Goal: Communication & Community: Answer question/provide support

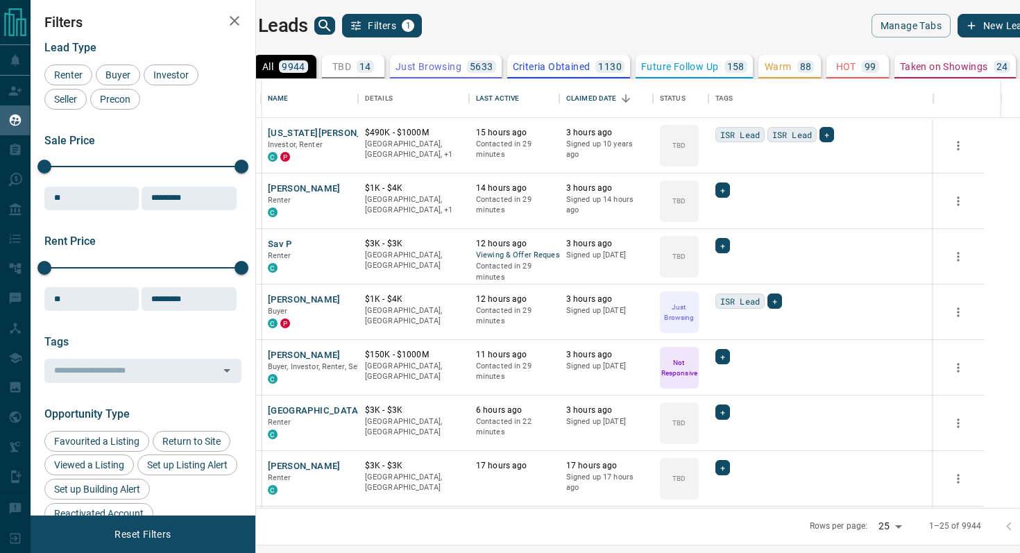
scroll to position [429, 758]
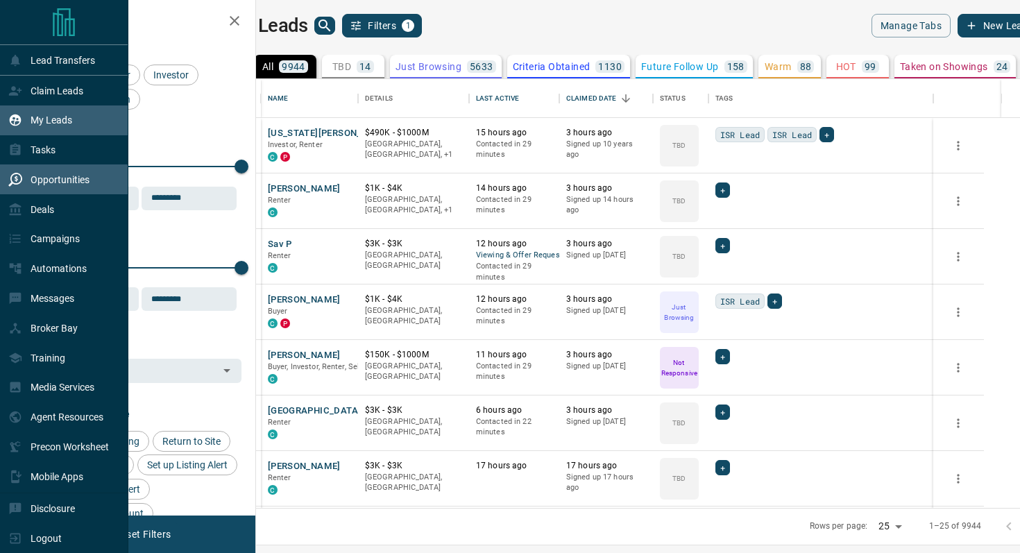
click at [67, 185] on p "Opportunities" at bounding box center [60, 179] width 59 height 11
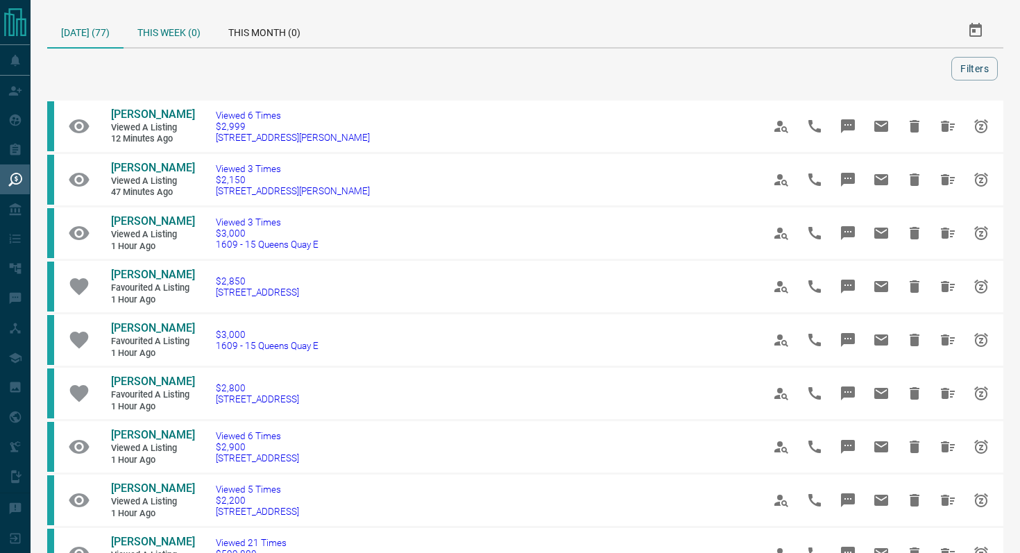
click at [183, 34] on div "This Week (0)" at bounding box center [169, 30] width 91 height 33
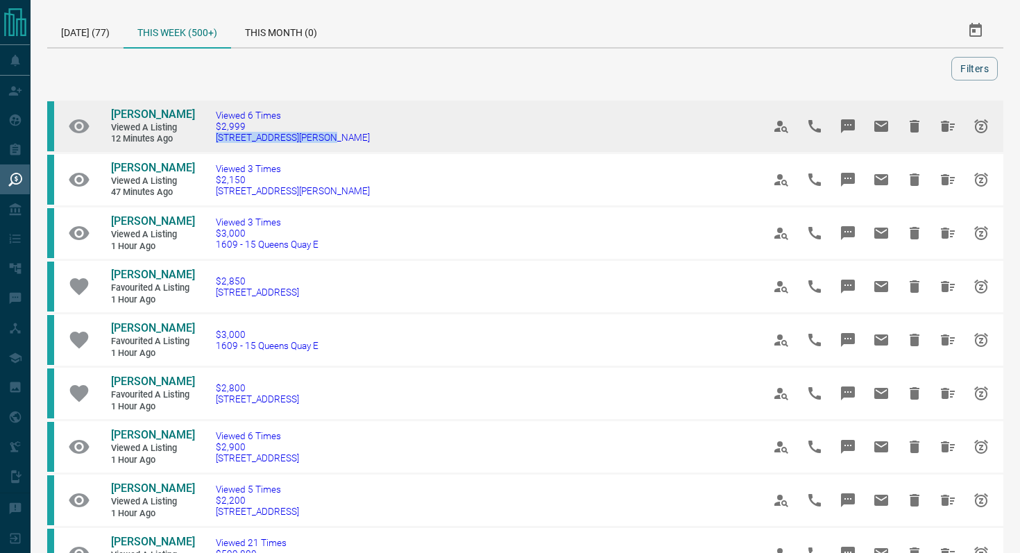
drag, startPoint x: 350, startPoint y: 139, endPoint x: 209, endPoint y: 137, distance: 140.9
click at [209, 137] on td "Viewed 6 Times $2,999 [STREET_ADDRESS][PERSON_NAME]" at bounding box center [468, 126] width 547 height 53
copy span "[STREET_ADDRESS][PERSON_NAME]"
click at [846, 130] on icon "Message" at bounding box center [848, 126] width 17 height 17
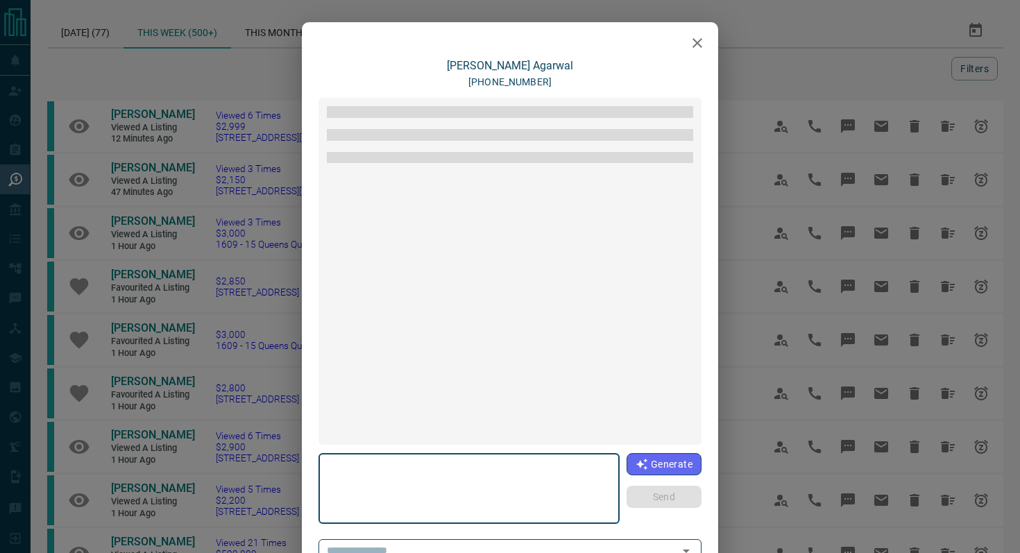
type textarea "**********"
type input "**********"
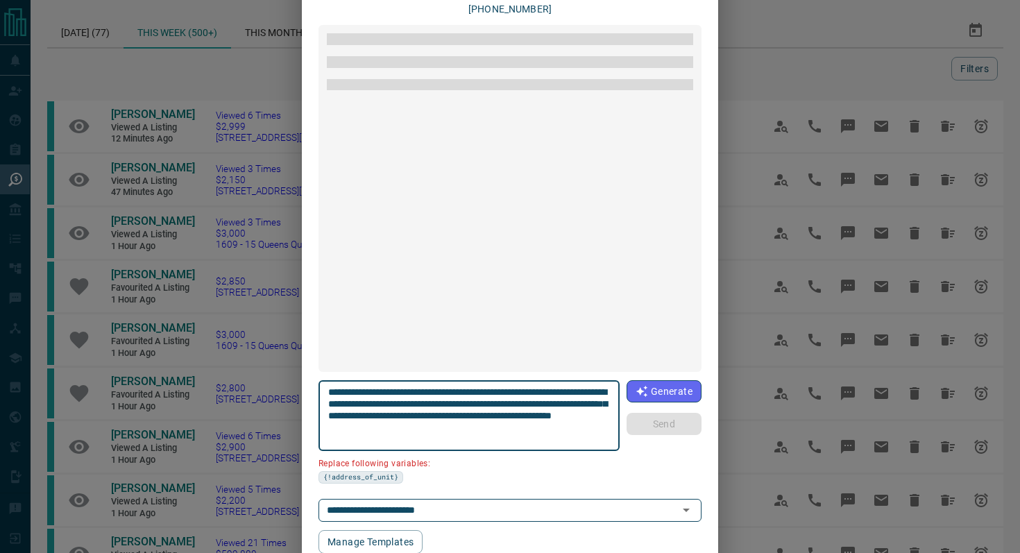
scroll to position [76, 0]
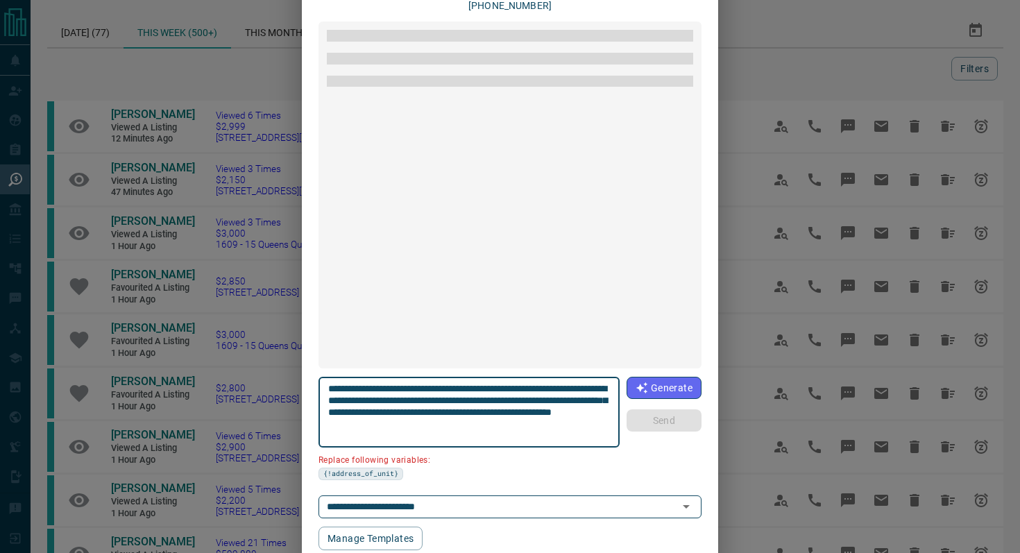
drag, startPoint x: 404, startPoint y: 399, endPoint x: 258, endPoint y: 399, distance: 145.7
click at [258, 399] on div "**********" at bounding box center [510, 276] width 1020 height 553
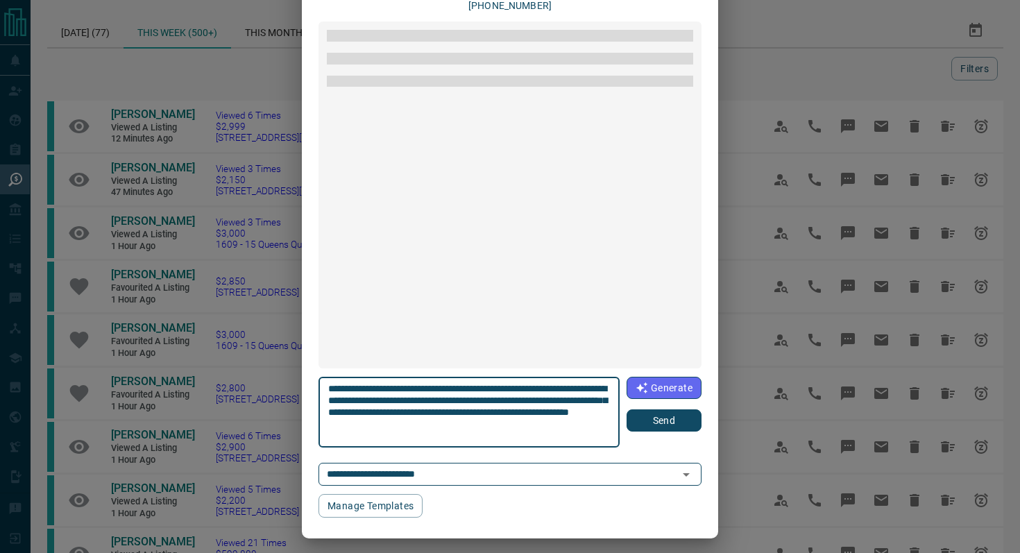
scroll to position [146, 0]
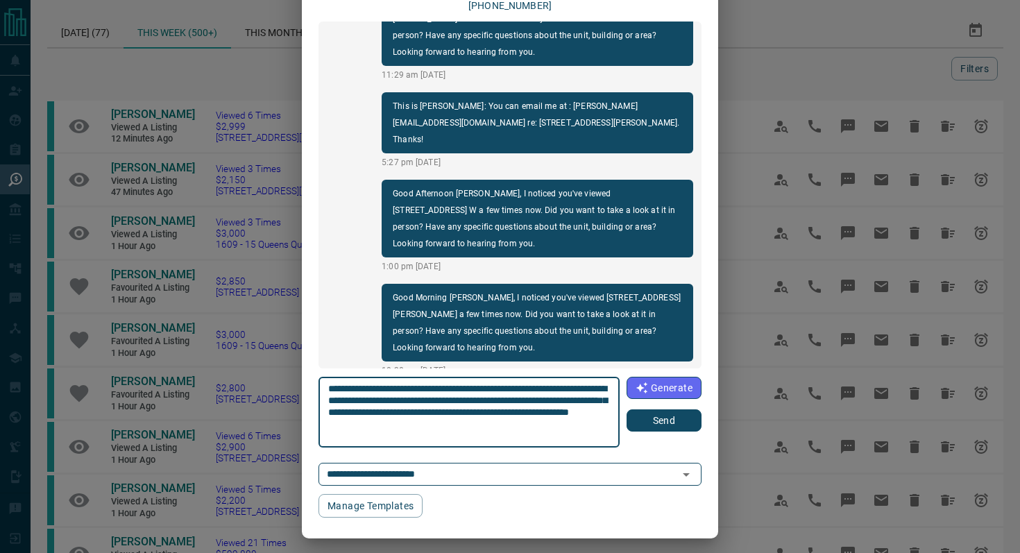
type textarea "**********"
click at [689, 418] on button "Send" at bounding box center [664, 420] width 75 height 22
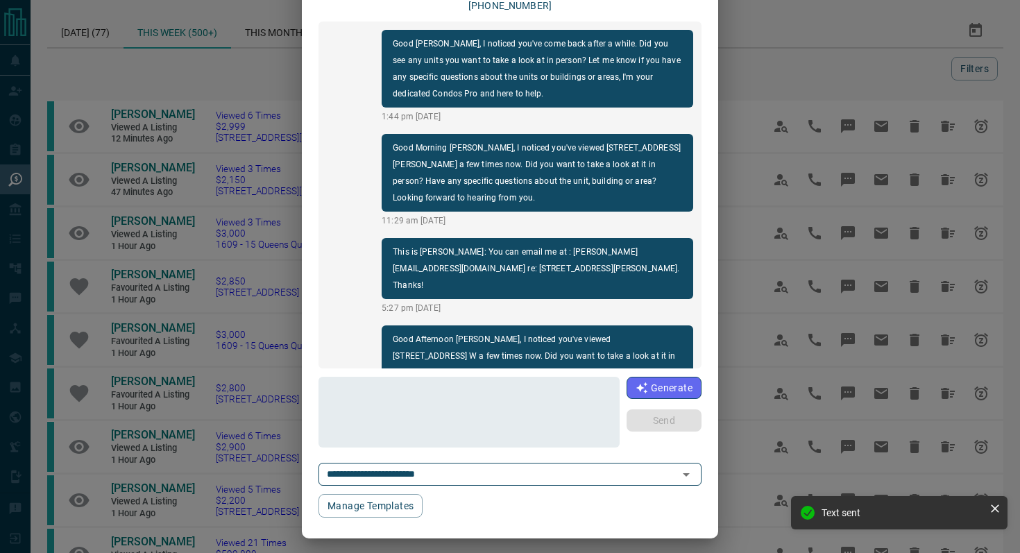
scroll to position [0, 0]
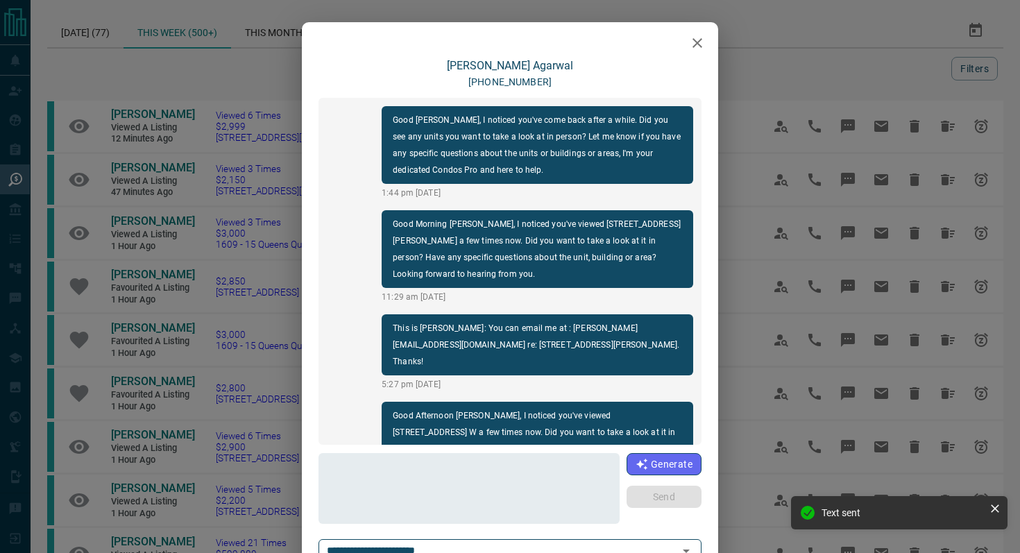
click at [690, 51] on icon "button" at bounding box center [697, 43] width 17 height 17
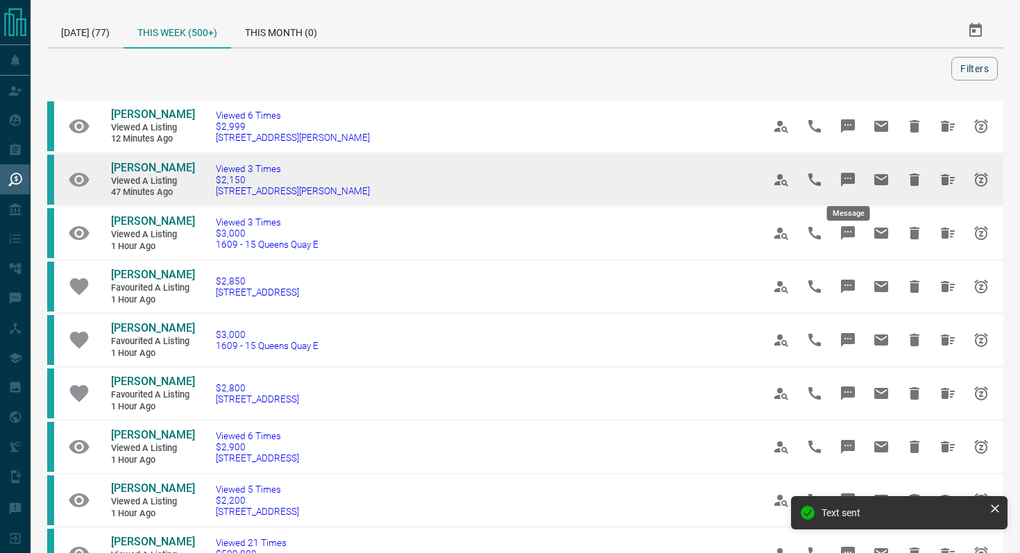
click at [850, 173] on icon "Message" at bounding box center [848, 180] width 14 height 14
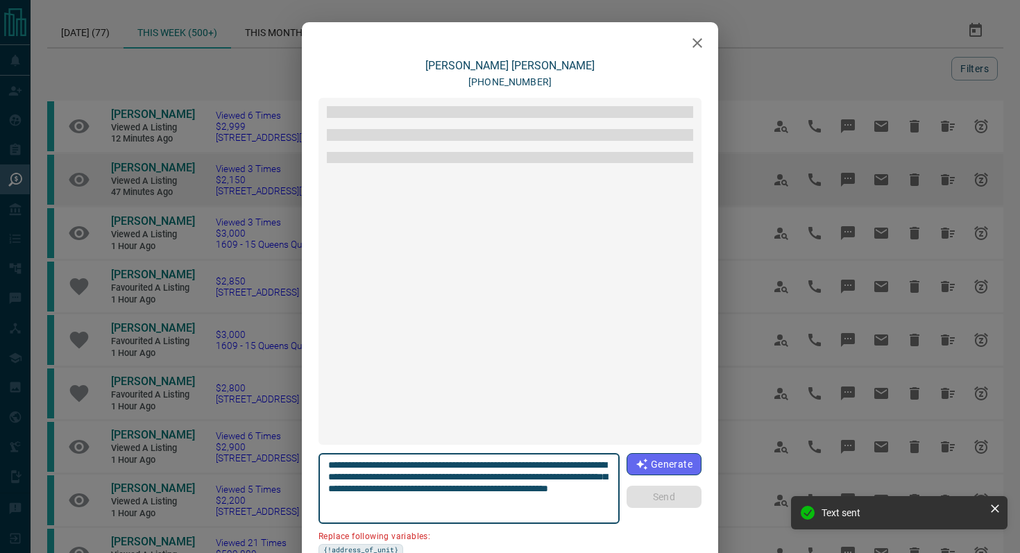
scroll to position [491, 0]
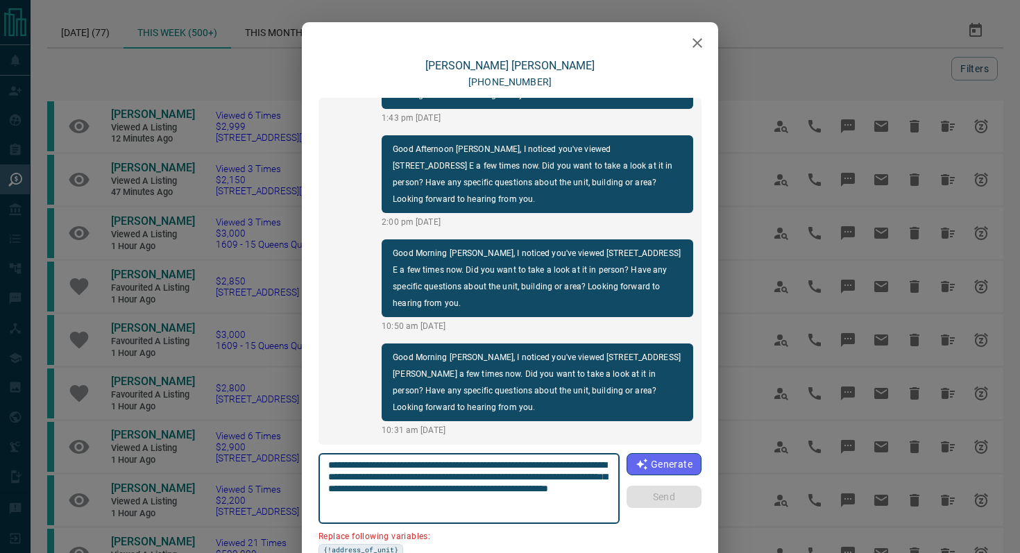
click at [700, 44] on icon "button" at bounding box center [698, 43] width 10 height 10
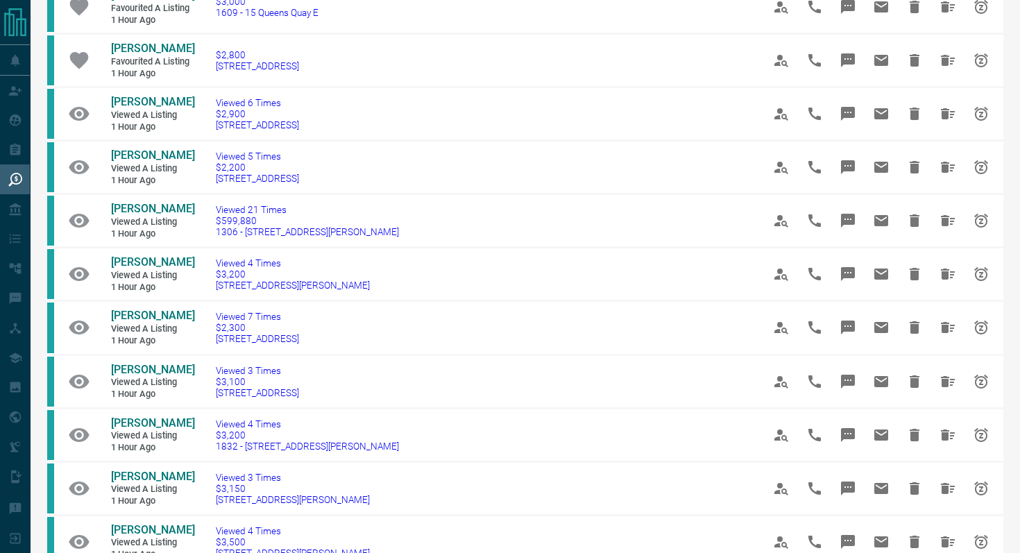
scroll to position [336, 0]
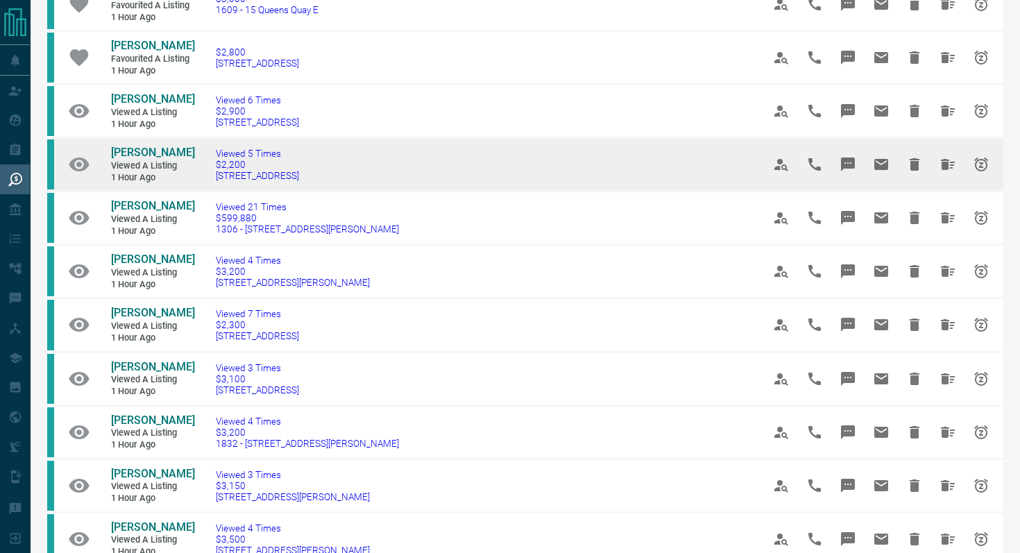
drag, startPoint x: 370, startPoint y: 194, endPoint x: 211, endPoint y: 183, distance: 159.3
click at [211, 183] on td "Viewed 5 Times $2,200 [STREET_ADDRESS]" at bounding box center [468, 164] width 547 height 53
copy span "[STREET_ADDRESS]"
click at [841, 171] on icon "Message" at bounding box center [848, 165] width 14 height 14
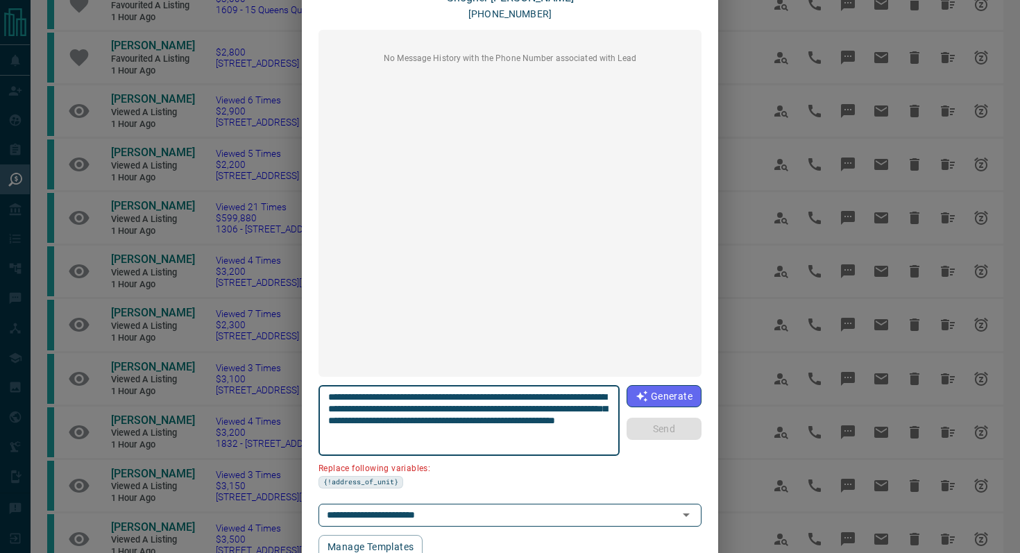
scroll to position [117, 0]
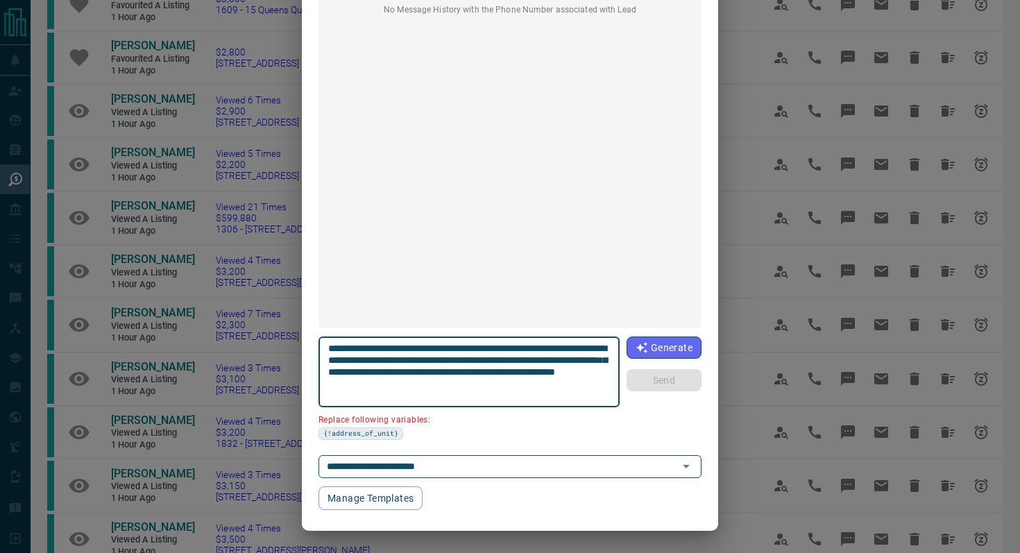
drag, startPoint x: 409, startPoint y: 359, endPoint x: 264, endPoint y: 359, distance: 145.1
click at [264, 359] on div "**********" at bounding box center [510, 276] width 1020 height 553
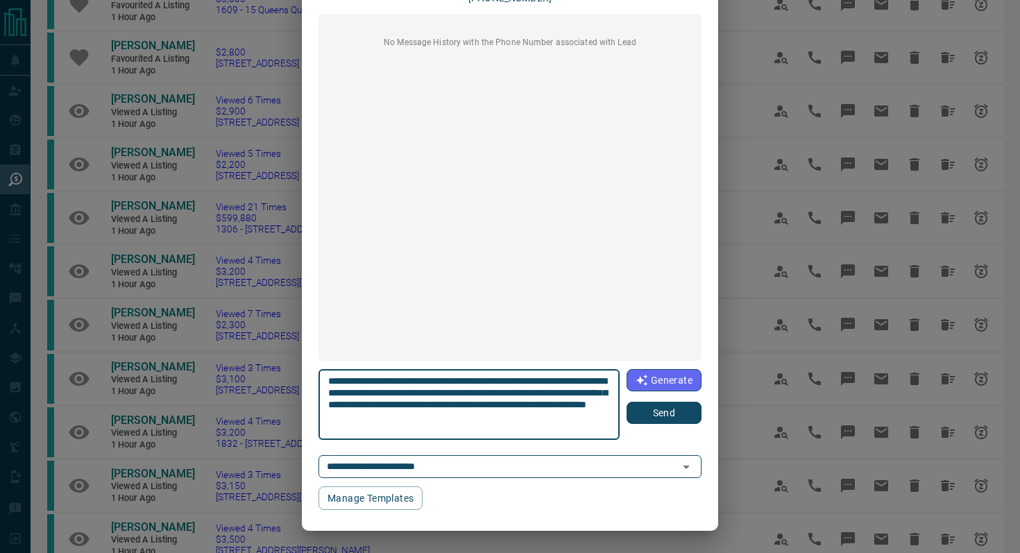
type textarea "**********"
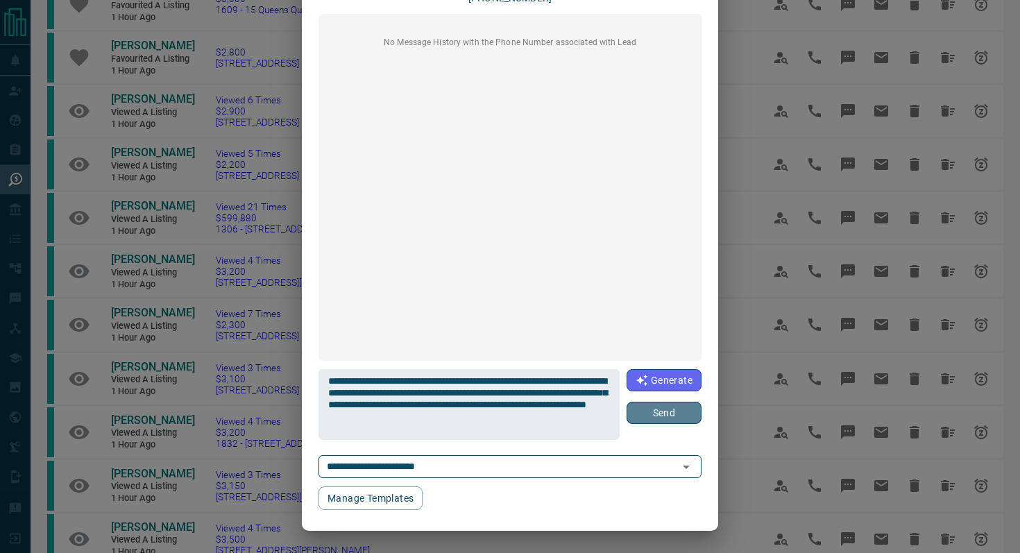
click at [683, 415] on button "Send" at bounding box center [664, 413] width 75 height 22
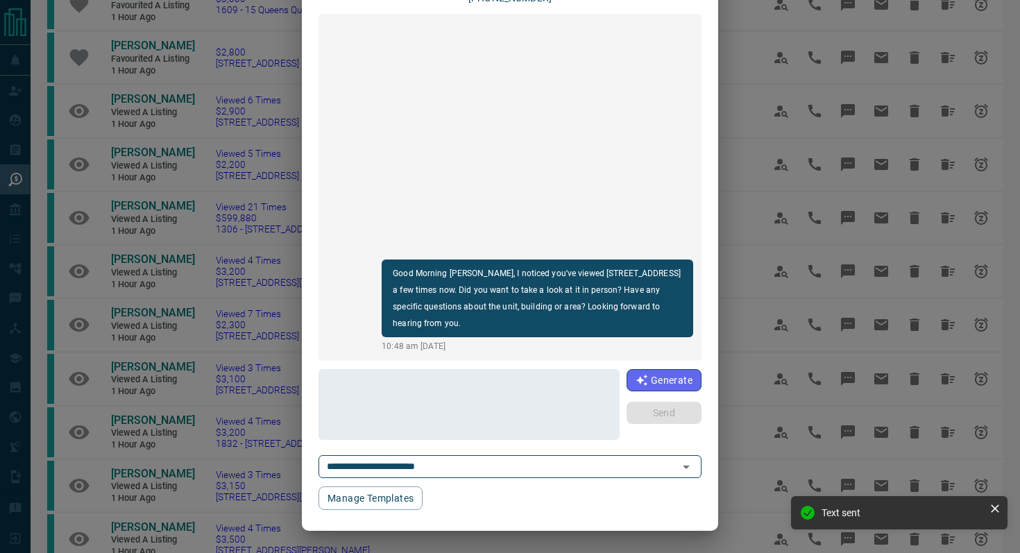
scroll to position [0, 0]
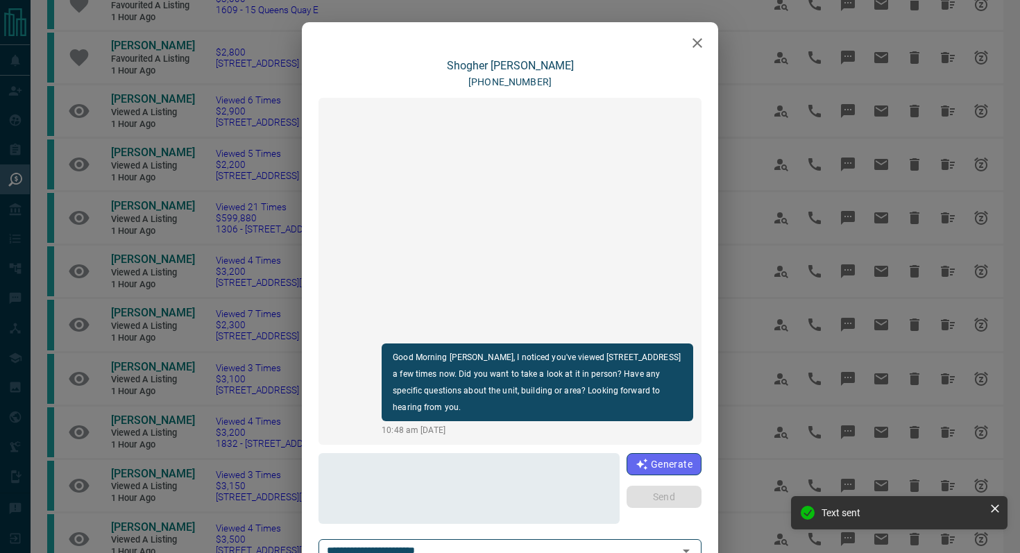
click at [705, 46] on icon "button" at bounding box center [697, 43] width 17 height 17
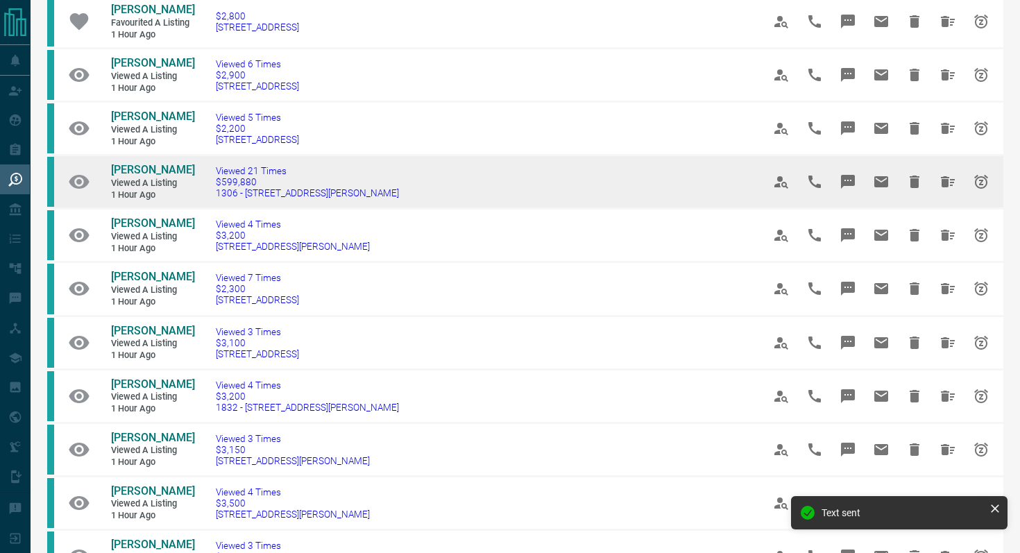
scroll to position [374, 0]
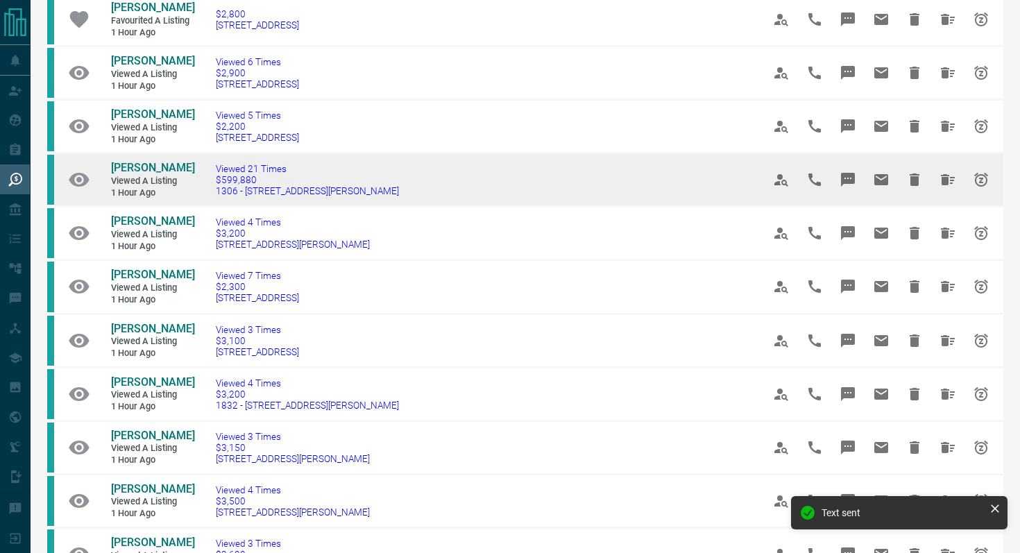
drag, startPoint x: 410, startPoint y: 210, endPoint x: 208, endPoint y: 208, distance: 202.7
click at [208, 207] on td "Viewed 21 Times $599,880 [STREET_ADDRESS][PERSON_NAME]" at bounding box center [468, 179] width 547 height 53
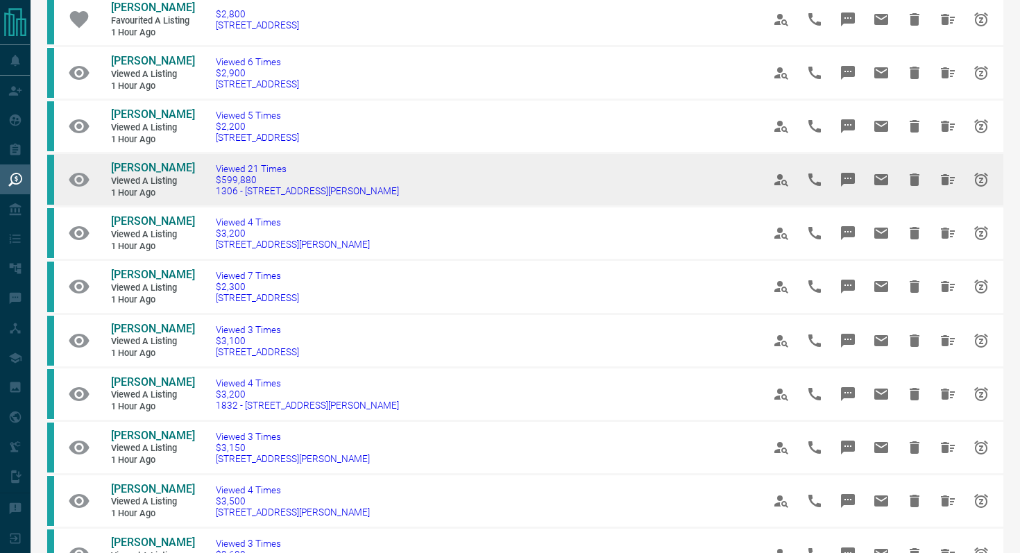
copy span "1306 - [STREET_ADDRESS][PERSON_NAME]"
click at [843, 187] on icon "Message" at bounding box center [848, 180] width 14 height 14
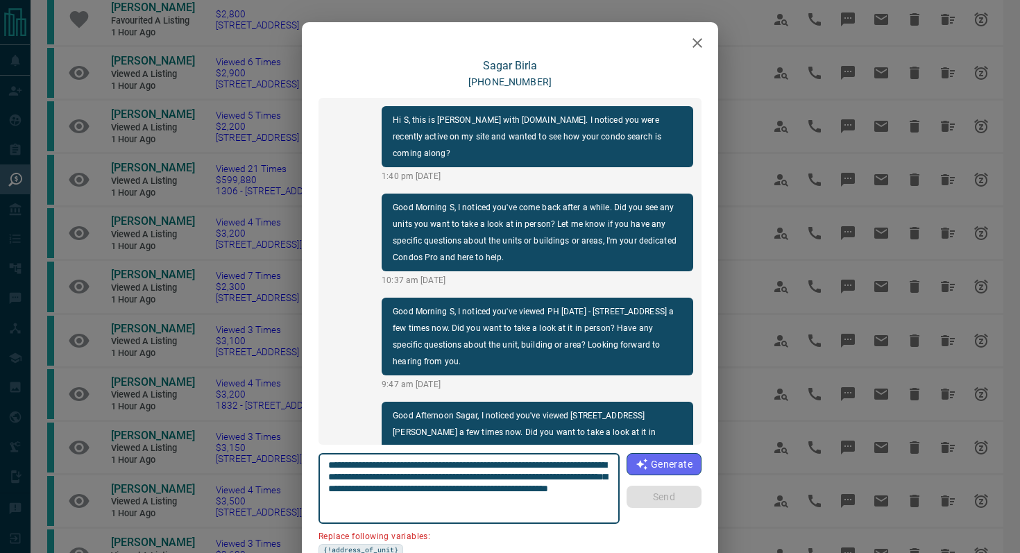
scroll to position [954, 0]
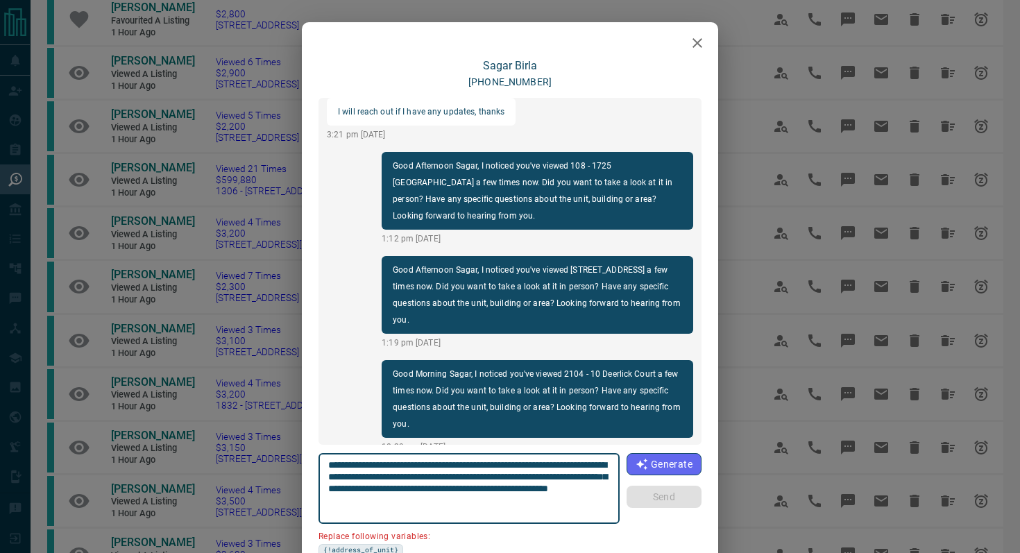
click at [699, 35] on icon "button" at bounding box center [697, 43] width 17 height 17
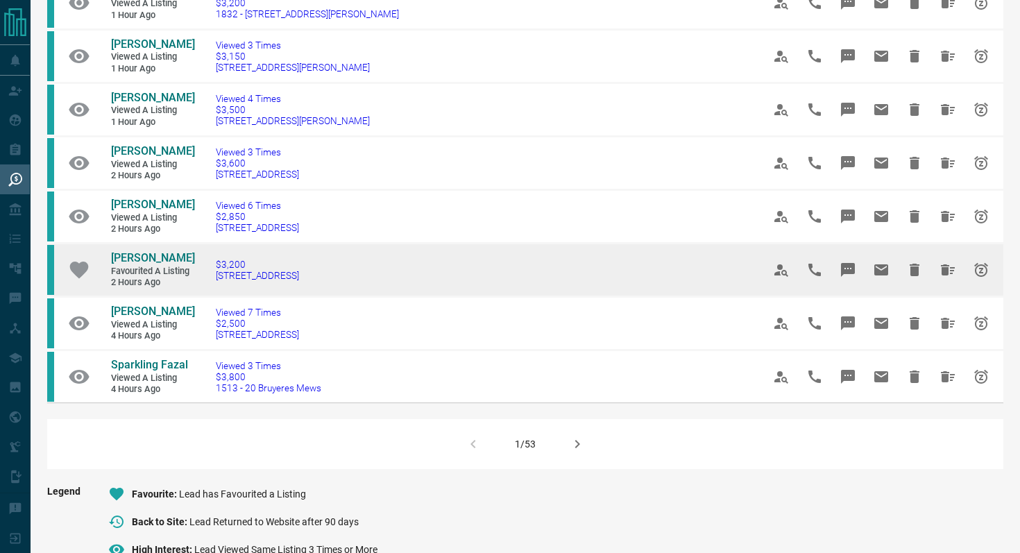
scroll to position [774, 0]
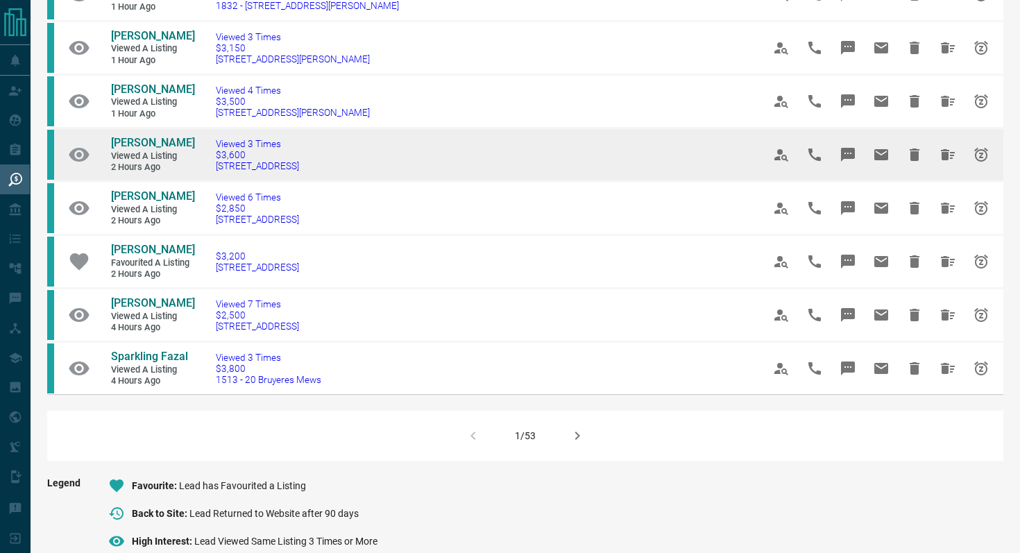
drag, startPoint x: 369, startPoint y: 186, endPoint x: 204, endPoint y: 185, distance: 164.5
click at [204, 181] on td "Viewed 3 Times $3,600 [STREET_ADDRESS]" at bounding box center [468, 154] width 547 height 53
copy span "[STREET_ADDRESS]"
click at [851, 162] on icon "Message" at bounding box center [848, 155] width 14 height 14
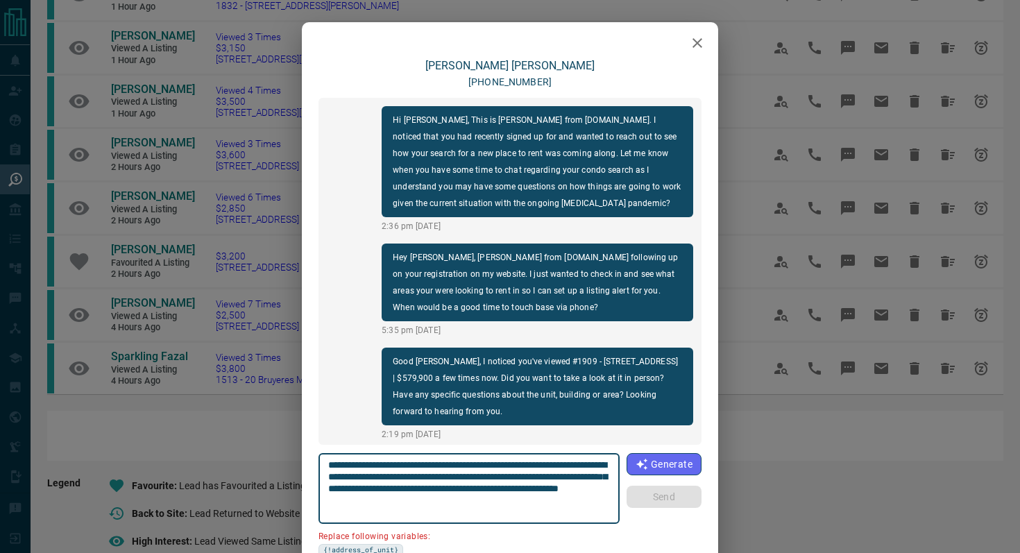
scroll to position [1253, 0]
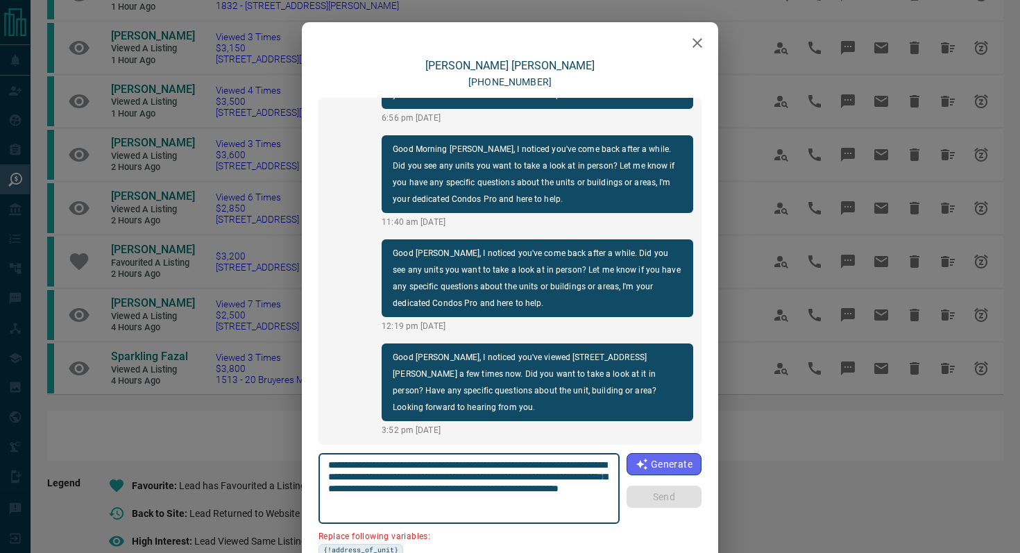
drag, startPoint x: 405, startPoint y: 475, endPoint x: 212, endPoint y: 475, distance: 192.9
click at [212, 475] on div "[PERSON_NAME] [PHONE_NUMBER] Hi [PERSON_NAME], This is [PERSON_NAME] from [DOMA…" at bounding box center [510, 276] width 1020 height 553
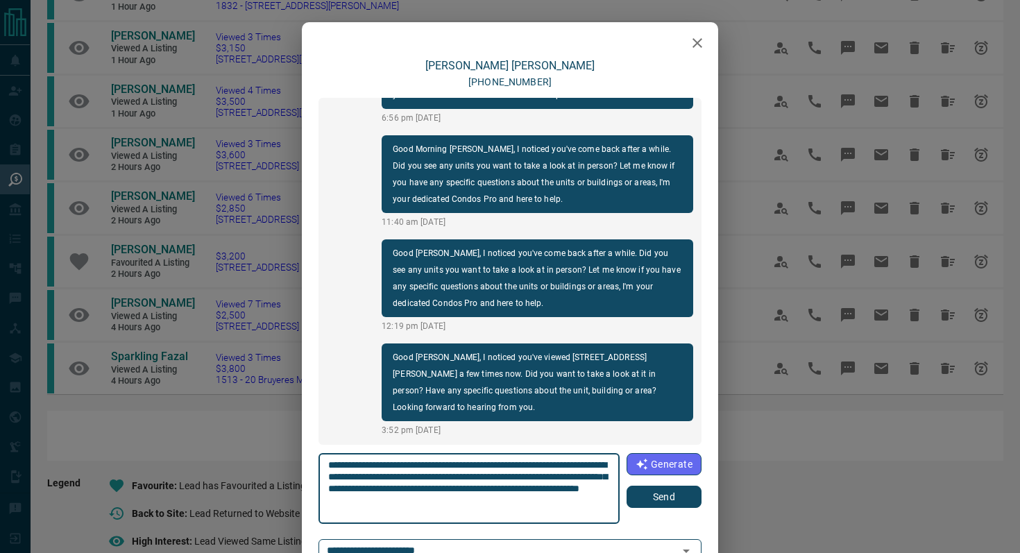
type textarea "**********"
click at [654, 500] on button "Send" at bounding box center [664, 497] width 75 height 22
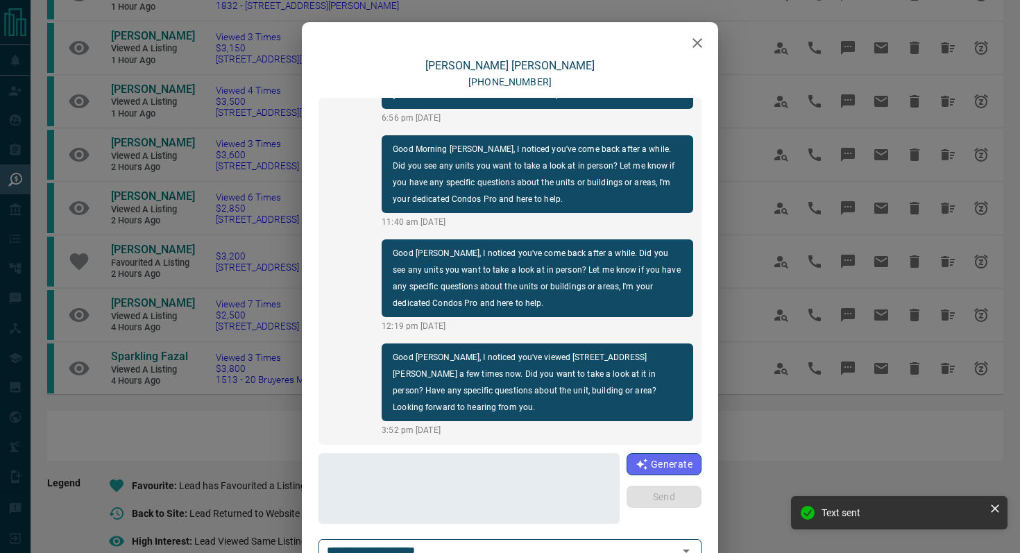
scroll to position [1358, 0]
click at [707, 46] on button "button" at bounding box center [698, 43] width 28 height 28
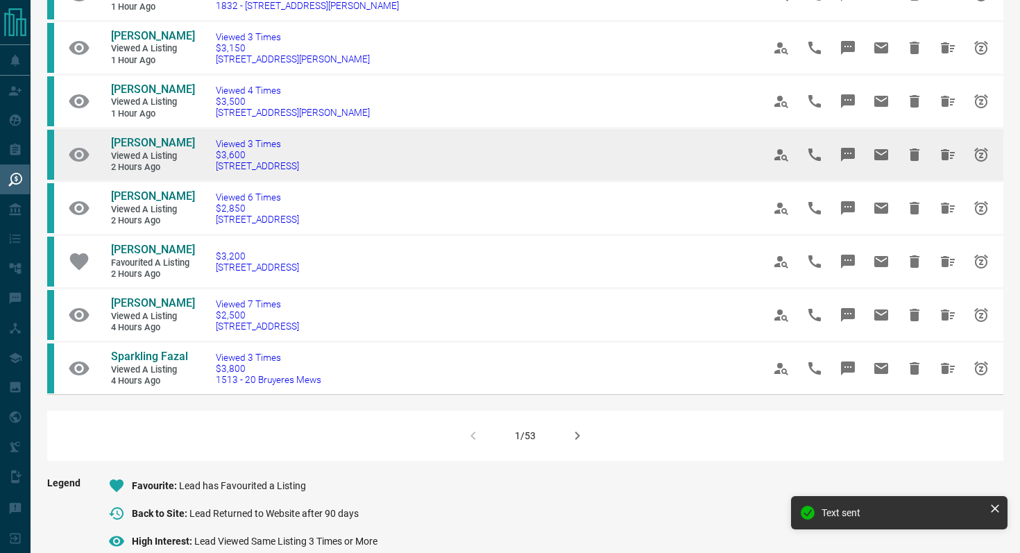
drag, startPoint x: 369, startPoint y: 195, endPoint x: 102, endPoint y: 158, distance: 269.1
click at [102, 158] on tr "[PERSON_NAME] Viewed a Listing 2 hours ago Viewed 3 Times $3,600 [STREET_ADDRES…" at bounding box center [525, 154] width 956 height 53
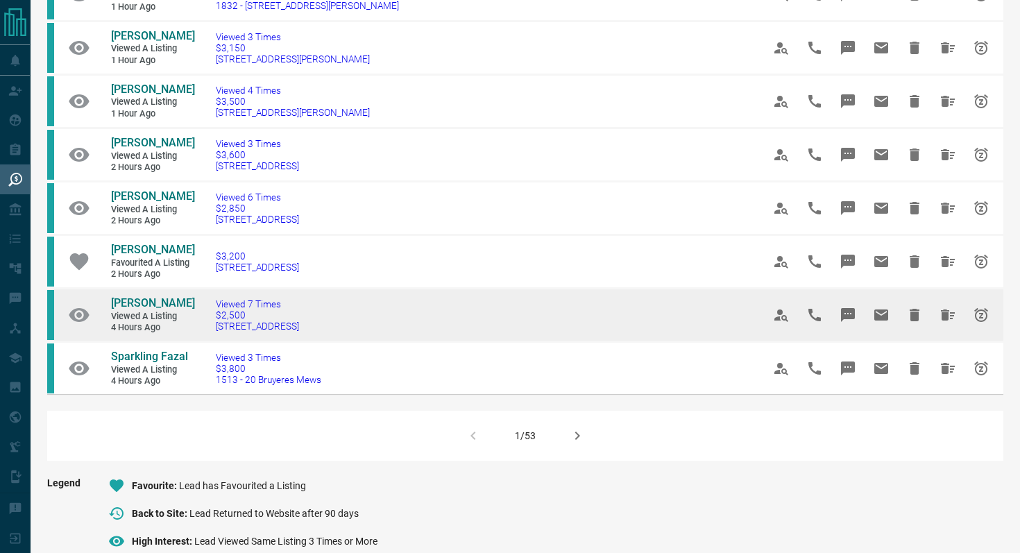
drag, startPoint x: 360, startPoint y: 357, endPoint x: 212, endPoint y: 357, distance: 147.1
click at [212, 341] on td "Viewed 7 Times $2,500 [STREET_ADDRESS]" at bounding box center [468, 314] width 547 height 53
copy span "[STREET_ADDRESS]"
click at [854, 322] on icon "Message" at bounding box center [848, 315] width 14 height 14
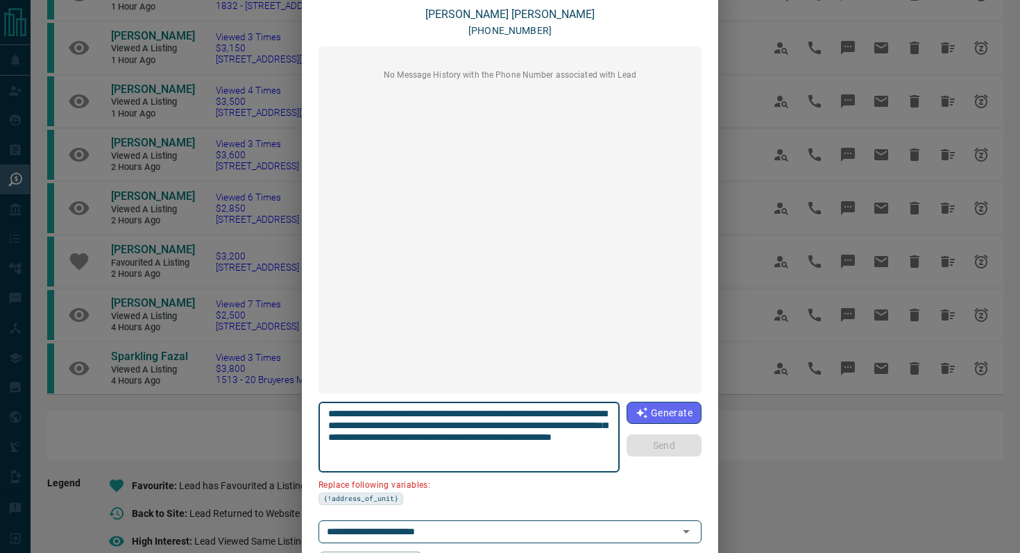
scroll to position [117, 0]
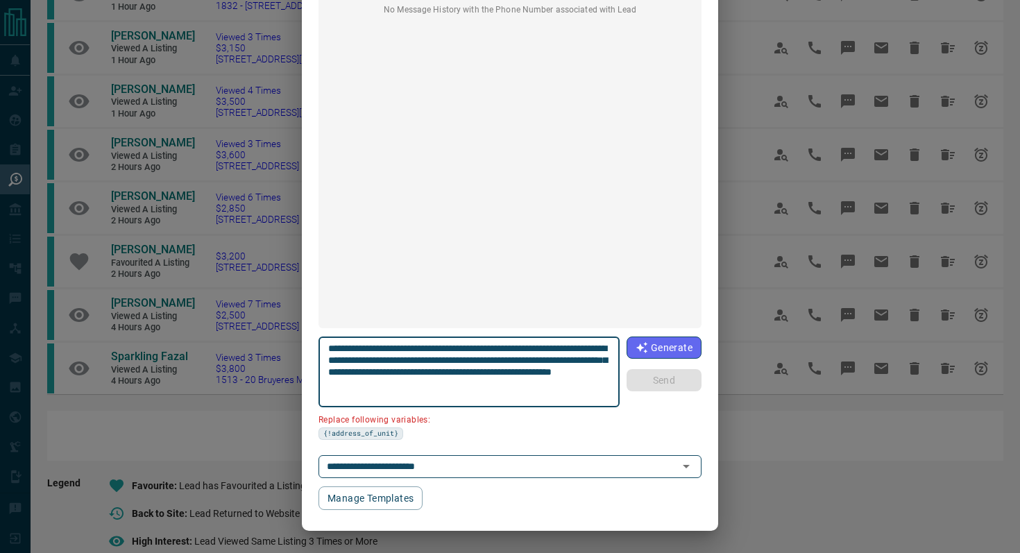
drag, startPoint x: 610, startPoint y: 346, endPoint x: 531, endPoint y: 345, distance: 79.1
click at [531, 345] on div "**********" at bounding box center [469, 372] width 301 height 71
paste textarea "**********"
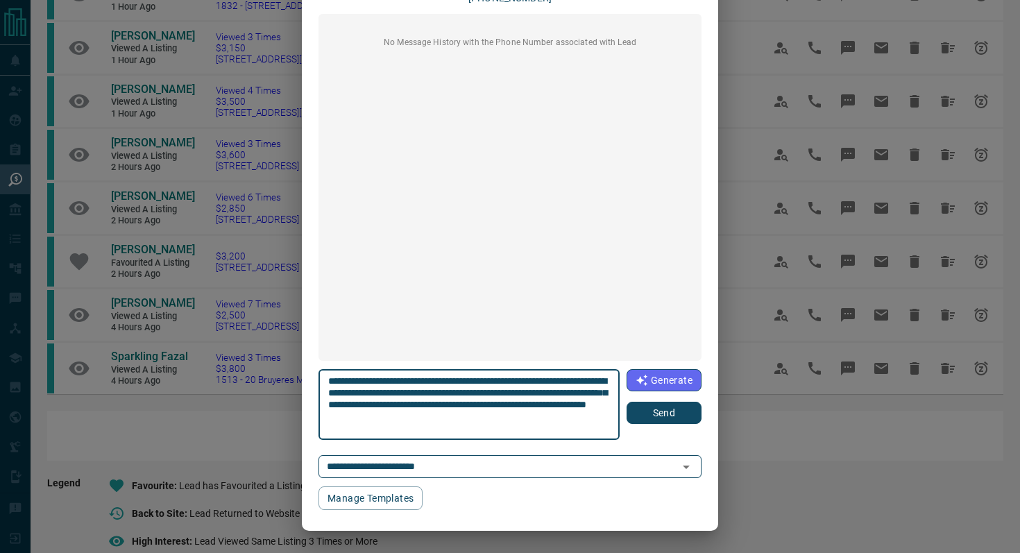
type textarea "**********"
click at [676, 409] on button "Send" at bounding box center [664, 413] width 75 height 22
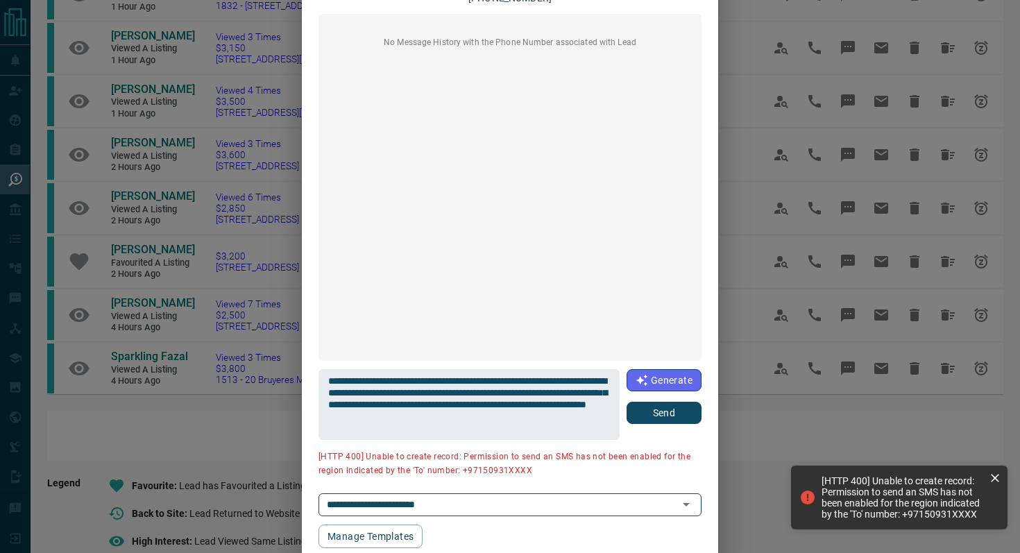
scroll to position [0, 0]
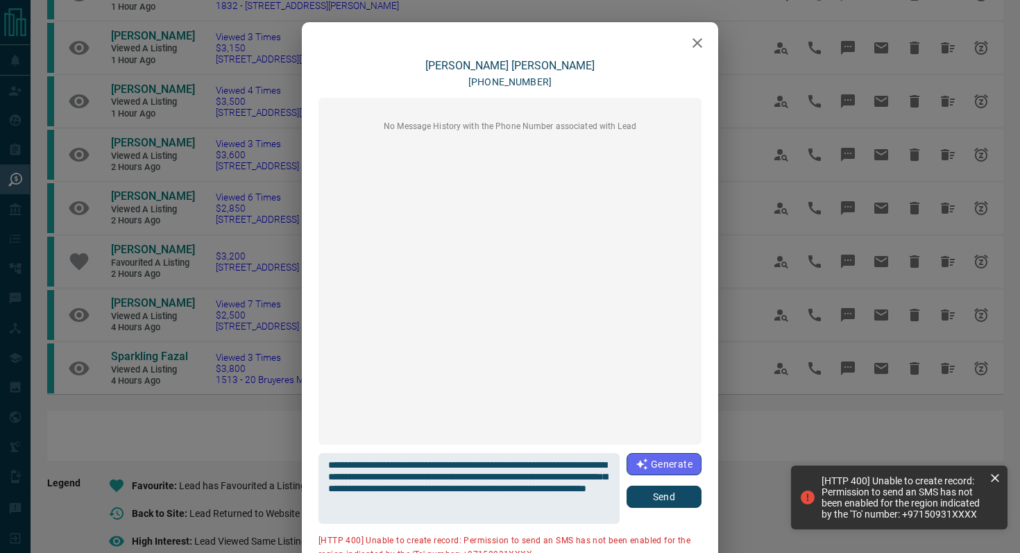
click at [697, 41] on icon "button" at bounding box center [697, 43] width 17 height 17
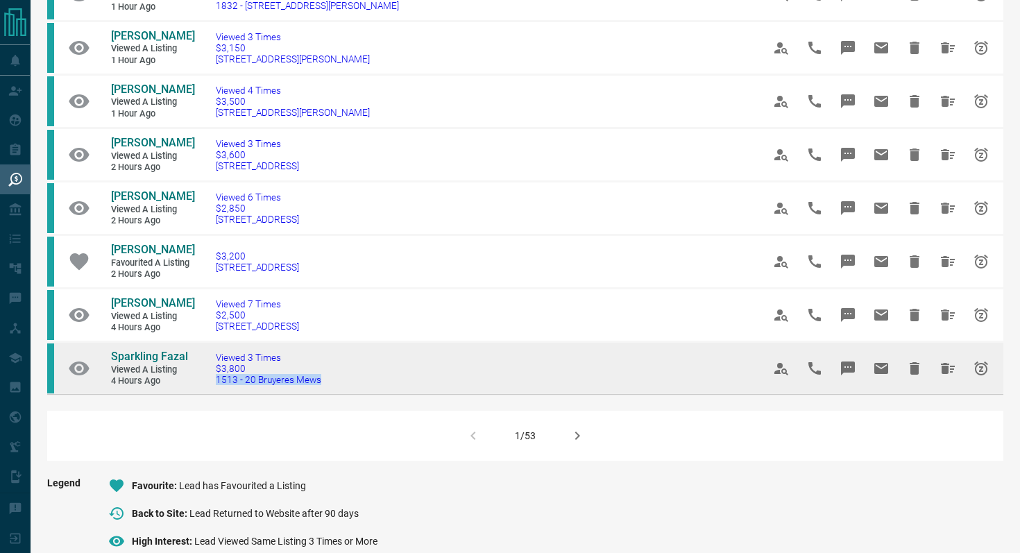
drag, startPoint x: 341, startPoint y: 413, endPoint x: 206, endPoint y: 412, distance: 135.3
click at [206, 394] on td "Viewed 3 Times $3,800 1513 - 20 Bruyeres Mews" at bounding box center [468, 367] width 547 height 53
copy span "1513 - 20 Bruyeres Mews"
click at [852, 375] on icon "Message" at bounding box center [848, 369] width 14 height 14
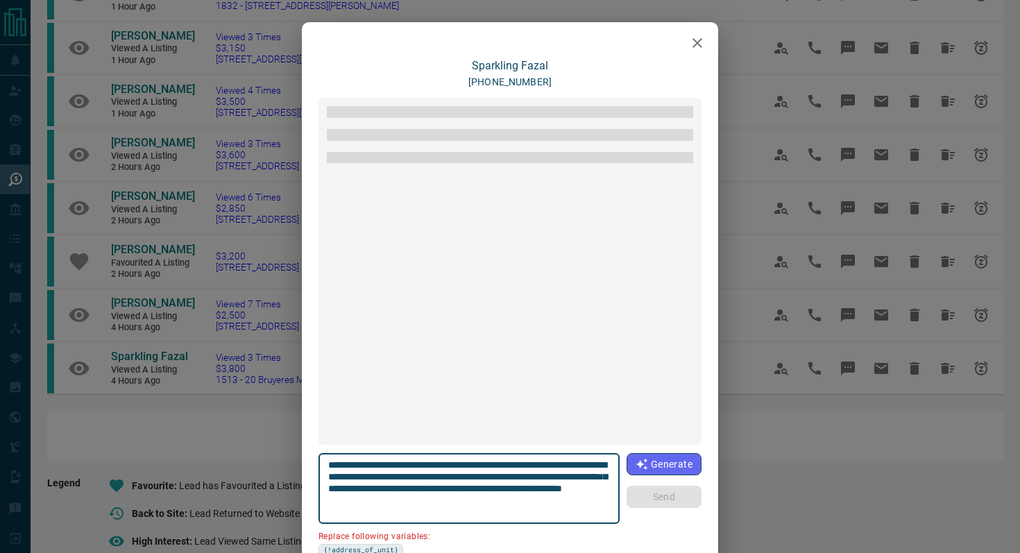
scroll to position [566, 0]
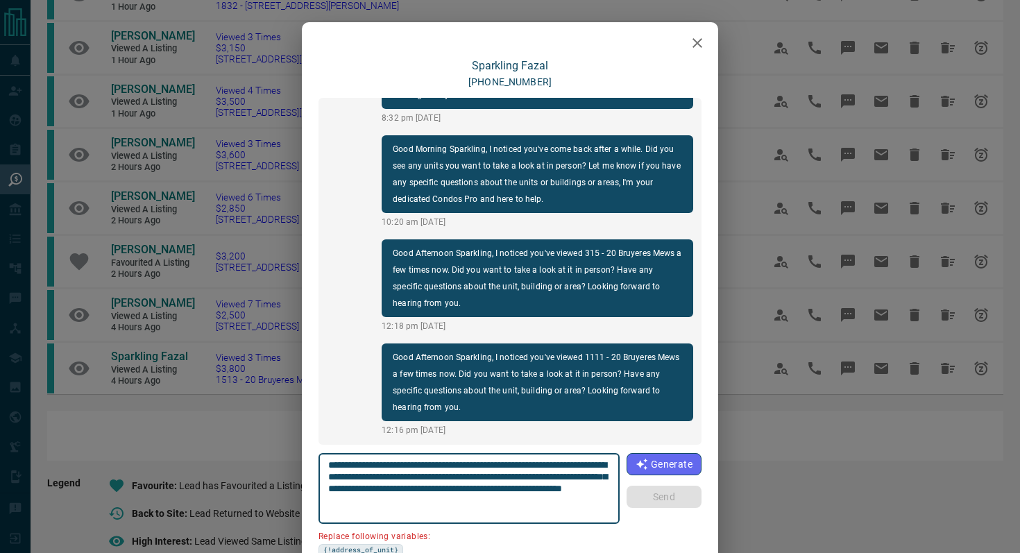
drag, startPoint x: 405, startPoint y: 475, endPoint x: 278, endPoint y: 475, distance: 127.0
click at [278, 475] on div "**********" at bounding box center [510, 276] width 1020 height 553
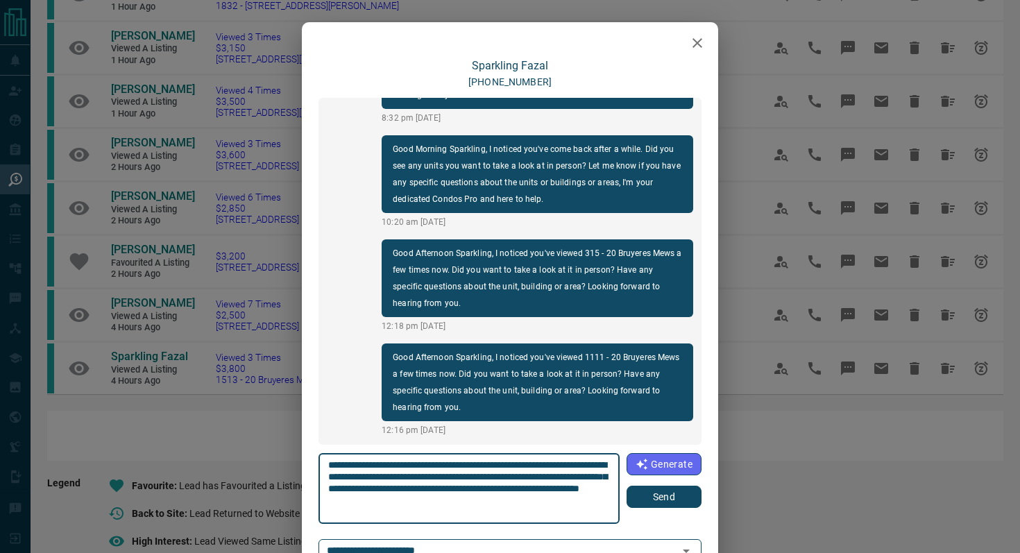
type textarea "**********"
click at [661, 498] on button "Send" at bounding box center [664, 497] width 75 height 22
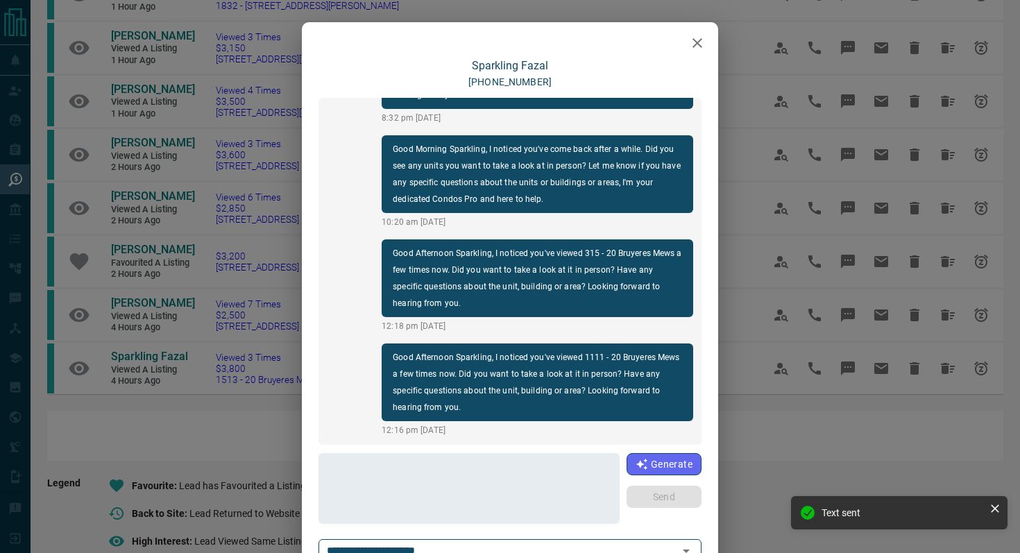
scroll to position [670, 0]
click at [691, 45] on icon "button" at bounding box center [697, 43] width 17 height 17
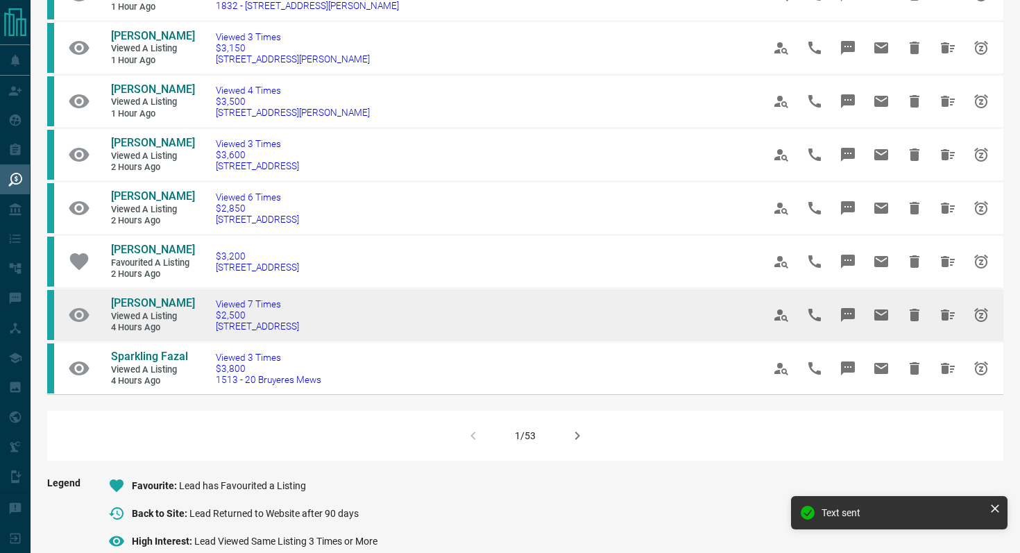
drag, startPoint x: 371, startPoint y: 357, endPoint x: 76, endPoint y: 325, distance: 296.7
click at [76, 325] on tr "[PERSON_NAME] Viewed a Listing 4 hours ago Viewed 7 Times $2,500 [STREET_ADDRES…" at bounding box center [525, 314] width 956 height 53
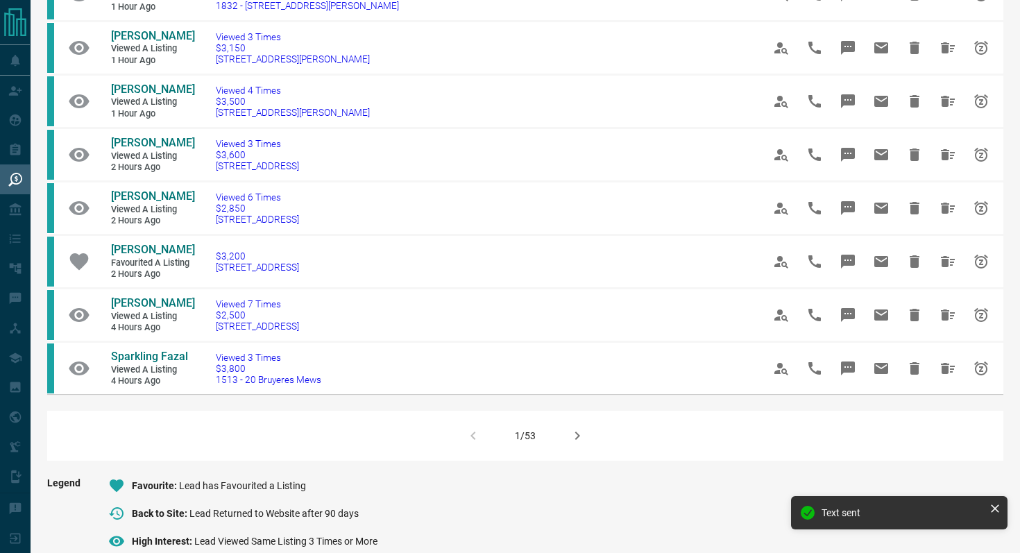
click at [582, 444] on icon "button" at bounding box center [577, 436] width 17 height 17
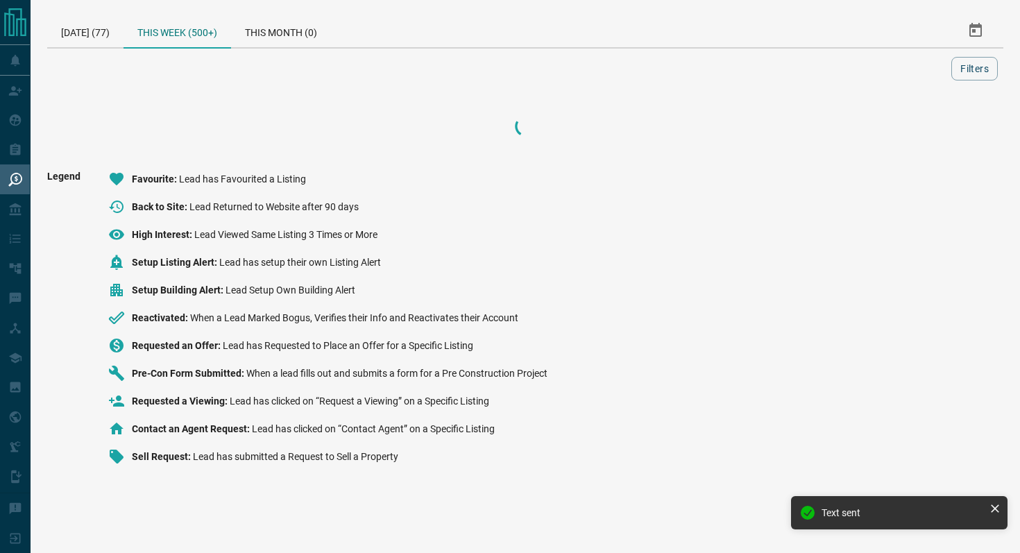
scroll to position [0, 0]
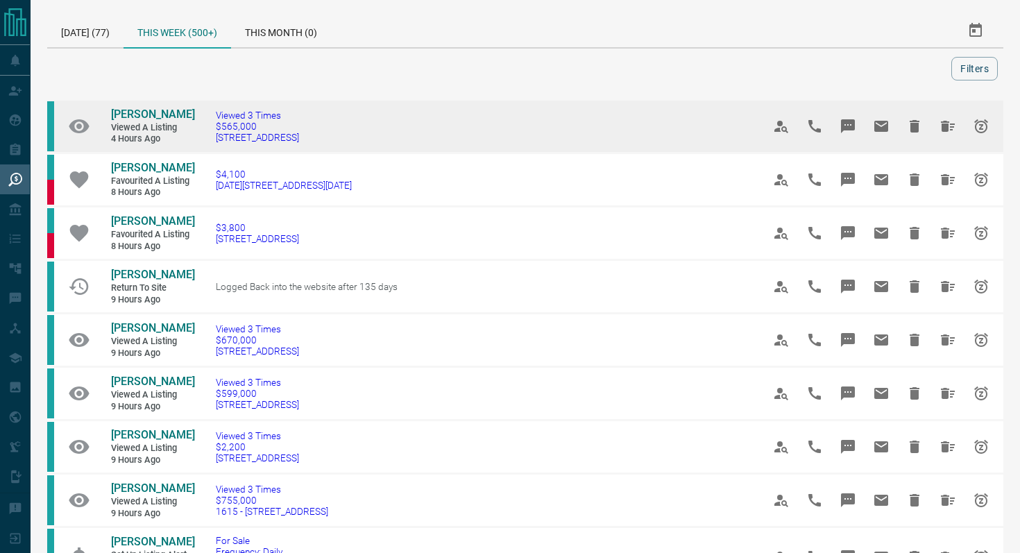
drag, startPoint x: 361, startPoint y: 137, endPoint x: 200, endPoint y: 135, distance: 161.0
click at [200, 135] on td "Viewed 3 Times $565,000 [STREET_ADDRESS]" at bounding box center [468, 126] width 547 height 53
copy span "[STREET_ADDRESS]"
click at [843, 122] on icon "Message" at bounding box center [848, 126] width 14 height 14
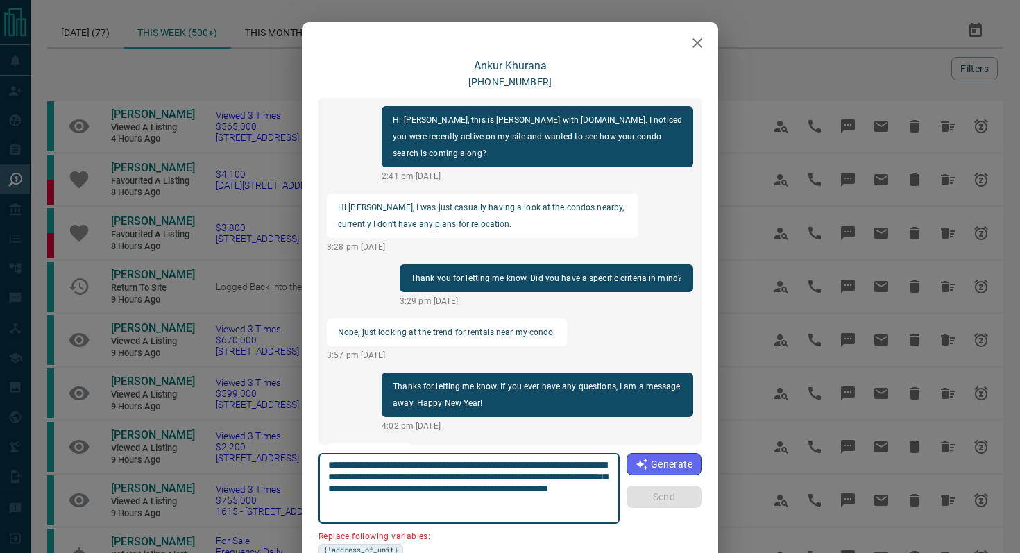
scroll to position [700, 0]
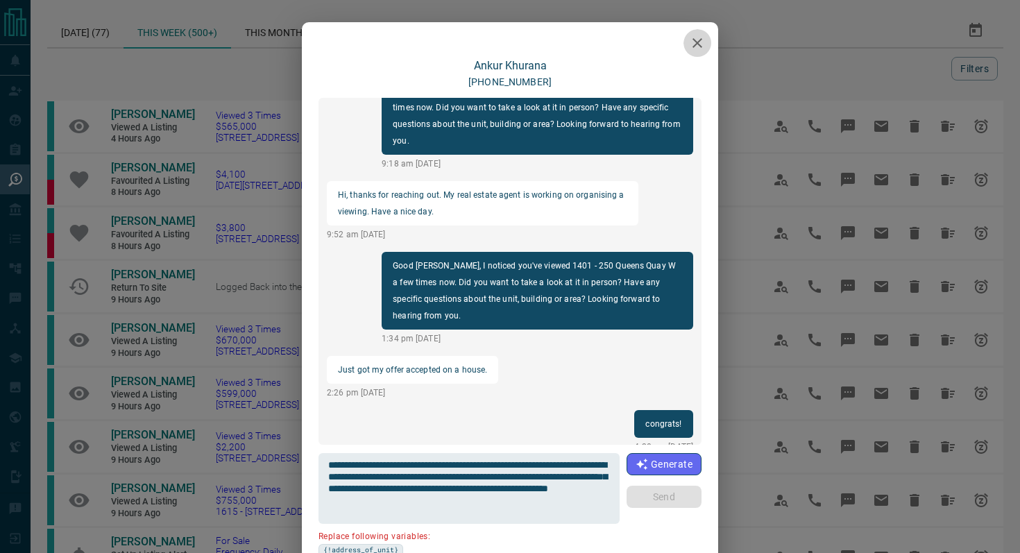
click at [697, 34] on button "button" at bounding box center [698, 43] width 28 height 28
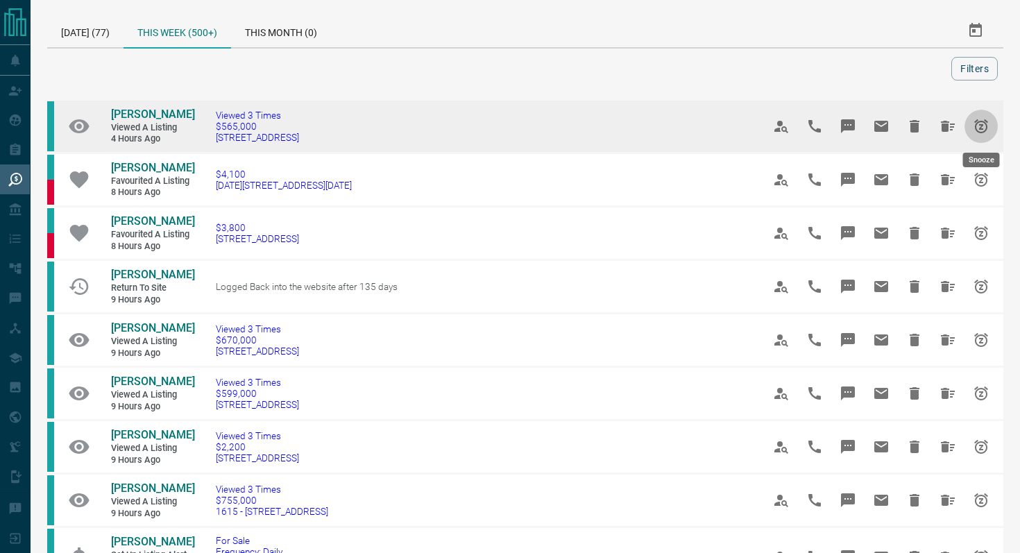
click at [980, 128] on icon "Snooze" at bounding box center [981, 126] width 14 height 14
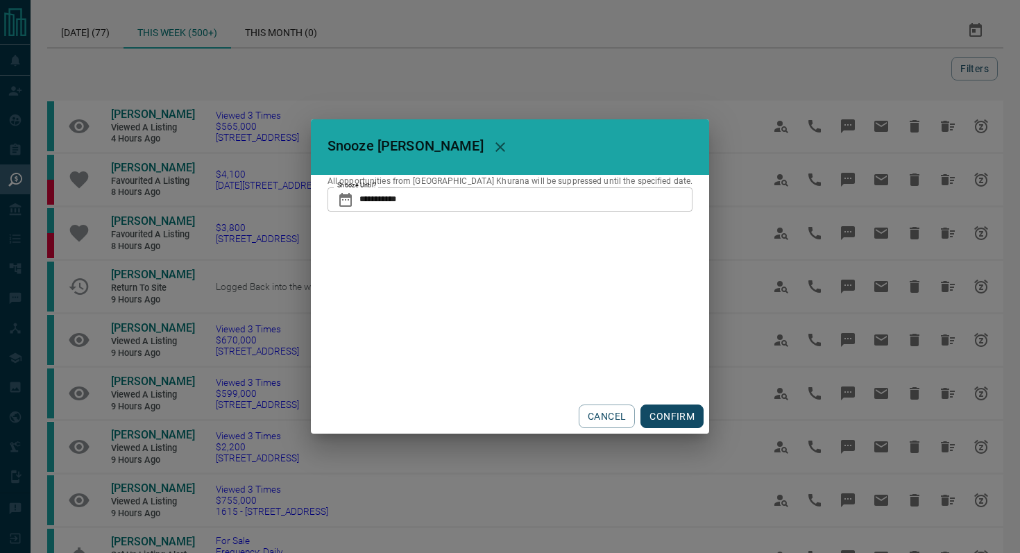
click at [550, 190] on input "**********" at bounding box center [526, 199] width 333 height 24
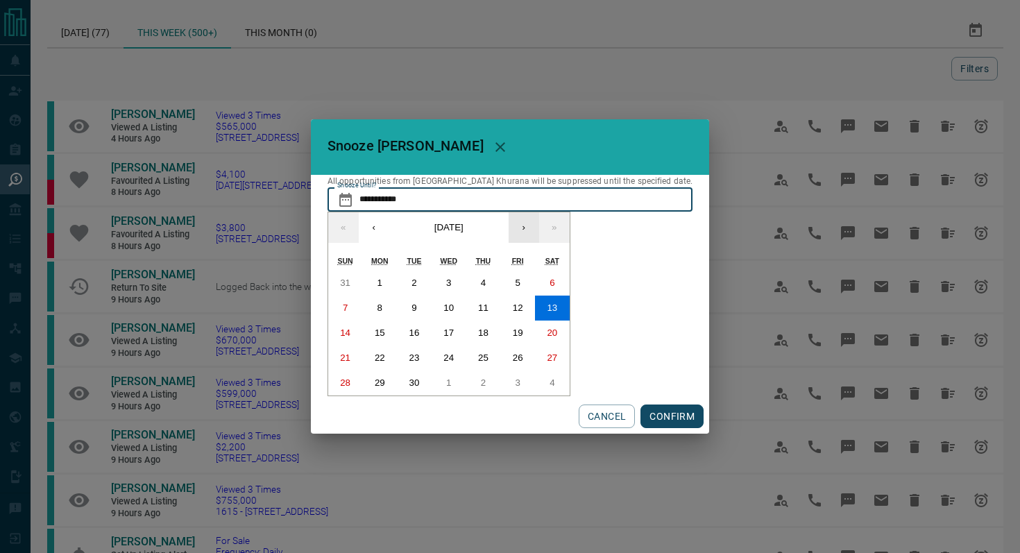
click at [539, 227] on button "›" at bounding box center [524, 227] width 31 height 31
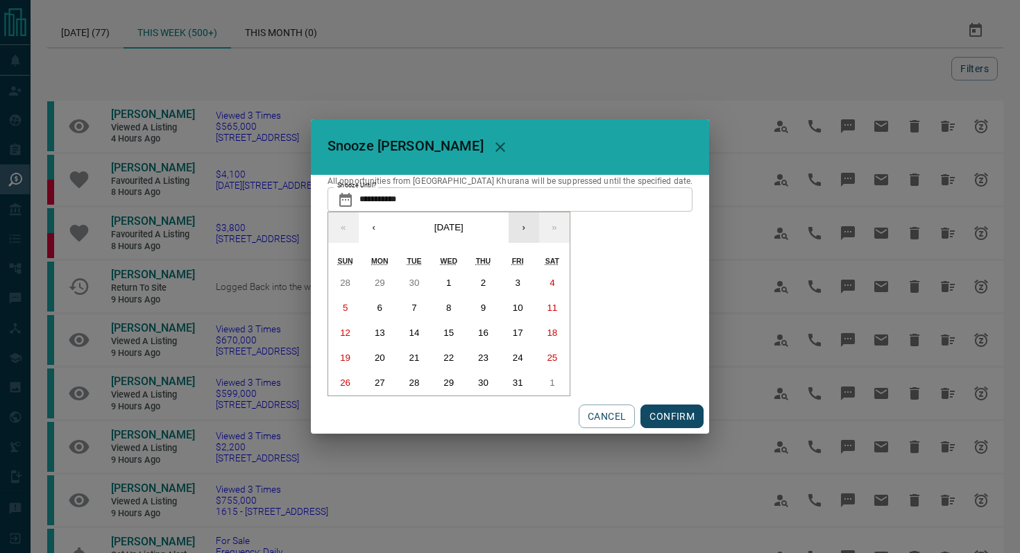
click at [539, 227] on button "›" at bounding box center [524, 227] width 31 height 31
click at [466, 310] on button "7" at bounding box center [449, 308] width 35 height 25
type input "**********"
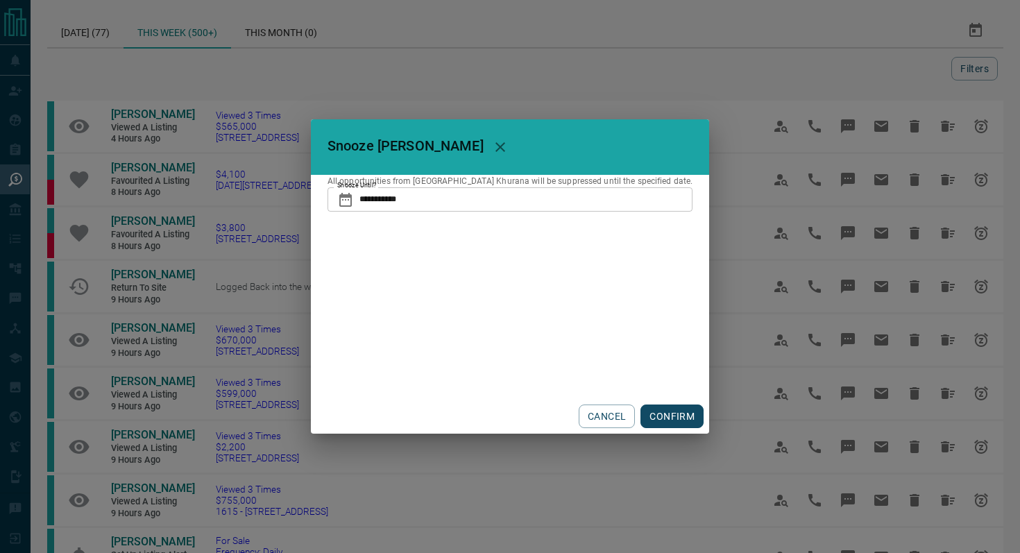
click at [650, 416] on button "CONFIRM" at bounding box center [672, 417] width 63 height 24
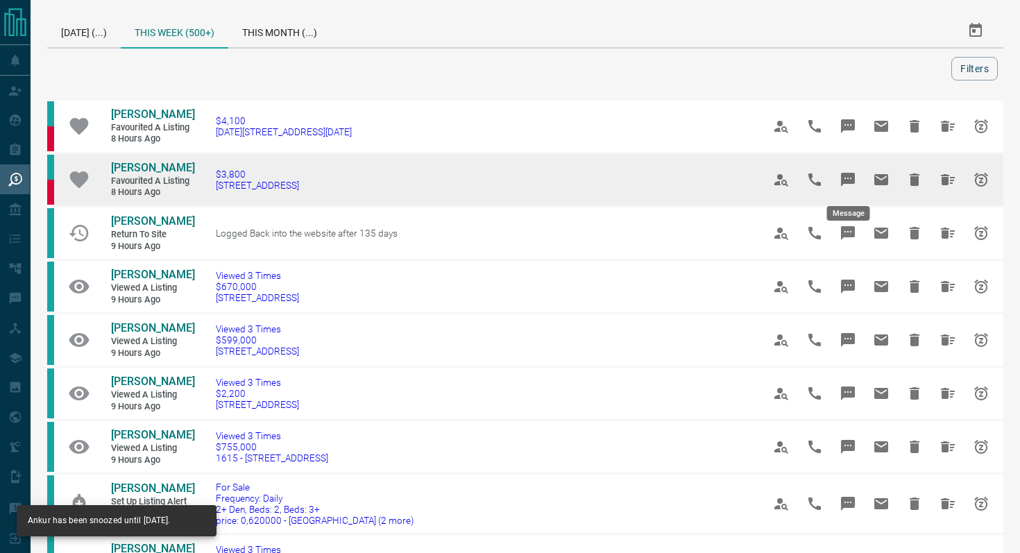
click at [849, 178] on icon "Message" at bounding box center [848, 180] width 14 height 14
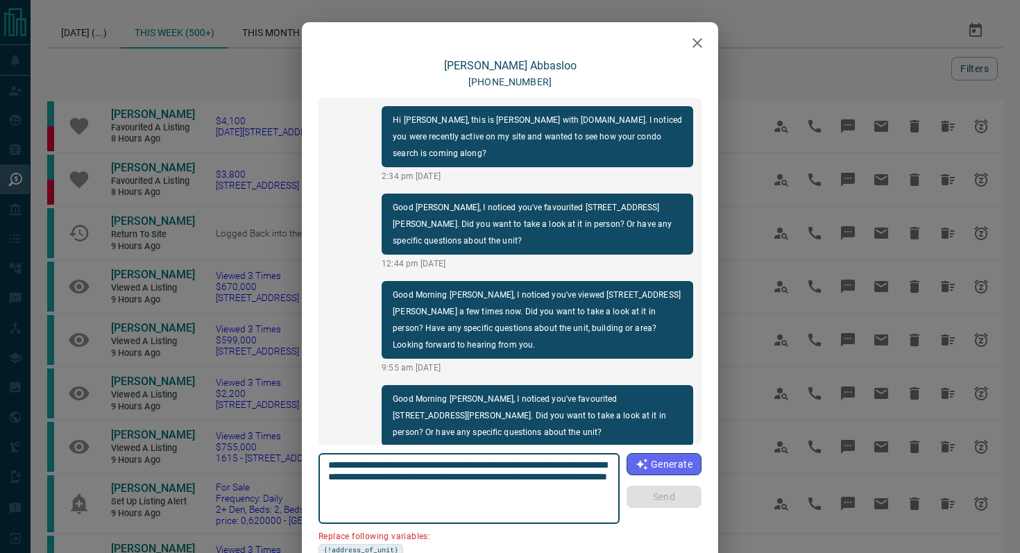
scroll to position [720, 0]
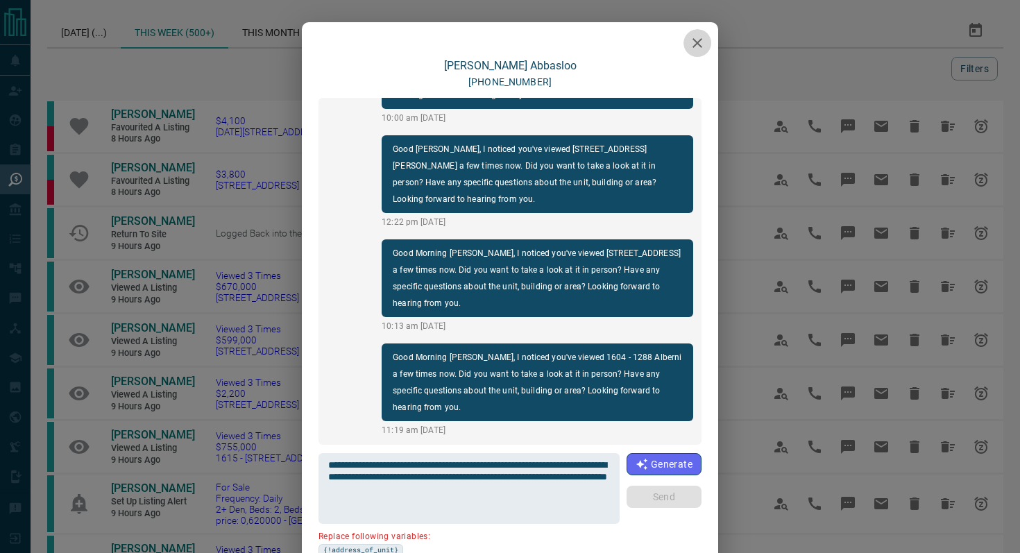
click at [702, 44] on icon "button" at bounding box center [697, 43] width 17 height 17
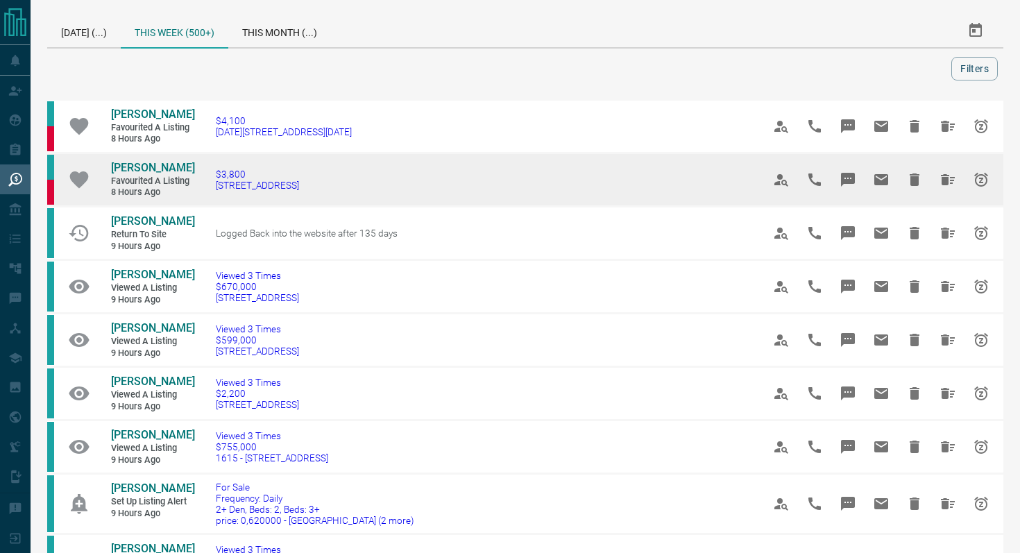
click at [341, 175] on td "$3,800 [STREET_ADDRESS]" at bounding box center [468, 179] width 547 height 53
drag, startPoint x: 331, startPoint y: 189, endPoint x: 209, endPoint y: 188, distance: 122.2
click at [209, 188] on td "$3,800 [STREET_ADDRESS]" at bounding box center [468, 179] width 547 height 53
copy span "[STREET_ADDRESS]"
click at [846, 184] on icon "Message" at bounding box center [848, 179] width 17 height 17
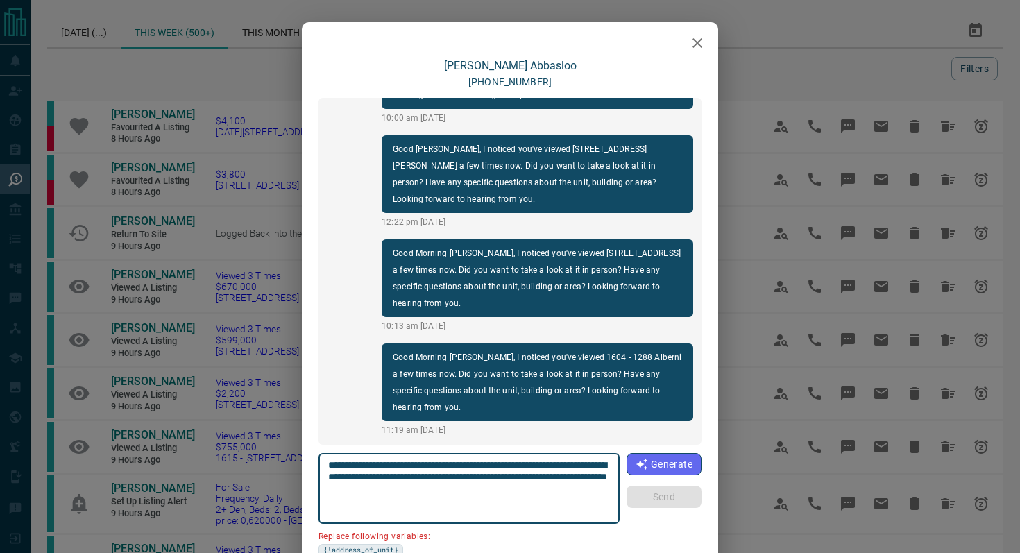
drag, startPoint x: 407, startPoint y: 473, endPoint x: 257, endPoint y: 473, distance: 149.9
click at [257, 473] on div "[PERSON_NAME] [PHONE_NUMBER] Hi [PERSON_NAME], this is [PERSON_NAME] with [DOMA…" at bounding box center [510, 276] width 1020 height 553
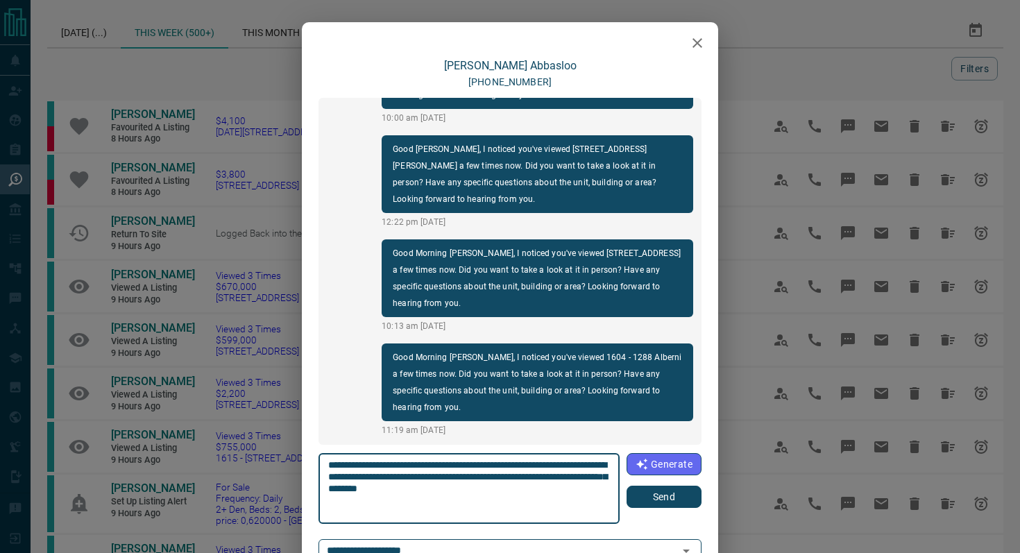
type textarea "**********"
click at [663, 503] on button "Send" at bounding box center [664, 497] width 75 height 22
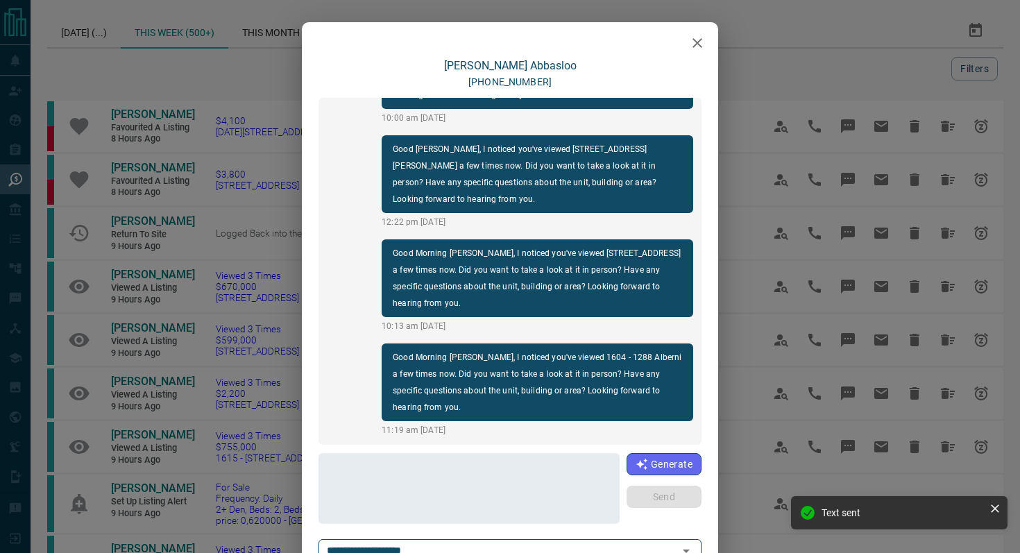
scroll to position [808, 0]
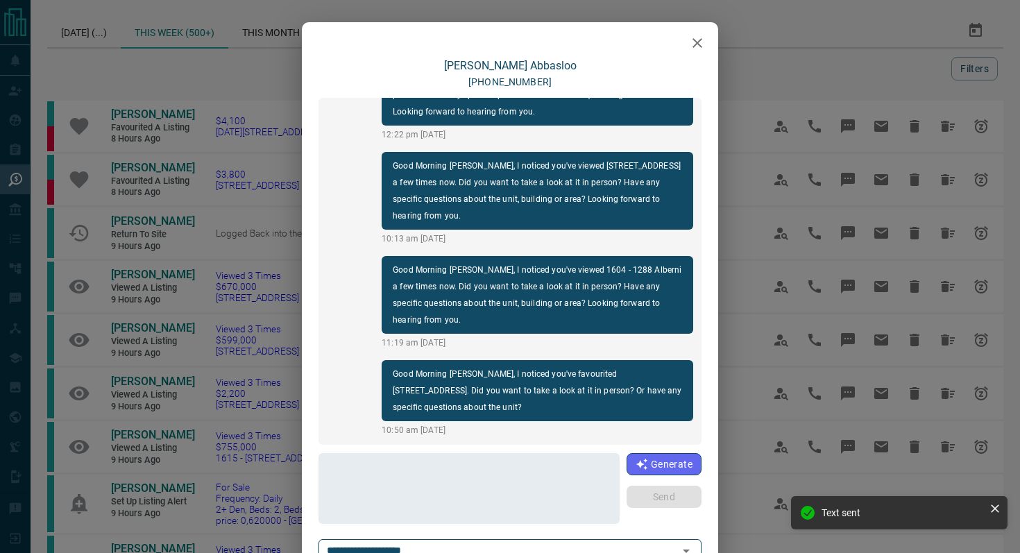
click at [688, 42] on button "button" at bounding box center [698, 43] width 28 height 28
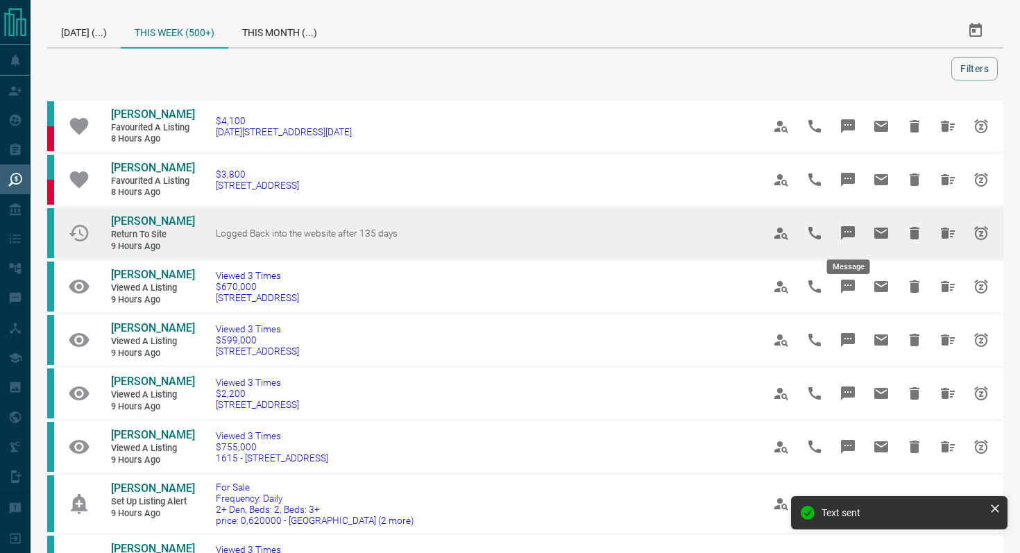
click at [850, 226] on icon "Message" at bounding box center [848, 233] width 17 height 17
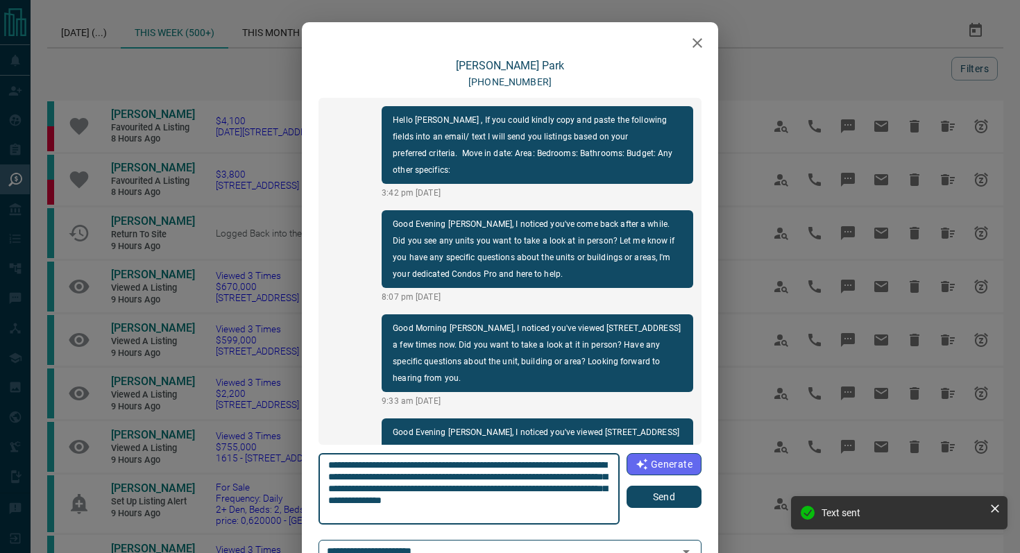
scroll to position [58, 0]
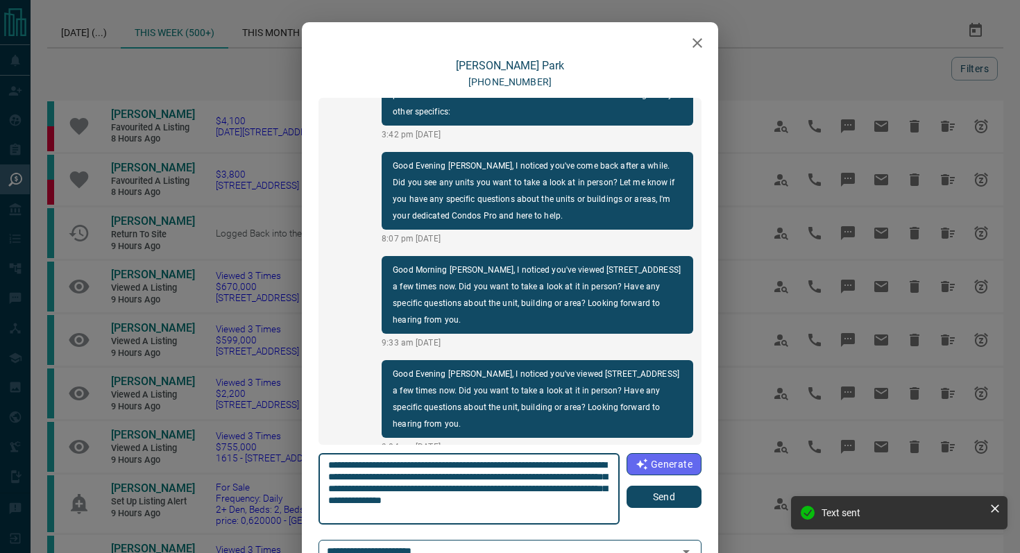
click at [652, 494] on button "Send" at bounding box center [664, 497] width 75 height 22
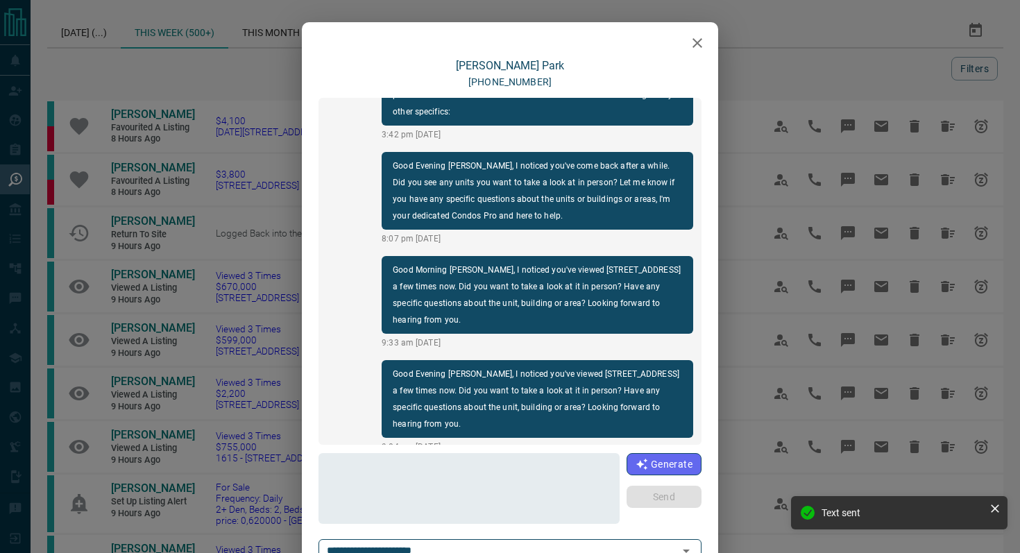
scroll to position [162, 0]
click at [701, 43] on icon "button" at bounding box center [697, 43] width 17 height 17
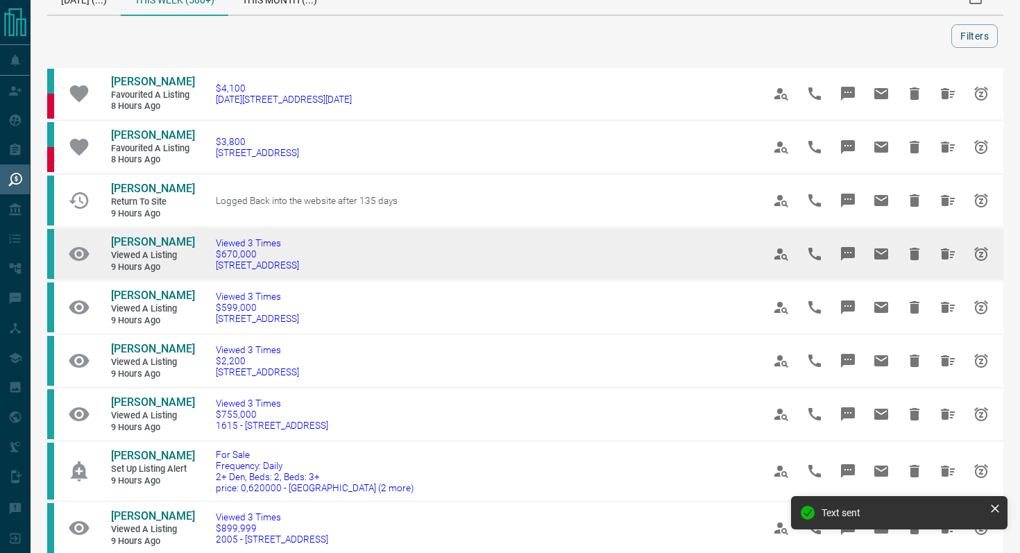
scroll to position [35, 0]
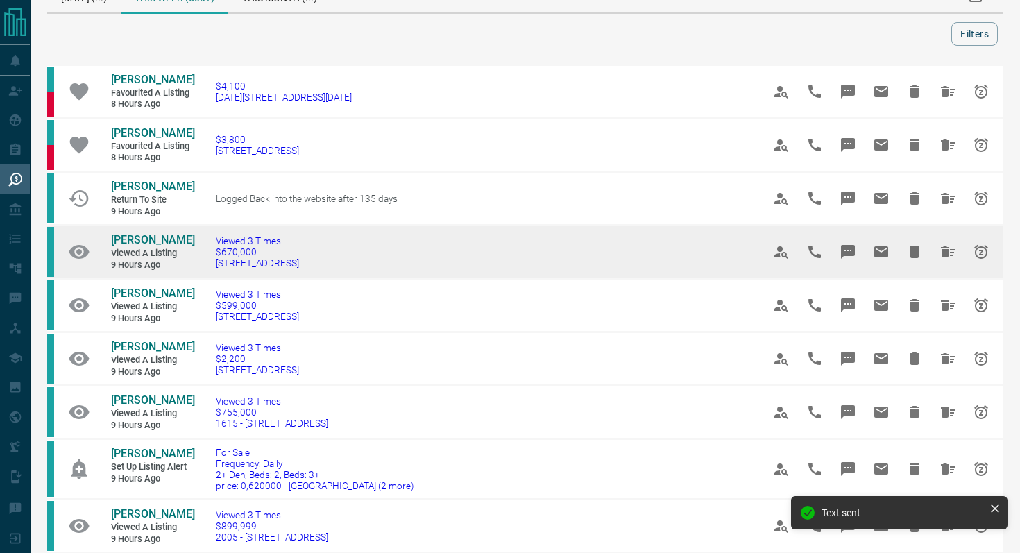
drag, startPoint x: 348, startPoint y: 259, endPoint x: 209, endPoint y: 259, distance: 139.5
click at [209, 259] on td "Viewed 3 Times $670,000 [STREET_ADDRESS]" at bounding box center [468, 252] width 547 height 53
copy span "[STREET_ADDRESS]"
click at [848, 252] on icon "Message" at bounding box center [848, 252] width 14 height 14
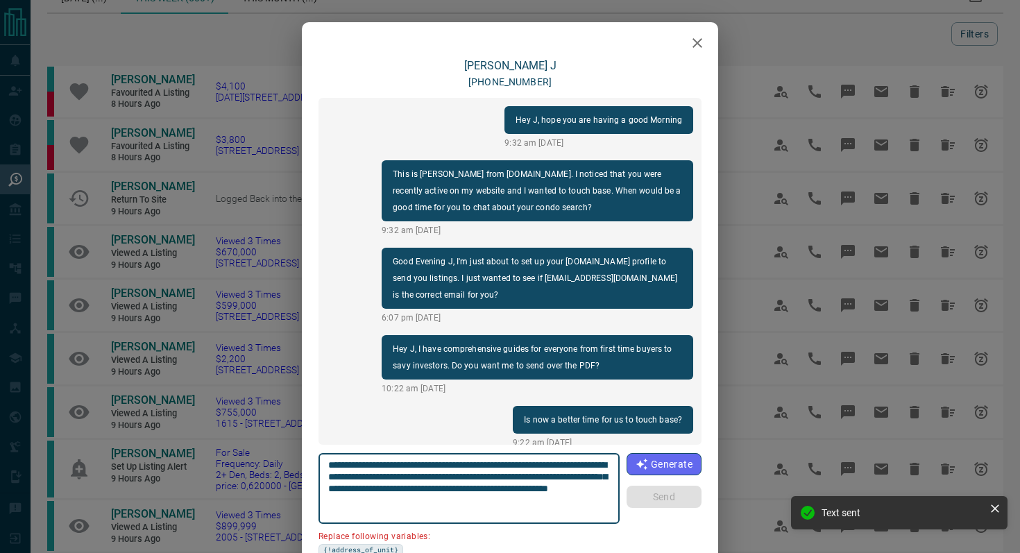
scroll to position [554, 0]
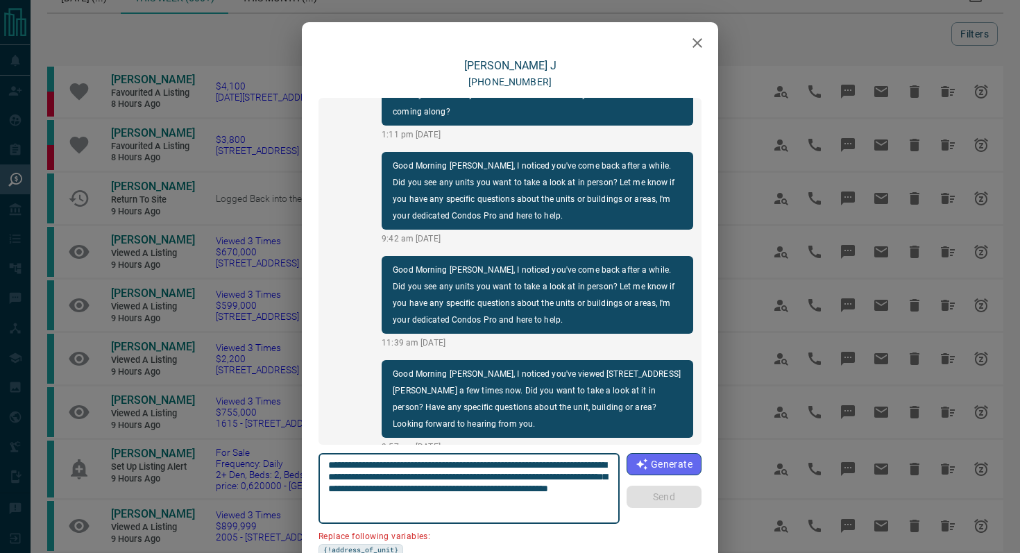
drag, startPoint x: 609, startPoint y: 465, endPoint x: 531, endPoint y: 461, distance: 77.8
click at [531, 461] on textarea "**********" at bounding box center [469, 488] width 282 height 59
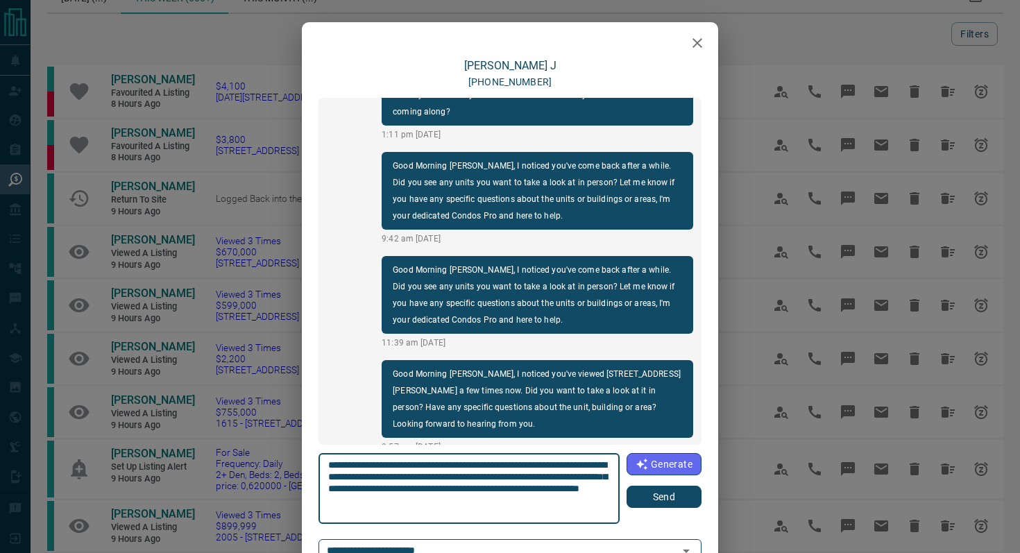
type textarea "**********"
click at [668, 498] on button "Send" at bounding box center [664, 497] width 75 height 22
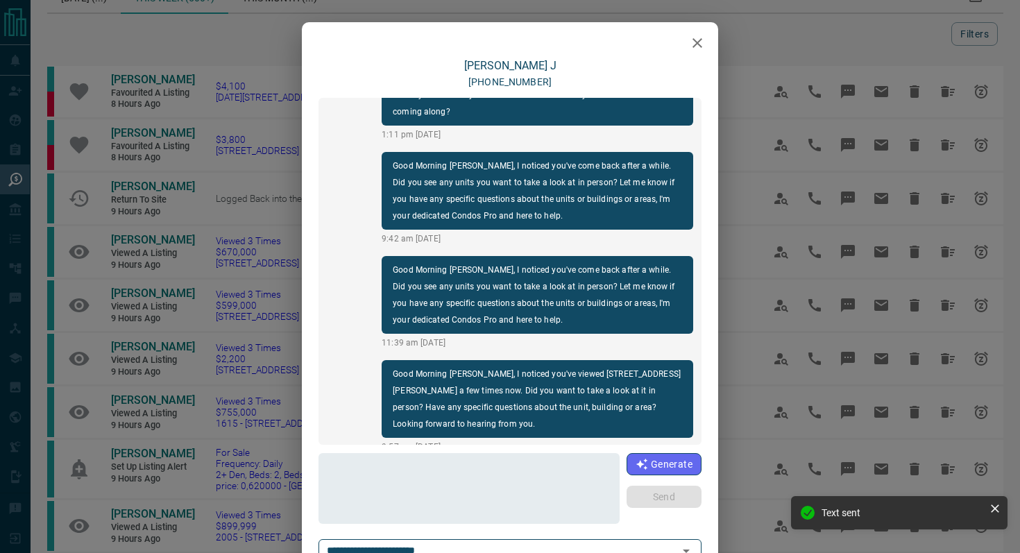
scroll to position [658, 0]
click at [700, 49] on icon "button" at bounding box center [697, 43] width 17 height 17
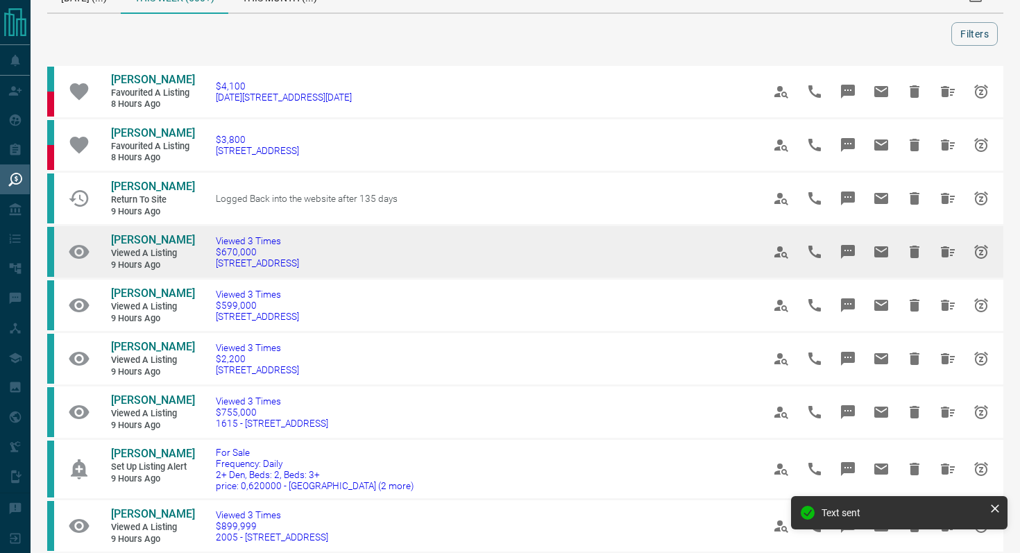
drag, startPoint x: 361, startPoint y: 271, endPoint x: 93, endPoint y: 225, distance: 271.9
click at [93, 226] on tr "[PERSON_NAME] Viewed a Listing 9 hours ago Viewed 3 Times $670,000 [STREET_ADDR…" at bounding box center [525, 252] width 956 height 53
copy tr "[PERSON_NAME] Viewed a Listing 9 hours ago Viewed 3 Times $670,000 [STREET_ADDR…"
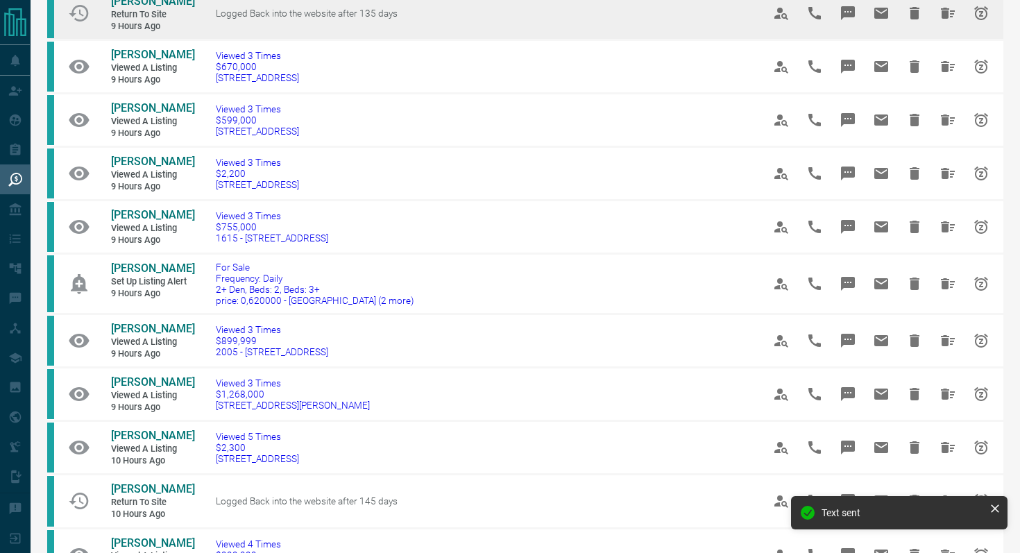
scroll to position [222, 0]
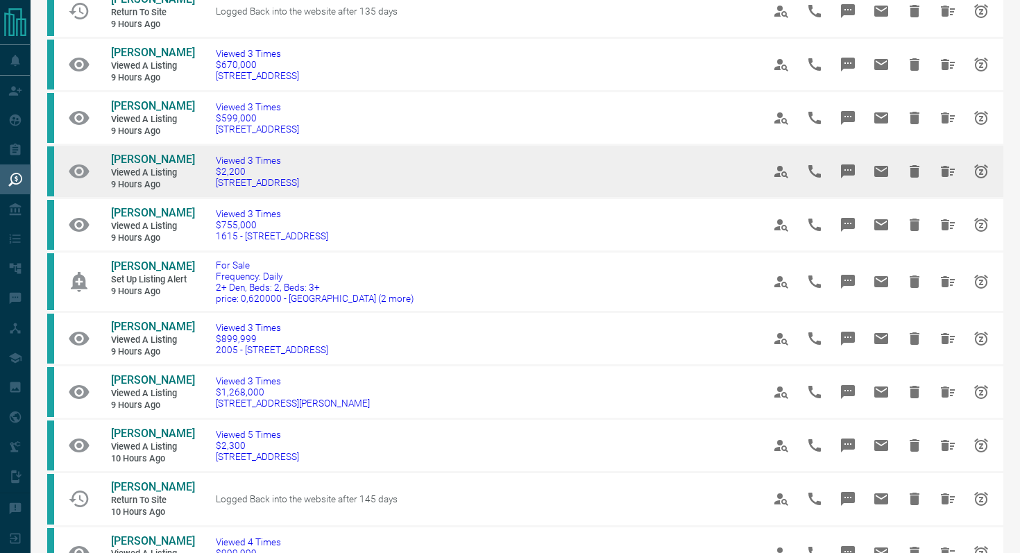
drag, startPoint x: 370, startPoint y: 193, endPoint x: 213, endPoint y: 183, distance: 157.2
click at [213, 183] on td "Viewed 3 Times $2,200 [STREET_ADDRESS]" at bounding box center [468, 171] width 547 height 53
click at [856, 174] on button "Message" at bounding box center [847, 171] width 33 height 33
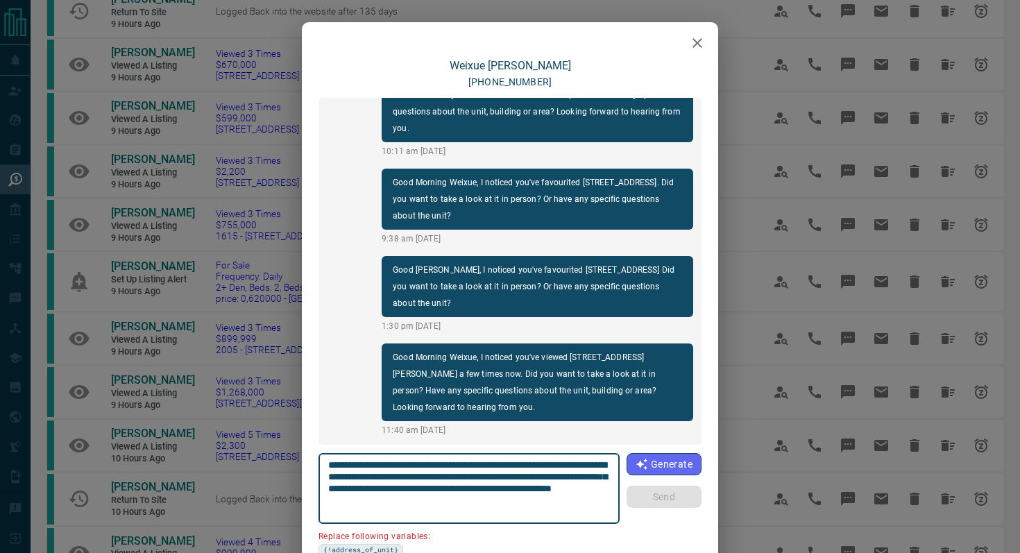
scroll to position [112, 0]
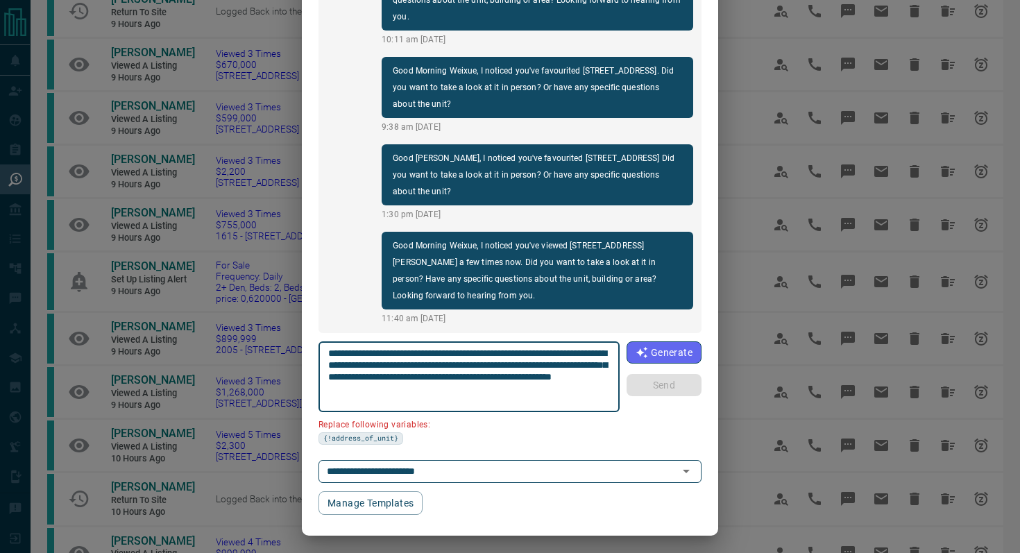
drag, startPoint x: 406, startPoint y: 365, endPoint x: 296, endPoint y: 364, distance: 109.7
click at [296, 364] on div "[PERSON_NAME] [PHONE_NUMBER] Good Evening Weixue, I noticed you've viewed [STRE…" at bounding box center [510, 276] width 1020 height 553
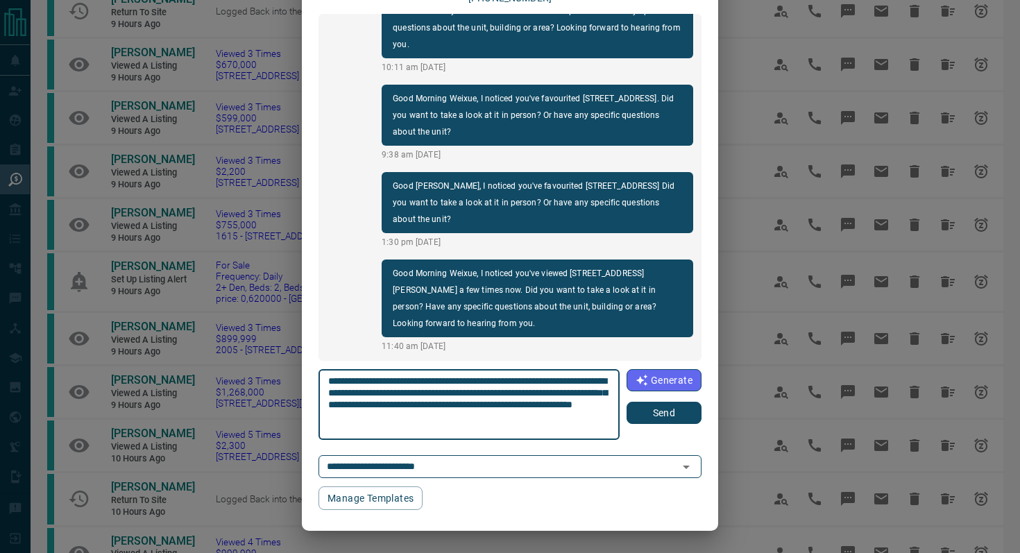
type textarea "**********"
click at [653, 423] on button "Send" at bounding box center [664, 413] width 75 height 22
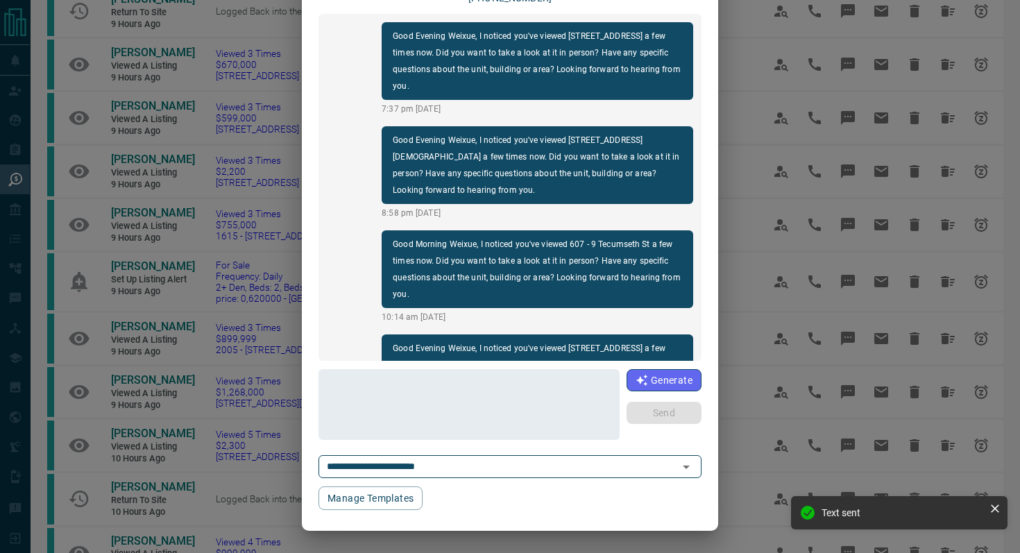
scroll to position [0, 0]
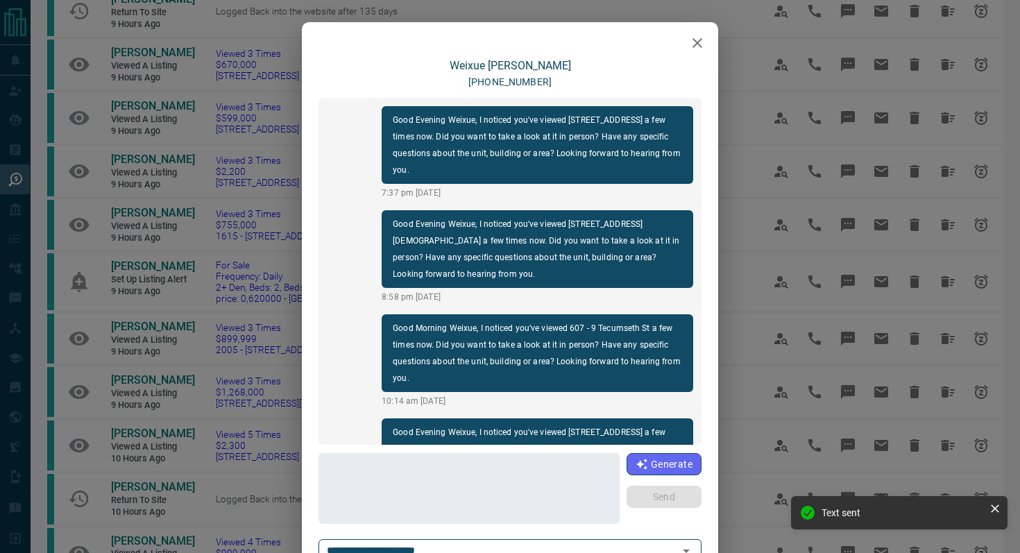
click at [689, 42] on icon "button" at bounding box center [697, 43] width 17 height 17
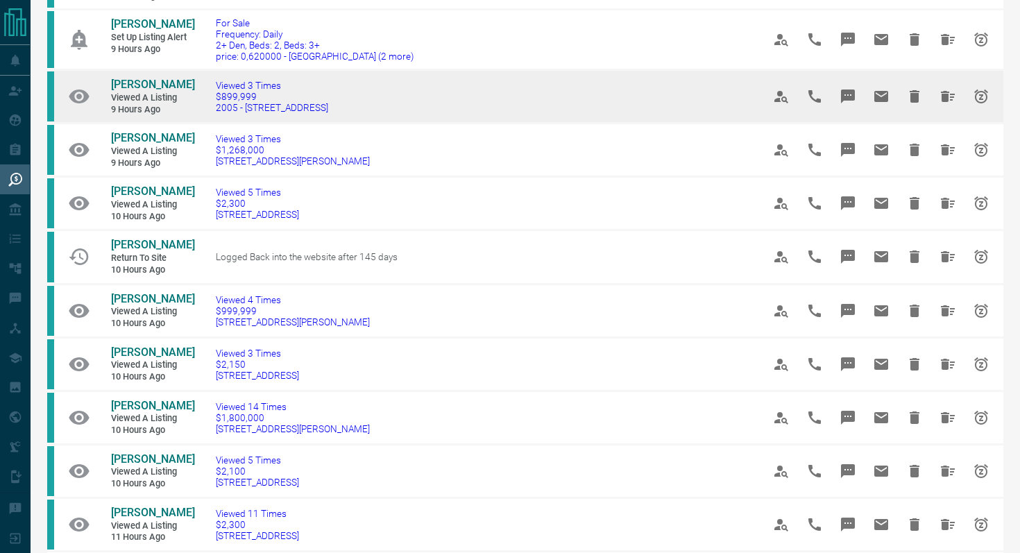
scroll to position [468, 0]
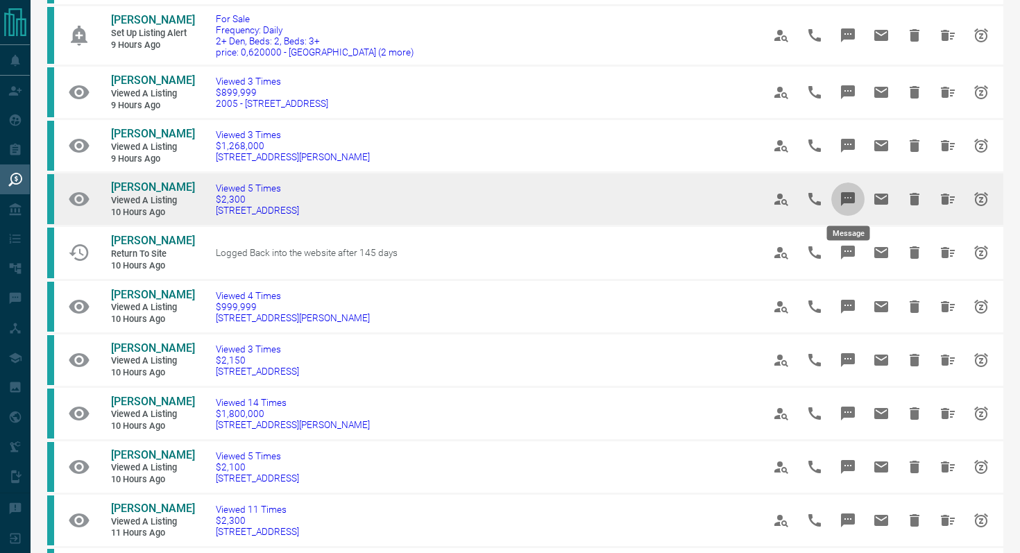
click at [847, 205] on icon "Message" at bounding box center [848, 199] width 17 height 17
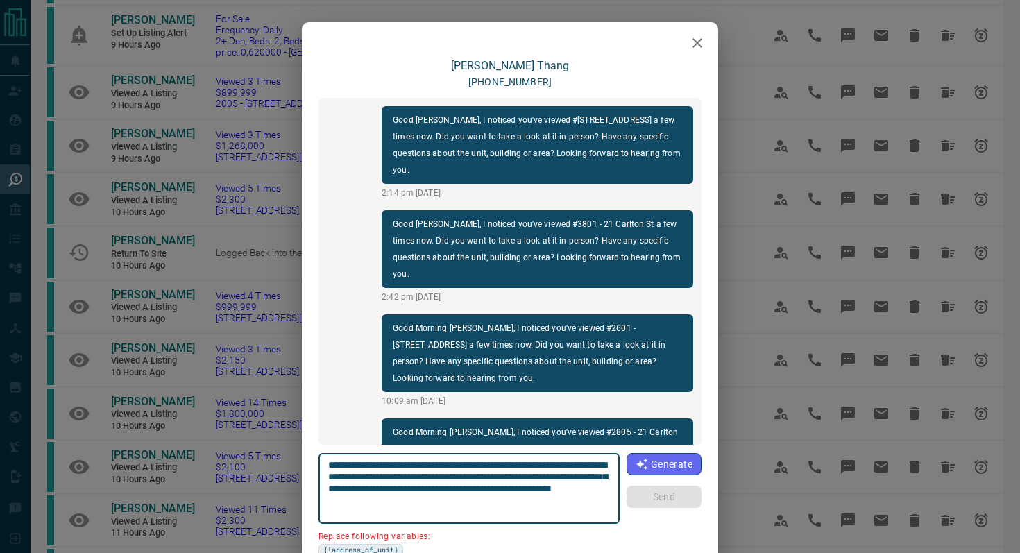
scroll to position [2682, 0]
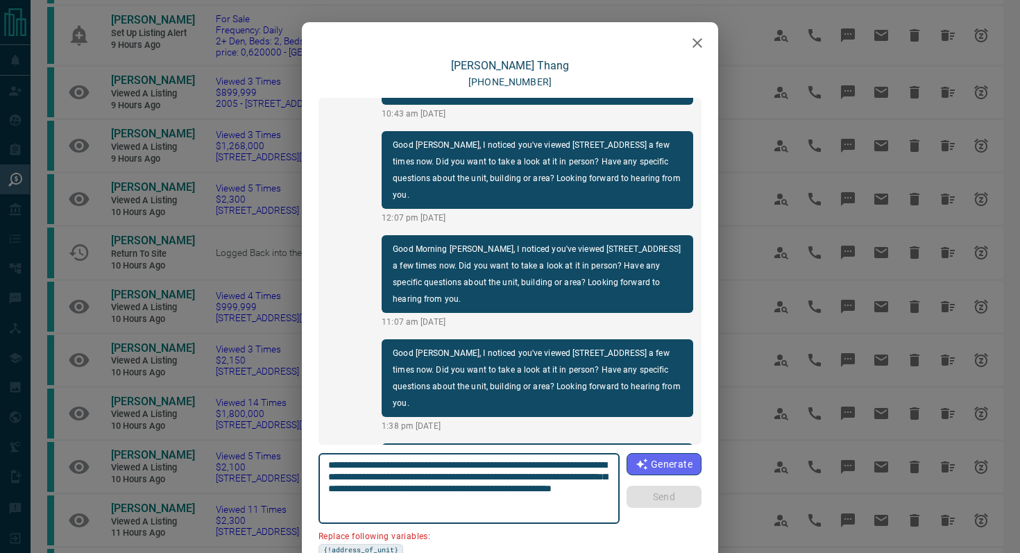
click at [688, 41] on button "button" at bounding box center [698, 43] width 28 height 28
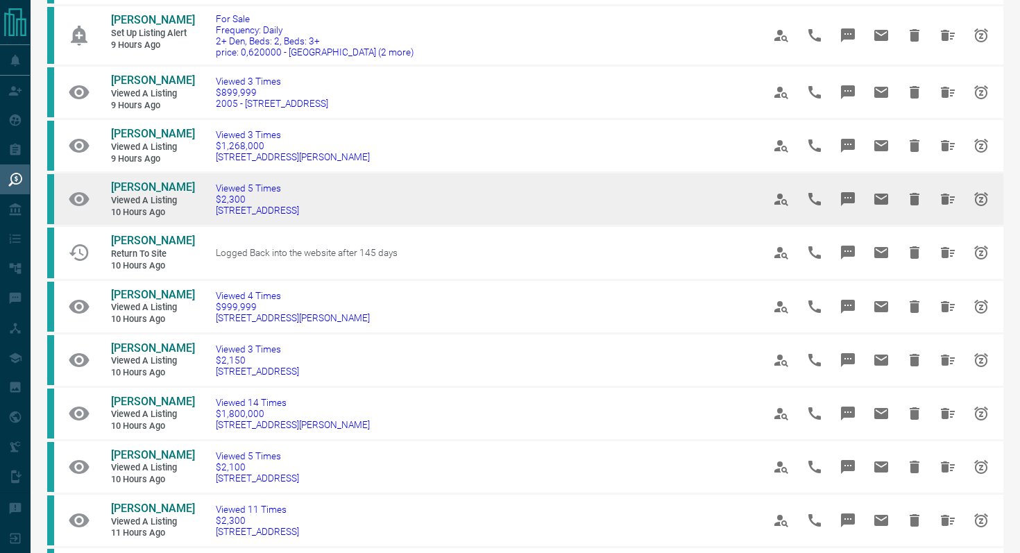
drag, startPoint x: 325, startPoint y: 213, endPoint x: 196, endPoint y: 212, distance: 128.4
click at [196, 212] on td "Viewed 5 Times $2,300 2505 - [STREET_ADDRESS]" at bounding box center [468, 199] width 547 height 53
click at [847, 196] on icon "Message" at bounding box center [848, 199] width 14 height 14
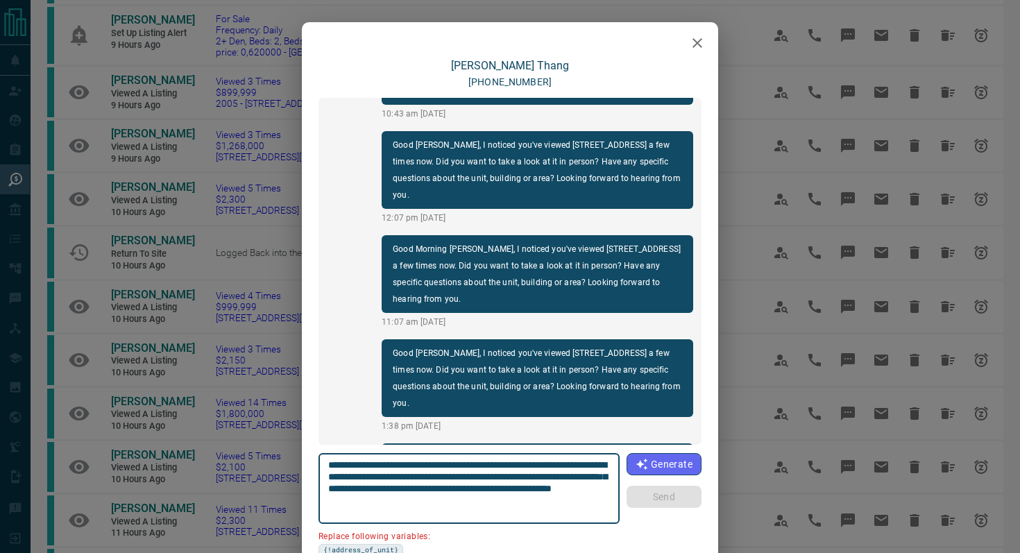
drag, startPoint x: 609, startPoint y: 464, endPoint x: 530, endPoint y: 461, distance: 79.2
click at [530, 461] on textarea "**********" at bounding box center [469, 488] width 282 height 59
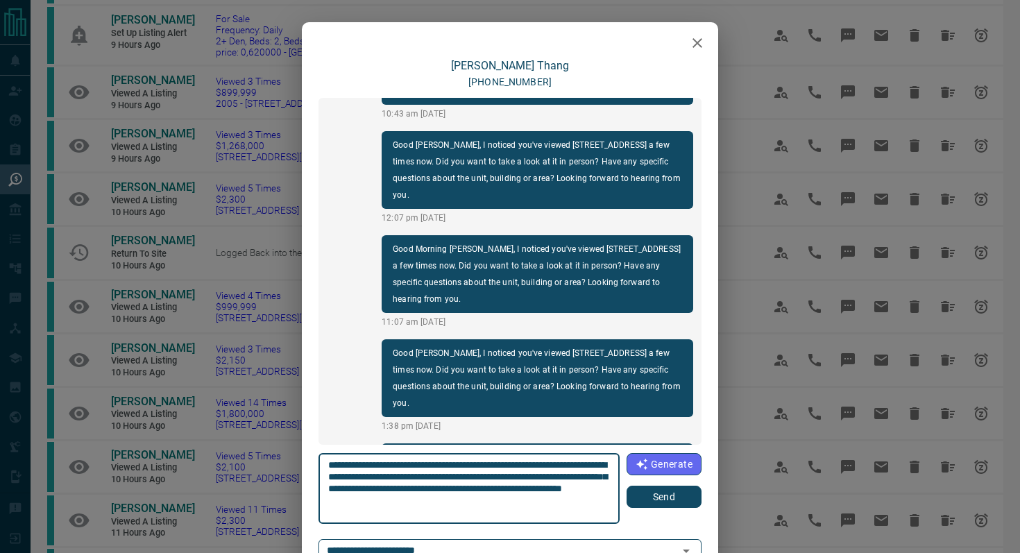
type textarea "**********"
click at [642, 495] on button "Send" at bounding box center [664, 497] width 75 height 22
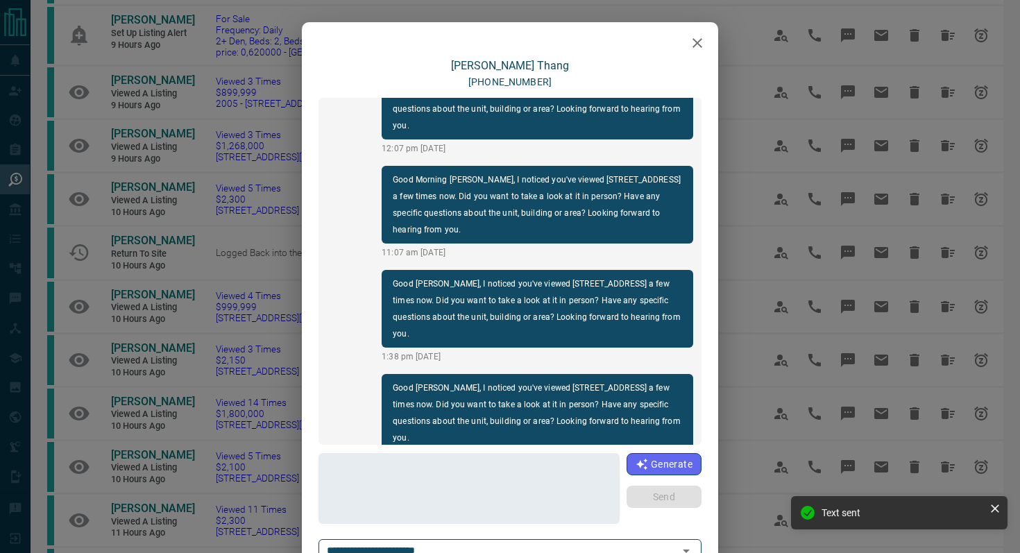
scroll to position [2716, 0]
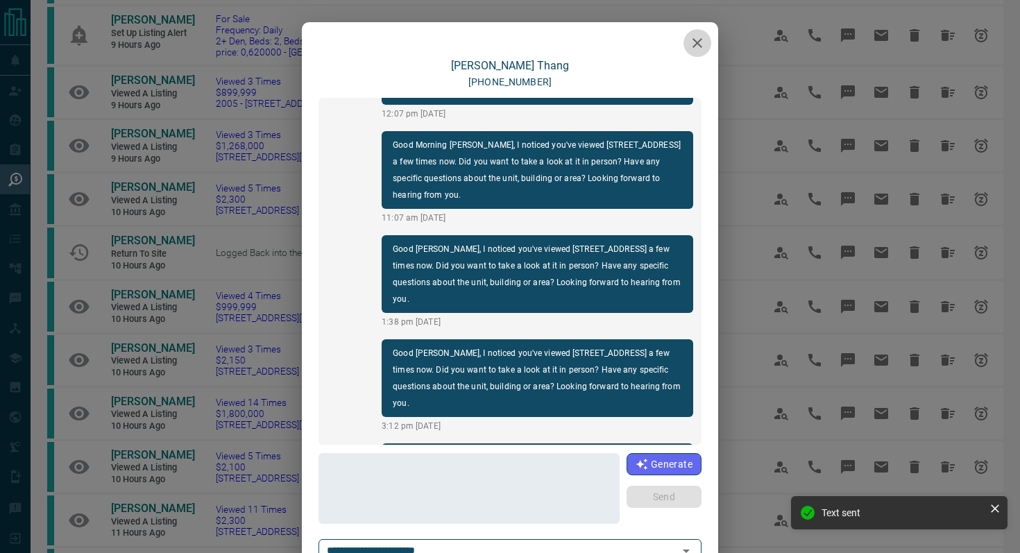
click at [695, 39] on icon "button" at bounding box center [697, 43] width 17 height 17
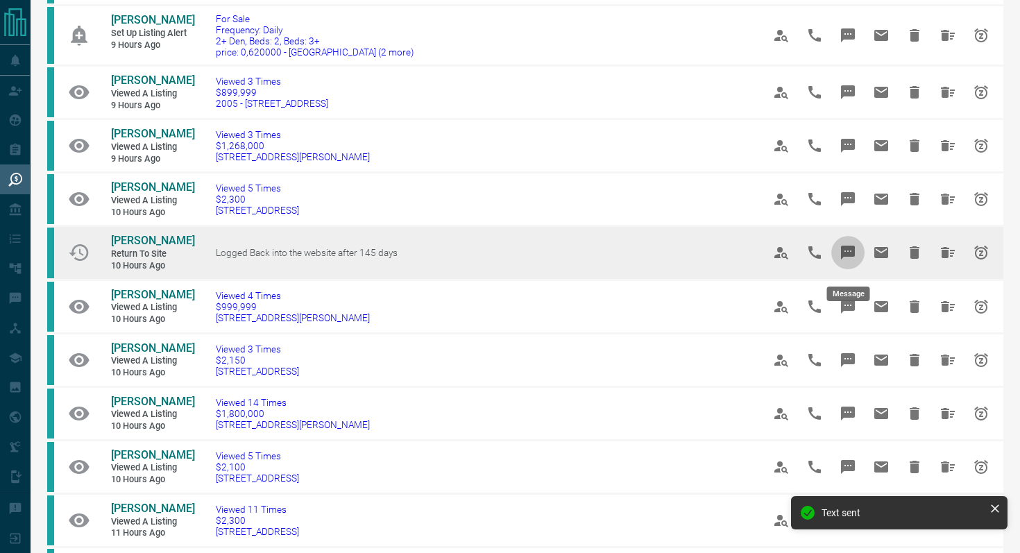
click at [847, 260] on icon "Message" at bounding box center [848, 253] width 14 height 14
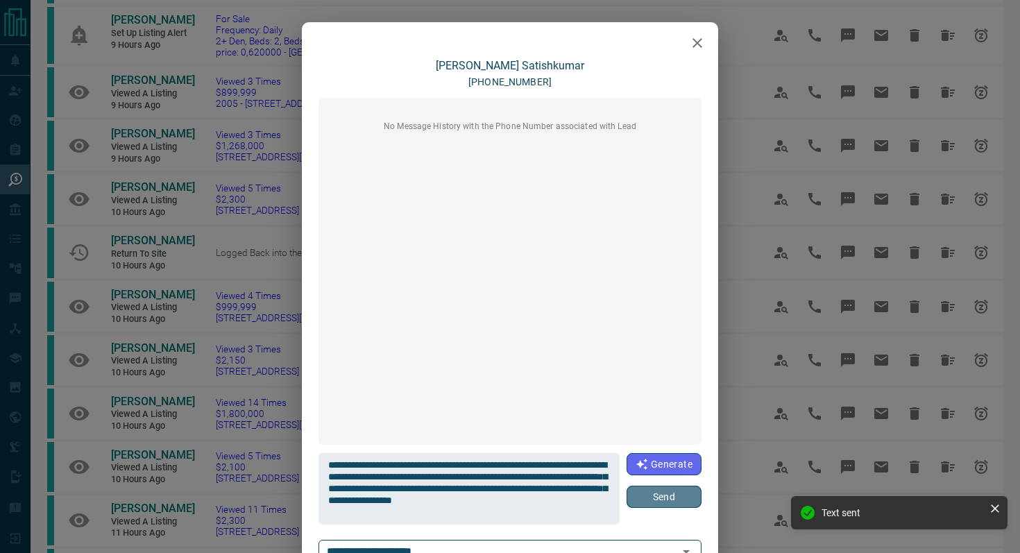
click at [639, 498] on button "Send" at bounding box center [664, 497] width 75 height 22
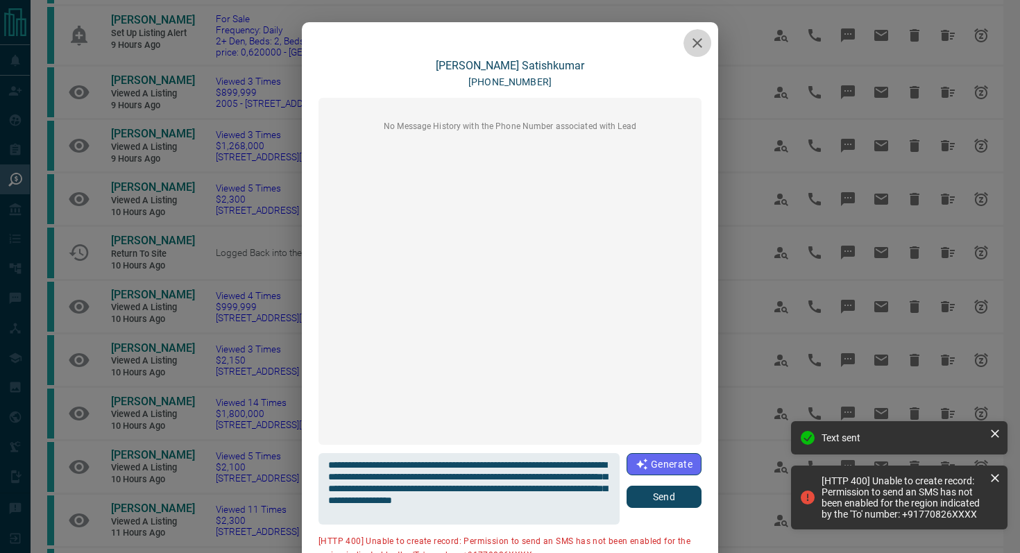
click at [700, 33] on button "button" at bounding box center [698, 43] width 28 height 28
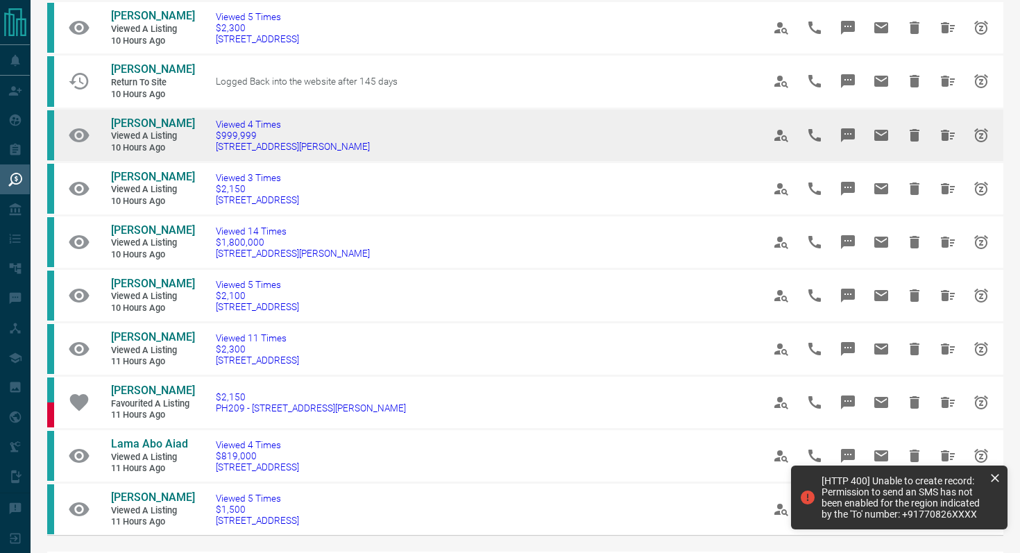
scroll to position [642, 0]
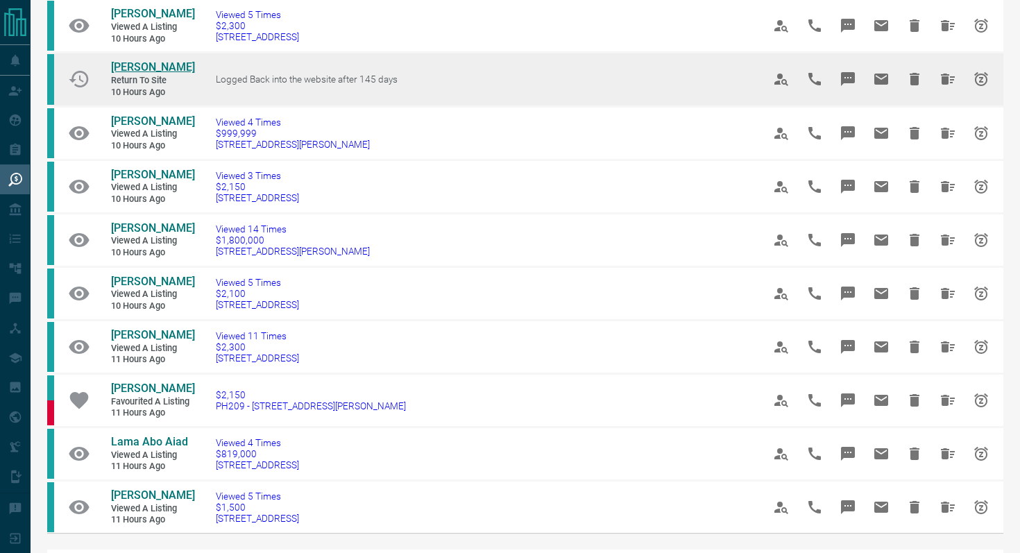
click at [146, 68] on span "[PERSON_NAME]" at bounding box center [153, 66] width 84 height 13
click at [887, 82] on icon "Email" at bounding box center [881, 79] width 14 height 11
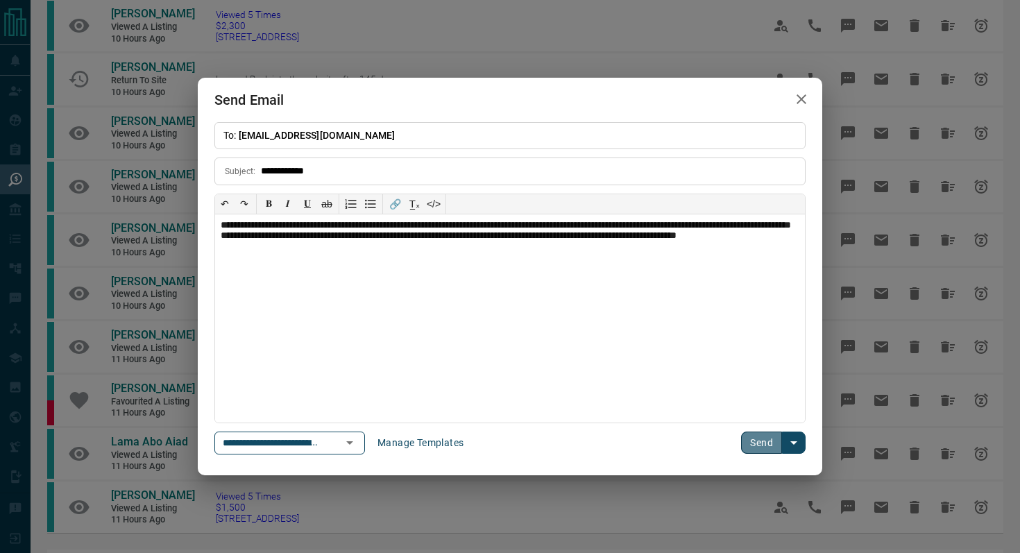
click at [765, 447] on button "Send" at bounding box center [761, 443] width 41 height 22
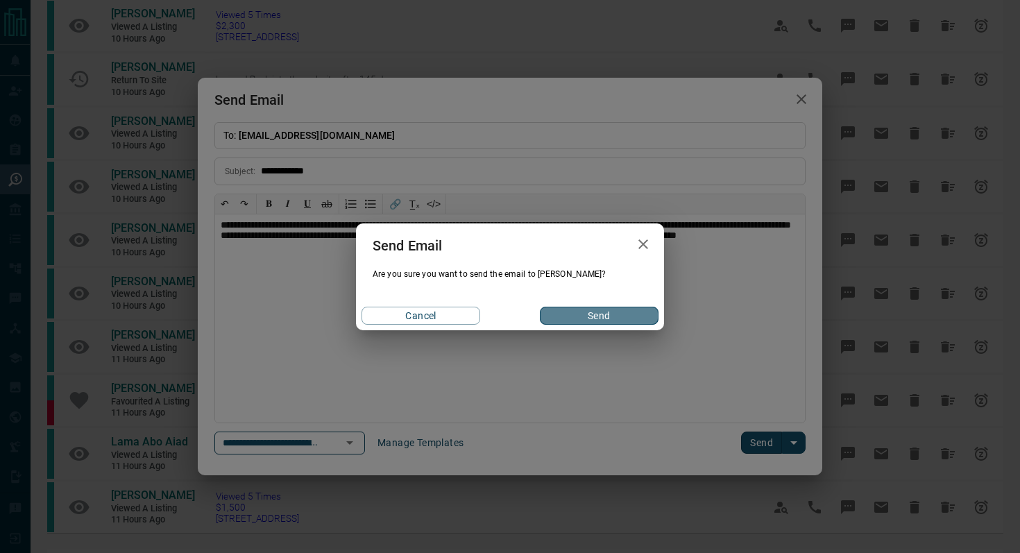
click at [580, 311] on button "Send" at bounding box center [599, 316] width 119 height 18
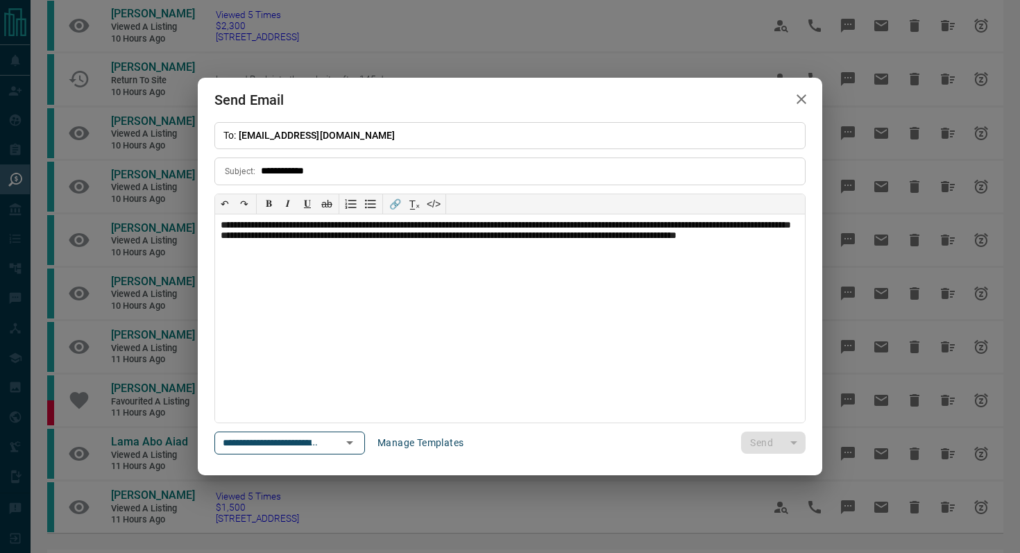
click at [808, 94] on icon "button" at bounding box center [801, 99] width 17 height 17
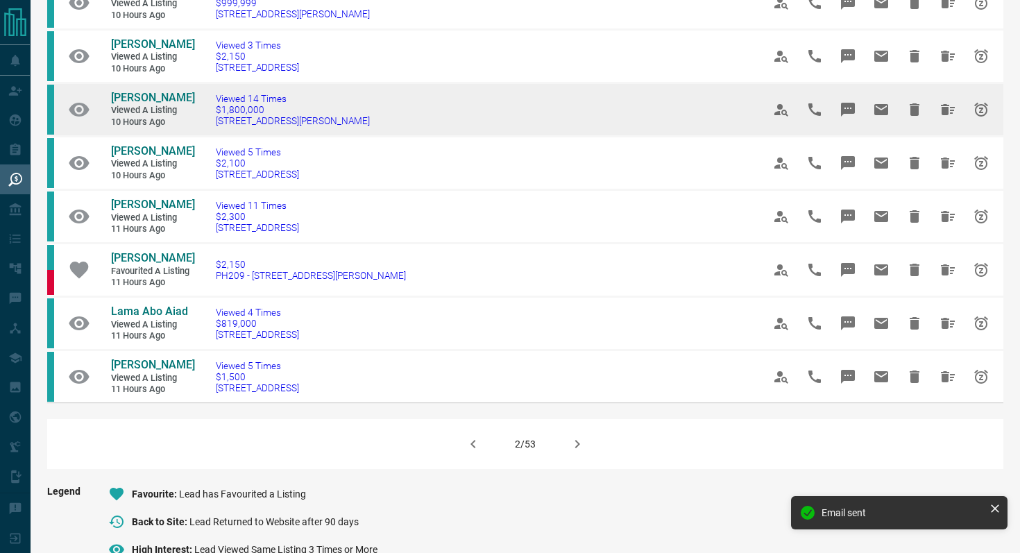
scroll to position [777, 0]
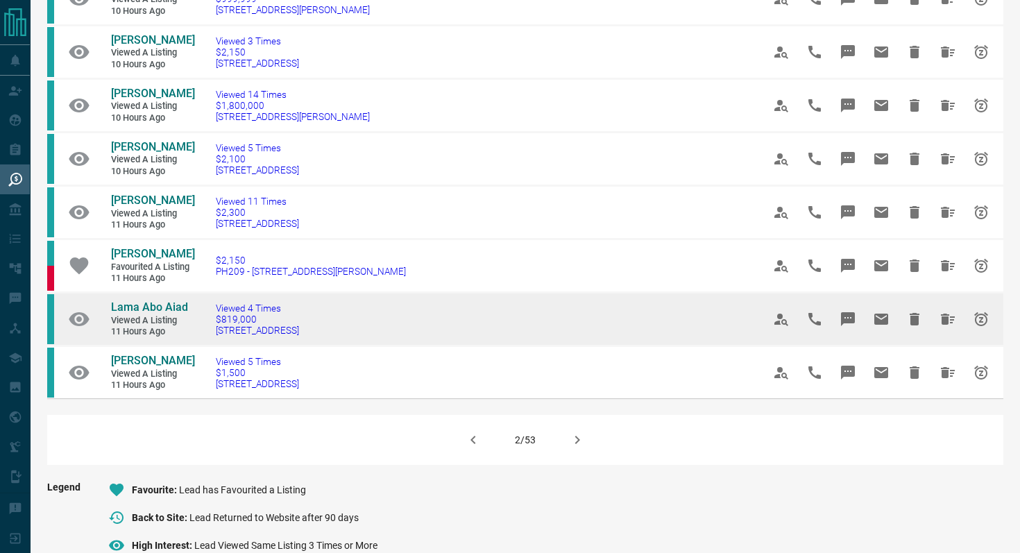
drag, startPoint x: 335, startPoint y: 348, endPoint x: 212, endPoint y: 346, distance: 122.9
click at [212, 346] on td "Viewed 4 Times $819,000 [STREET_ADDRESS]" at bounding box center [468, 318] width 547 height 53
click at [857, 327] on button "Message" at bounding box center [847, 319] width 33 height 33
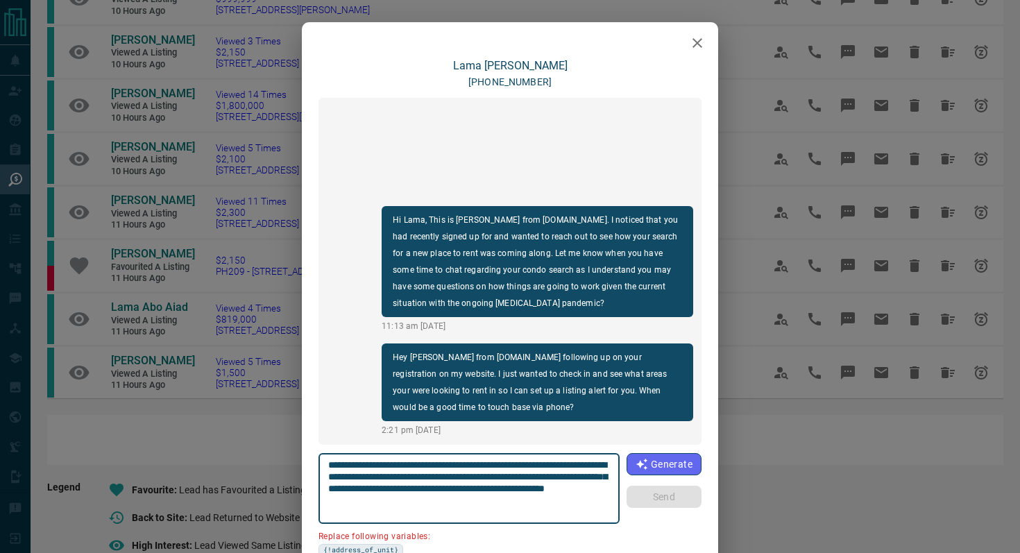
drag, startPoint x: 604, startPoint y: 466, endPoint x: 524, endPoint y: 463, distance: 80.6
click at [524, 463] on textarea "**********" at bounding box center [469, 488] width 282 height 59
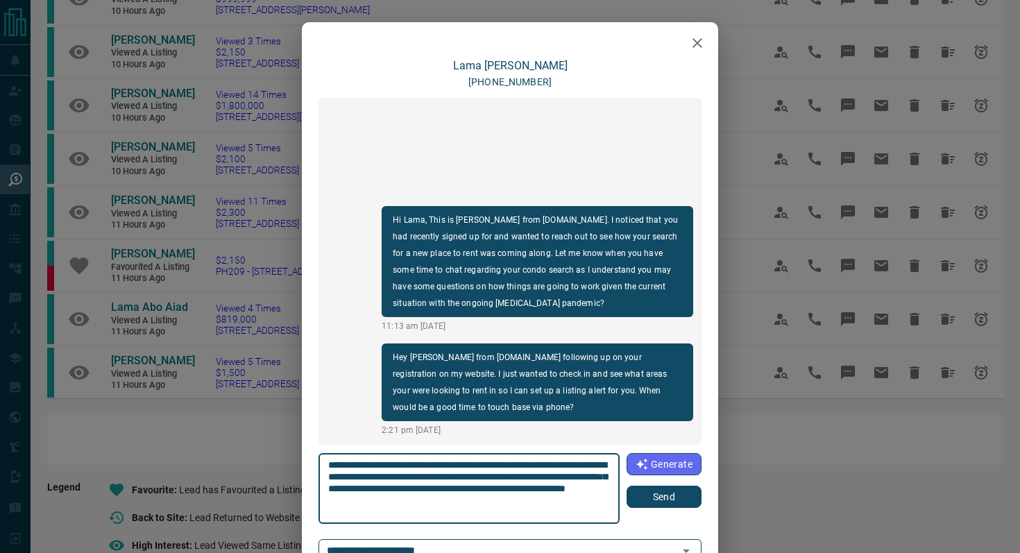
type textarea "**********"
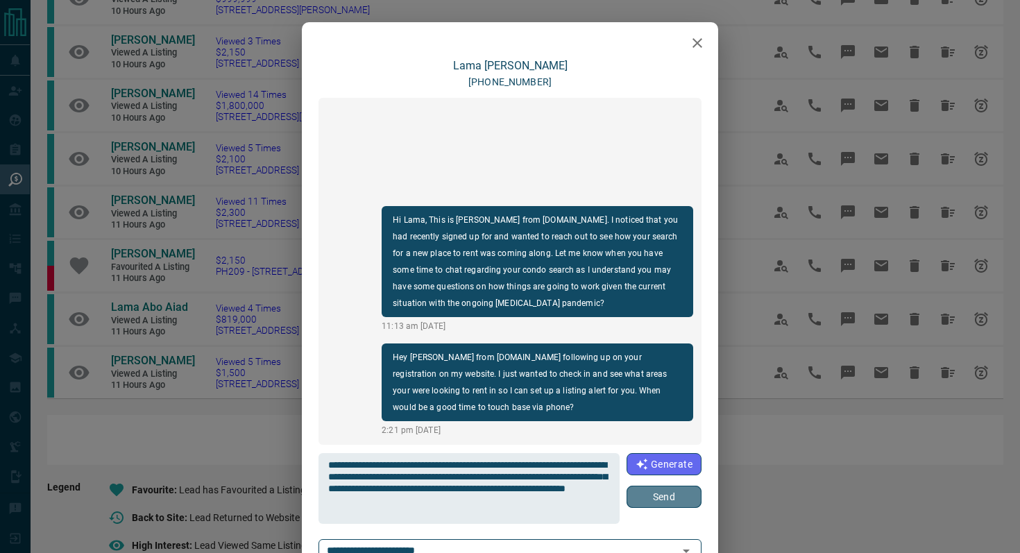
click at [656, 505] on button "Send" at bounding box center [664, 497] width 75 height 22
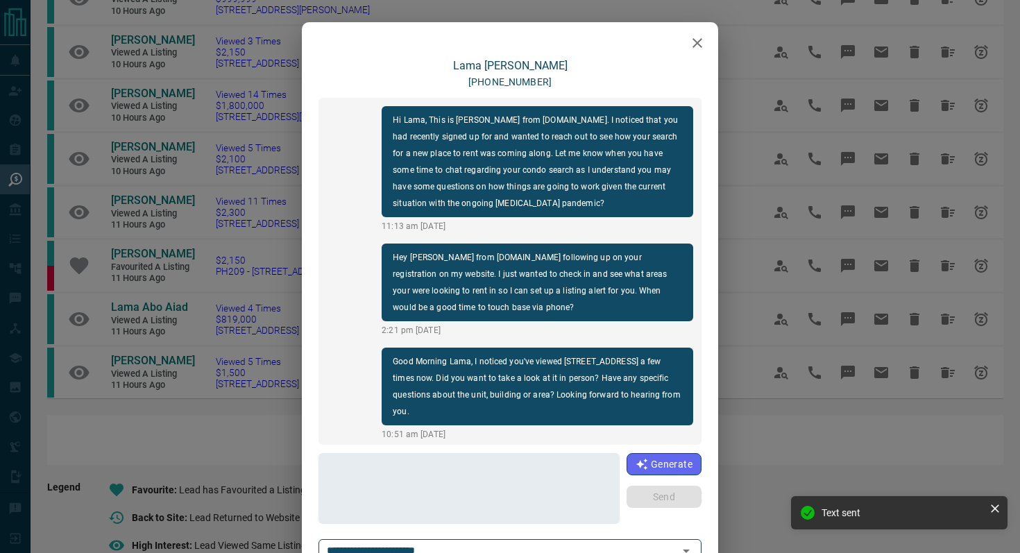
scroll to position [4, 0]
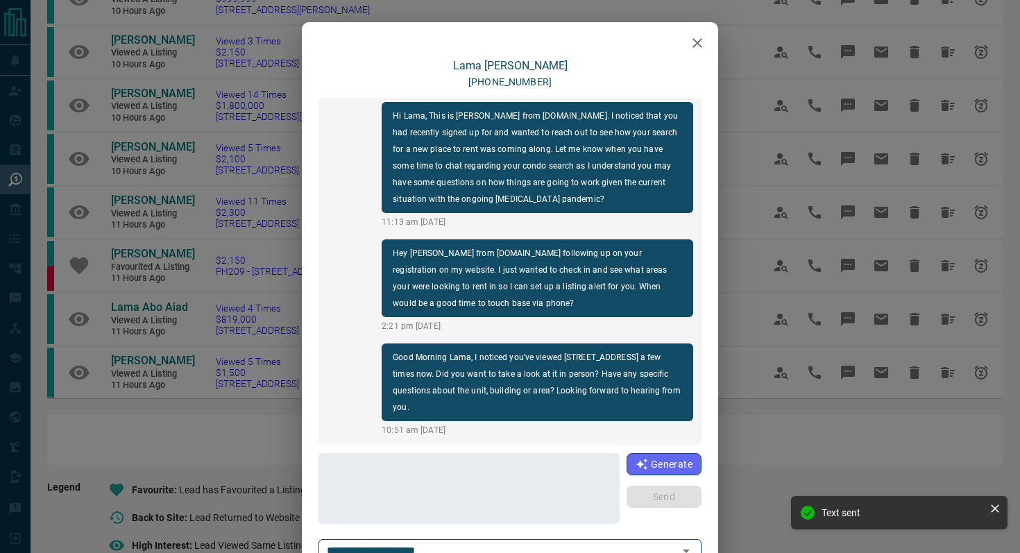
click at [704, 40] on icon "button" at bounding box center [697, 43] width 17 height 17
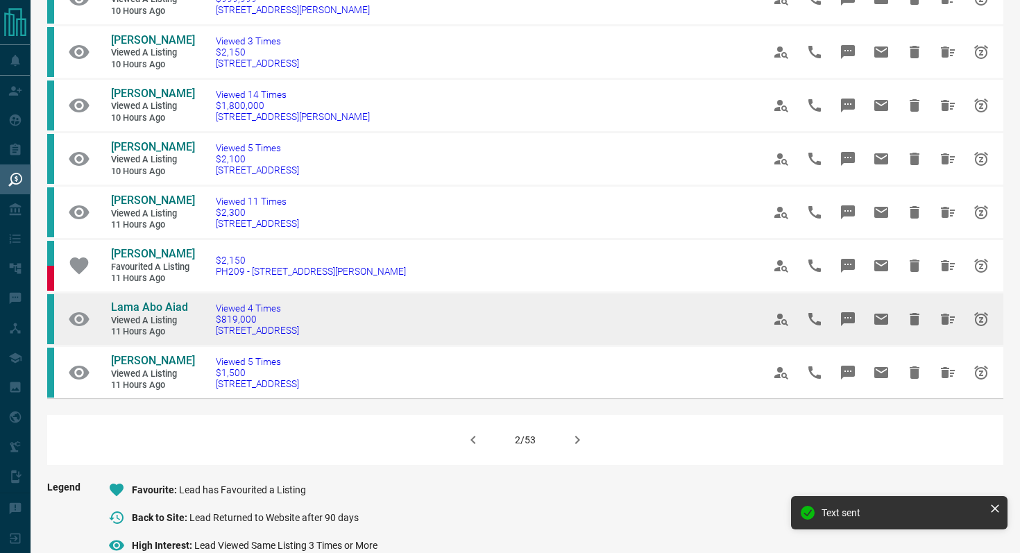
drag, startPoint x: 355, startPoint y: 343, endPoint x: 94, endPoint y: 323, distance: 261.7
click at [94, 323] on tr "Lama Abo Aiad Viewed a Listing 11 hours ago Viewed 4 Times $819,000 [STREET_ADD…" at bounding box center [525, 318] width 956 height 53
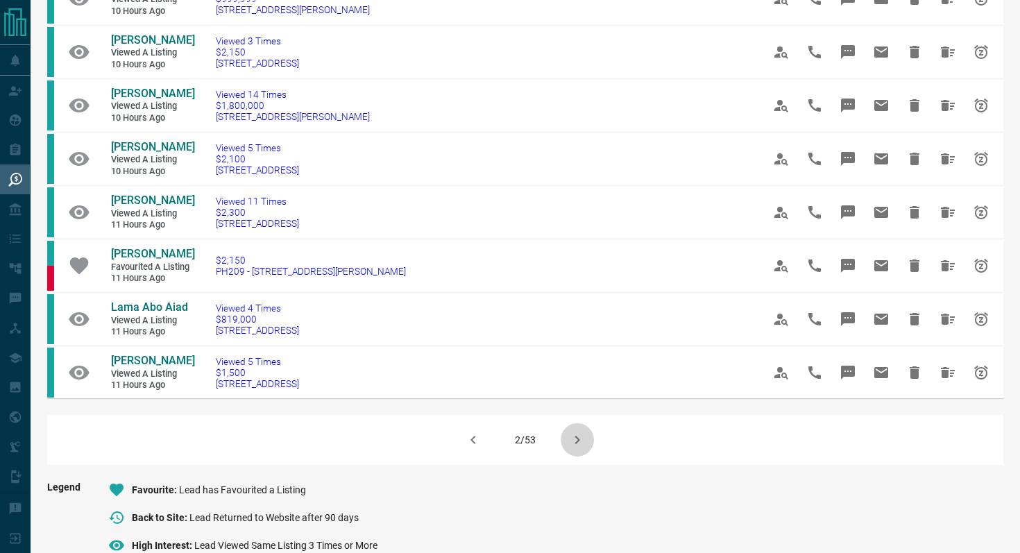
click at [573, 448] on icon "button" at bounding box center [577, 440] width 17 height 17
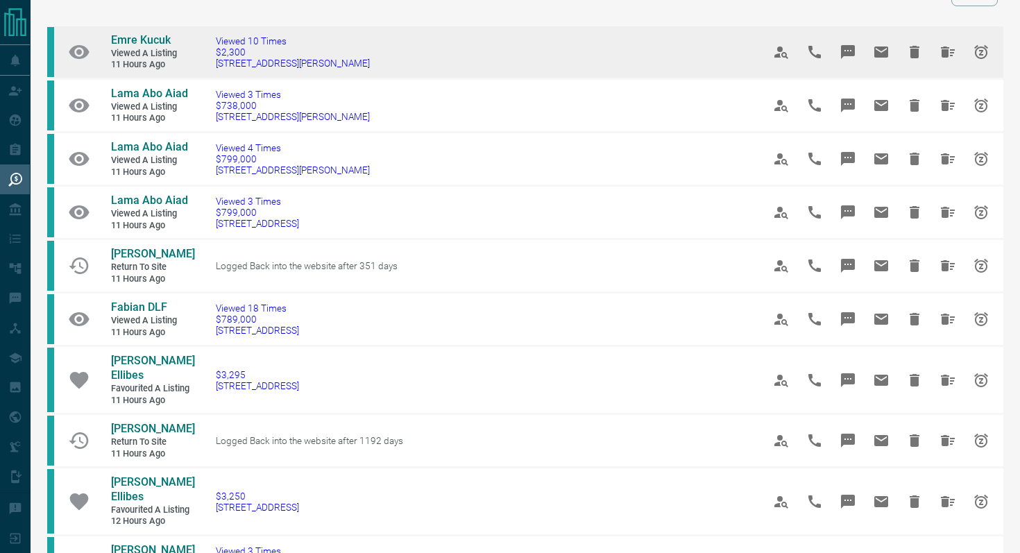
scroll to position [82, 0]
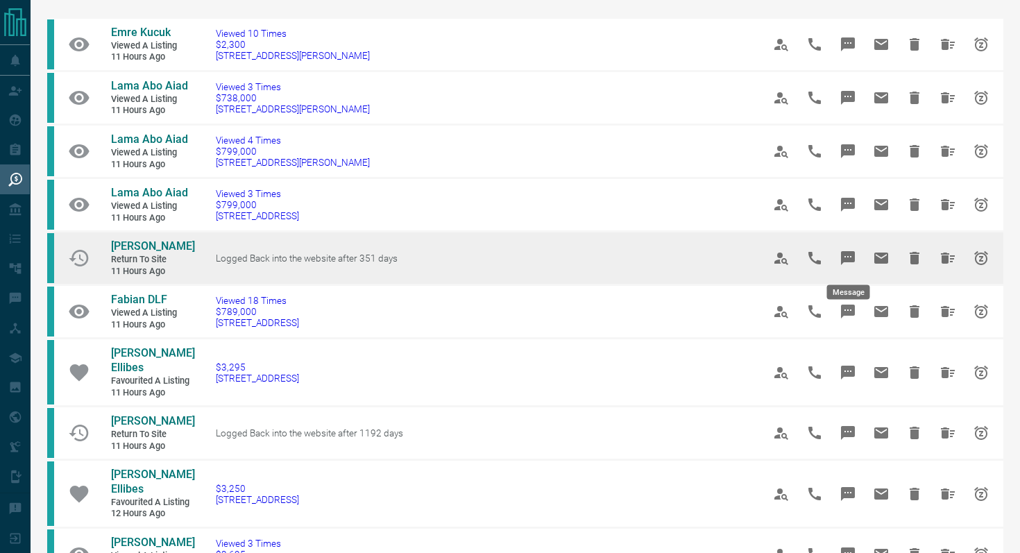
click at [847, 253] on icon "Message" at bounding box center [848, 258] width 14 height 14
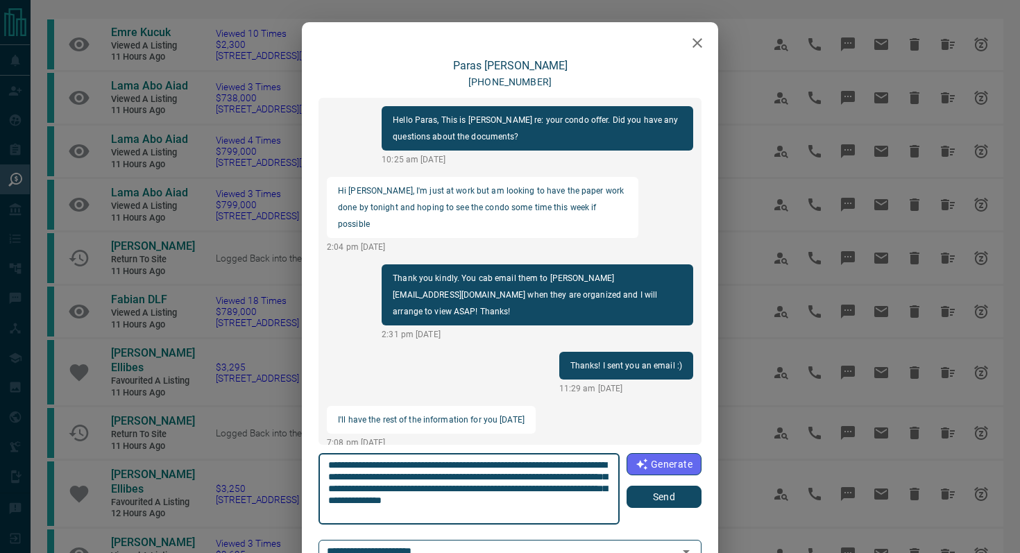
scroll to position [754, 0]
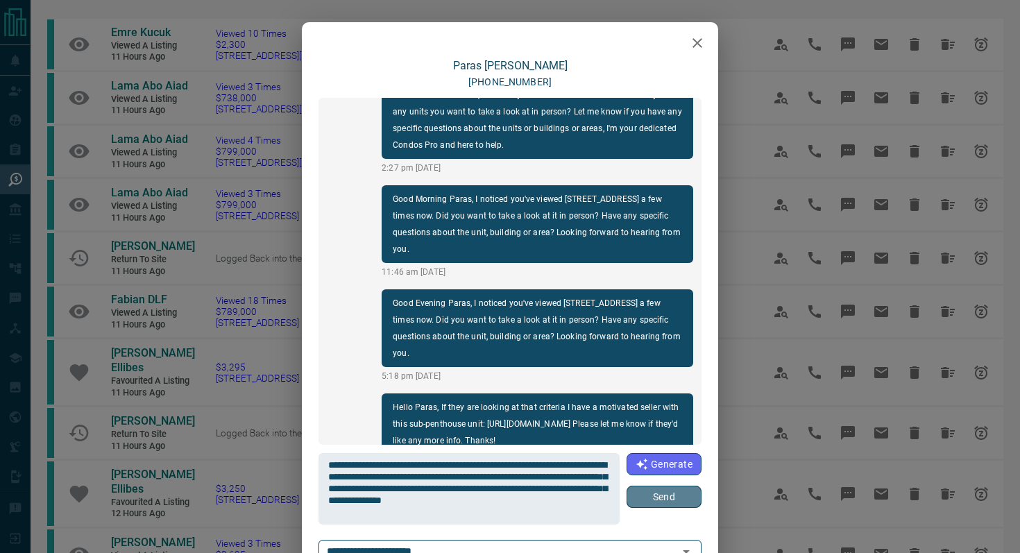
click at [647, 507] on button "Send" at bounding box center [664, 497] width 75 height 22
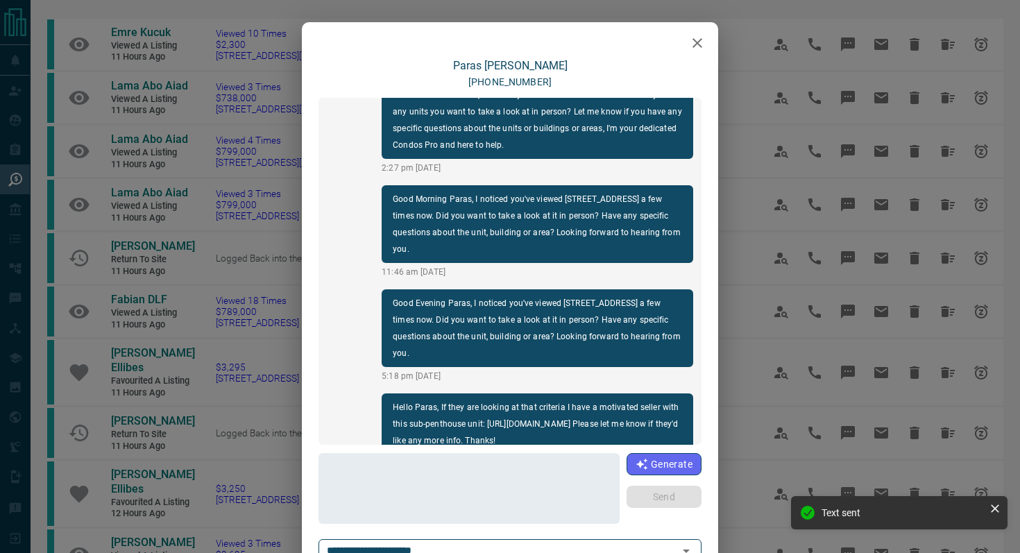
scroll to position [858, 0]
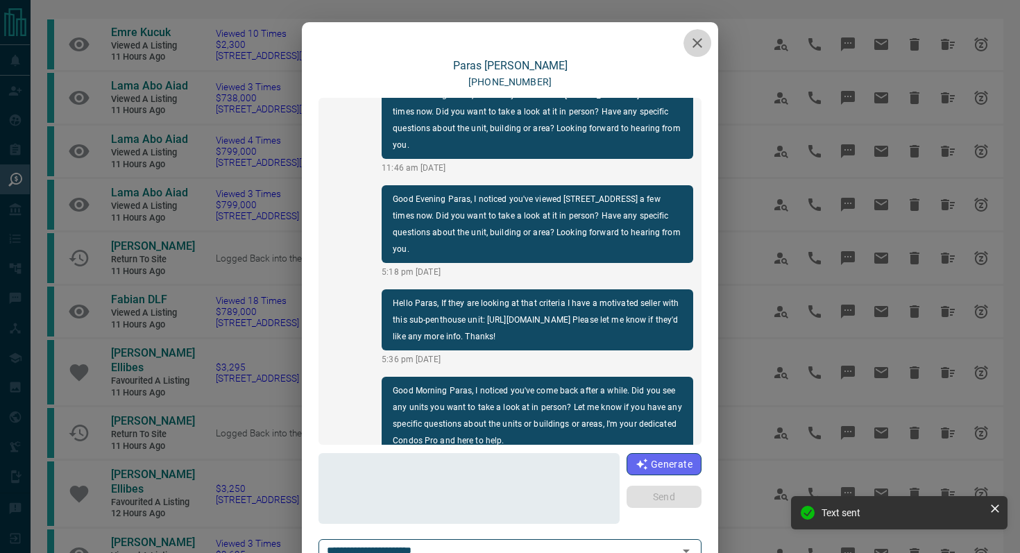
click at [700, 41] on icon "button" at bounding box center [697, 43] width 17 height 17
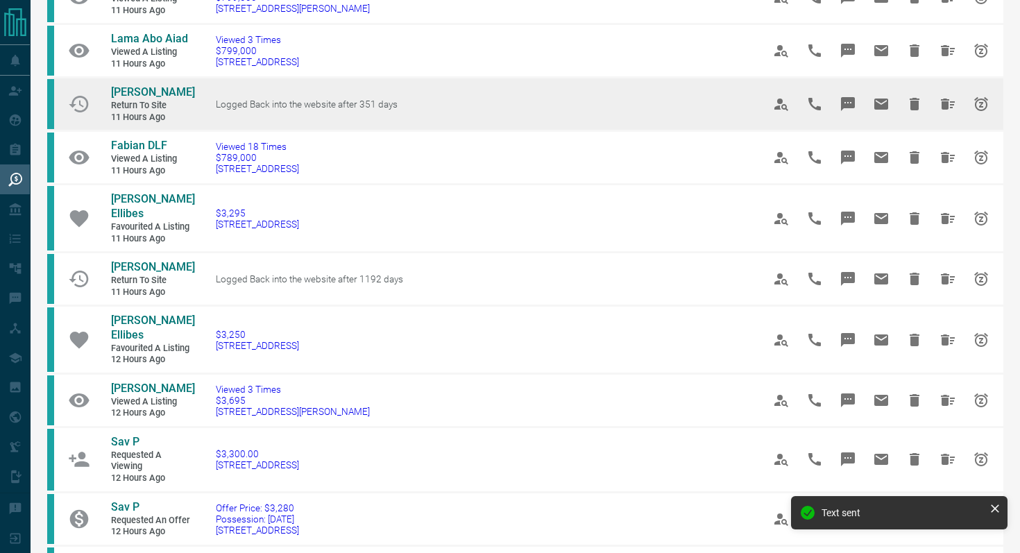
scroll to position [237, 0]
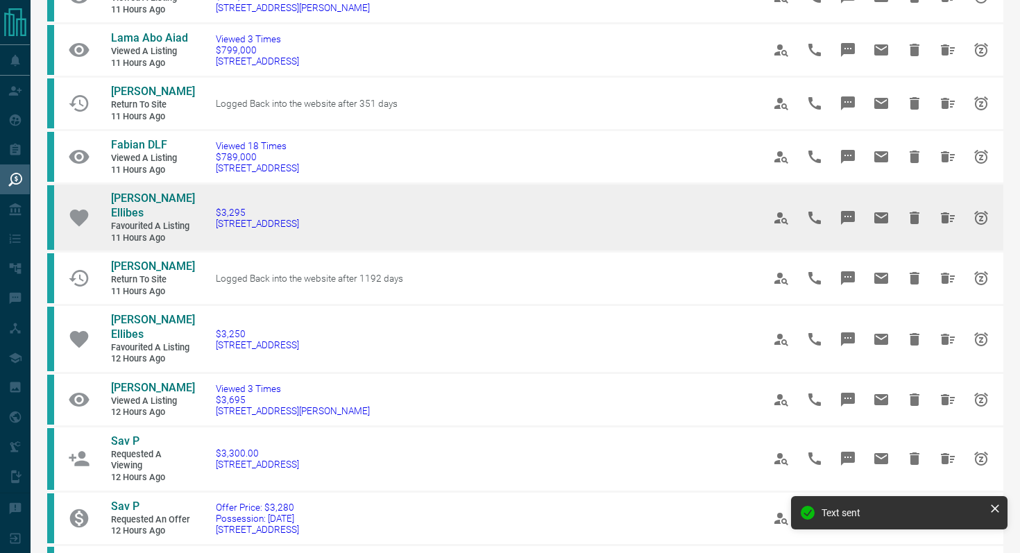
drag, startPoint x: 383, startPoint y: 221, endPoint x: 205, endPoint y: 219, distance: 178.4
click at [205, 219] on td "$3,295 [STREET_ADDRESS]" at bounding box center [468, 218] width 547 height 68
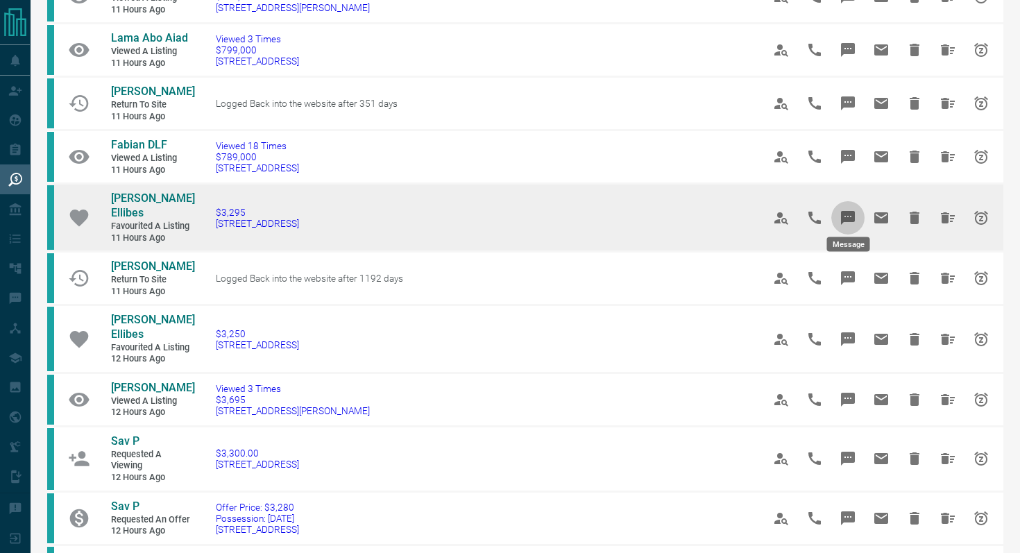
click at [843, 211] on icon "Message" at bounding box center [848, 218] width 14 height 14
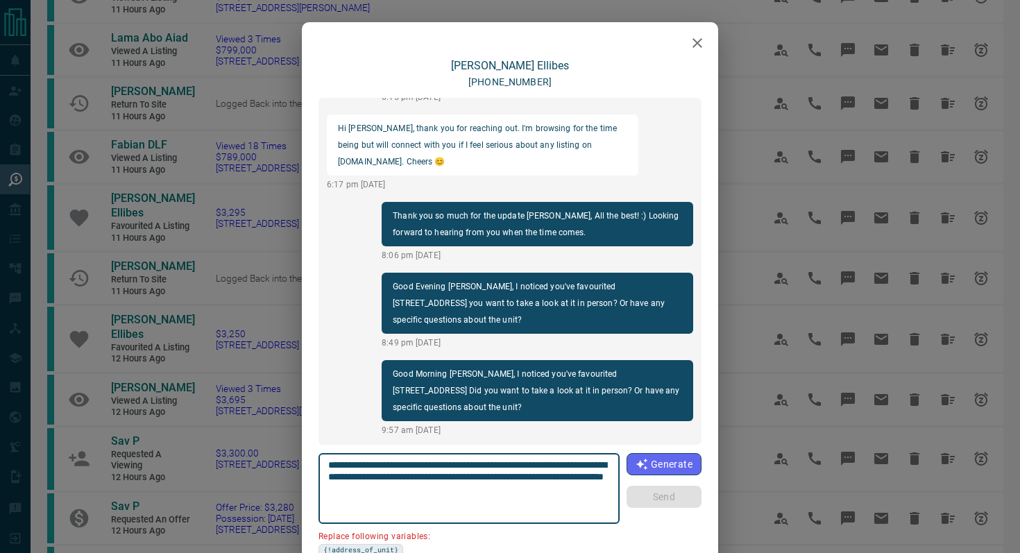
scroll to position [25, 0]
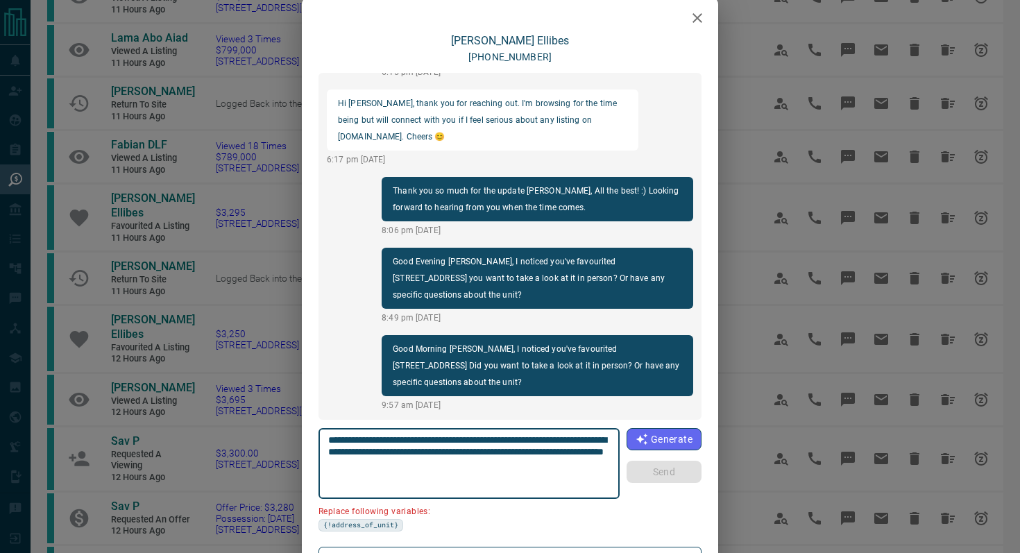
drag, startPoint x: 407, startPoint y: 452, endPoint x: 207, endPoint y: 452, distance: 199.9
click at [207, 452] on div "[PERSON_NAME] Ellibes [PHONE_NUMBER] Good Afternoon [PERSON_NAME], Thank you fo…" at bounding box center [510, 276] width 1020 height 553
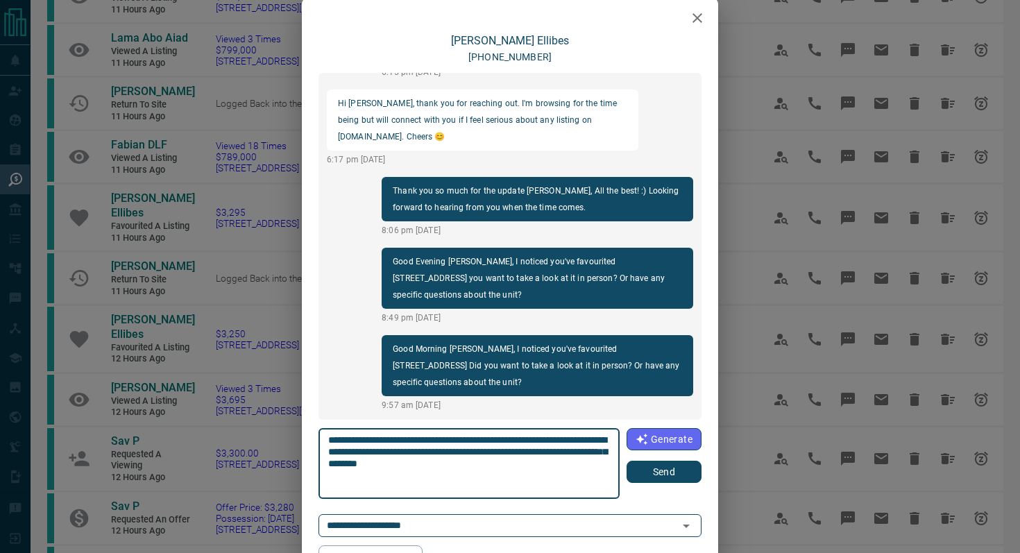
type textarea "**********"
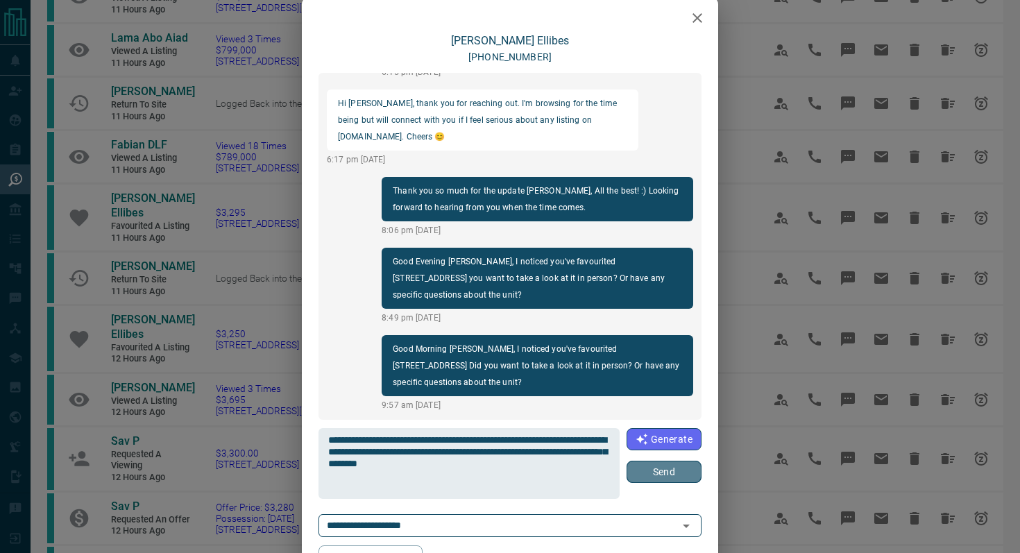
click at [650, 475] on button "Send" at bounding box center [664, 472] width 75 height 22
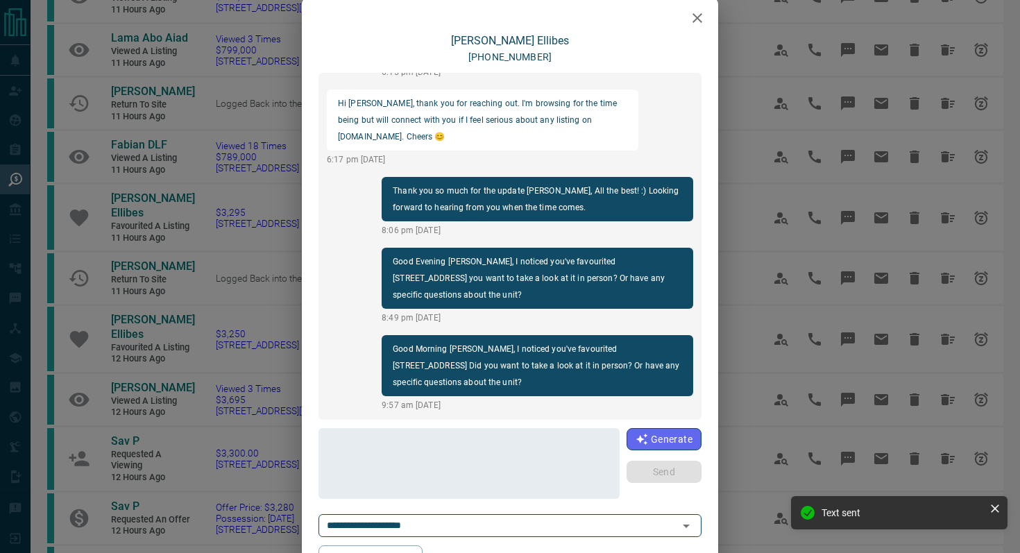
scroll to position [566, 0]
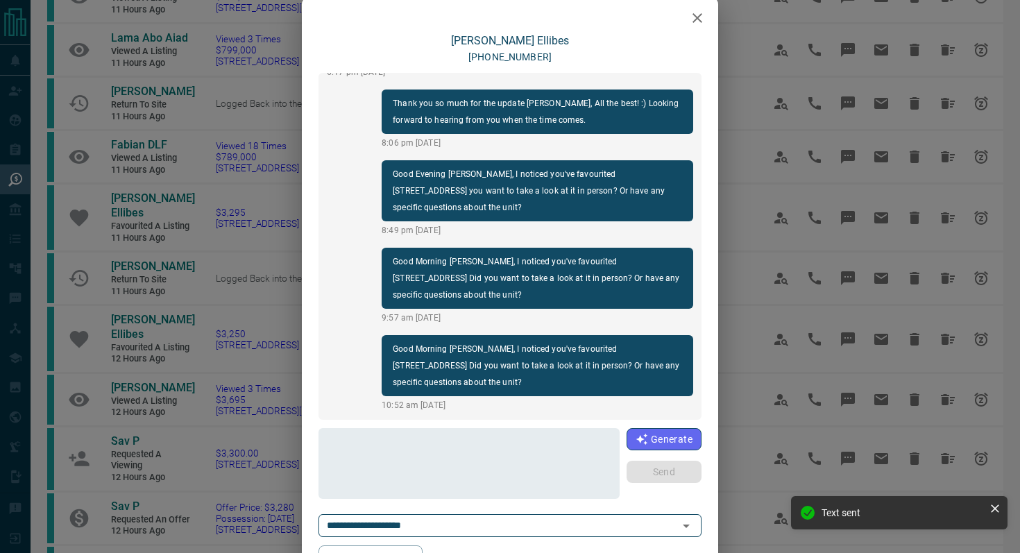
click at [699, 15] on icon "button" at bounding box center [698, 18] width 10 height 10
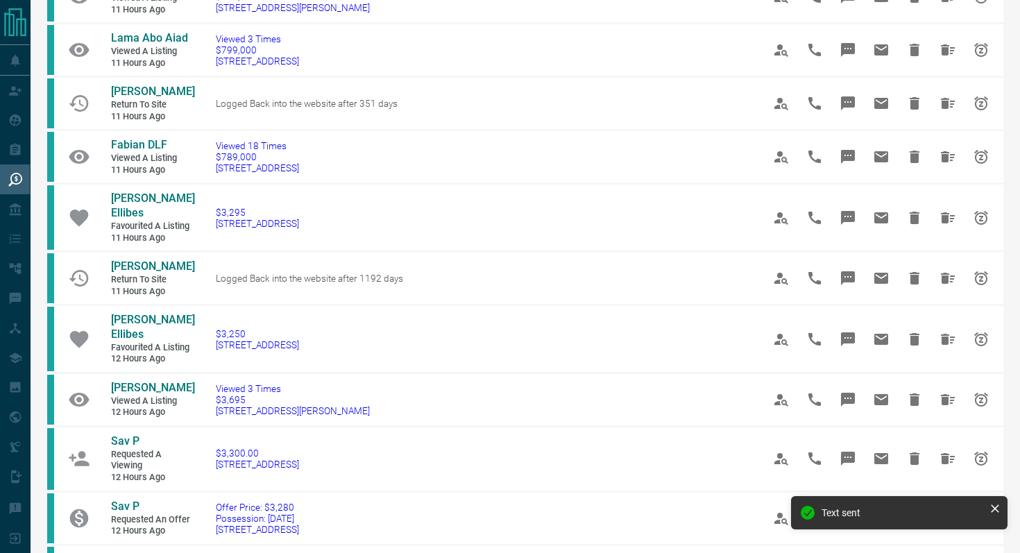
scroll to position [0, 0]
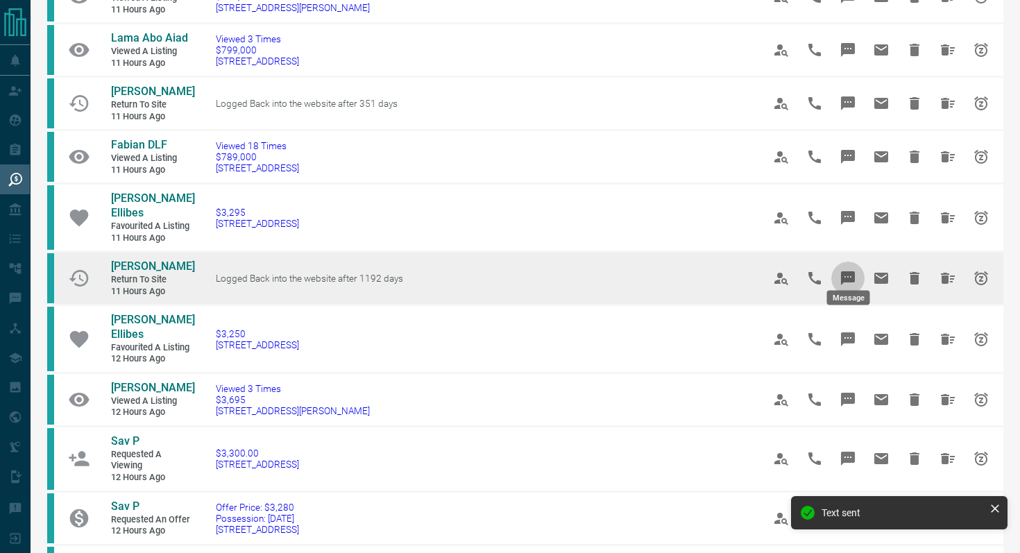
click at [846, 271] on icon "Message" at bounding box center [848, 278] width 14 height 14
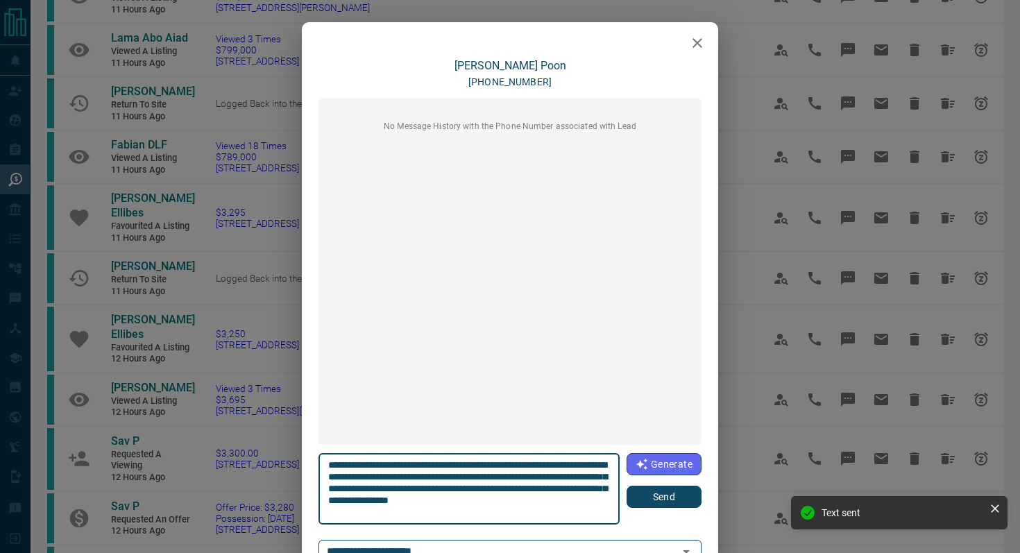
click at [662, 494] on button "Send" at bounding box center [664, 497] width 75 height 22
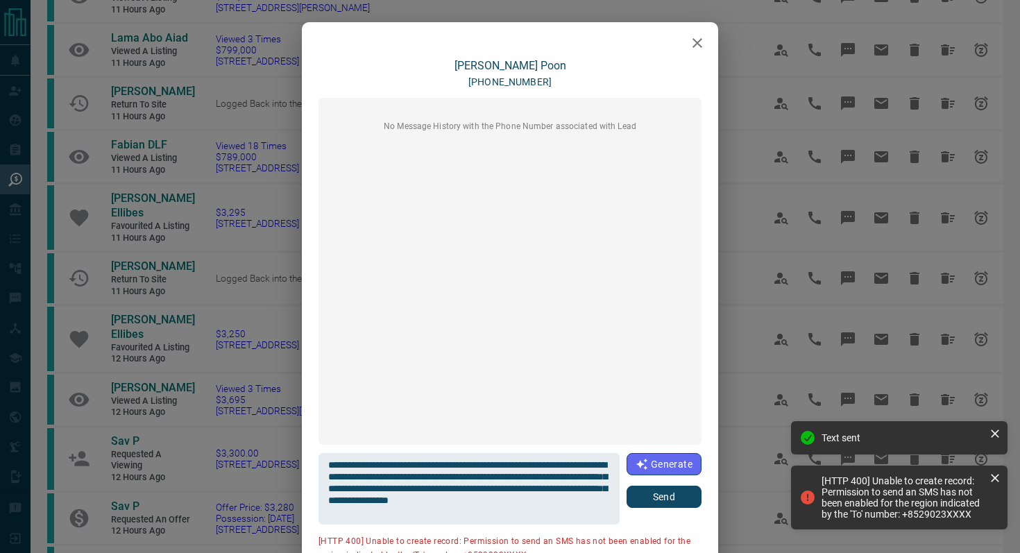
click at [705, 41] on icon "button" at bounding box center [697, 43] width 17 height 17
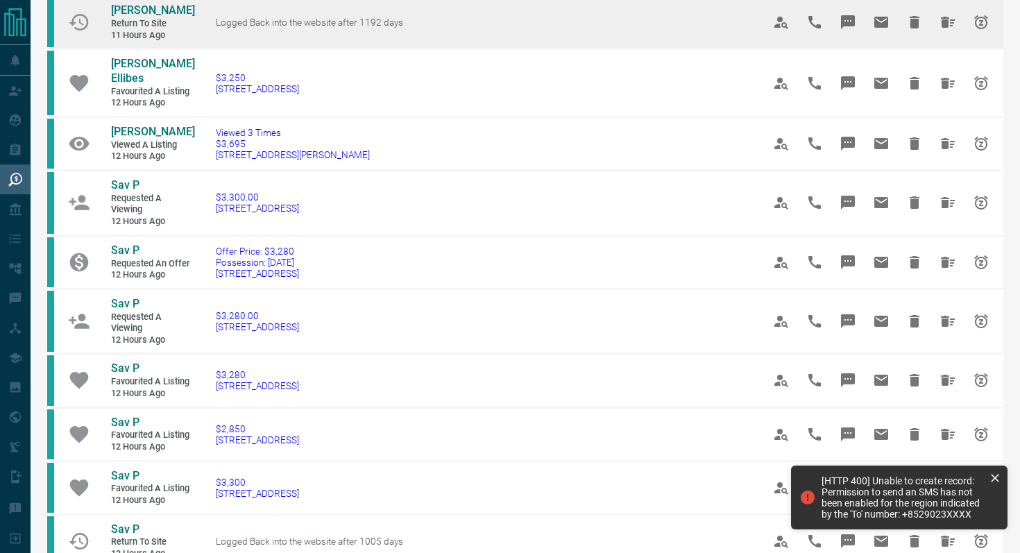
scroll to position [513, 0]
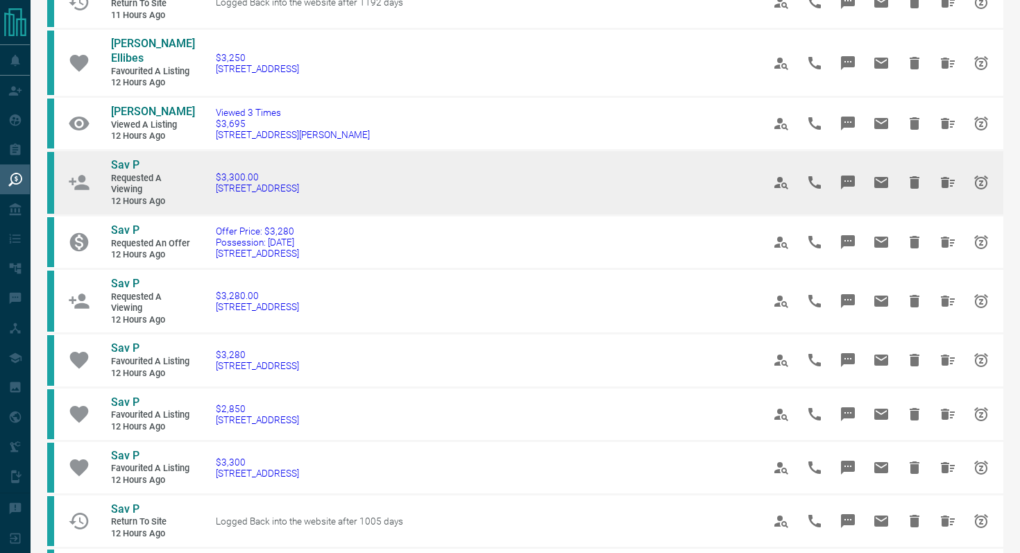
drag, startPoint x: 375, startPoint y: 180, endPoint x: 210, endPoint y: 174, distance: 166.0
click at [210, 174] on td "$3,300.00 [STREET_ADDRESS]" at bounding box center [468, 183] width 547 height 65
click at [846, 176] on icon "Message" at bounding box center [848, 183] width 14 height 14
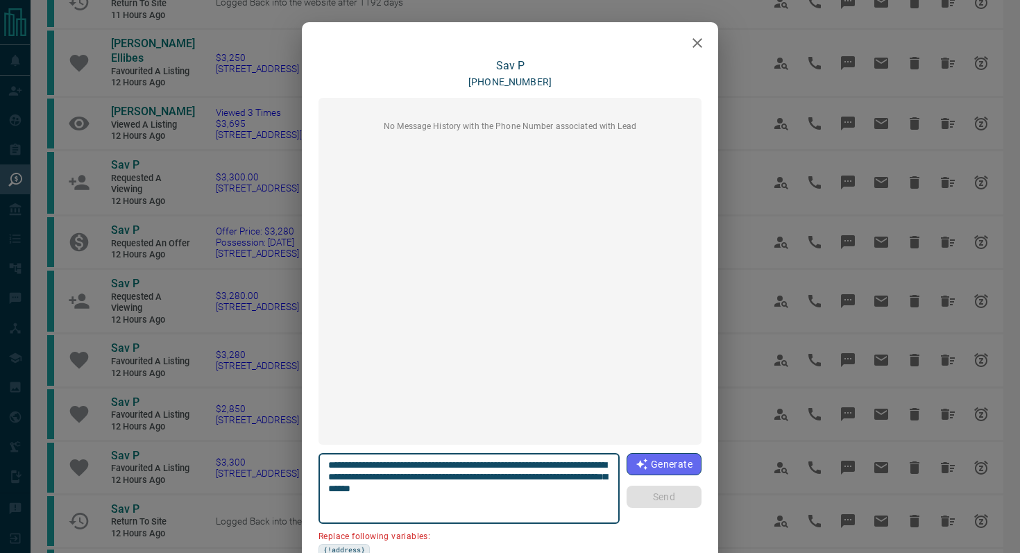
scroll to position [78, 0]
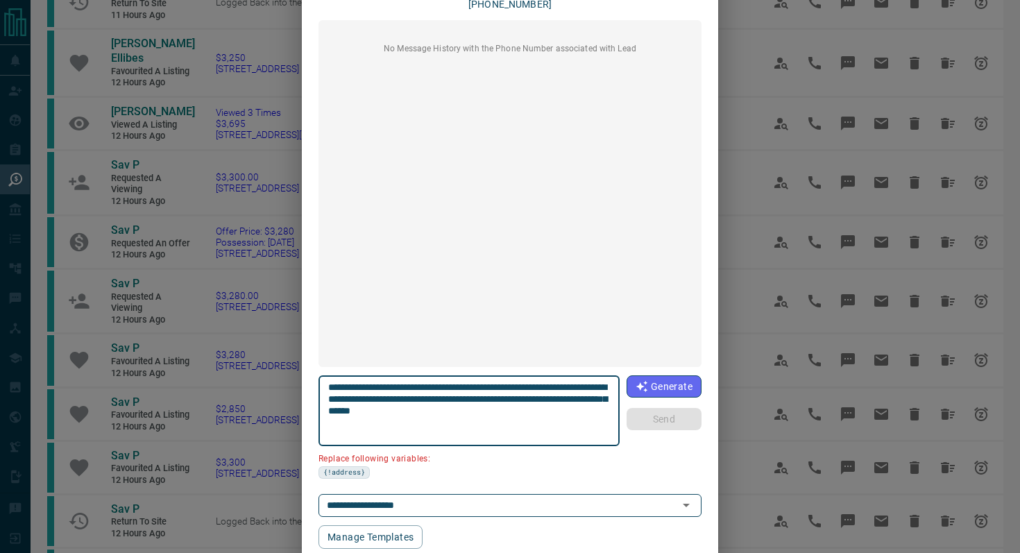
drag, startPoint x: 373, startPoint y: 400, endPoint x: 271, endPoint y: 400, distance: 101.3
click at [271, 400] on div "**********" at bounding box center [510, 276] width 1020 height 553
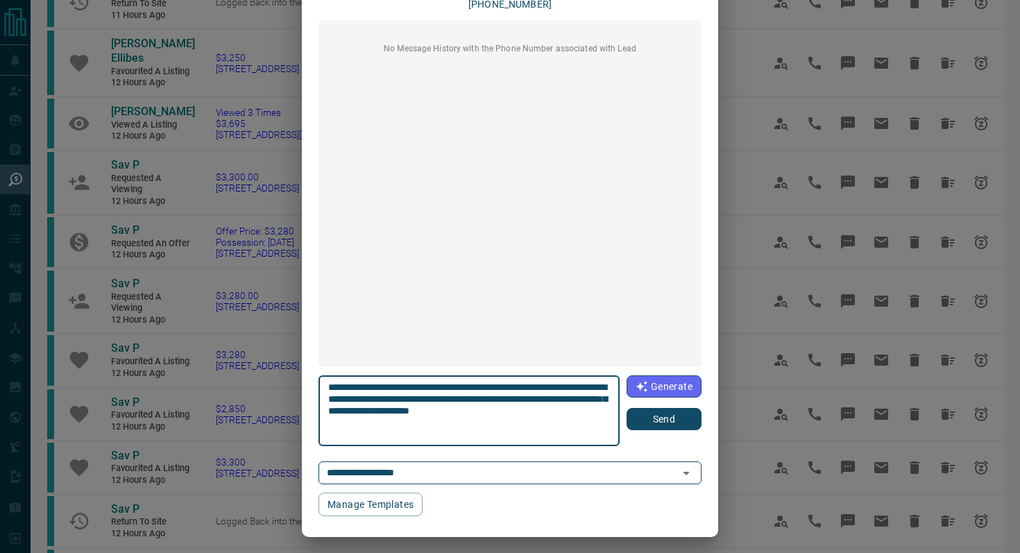
type textarea "**********"
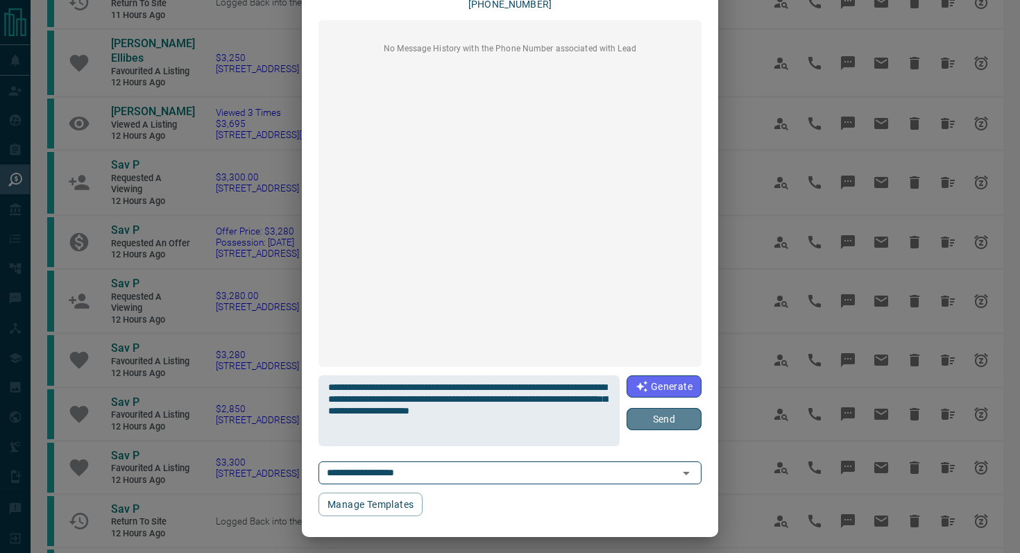
click at [663, 421] on button "Send" at bounding box center [664, 419] width 75 height 22
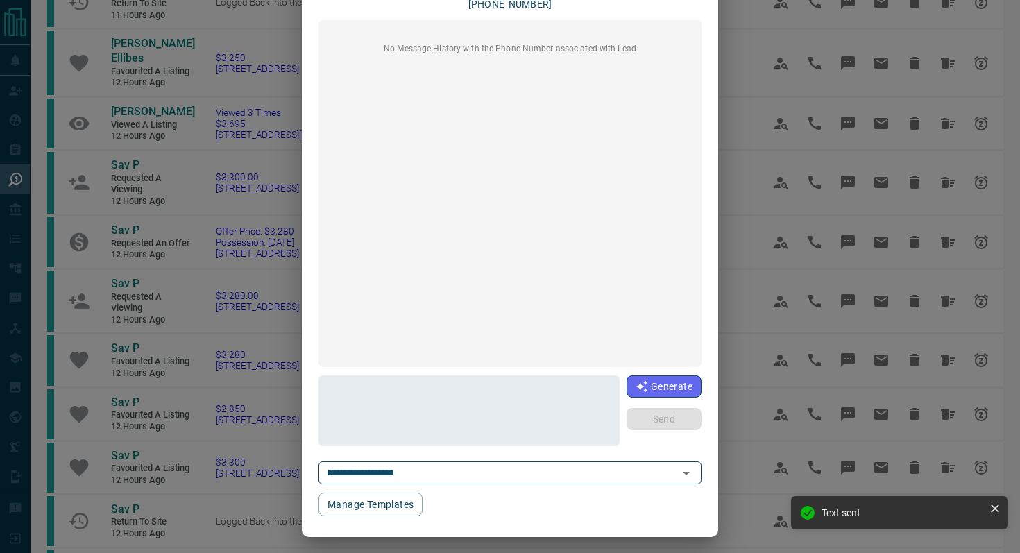
scroll to position [0, 0]
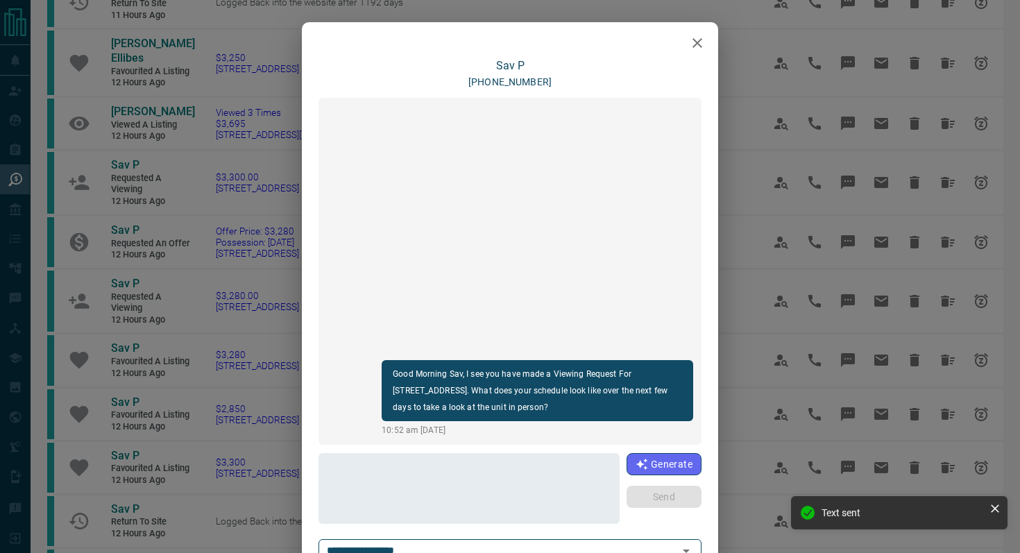
click at [699, 43] on icon "button" at bounding box center [697, 43] width 17 height 17
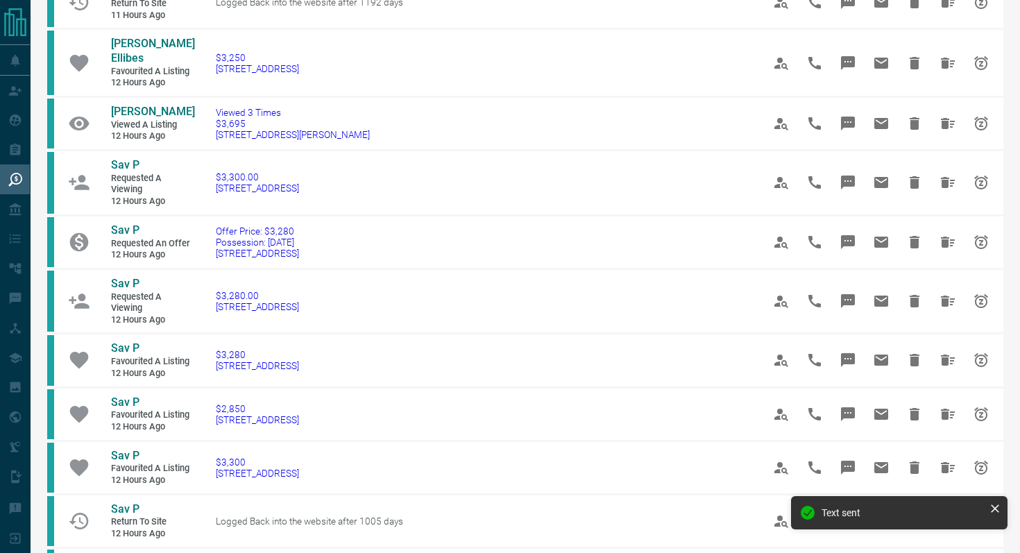
drag, startPoint x: 368, startPoint y: 247, endPoint x: 46, endPoint y: 211, distance: 323.4
click at [46, 211] on div "[DATE] (...) This Week (500+) This Month (...) Filters Emre Kucuk Viewed a List…" at bounding box center [526, 311] width 990 height 1648
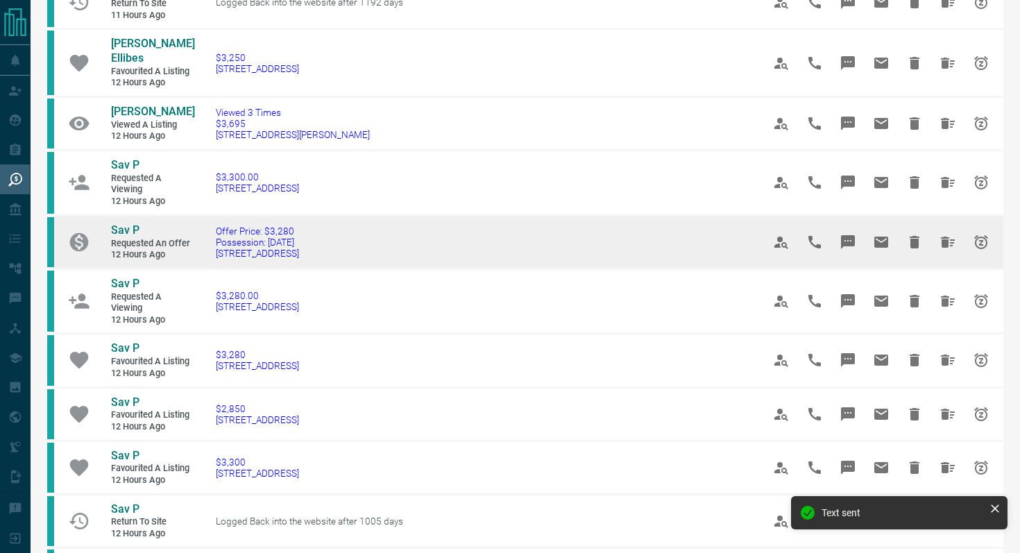
click at [390, 235] on td "Offer Price: $3,280 Possession: [DATE] [STREET_ADDRESS]" at bounding box center [468, 241] width 547 height 53
drag, startPoint x: 388, startPoint y: 235, endPoint x: 96, endPoint y: 214, distance: 292.9
click at [96, 215] on tr "Sav P Requested an Offer 12 hours ago Offer Price: $3,280 Possession: [DATE] [S…" at bounding box center [525, 241] width 956 height 53
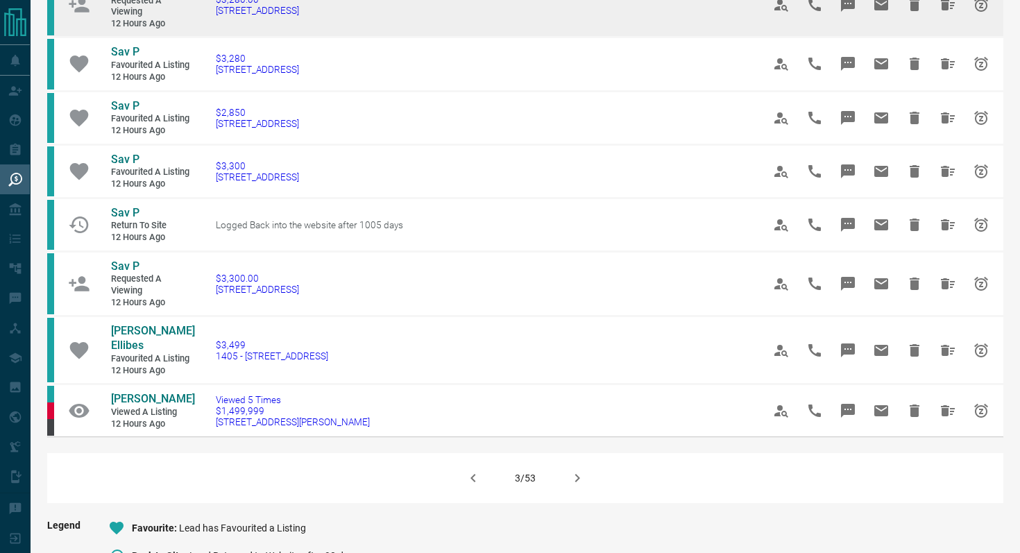
scroll to position [814, 0]
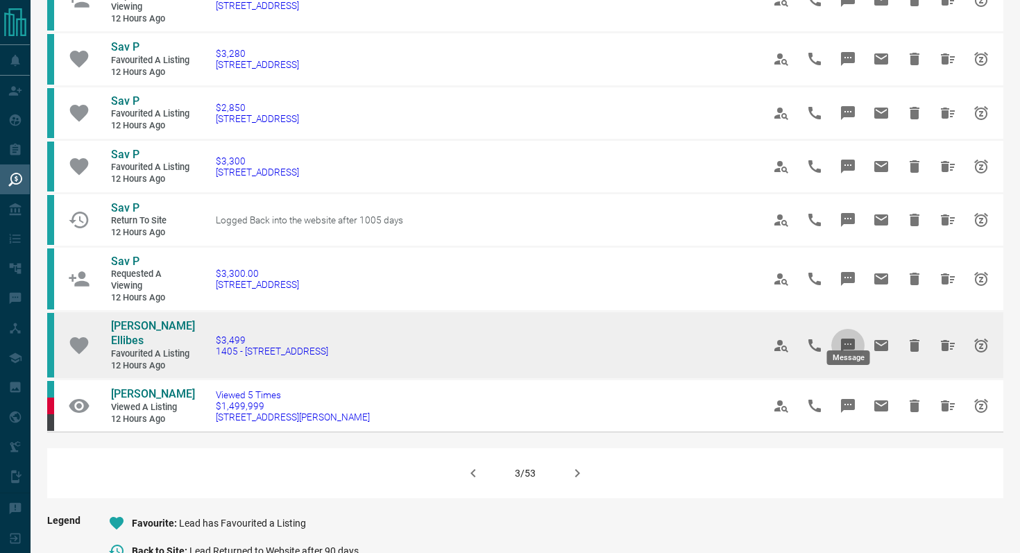
click at [851, 339] on icon "Message" at bounding box center [848, 346] width 14 height 14
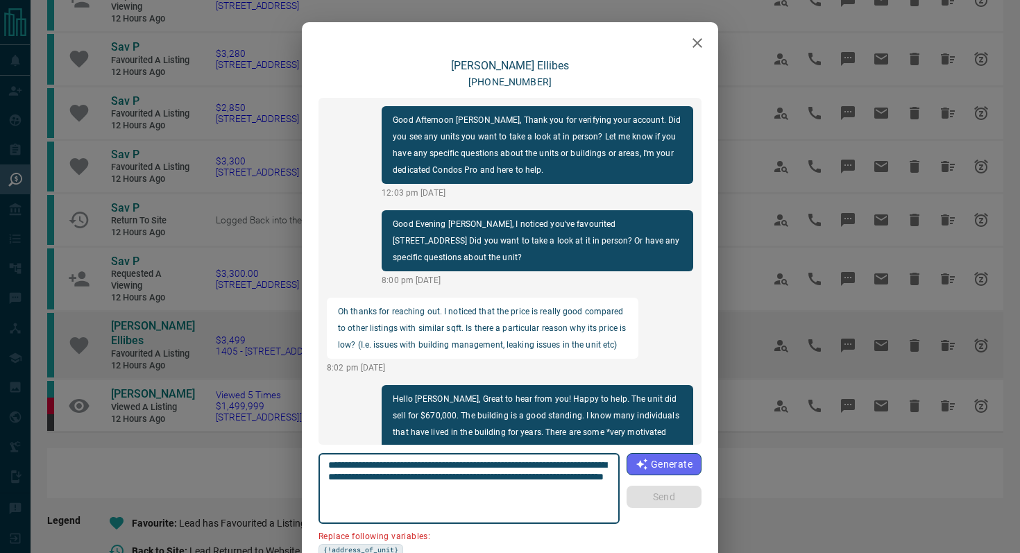
scroll to position [566, 0]
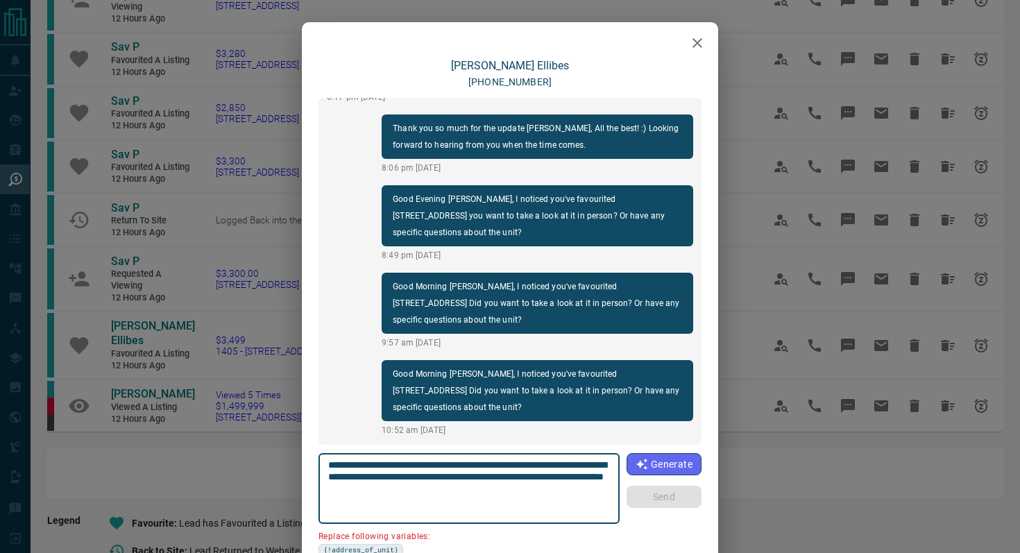
click at [696, 35] on icon "button" at bounding box center [697, 43] width 17 height 17
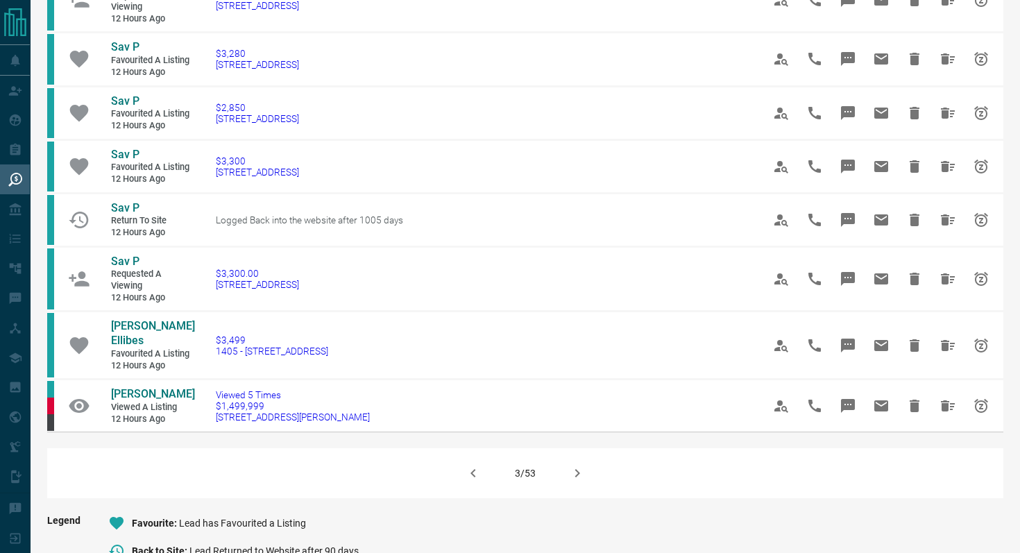
click at [583, 465] on icon "button" at bounding box center [577, 473] width 17 height 17
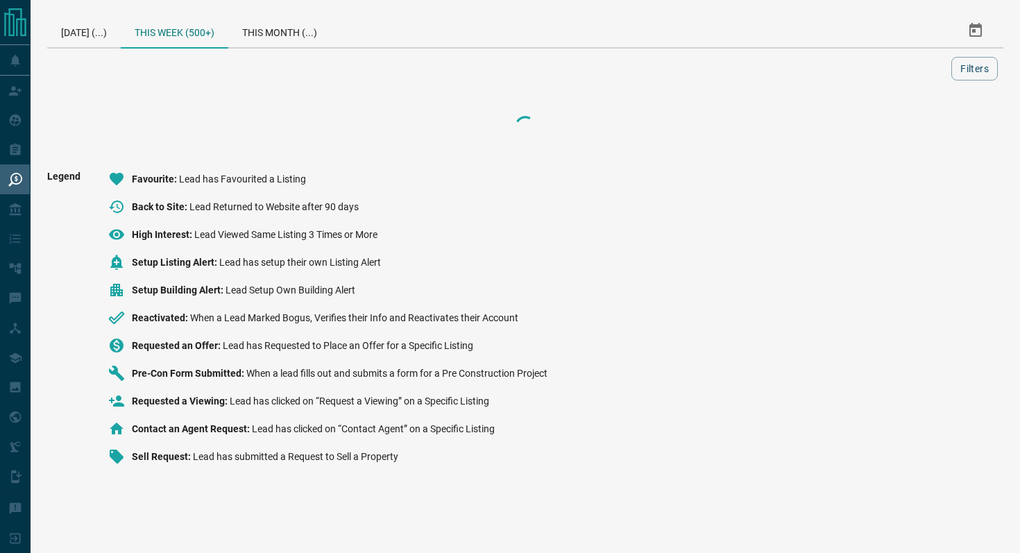
scroll to position [0, 0]
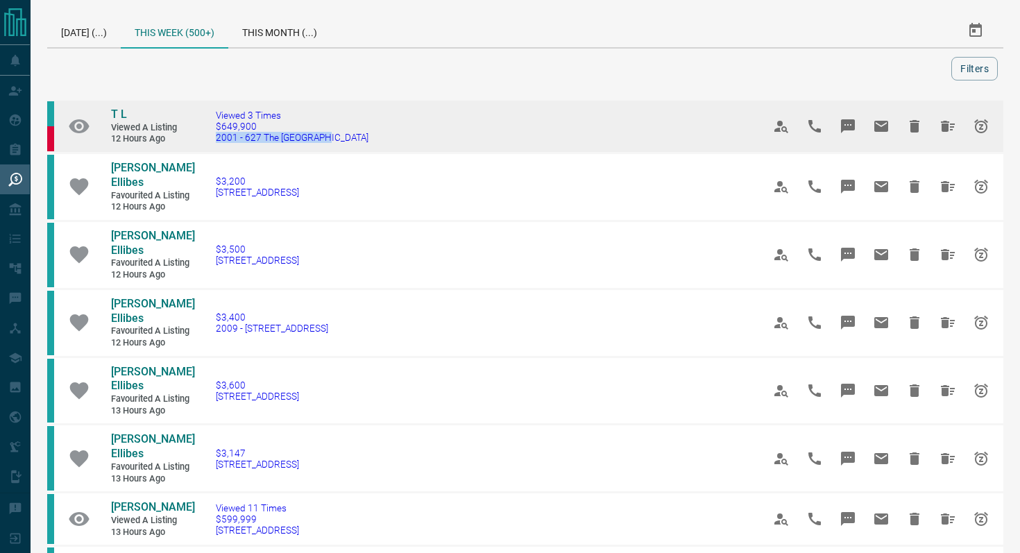
drag, startPoint x: 353, startPoint y: 143, endPoint x: 212, endPoint y: 140, distance: 141.6
click at [212, 140] on td "Viewed 3 Times $649,900 2001 - [GEOGRAPHIC_DATA]" at bounding box center [468, 126] width 547 height 53
click at [849, 119] on icon "Message" at bounding box center [848, 126] width 17 height 17
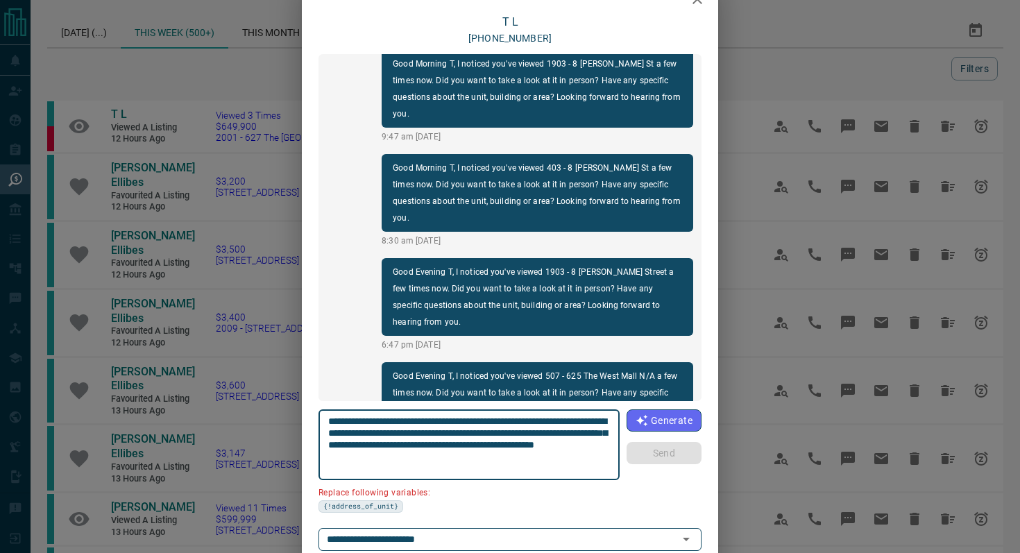
scroll to position [117, 0]
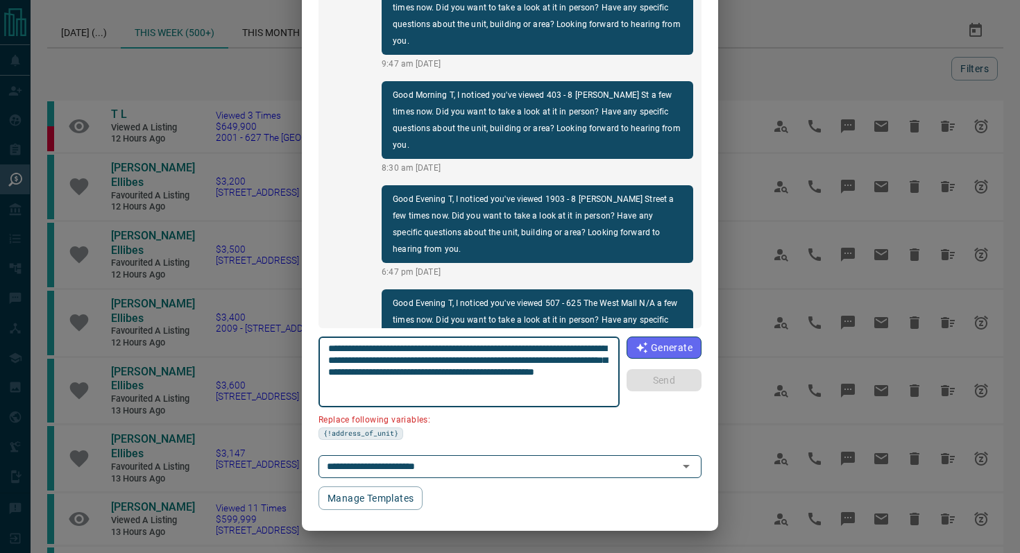
drag, startPoint x: 584, startPoint y: 347, endPoint x: 506, endPoint y: 344, distance: 77.8
click at [506, 344] on textarea "**********" at bounding box center [469, 372] width 282 height 59
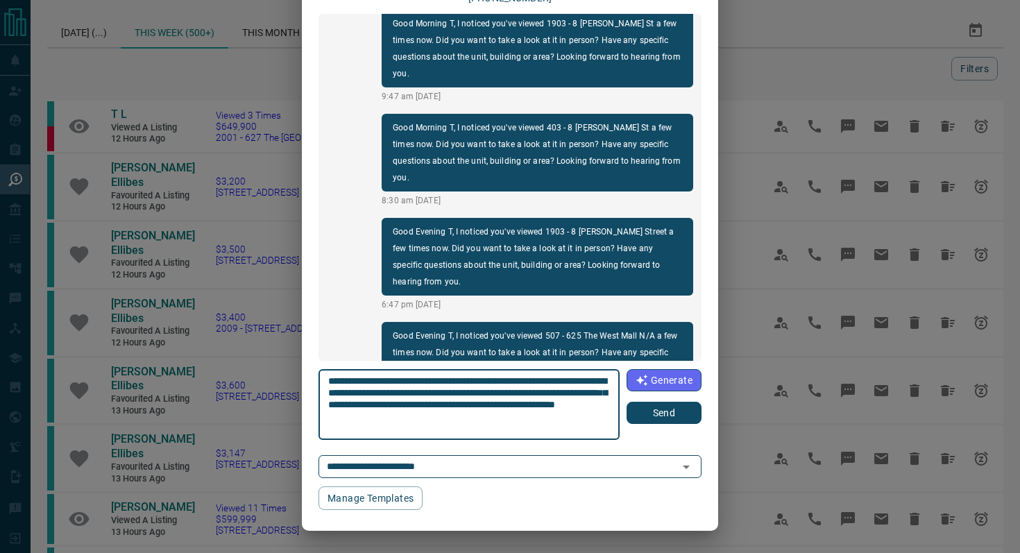
type textarea "**********"
click at [673, 419] on button "Send" at bounding box center [664, 413] width 75 height 22
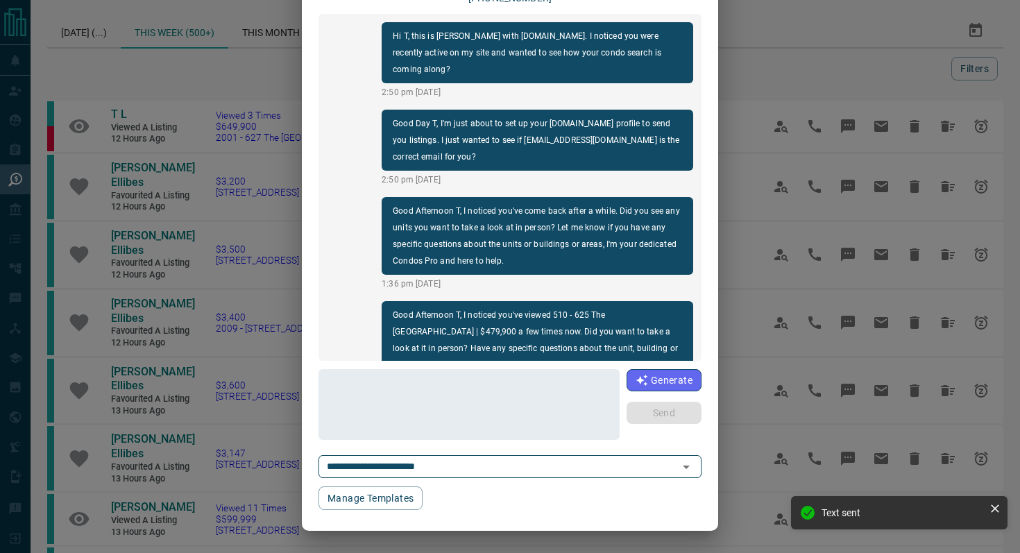
scroll to position [0, 0]
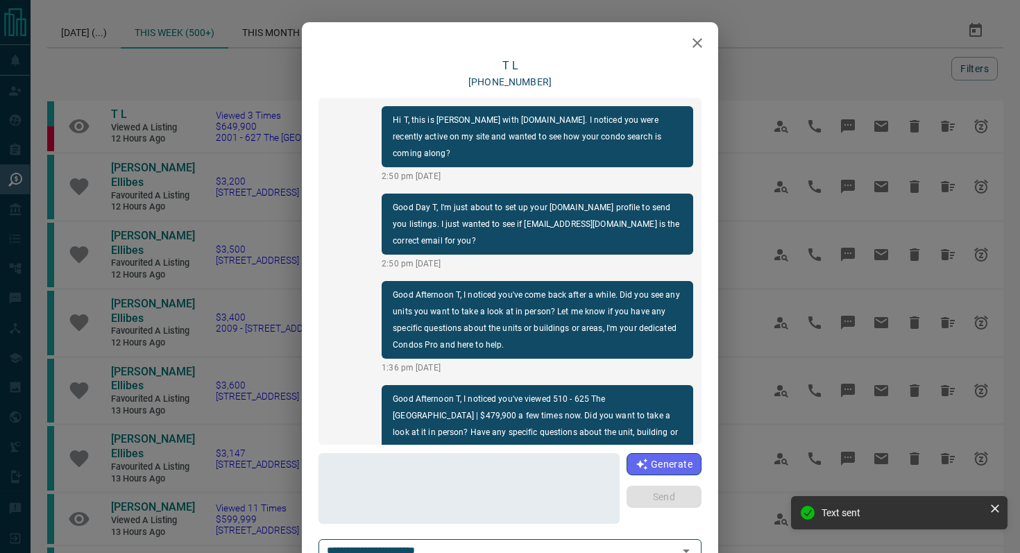
click at [695, 41] on icon "button" at bounding box center [698, 43] width 10 height 10
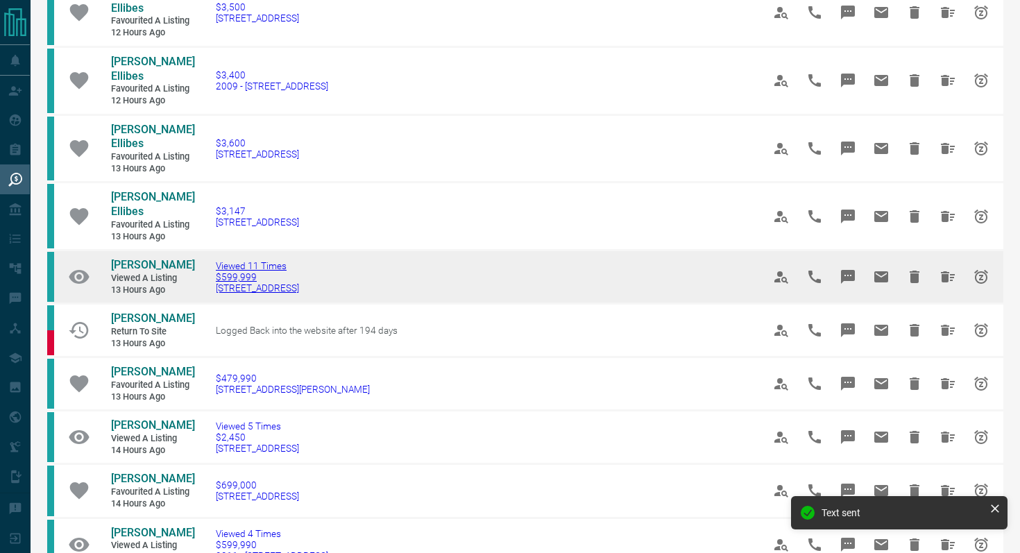
scroll to position [278, 0]
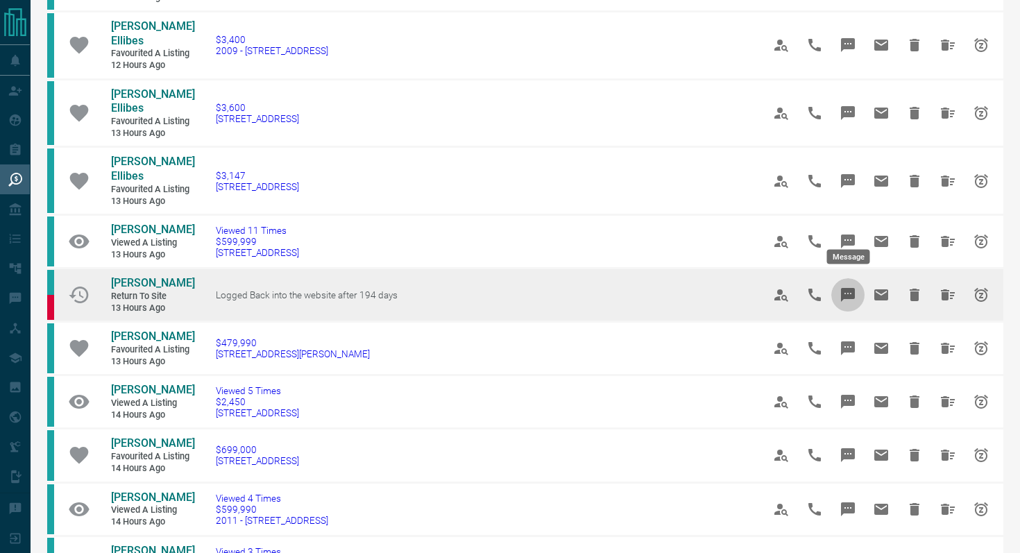
click at [856, 278] on button "Message" at bounding box center [847, 294] width 33 height 33
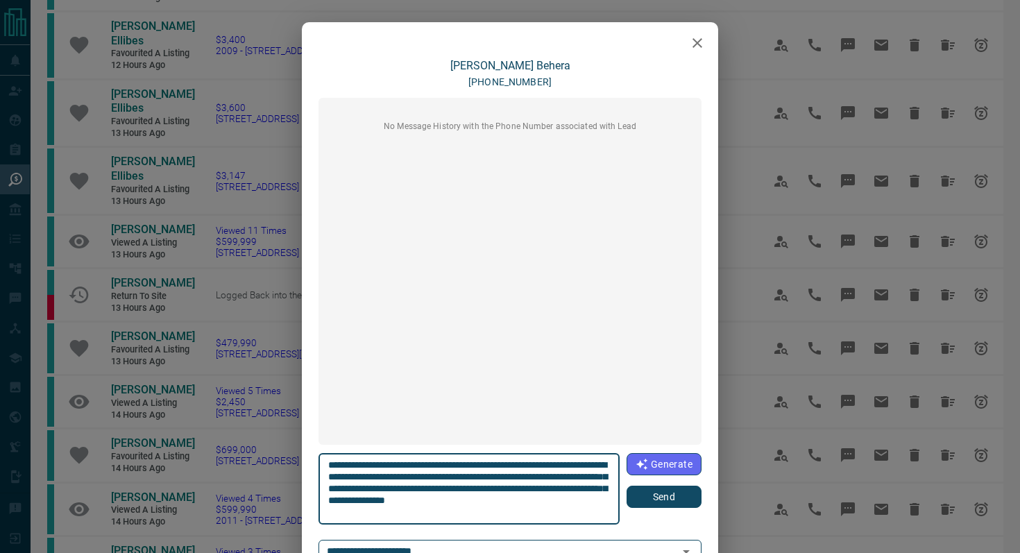
click at [653, 498] on button "Send" at bounding box center [664, 497] width 75 height 22
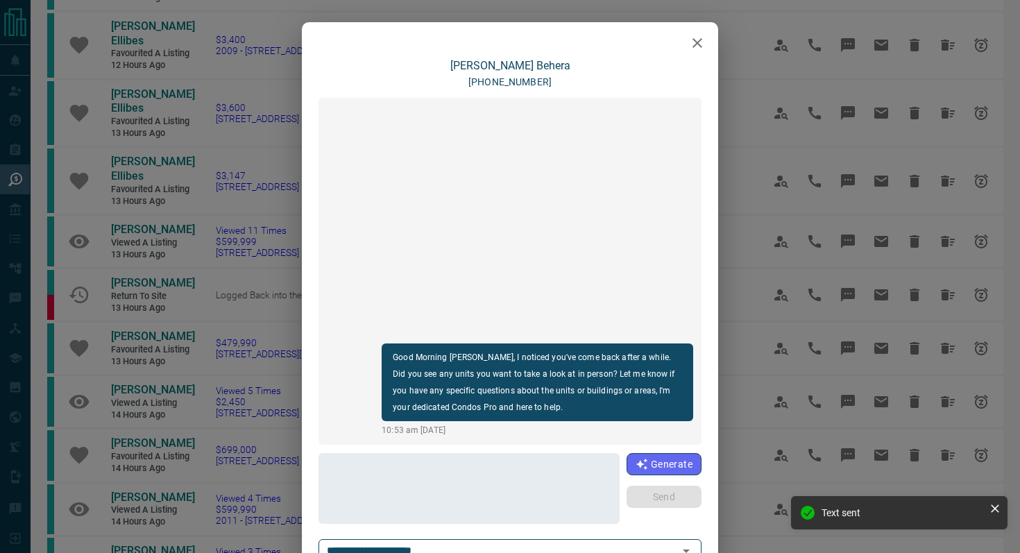
click at [698, 44] on icon "button" at bounding box center [698, 43] width 10 height 10
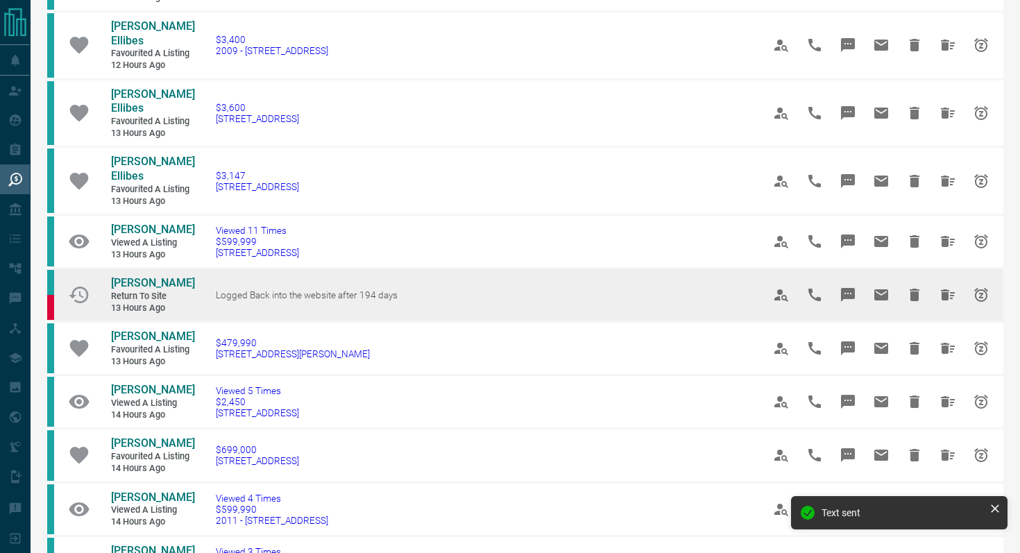
drag, startPoint x: 380, startPoint y: 239, endPoint x: 229, endPoint y: 239, distance: 151.3
click at [229, 269] on td "Logged Back into the website after 194 days" at bounding box center [468, 295] width 547 height 53
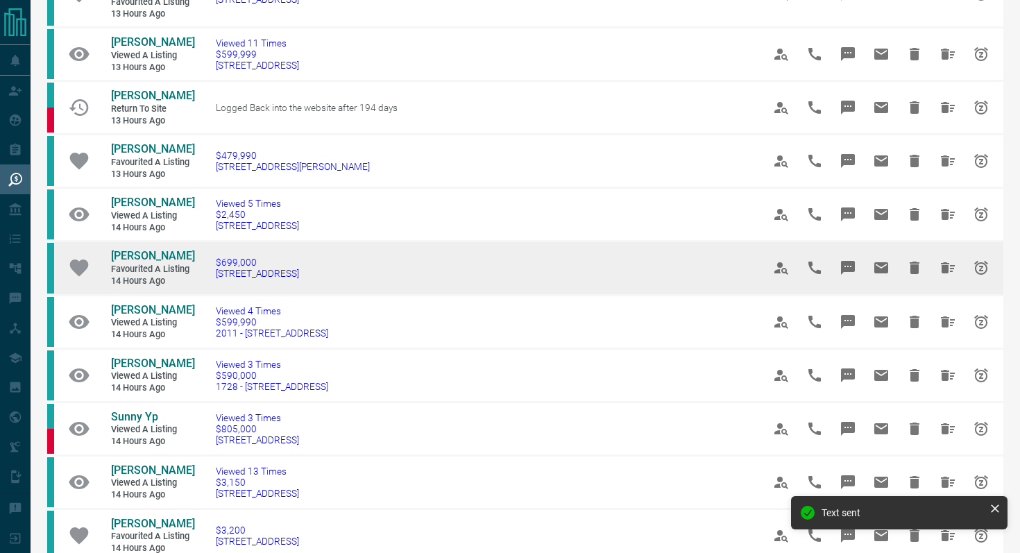
scroll to position [467, 0]
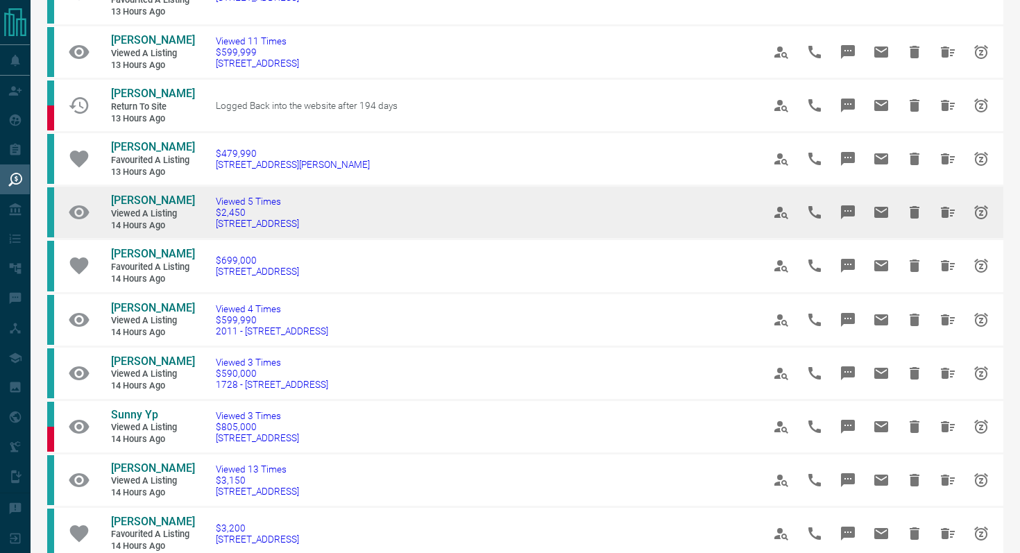
drag, startPoint x: 356, startPoint y: 174, endPoint x: 208, endPoint y: 164, distance: 148.8
click at [208, 186] on td "Viewed 5 Times $2,450 [STREET_ADDRESS]" at bounding box center [468, 212] width 547 height 53
click at [855, 204] on icon "Message" at bounding box center [848, 212] width 17 height 17
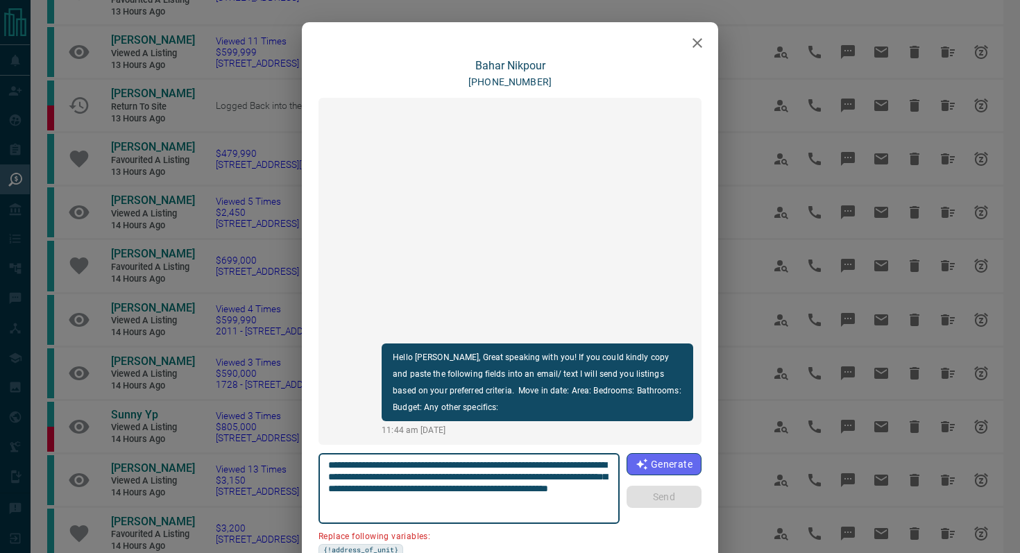
click at [695, 39] on icon "button" at bounding box center [697, 43] width 17 height 17
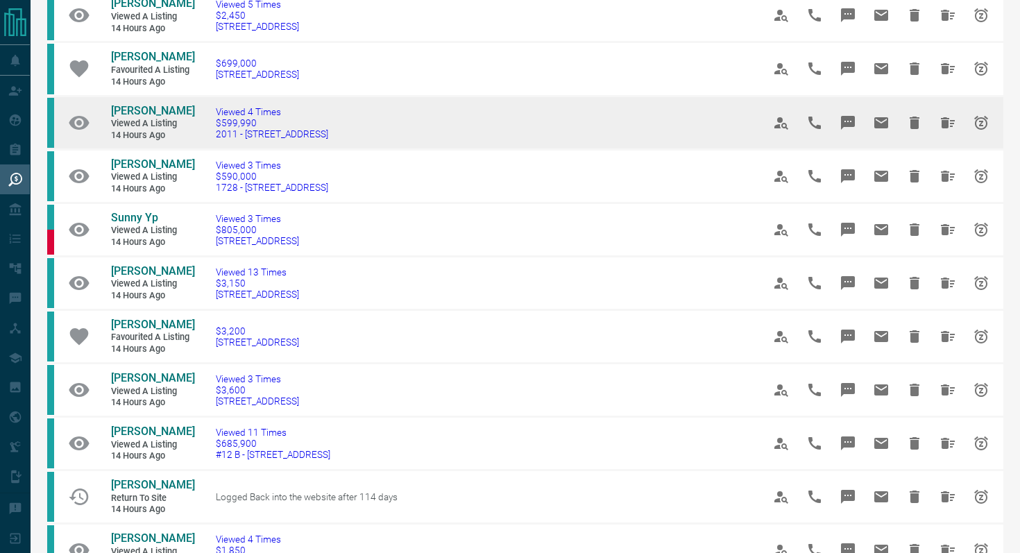
scroll to position [676, 0]
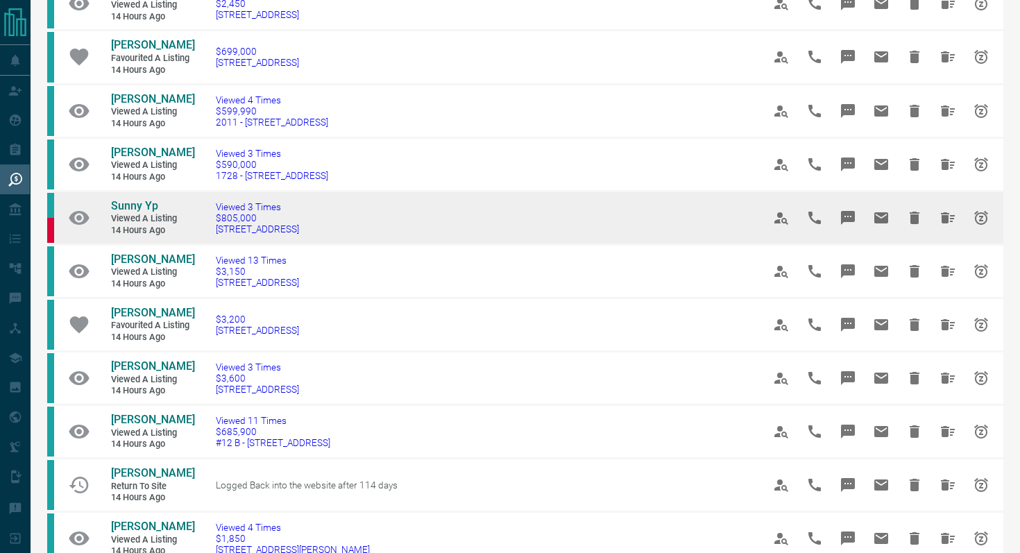
drag, startPoint x: 339, startPoint y: 174, endPoint x: 200, endPoint y: 173, distance: 139.5
click at [200, 191] on td "Viewed 3 Times $805,000 [STREET_ADDRESS]" at bounding box center [468, 217] width 547 height 53
click at [851, 210] on icon "Message" at bounding box center [848, 218] width 17 height 17
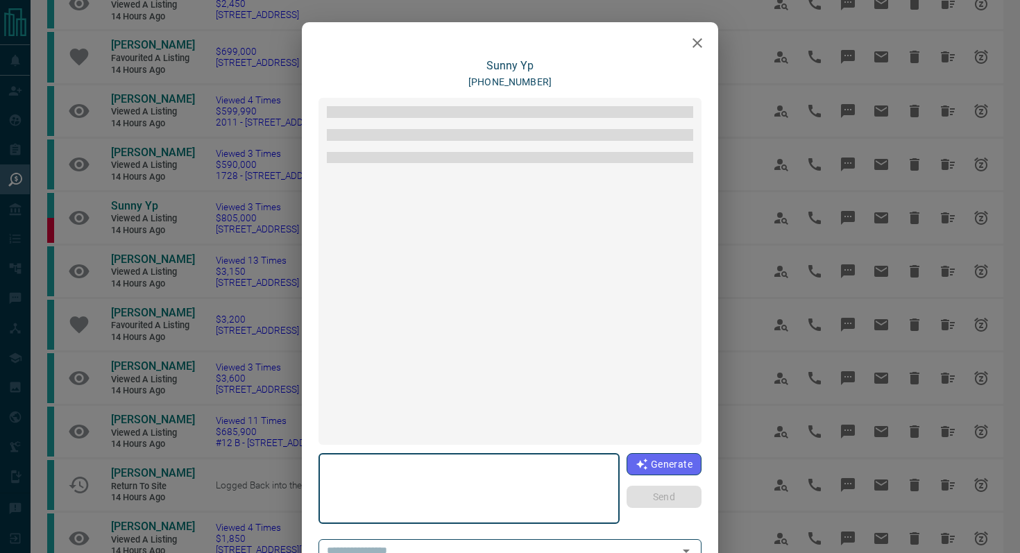
type textarea "**********"
type input "**********"
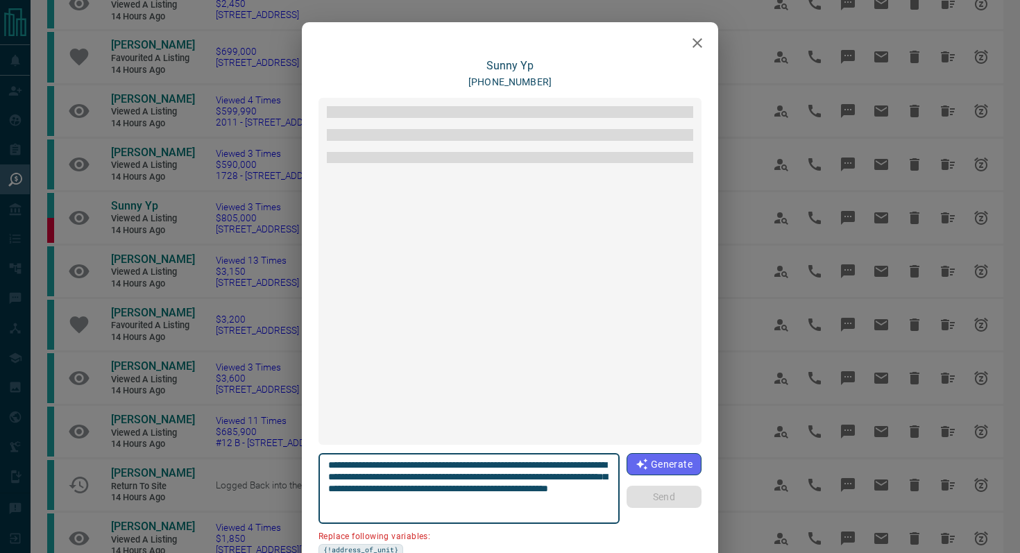
scroll to position [96, 0]
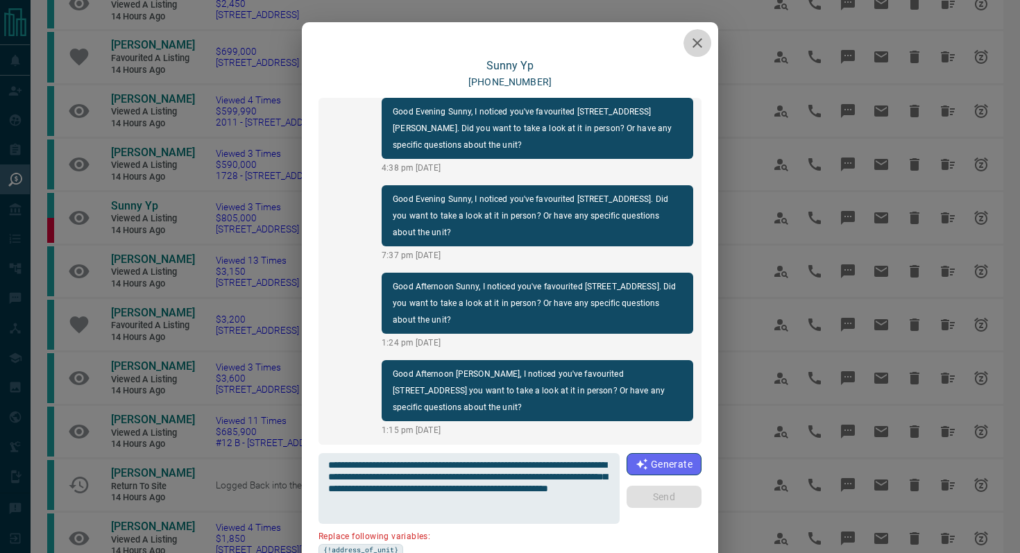
click at [707, 39] on button "button" at bounding box center [698, 43] width 28 height 28
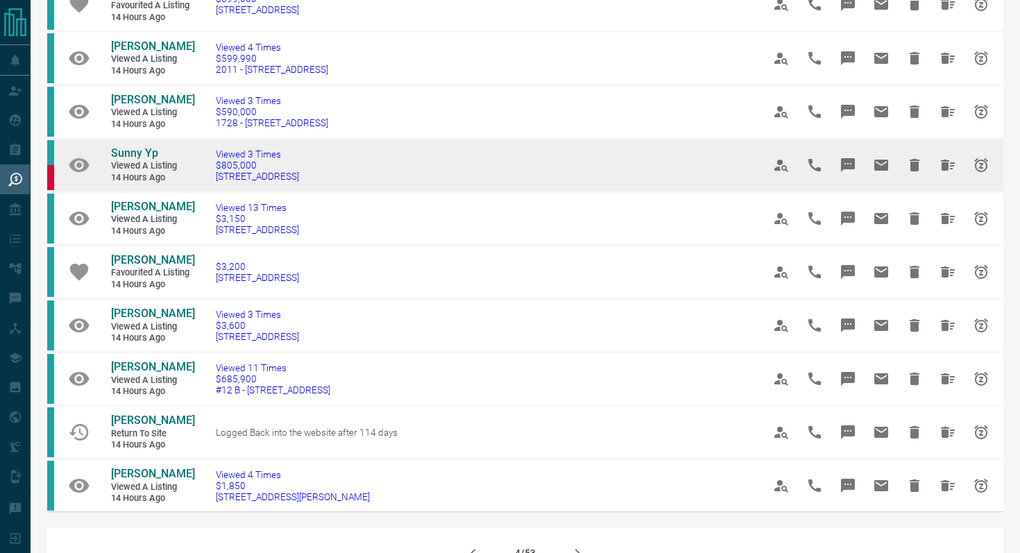
scroll to position [735, 0]
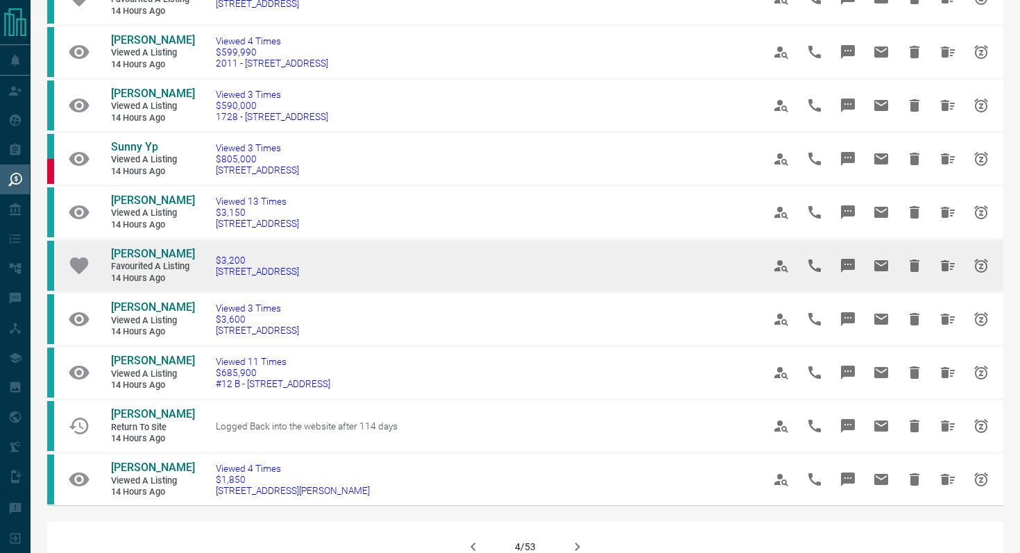
drag, startPoint x: 344, startPoint y: 222, endPoint x: 210, endPoint y: 215, distance: 134.8
click at [210, 239] on td "$3,200 [STREET_ADDRESS]" at bounding box center [468, 265] width 547 height 53
click at [852, 259] on icon "Message" at bounding box center [848, 266] width 14 height 14
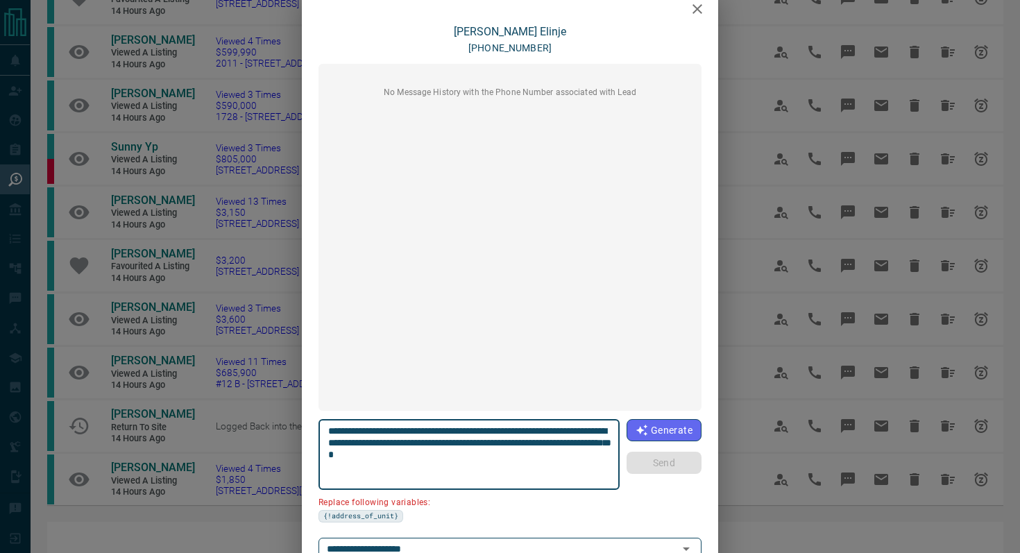
scroll to position [98, 0]
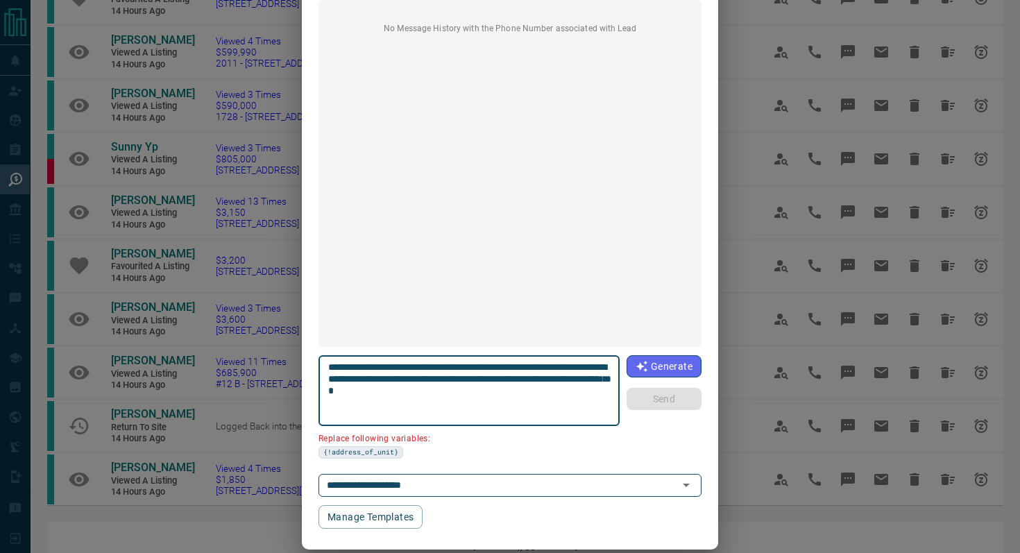
drag, startPoint x: 406, startPoint y: 378, endPoint x: 260, endPoint y: 377, distance: 145.7
click at [260, 377] on div "**********" at bounding box center [510, 276] width 1020 height 553
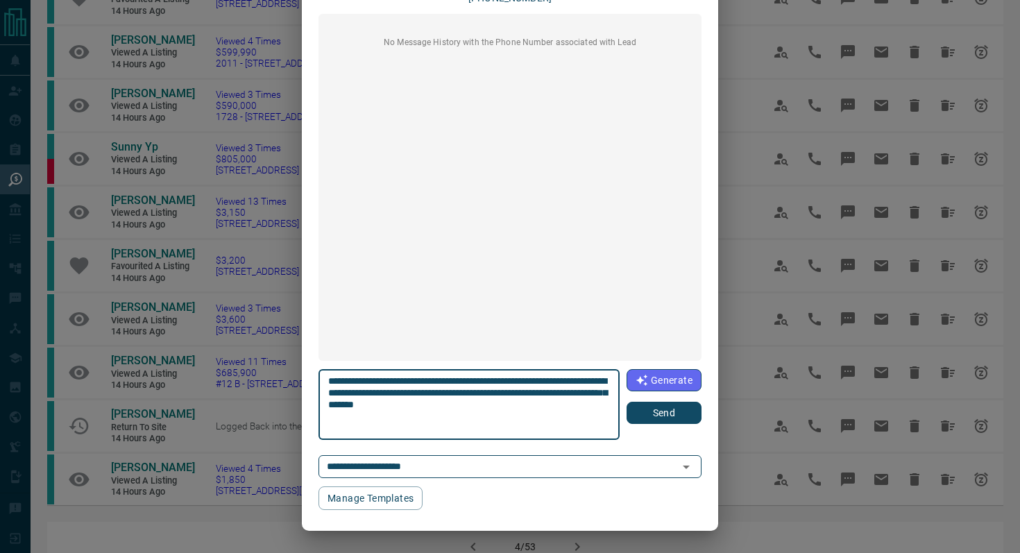
type textarea "**********"
click at [654, 416] on button "Send" at bounding box center [664, 413] width 75 height 22
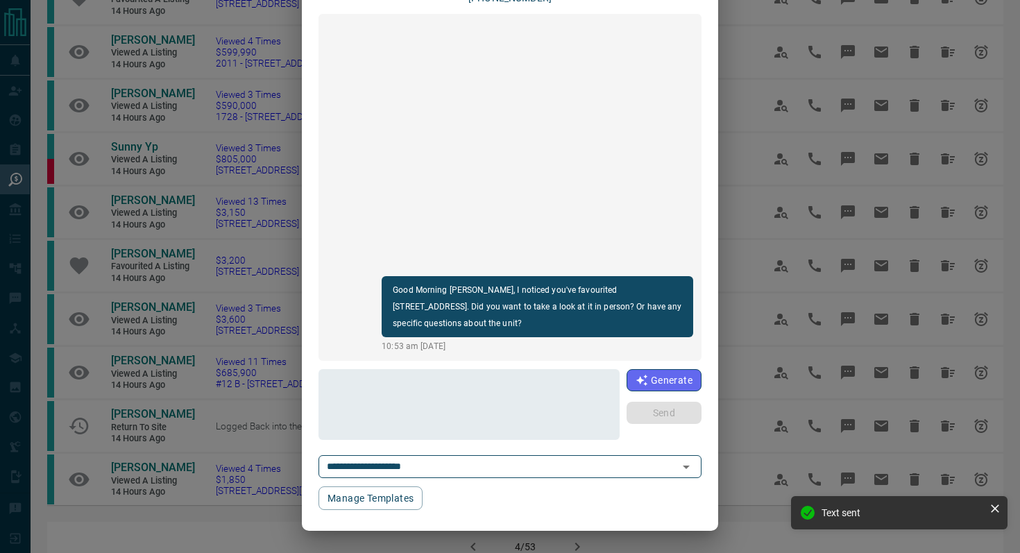
scroll to position [0, 0]
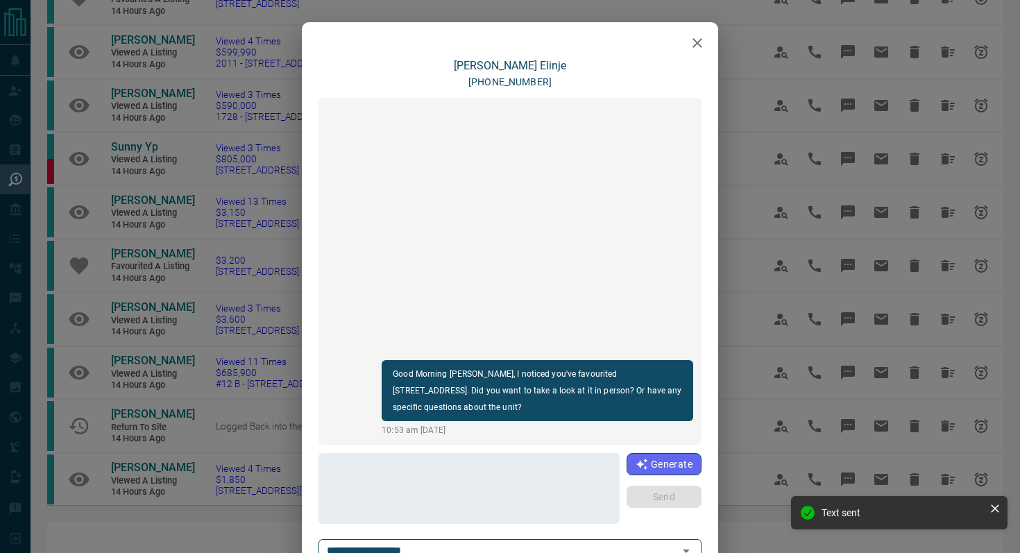
click at [699, 49] on icon "button" at bounding box center [697, 43] width 17 height 17
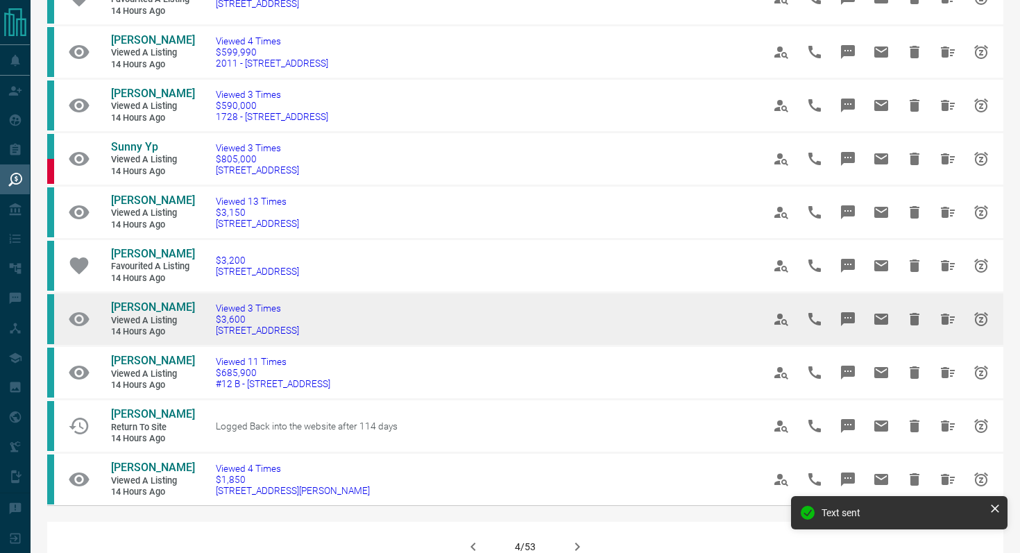
drag, startPoint x: 356, startPoint y: 275, endPoint x: 94, endPoint y: 251, distance: 263.4
click at [94, 292] on tr "[PERSON_NAME] Viewed a Listing 14 hours ago Viewed 3 Times $3,600 1108 - 3 Navy…" at bounding box center [525, 318] width 956 height 53
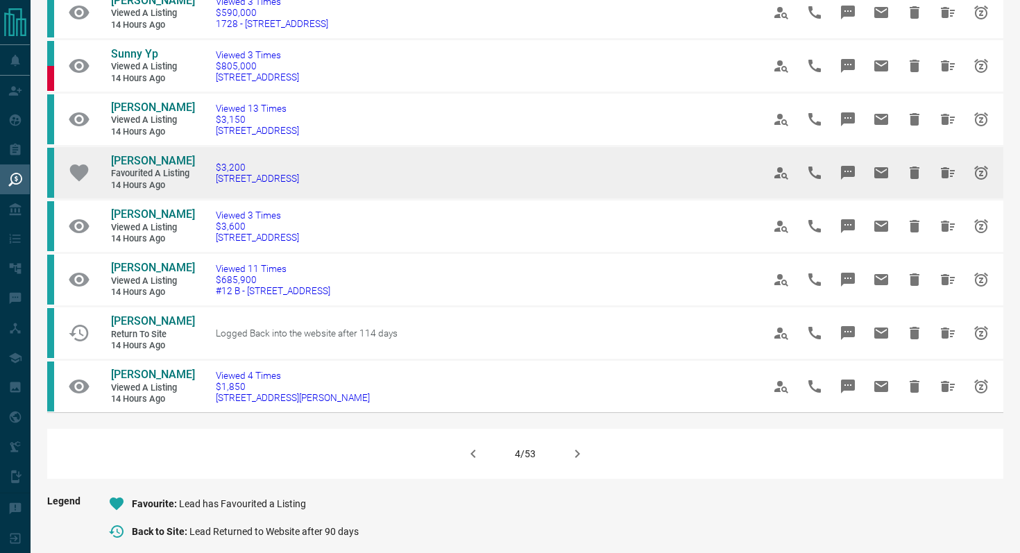
scroll to position [829, 0]
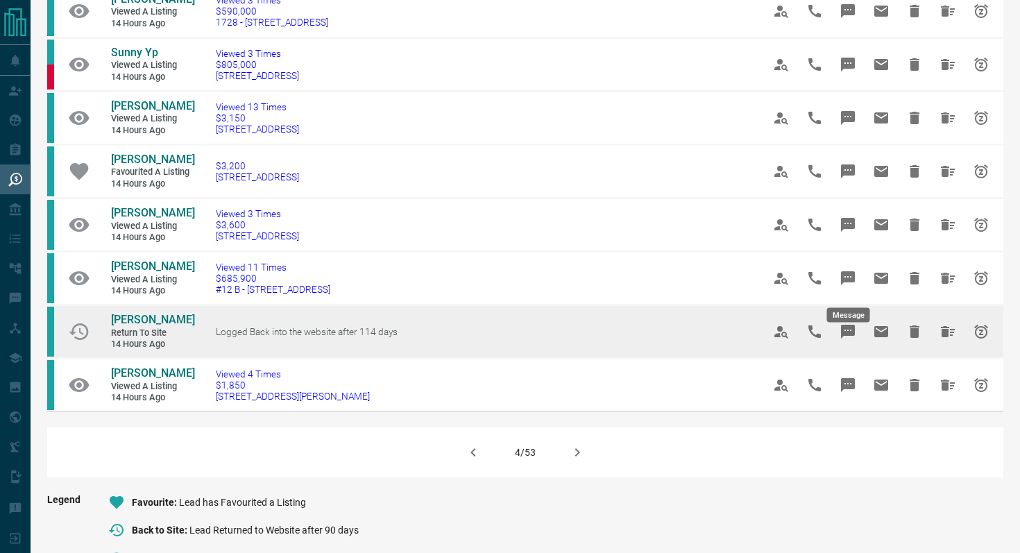
click at [852, 325] on icon "Message" at bounding box center [848, 332] width 14 height 14
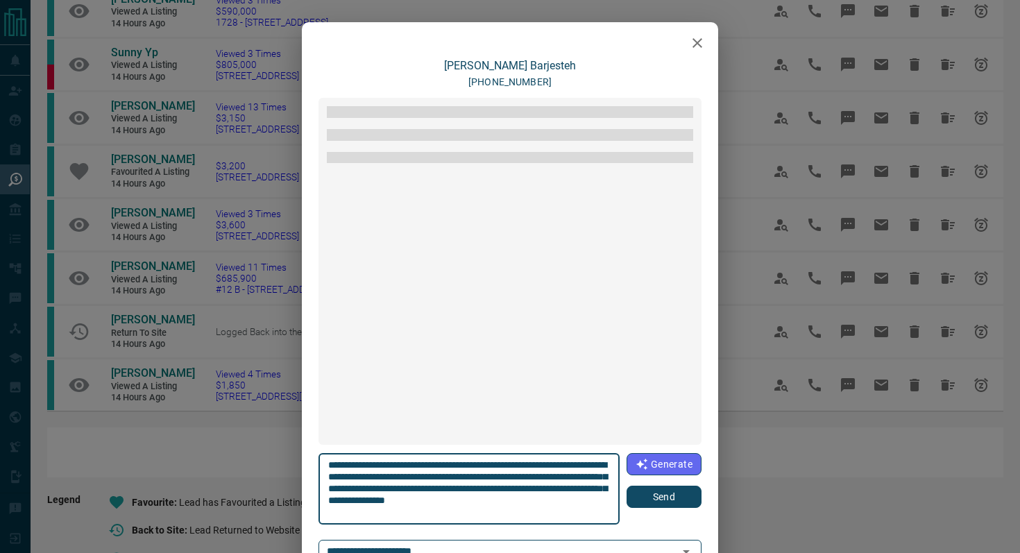
scroll to position [529, 0]
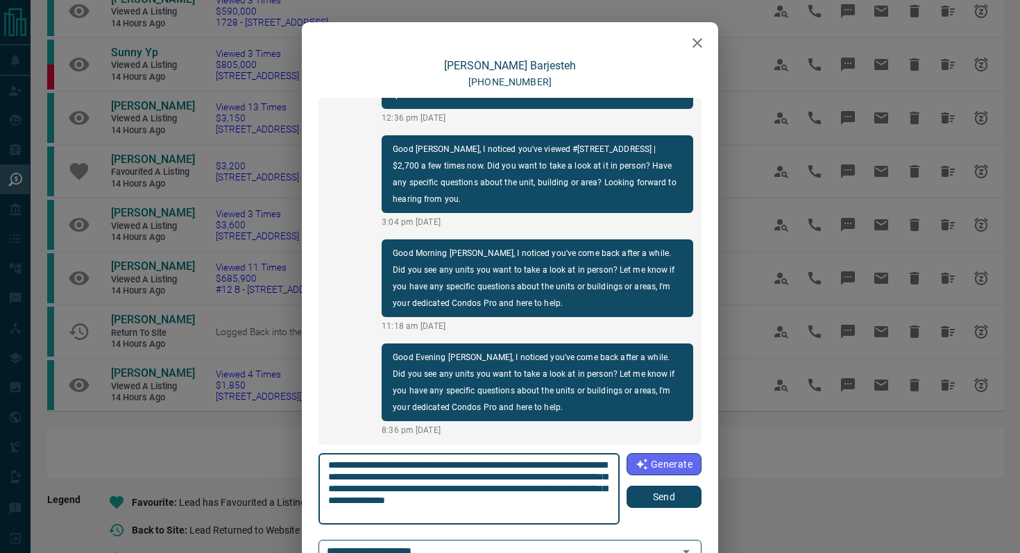
click at [661, 501] on button "Send" at bounding box center [664, 497] width 75 height 22
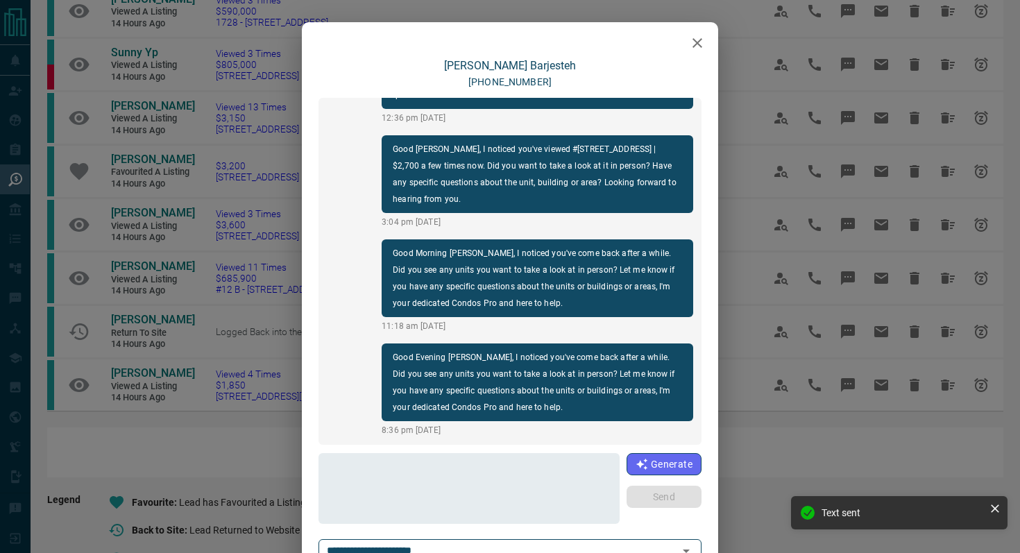
scroll to position [633, 0]
click at [695, 44] on icon "button" at bounding box center [698, 43] width 10 height 10
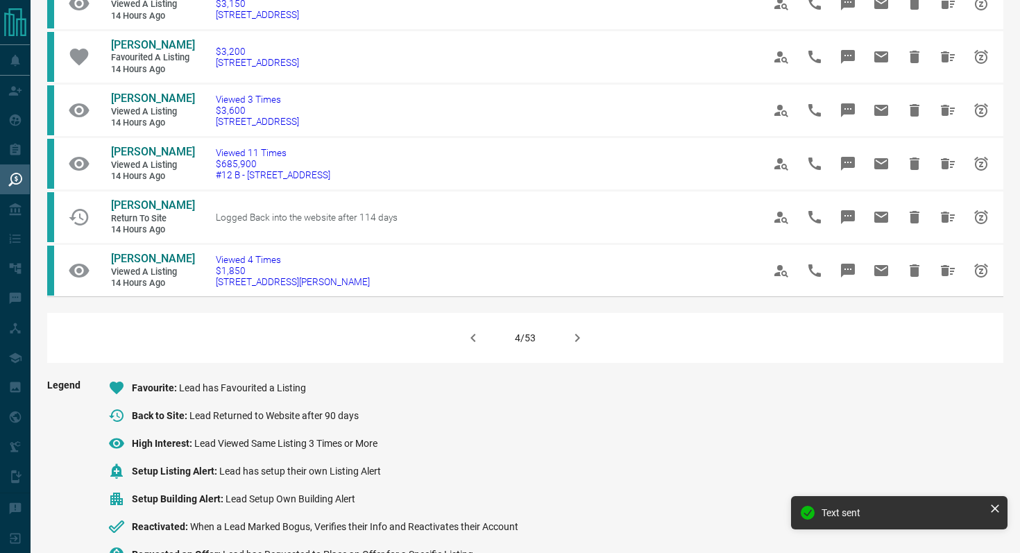
scroll to position [948, 0]
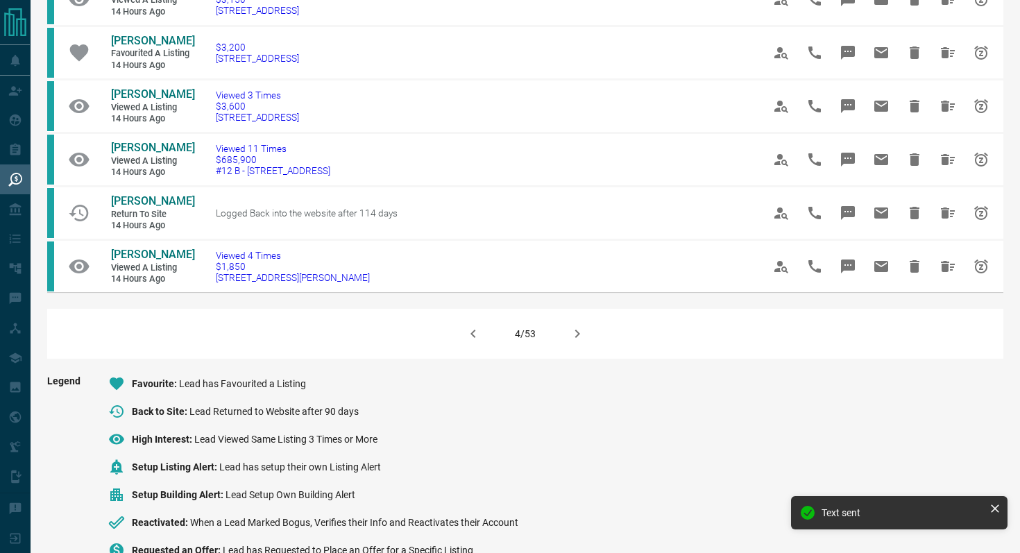
click at [584, 317] on button "button" at bounding box center [577, 333] width 33 height 33
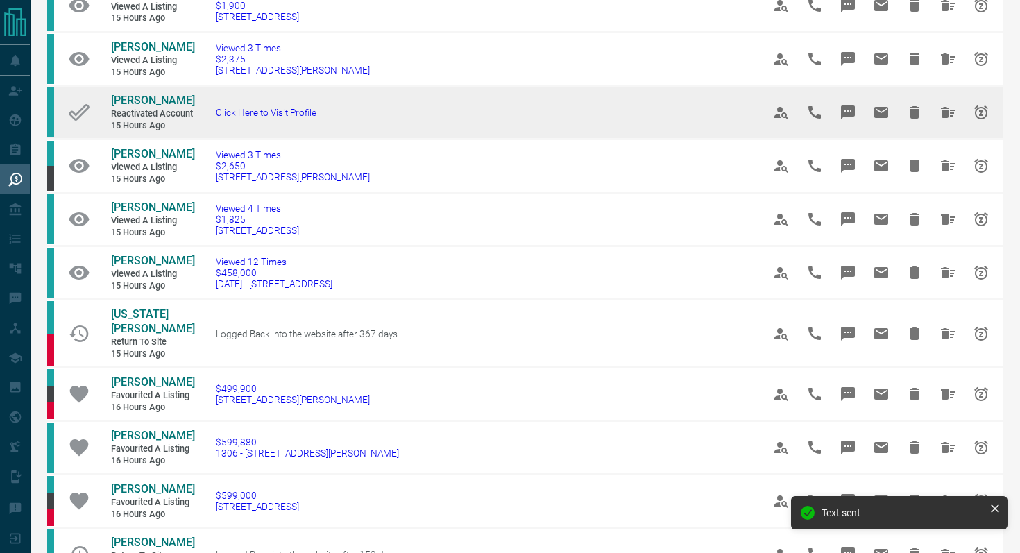
scroll to position [183, 0]
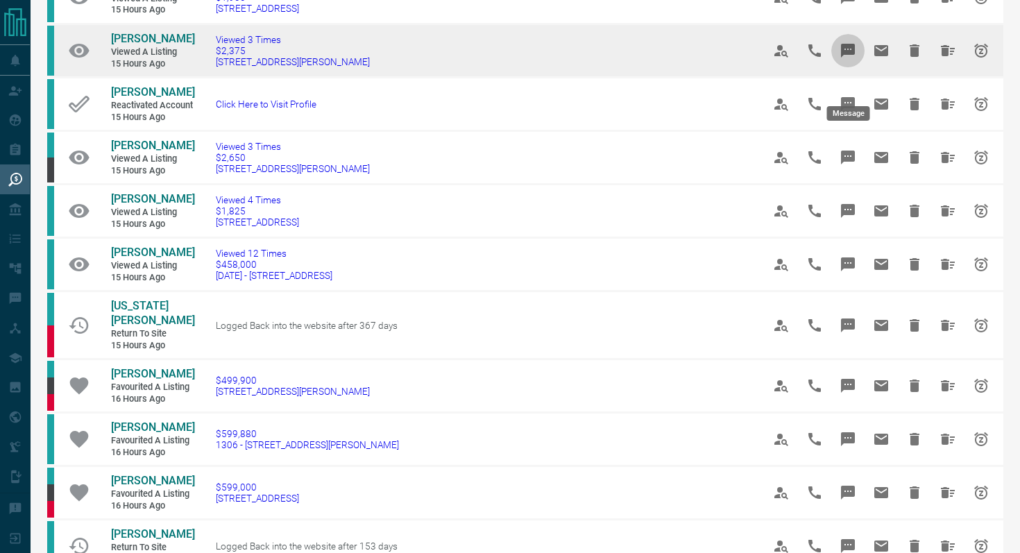
click at [856, 67] on button "Message" at bounding box center [847, 50] width 33 height 33
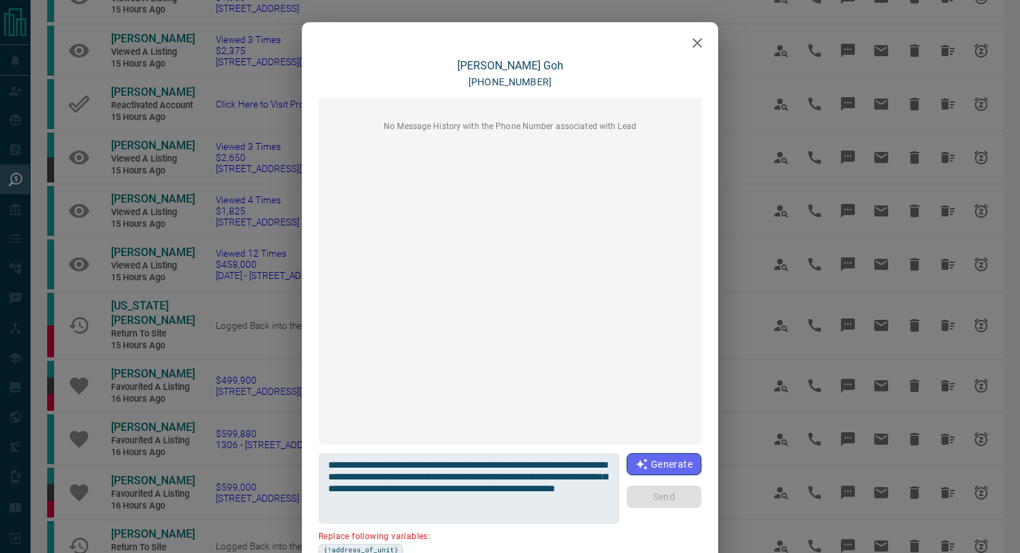
click at [683, 56] on div at bounding box center [510, 39] width 416 height 35
click at [689, 45] on icon "button" at bounding box center [697, 43] width 17 height 17
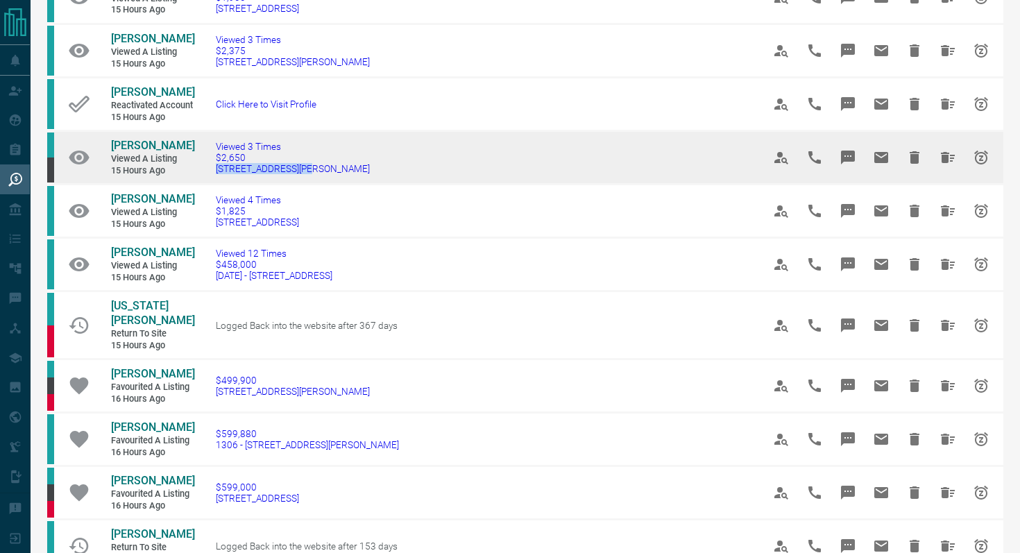
drag, startPoint x: 315, startPoint y: 198, endPoint x: 205, endPoint y: 197, distance: 110.4
click at [205, 185] on td "Viewed 3 Times $2,650 [STREET_ADDRESS][PERSON_NAME]" at bounding box center [468, 157] width 547 height 53
click at [847, 164] on icon "Message" at bounding box center [848, 158] width 14 height 14
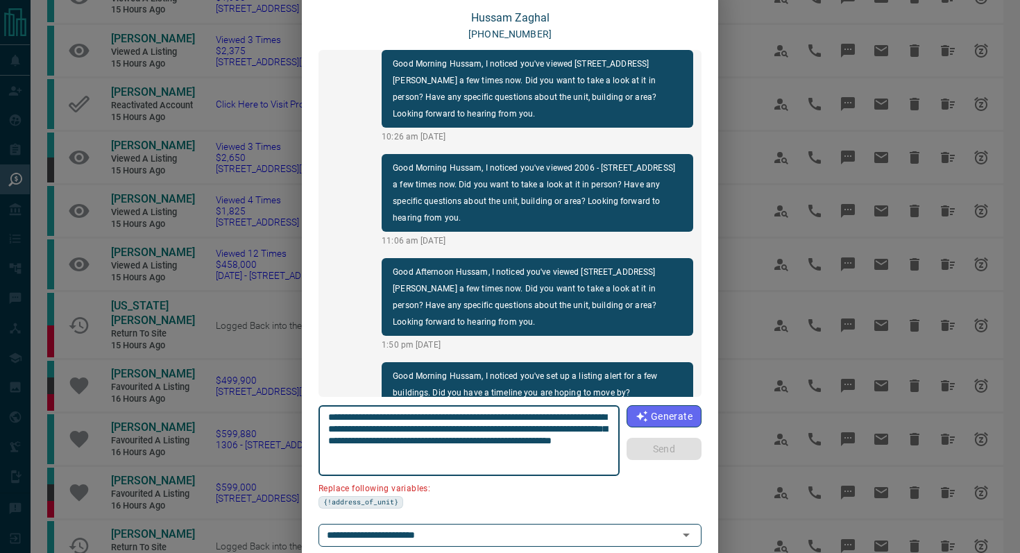
scroll to position [111, 0]
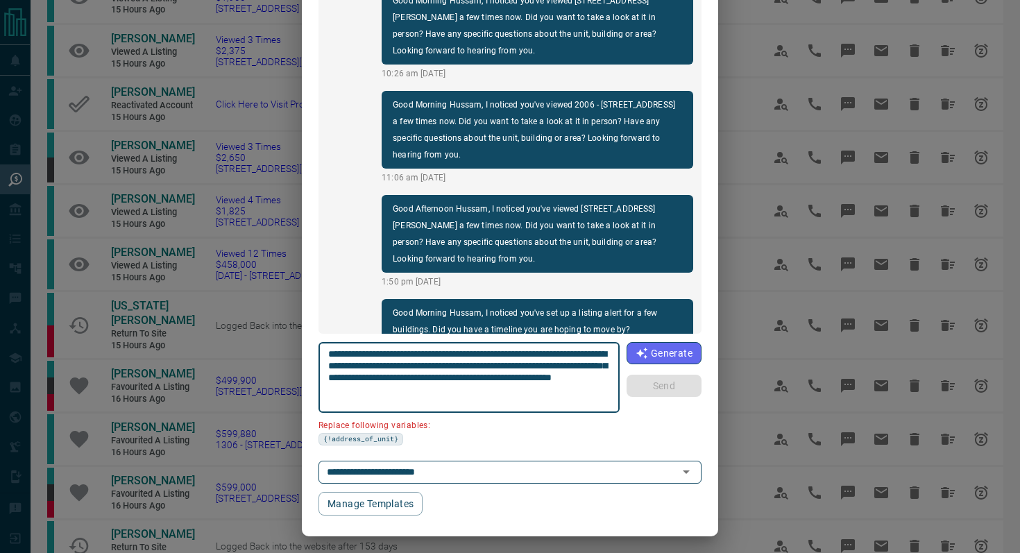
drag, startPoint x: 407, startPoint y: 365, endPoint x: 226, endPoint y: 362, distance: 181.9
click at [226, 362] on div "[PERSON_NAME] [PHONE_NUMBER] Hi Hussam, this is [PERSON_NAME] with [DOMAIN_NAME…" at bounding box center [510, 276] width 1020 height 553
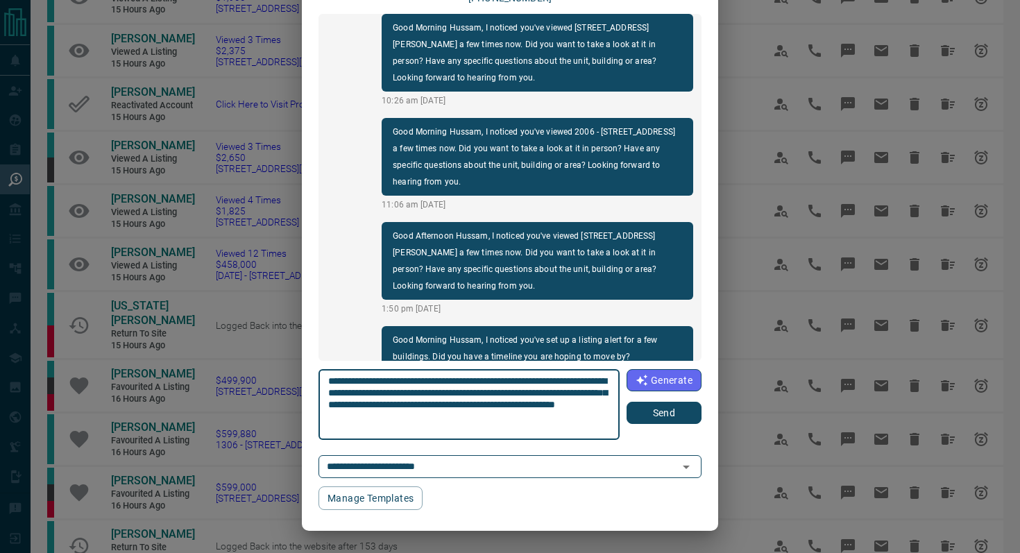
type textarea "**********"
click at [659, 416] on button "Send" at bounding box center [664, 413] width 75 height 22
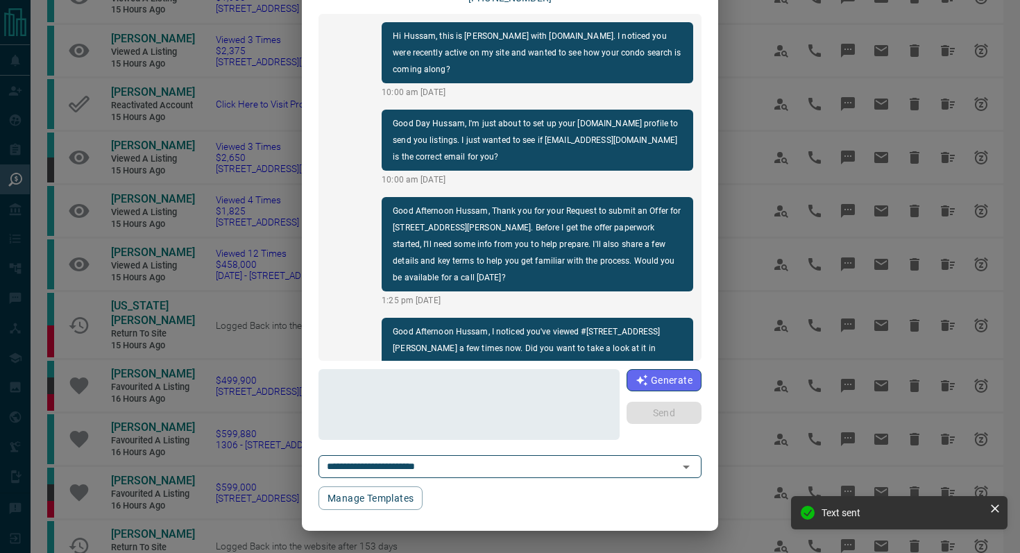
scroll to position [0, 0]
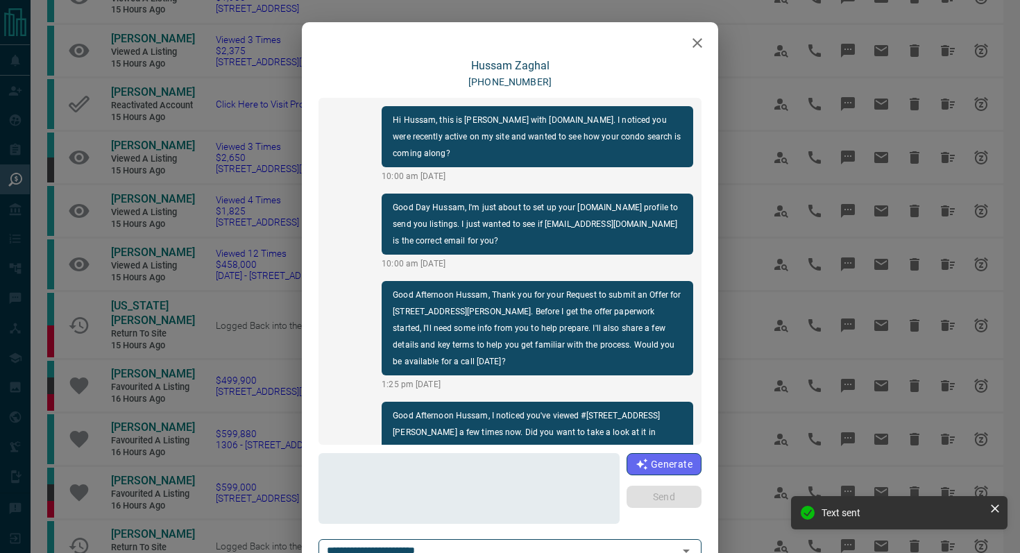
click at [701, 49] on icon "button" at bounding box center [697, 43] width 17 height 17
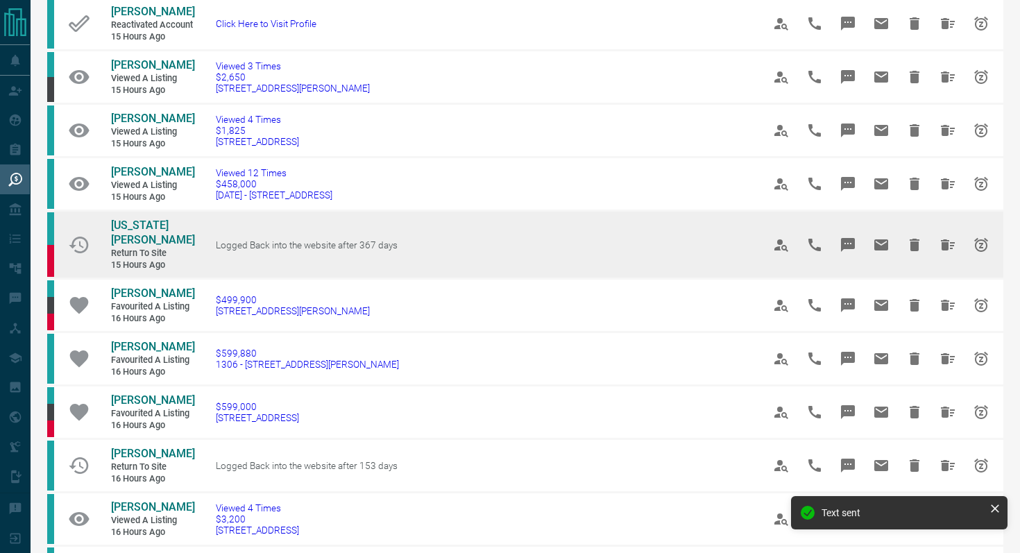
scroll to position [276, 0]
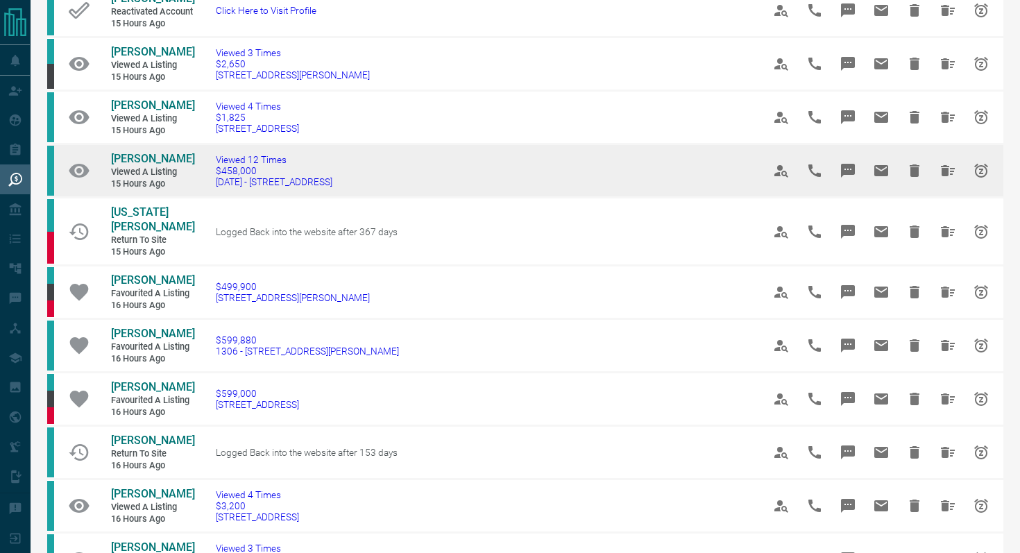
drag, startPoint x: 379, startPoint y: 233, endPoint x: 202, endPoint y: 224, distance: 177.2
click at [202, 198] on td "Viewed 12 Times $458,000 [DATE] - [STREET_ADDRESS]" at bounding box center [468, 170] width 547 height 53
click at [851, 179] on icon "Message" at bounding box center [848, 170] width 17 height 17
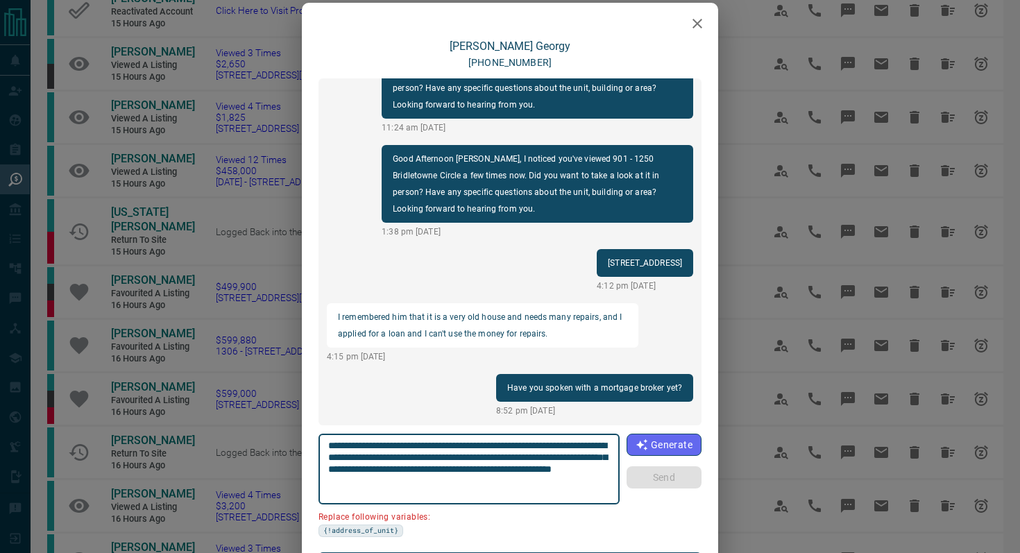
scroll to position [99, 0]
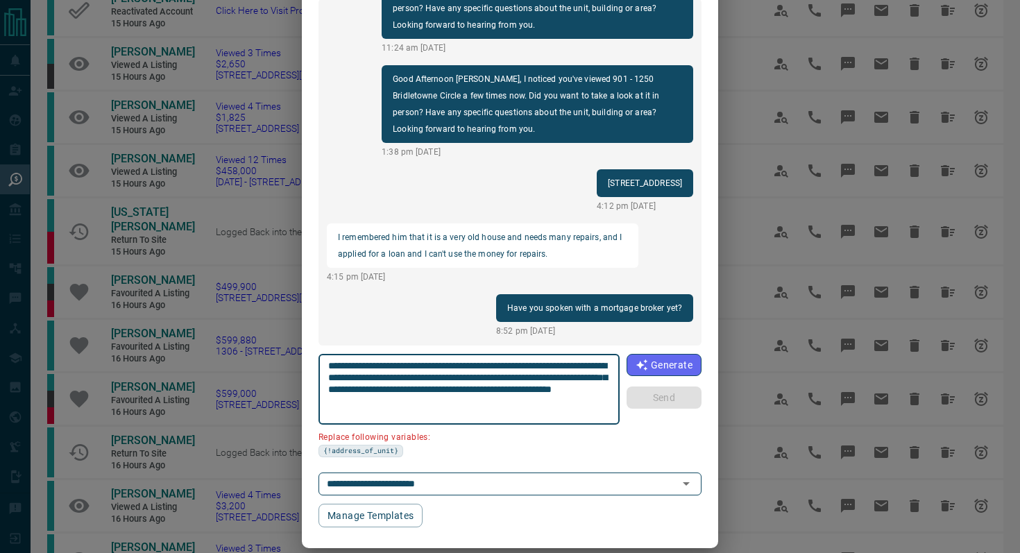
drag, startPoint x: 407, startPoint y: 376, endPoint x: 257, endPoint y: 373, distance: 149.9
click at [257, 373] on div "[PERSON_NAME] [PHONE_NUMBER] Good [PERSON_NAME], I noticed you've viewed 1902 -…" at bounding box center [510, 276] width 1020 height 553
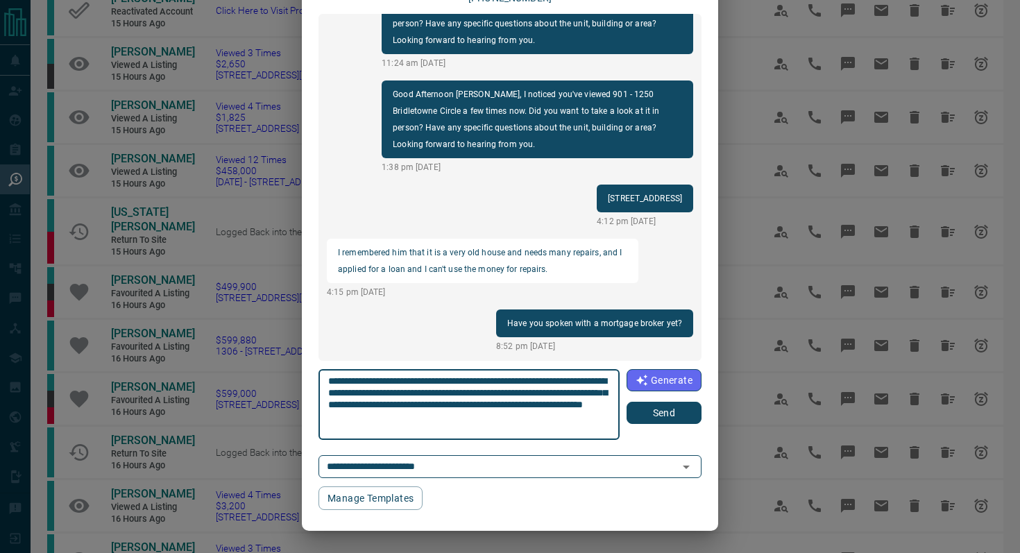
type textarea "**********"
click at [695, 419] on button "Send" at bounding box center [664, 413] width 75 height 22
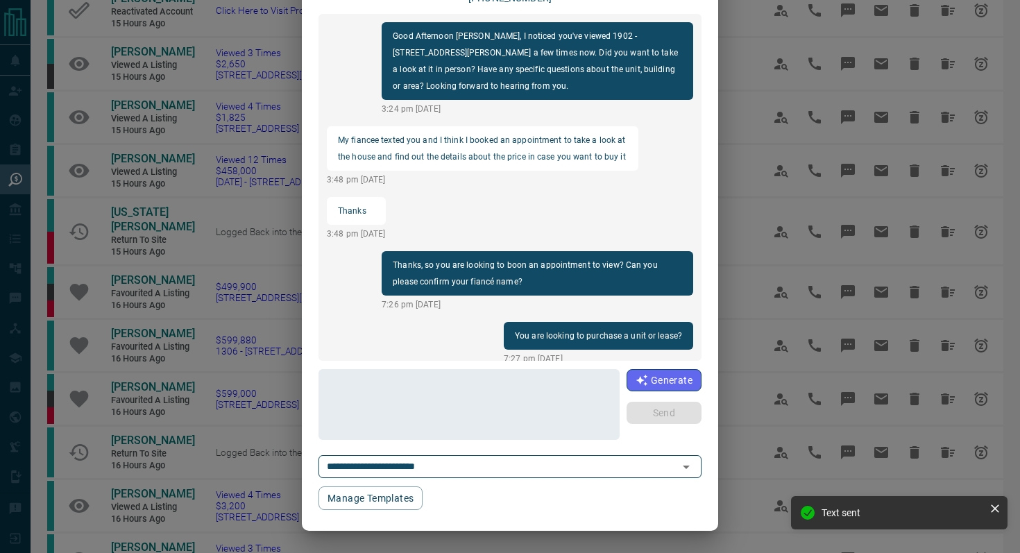
scroll to position [0, 0]
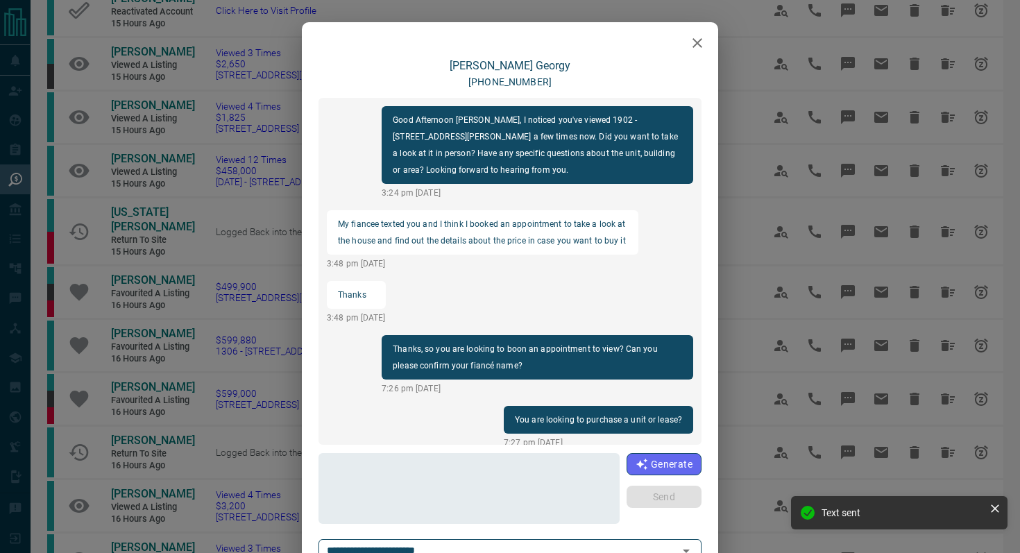
click at [697, 42] on icon "button" at bounding box center [698, 43] width 10 height 10
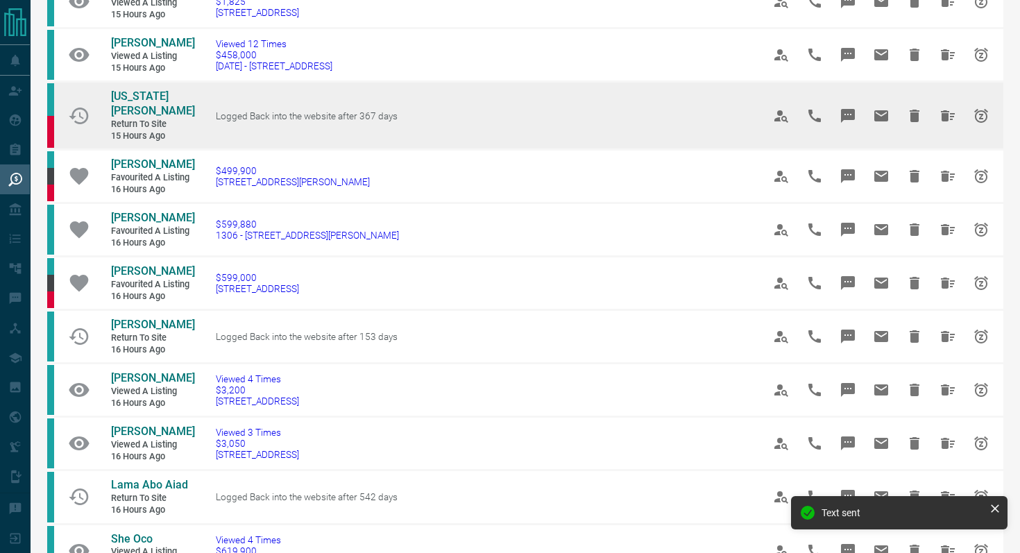
scroll to position [405, 0]
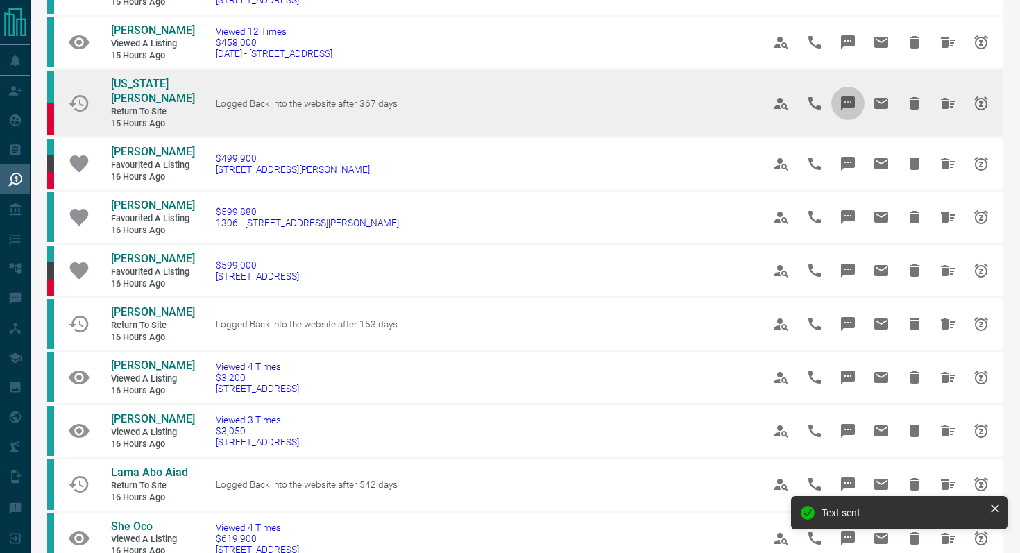
click at [848, 110] on icon "Message" at bounding box center [848, 103] width 14 height 14
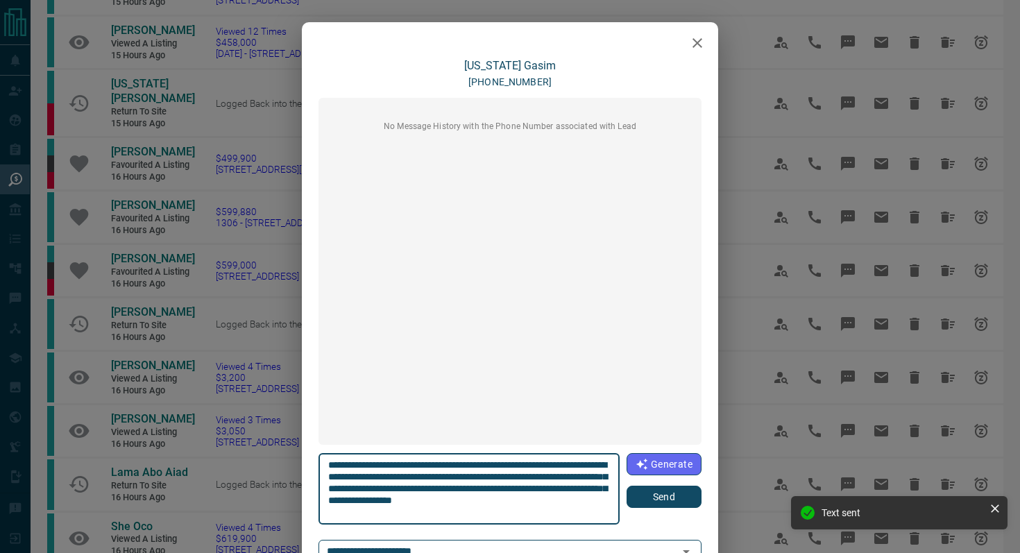
click at [673, 500] on button "Send" at bounding box center [664, 497] width 75 height 22
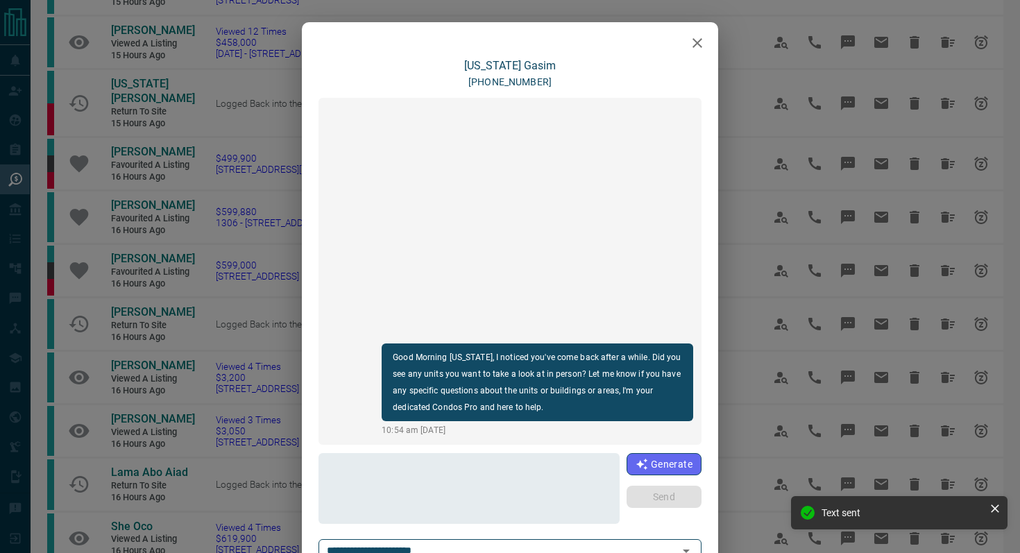
click at [694, 43] on icon "button" at bounding box center [697, 43] width 17 height 17
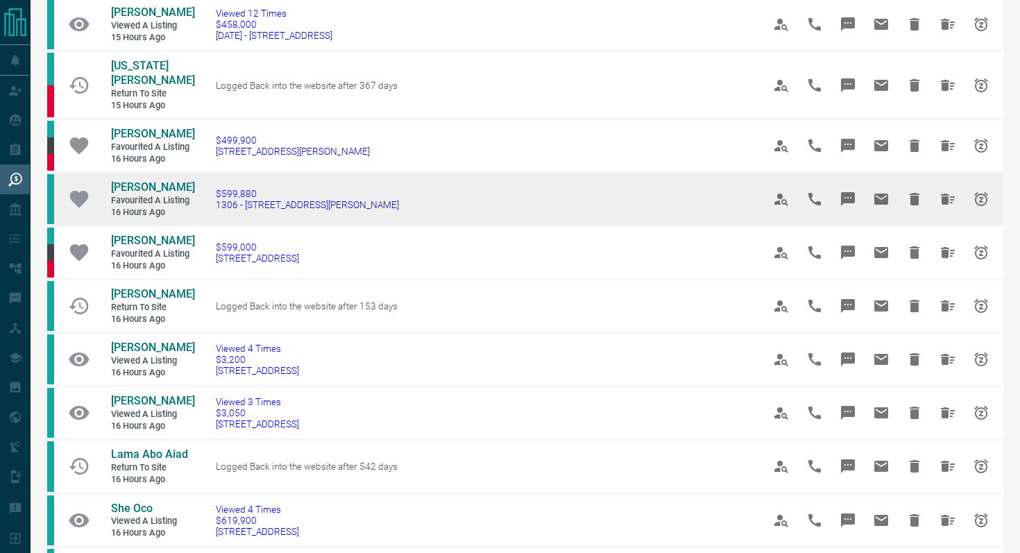
scroll to position [432, 0]
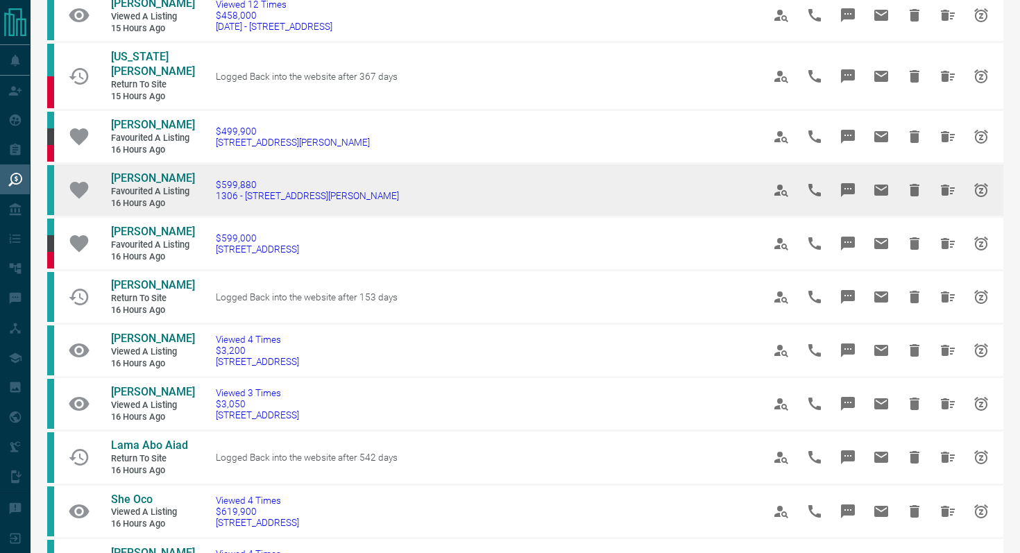
click at [844, 197] on icon "Message" at bounding box center [848, 190] width 14 height 14
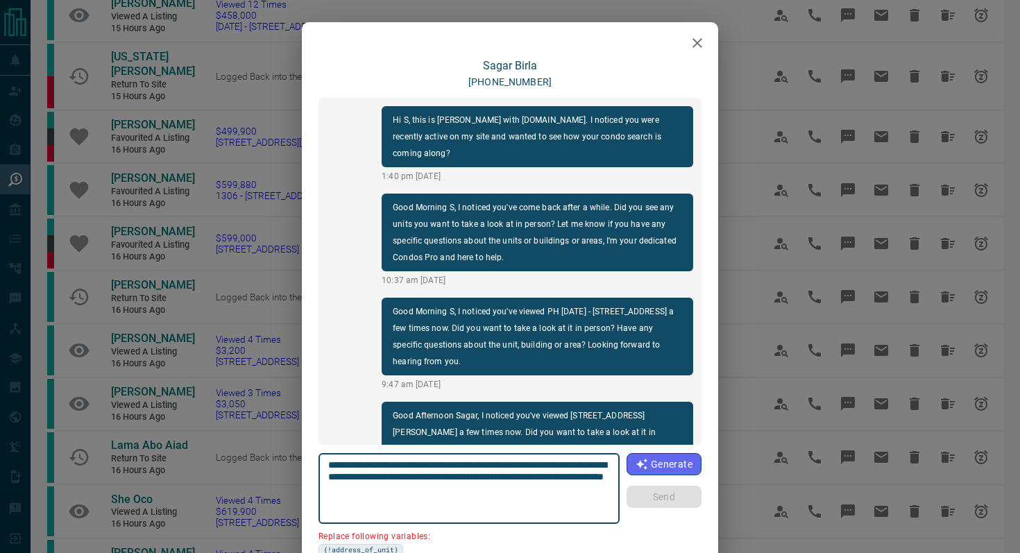
scroll to position [954, 0]
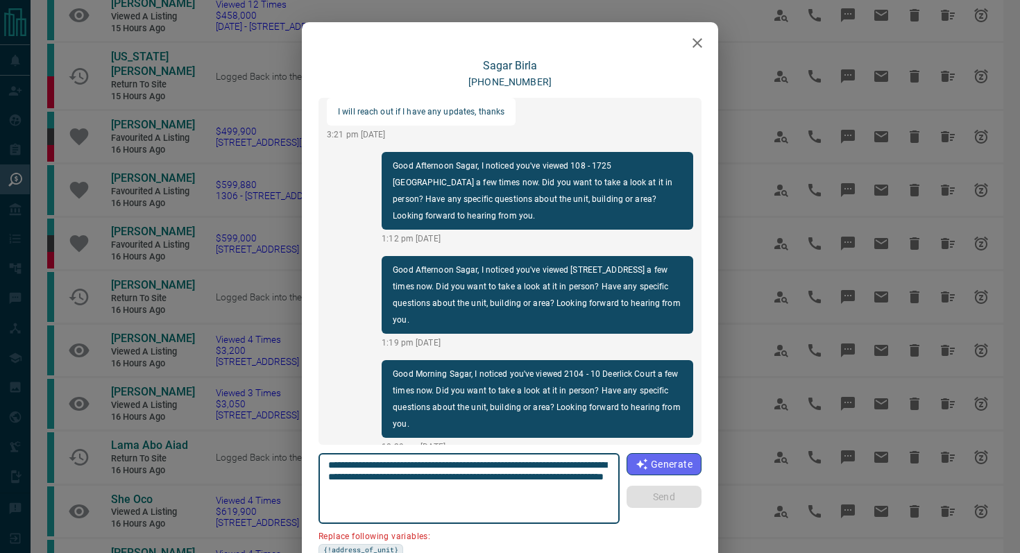
click at [697, 40] on icon "button" at bounding box center [697, 43] width 17 height 17
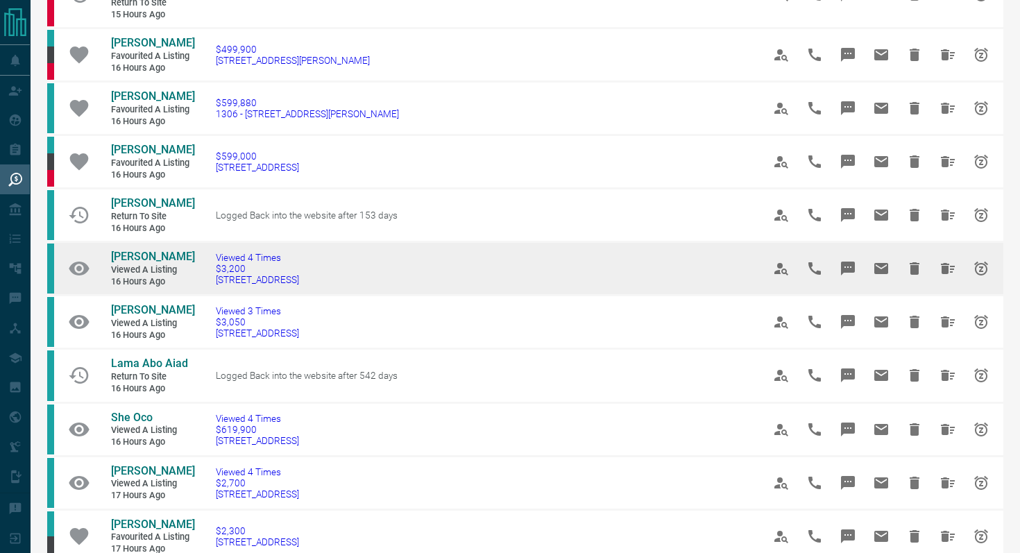
scroll to position [521, 0]
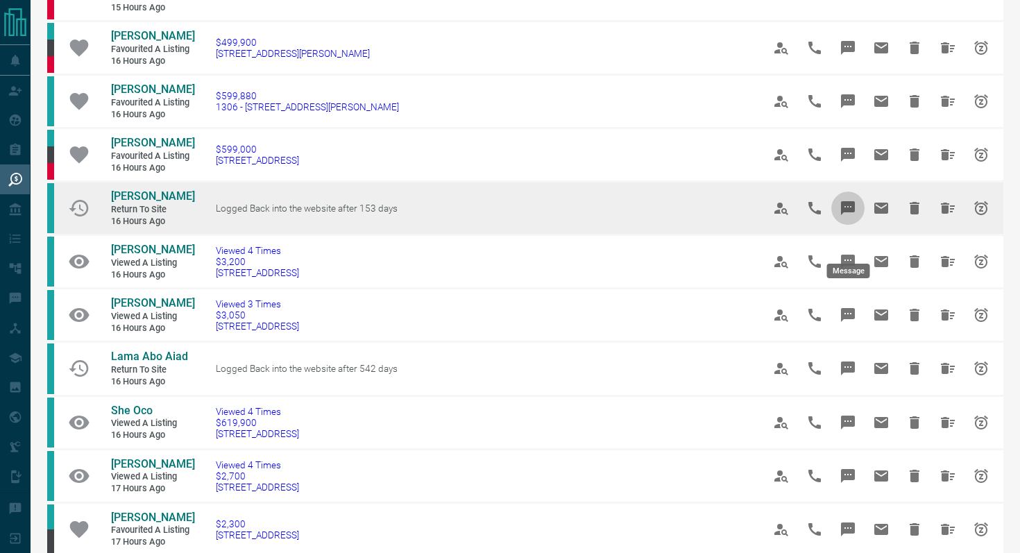
click at [852, 215] on icon "Message" at bounding box center [848, 208] width 14 height 14
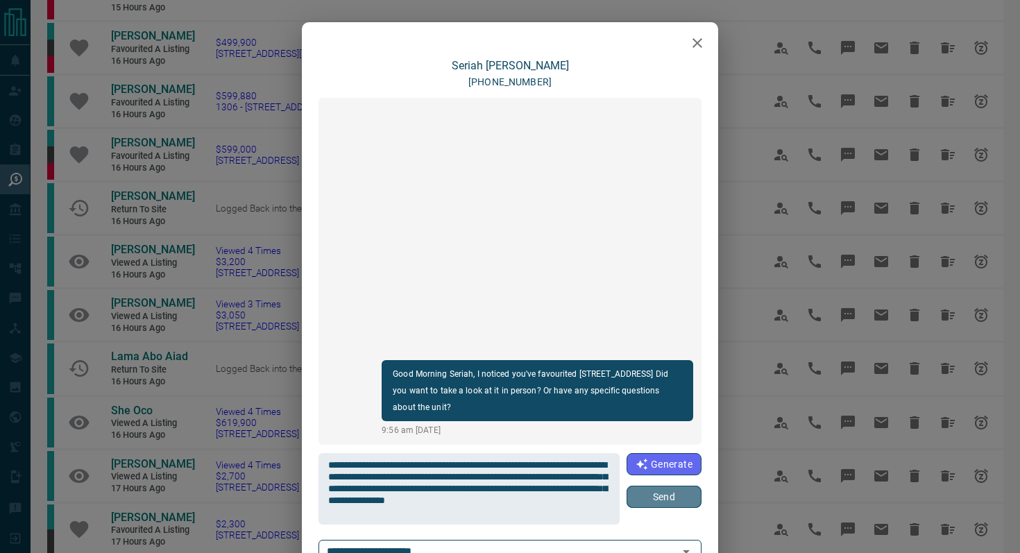
click at [672, 498] on button "Send" at bounding box center [664, 497] width 75 height 22
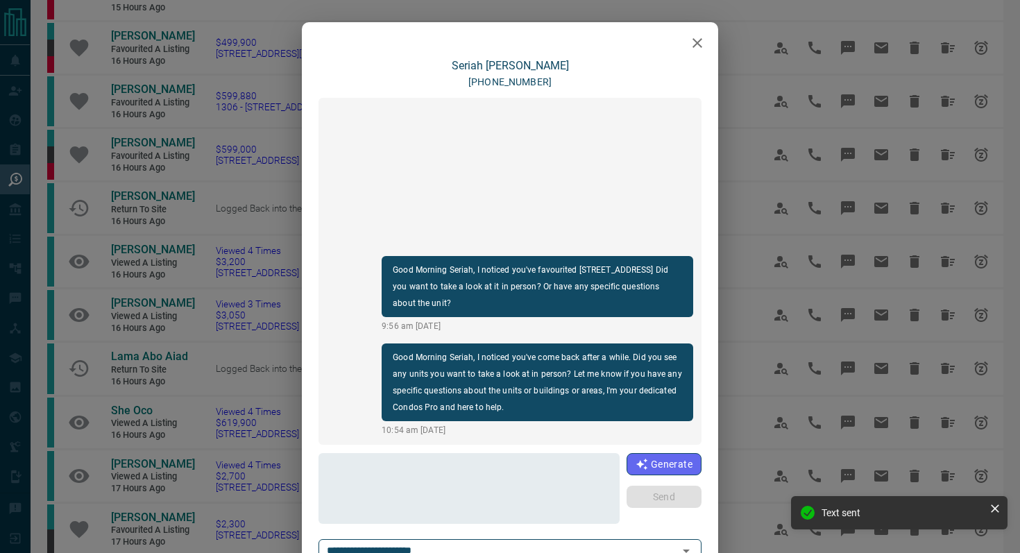
click at [696, 43] on icon "button" at bounding box center [698, 43] width 10 height 10
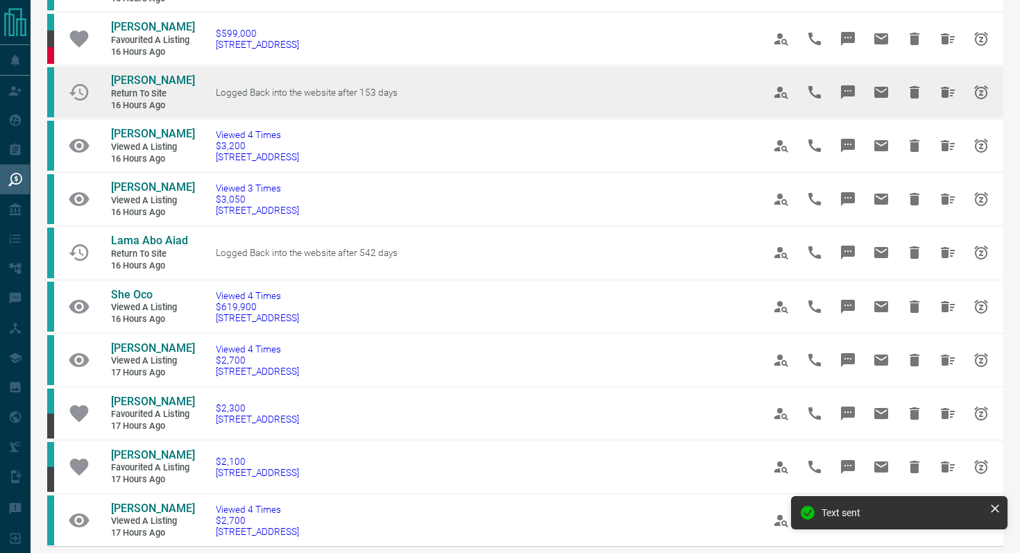
scroll to position [640, 0]
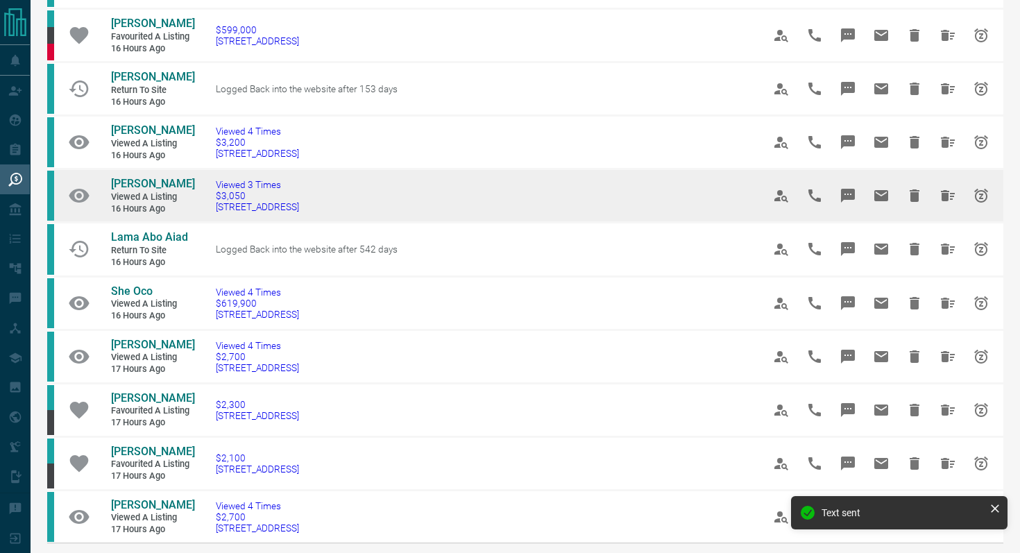
drag, startPoint x: 362, startPoint y: 238, endPoint x: 213, endPoint y: 237, distance: 148.5
click at [213, 223] on td "Viewed 3 Times $3,050 [STREET_ADDRESS]" at bounding box center [468, 195] width 547 height 53
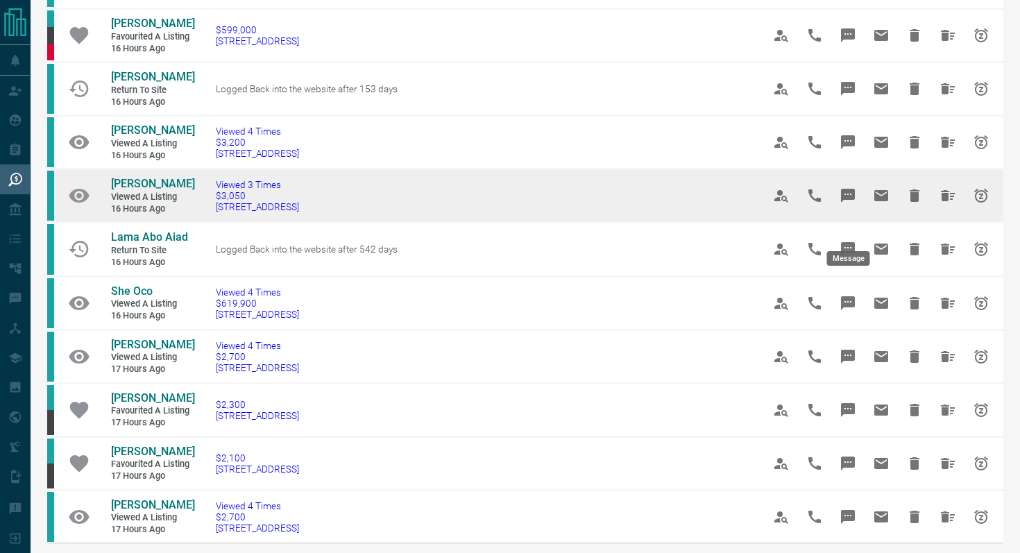
click at [844, 203] on icon "Message" at bounding box center [848, 196] width 14 height 14
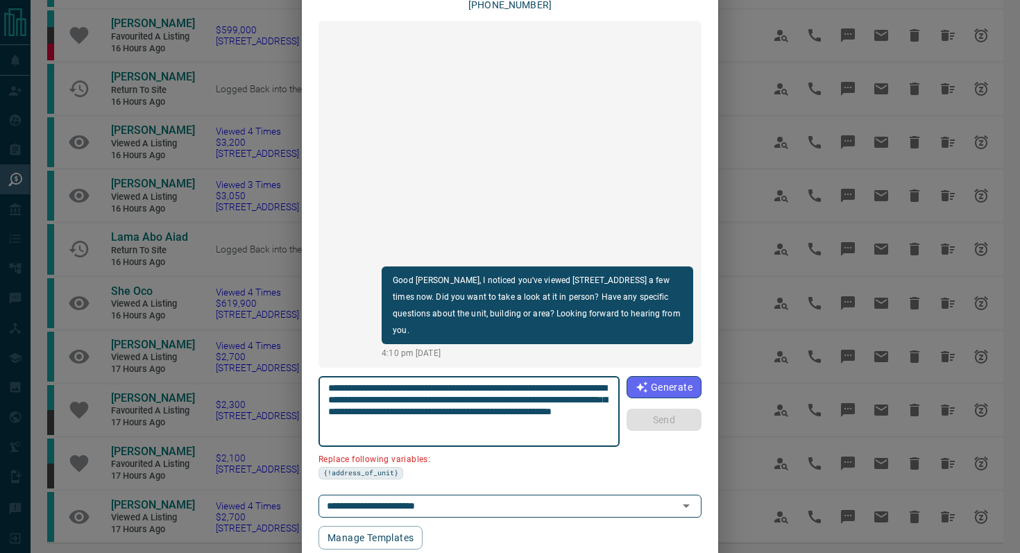
scroll to position [88, 0]
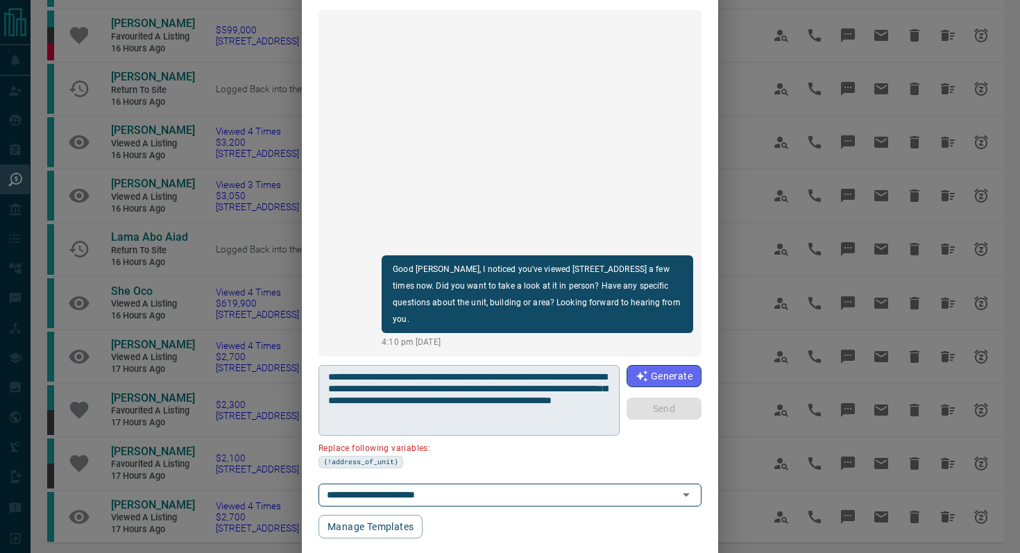
drag, startPoint x: 611, startPoint y: 375, endPoint x: 550, endPoint y: 372, distance: 60.5
click at [550, 372] on div "**********" at bounding box center [469, 400] width 301 height 71
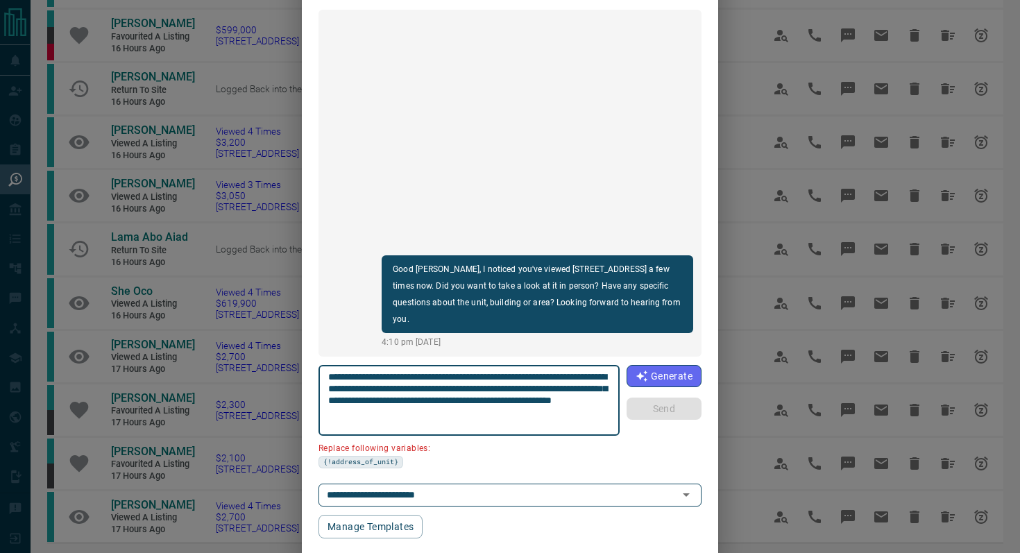
drag, startPoint x: 532, startPoint y: 373, endPoint x: 616, endPoint y: 373, distance: 84.7
click at [616, 373] on div "**********" at bounding box center [469, 400] width 301 height 71
paste textarea "***"
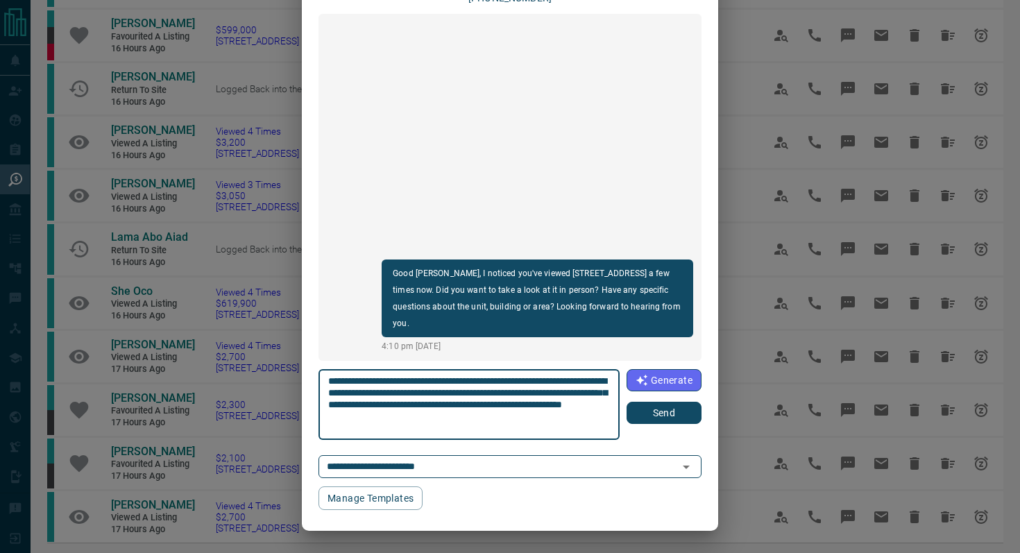
scroll to position [84, 0]
type textarea "**********"
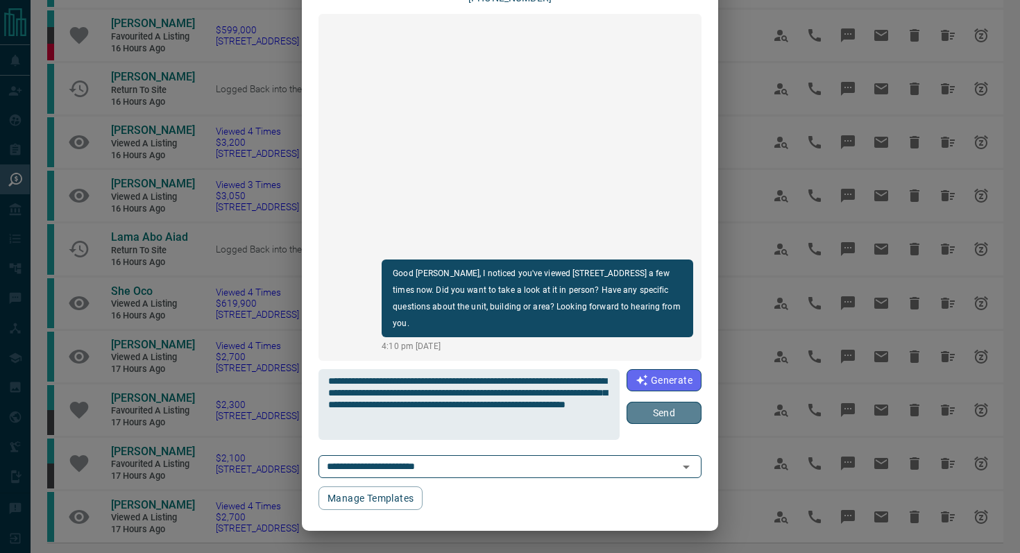
click at [681, 418] on button "Send" at bounding box center [664, 413] width 75 height 22
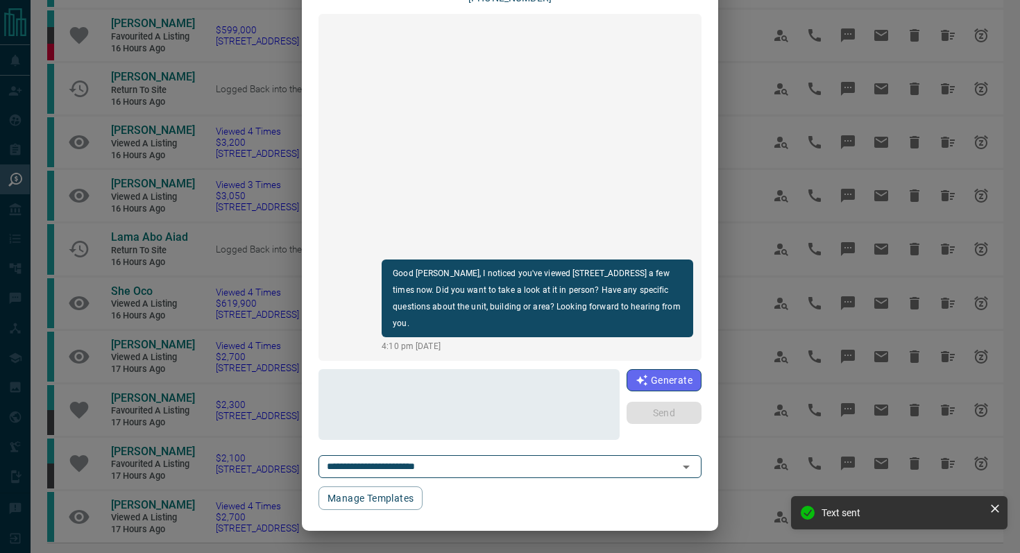
scroll to position [0, 0]
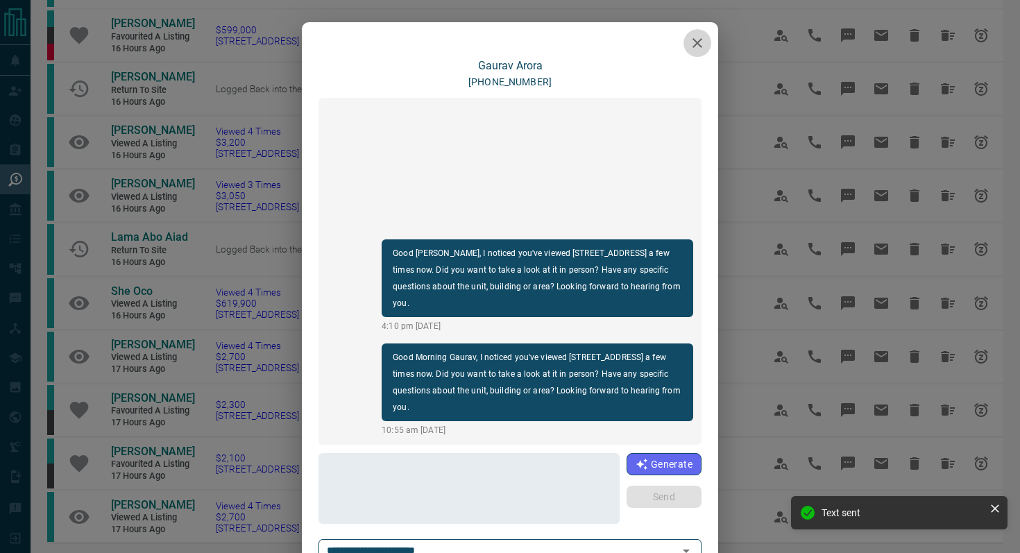
click at [701, 42] on icon "button" at bounding box center [697, 43] width 17 height 17
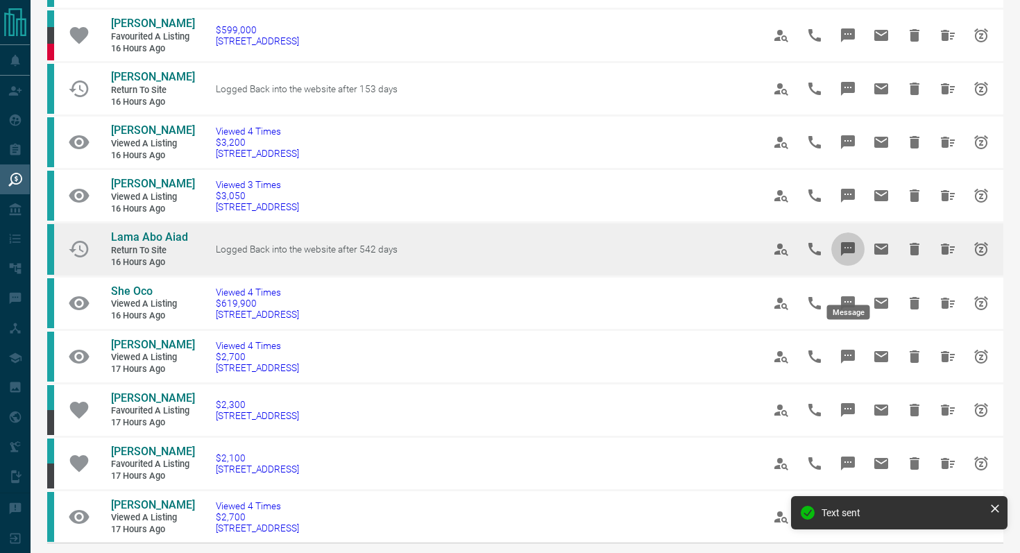
click at [853, 256] on icon "Message" at bounding box center [848, 249] width 14 height 14
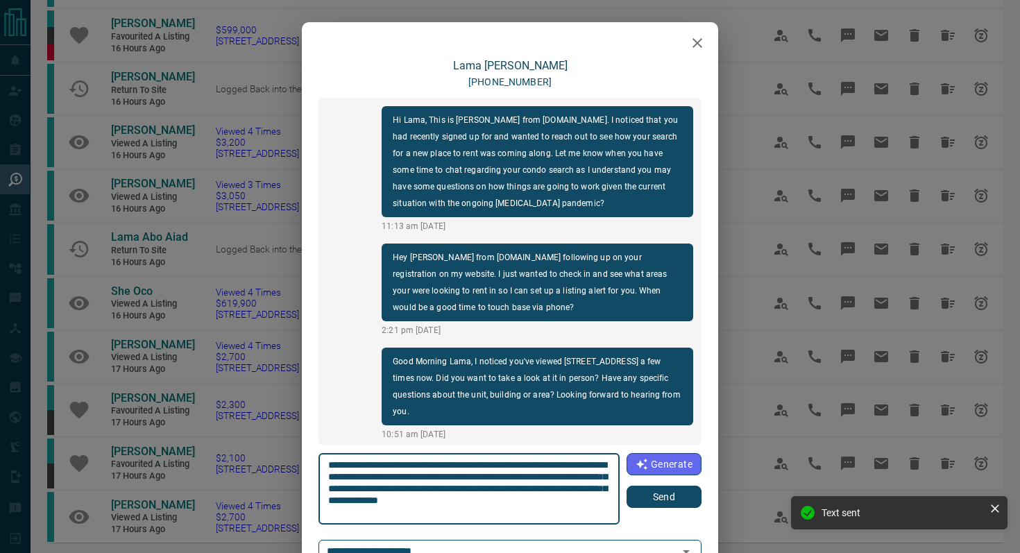
scroll to position [4, 0]
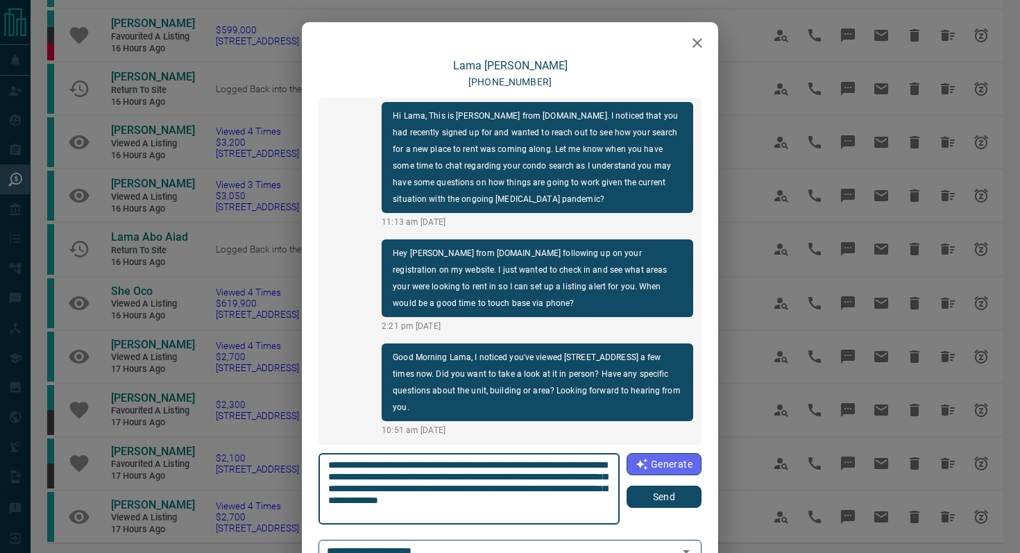
click at [663, 503] on button "Send" at bounding box center [664, 497] width 75 height 22
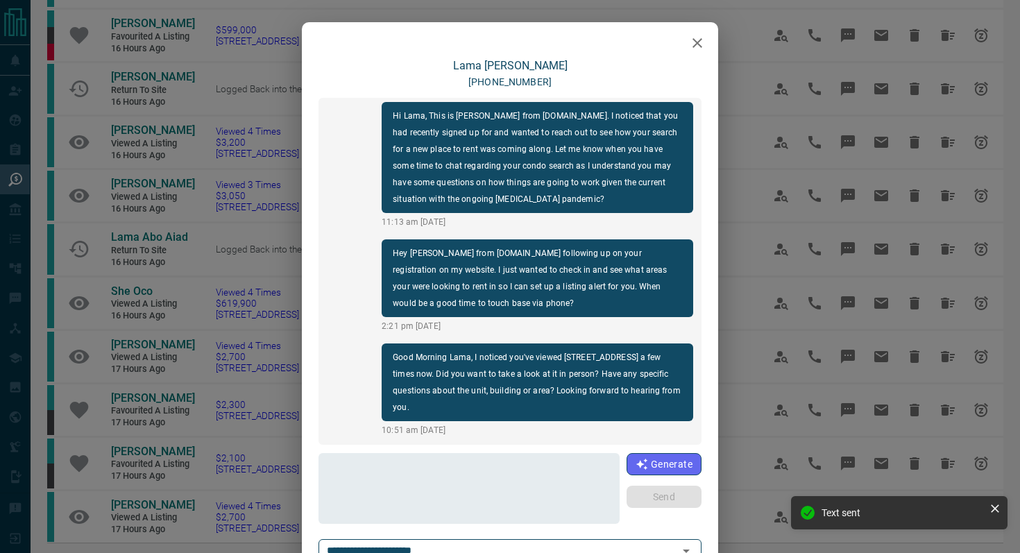
scroll to position [108, 0]
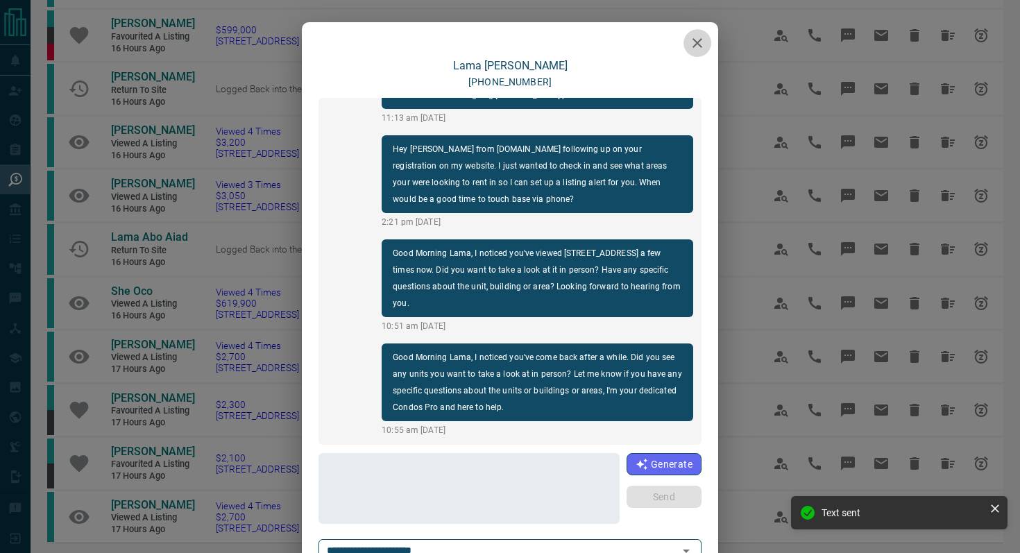
click at [701, 31] on button "button" at bounding box center [698, 43] width 28 height 28
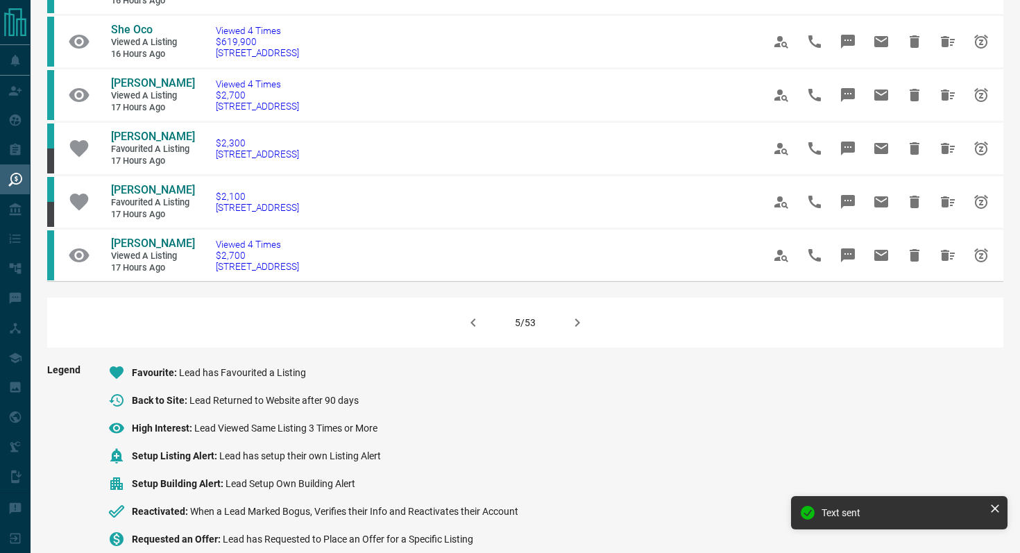
scroll to position [904, 0]
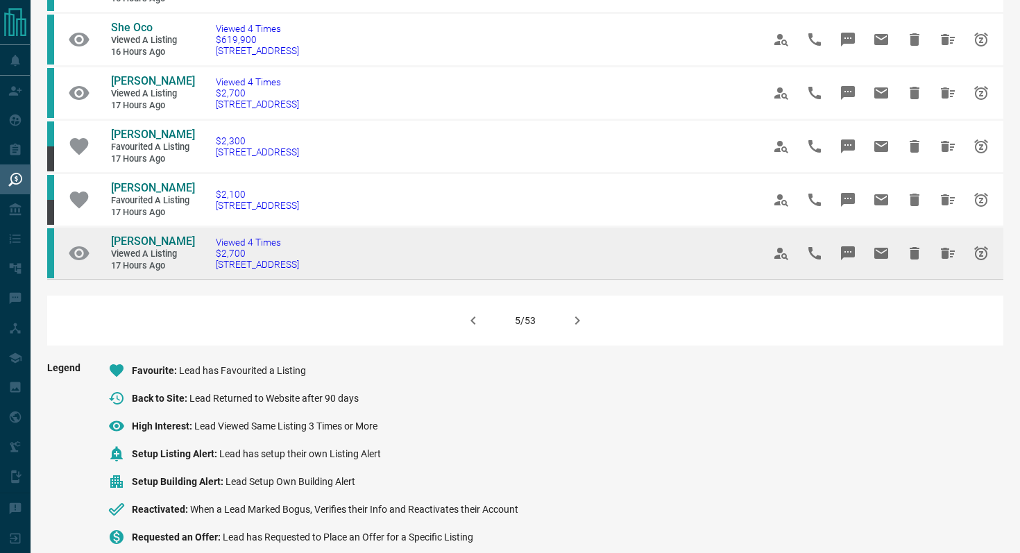
drag, startPoint x: 370, startPoint y: 325, endPoint x: 210, endPoint y: 325, distance: 159.6
click at [210, 279] on td "Viewed 4 Times $2,700 705 - 20 Minowan [GEOGRAPHIC_DATA]" at bounding box center [468, 252] width 547 height 53
click at [847, 262] on icon "Message" at bounding box center [848, 253] width 17 height 17
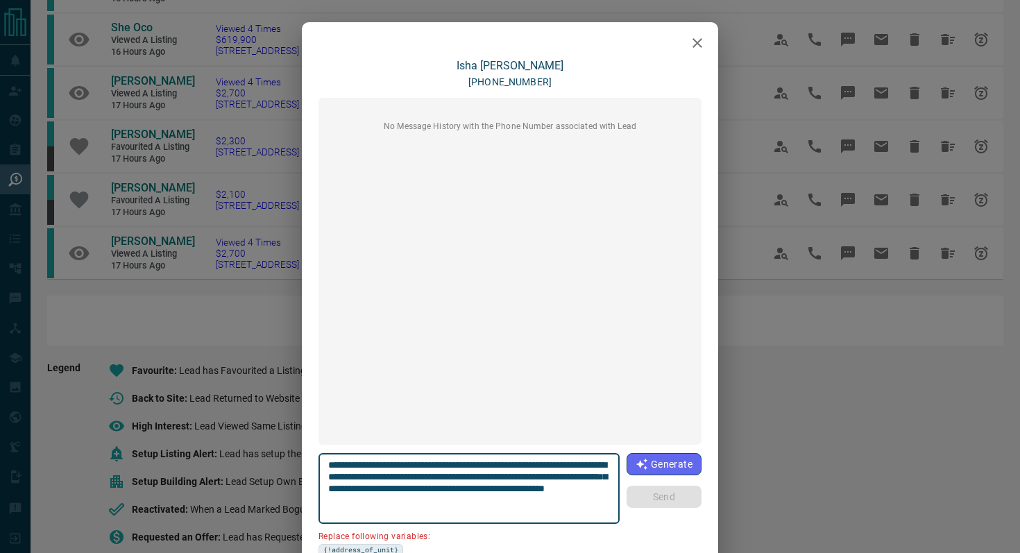
scroll to position [79, 0]
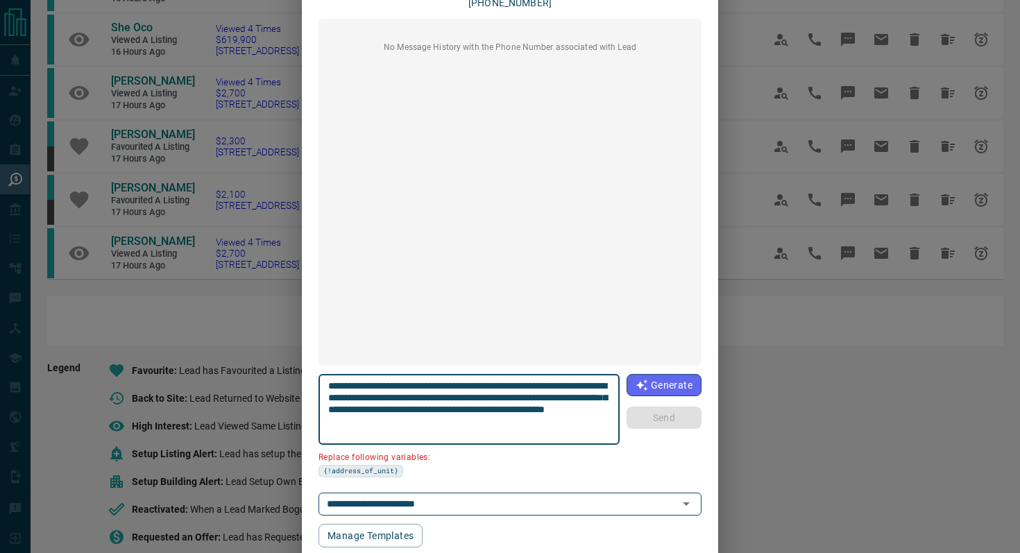
drag, startPoint x: 600, startPoint y: 384, endPoint x: 521, endPoint y: 382, distance: 79.8
click at [521, 382] on textarea "**********" at bounding box center [469, 409] width 282 height 59
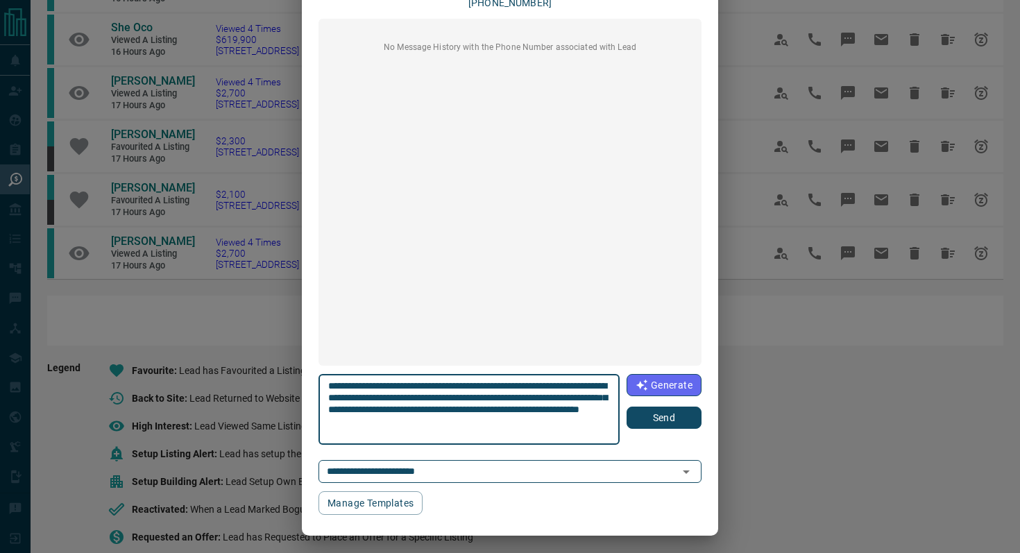
type textarea "**********"
click at [652, 417] on button "Send" at bounding box center [664, 418] width 75 height 22
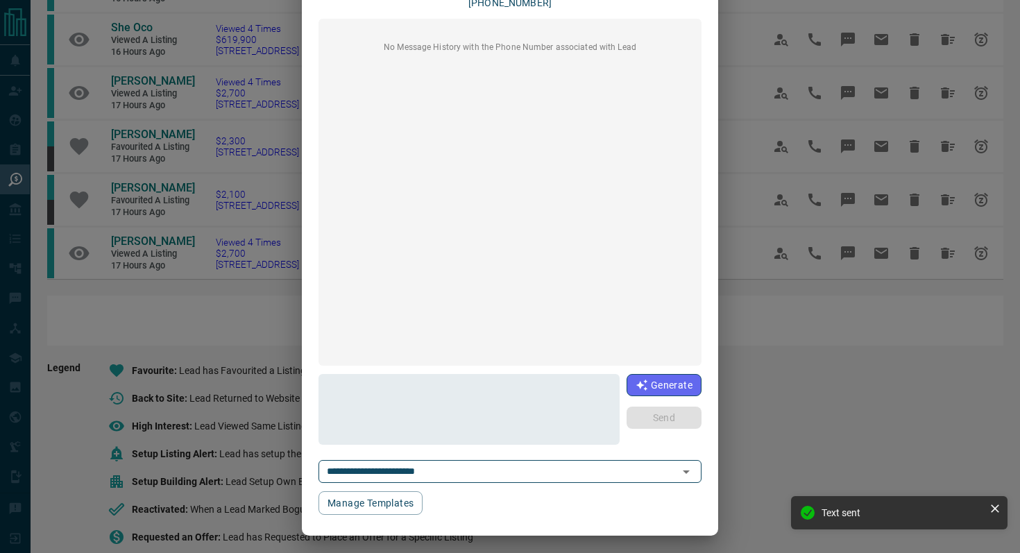
scroll to position [0, 0]
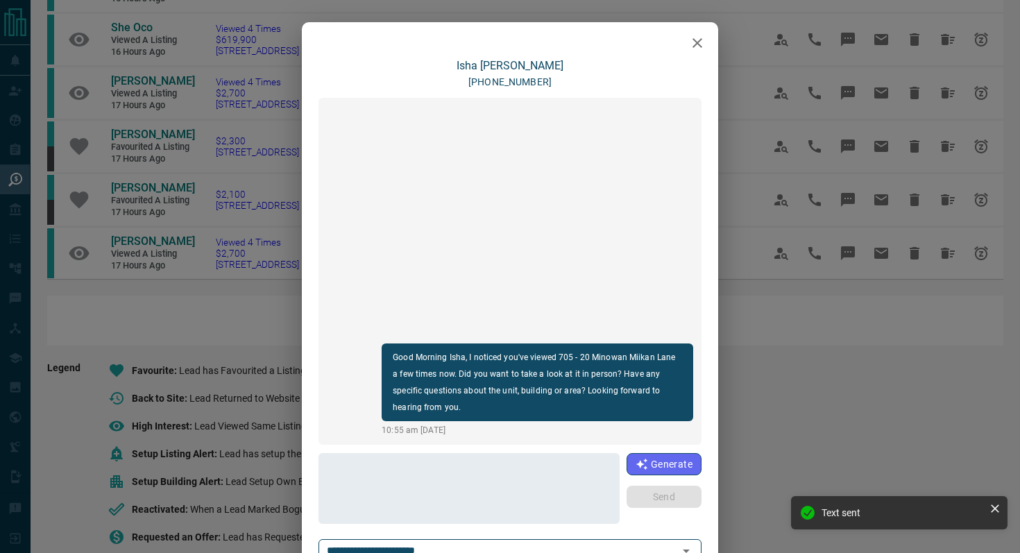
click at [701, 40] on icon "button" at bounding box center [698, 43] width 10 height 10
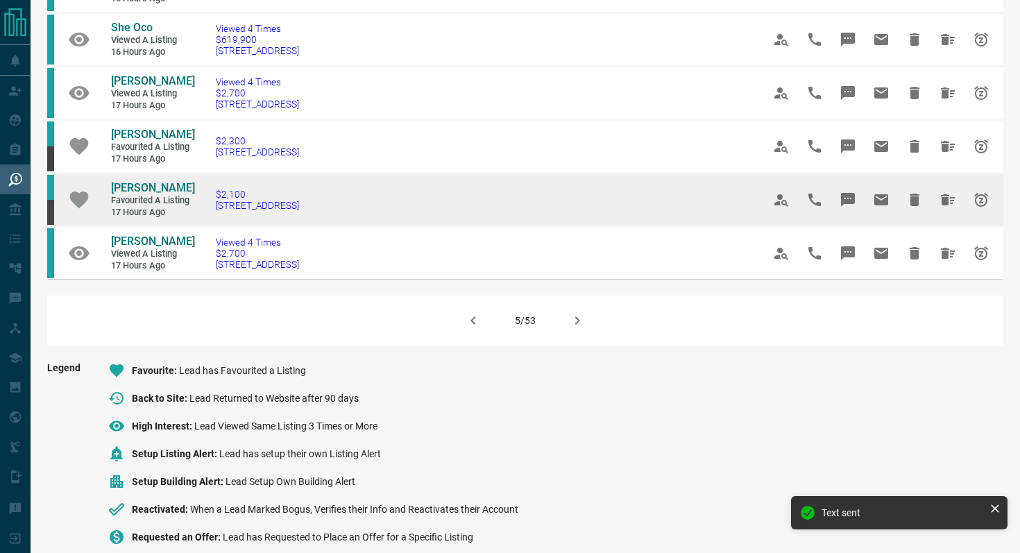
drag, startPoint x: 371, startPoint y: 256, endPoint x: 214, endPoint y: 252, distance: 156.9
click at [214, 226] on td "$2,100 [STREET_ADDRESS]" at bounding box center [468, 199] width 547 height 53
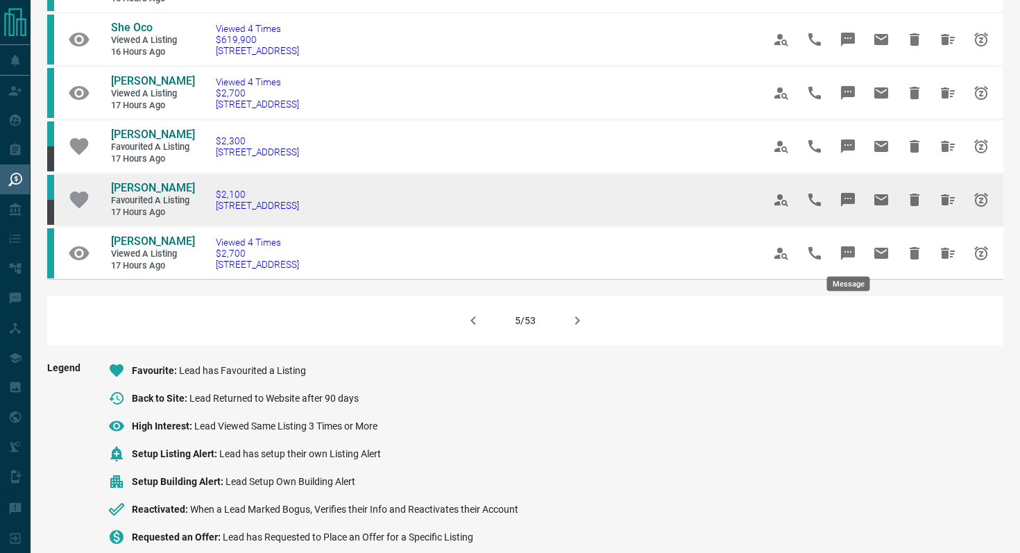
click at [852, 207] on icon "Message" at bounding box center [848, 200] width 14 height 14
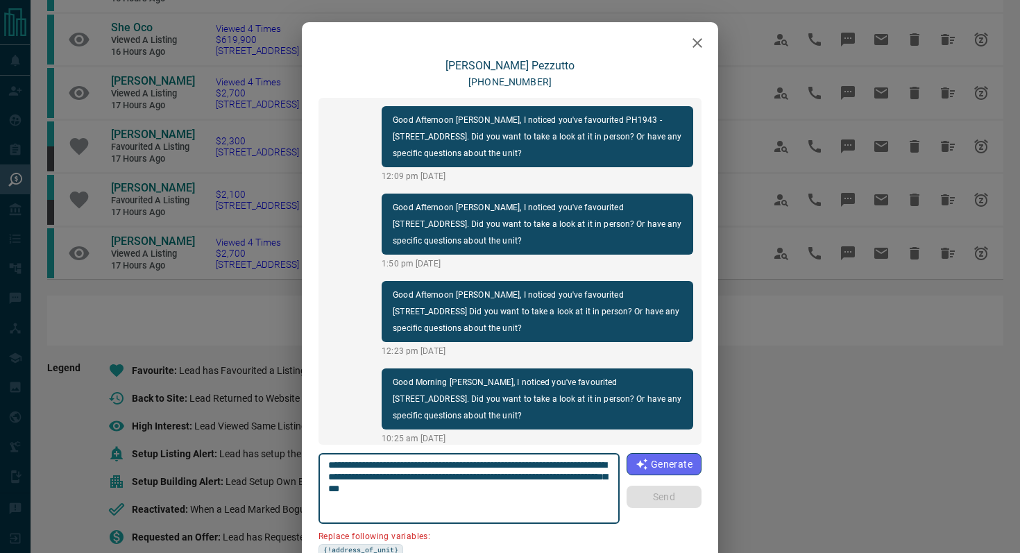
scroll to position [271, 0]
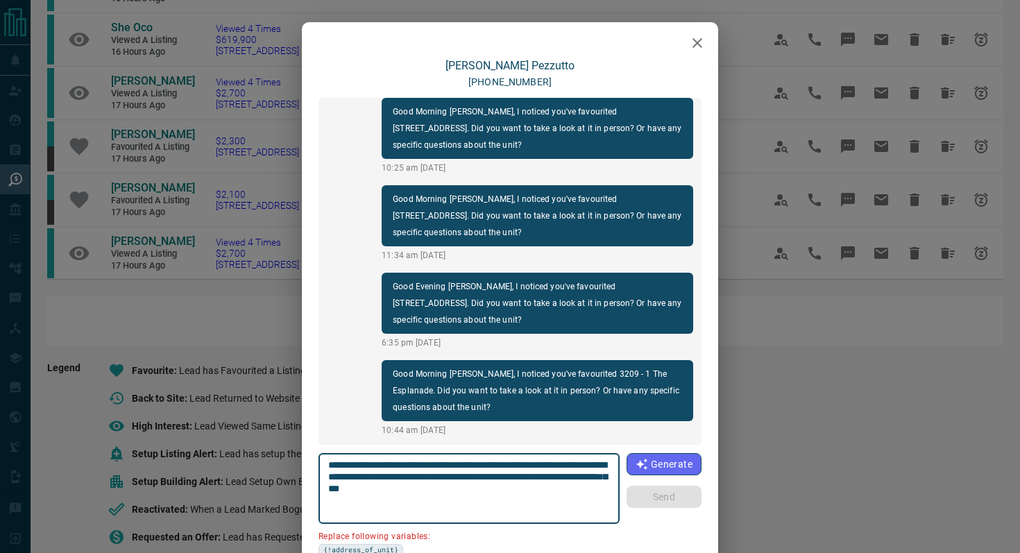
drag, startPoint x: 407, startPoint y: 475, endPoint x: 183, endPoint y: 475, distance: 223.5
click at [183, 475] on div "[PERSON_NAME] [PHONE_NUMBER] Good Afternoon [PERSON_NAME], I noticed you've fav…" at bounding box center [510, 276] width 1020 height 553
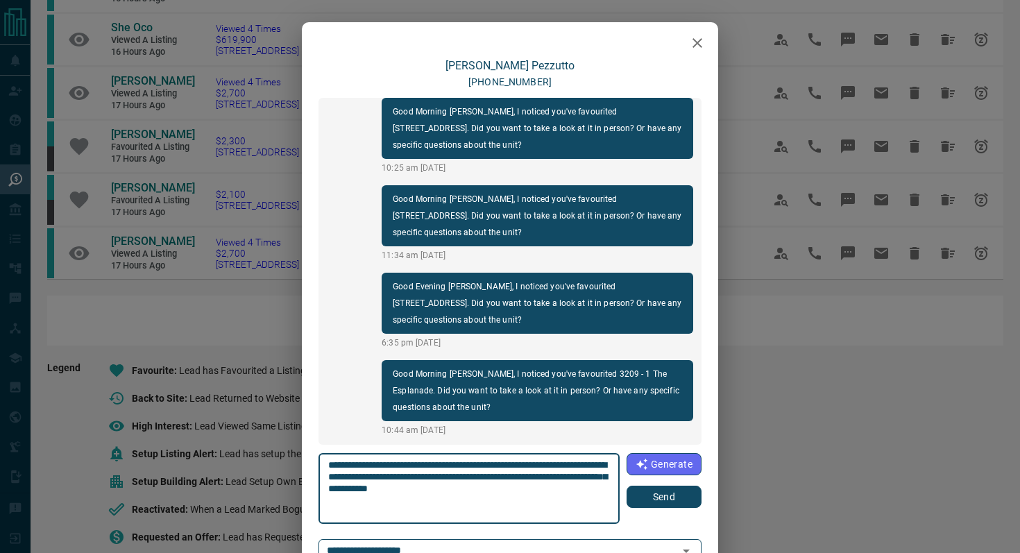
type textarea "**********"
click at [674, 499] on button "Send" at bounding box center [664, 497] width 75 height 22
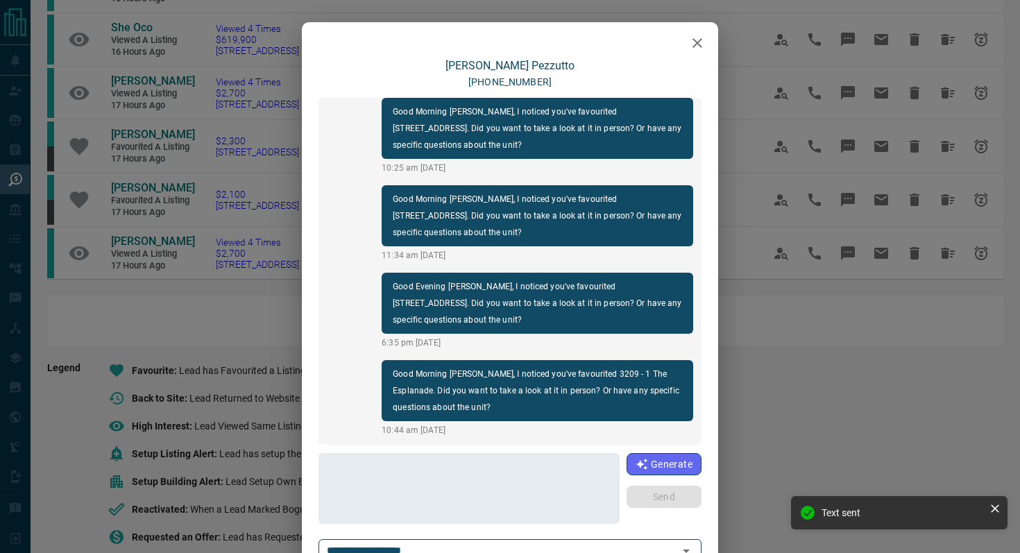
scroll to position [358, 0]
click at [692, 40] on icon "button" at bounding box center [697, 43] width 17 height 17
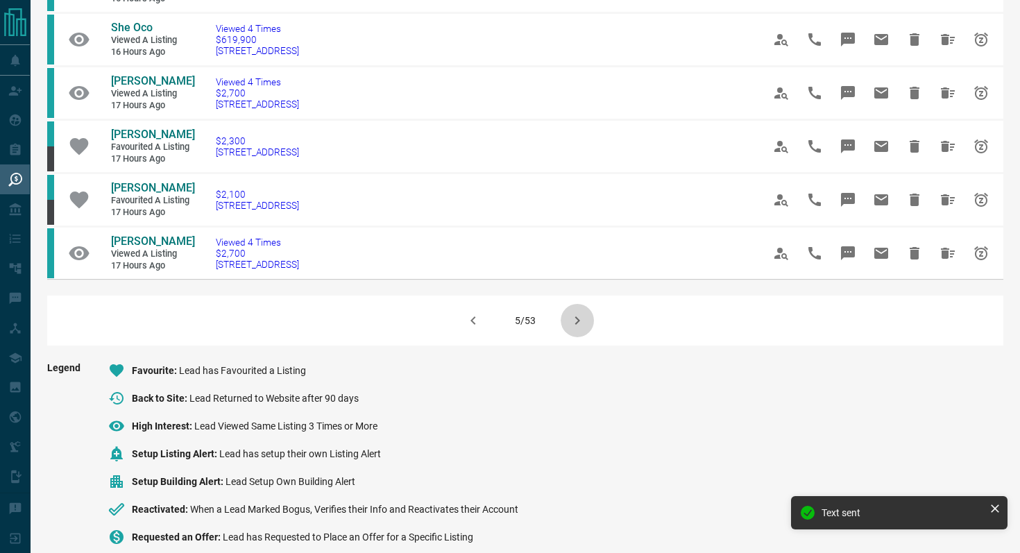
click at [589, 337] on button "button" at bounding box center [577, 320] width 33 height 33
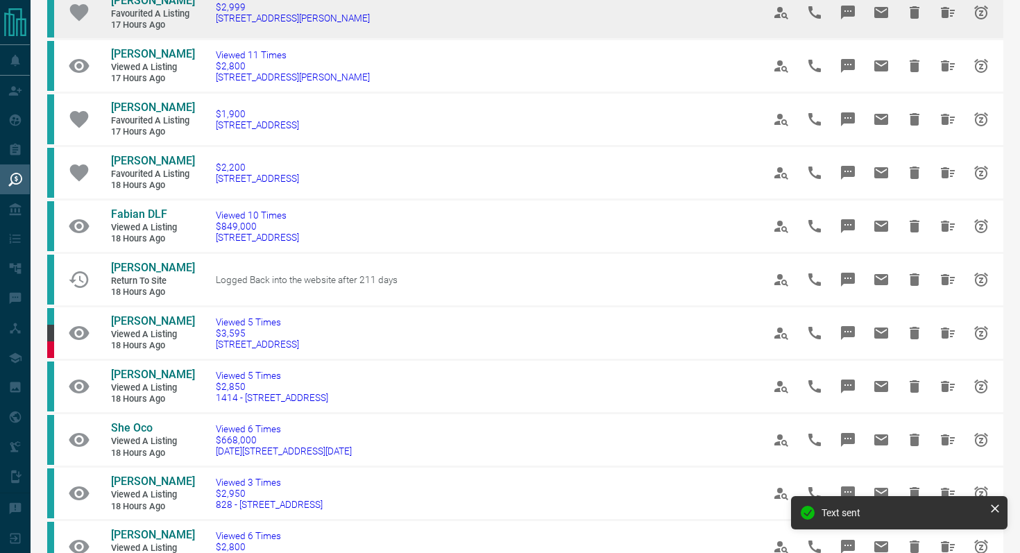
scroll to position [234, 0]
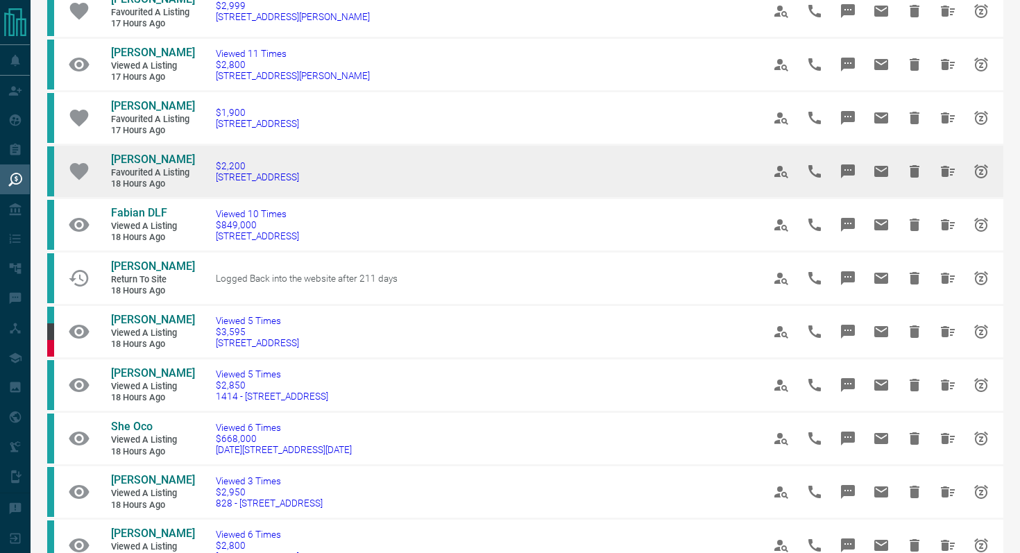
click at [364, 198] on td "$2,200 [STREET_ADDRESS]" at bounding box center [468, 170] width 547 height 53
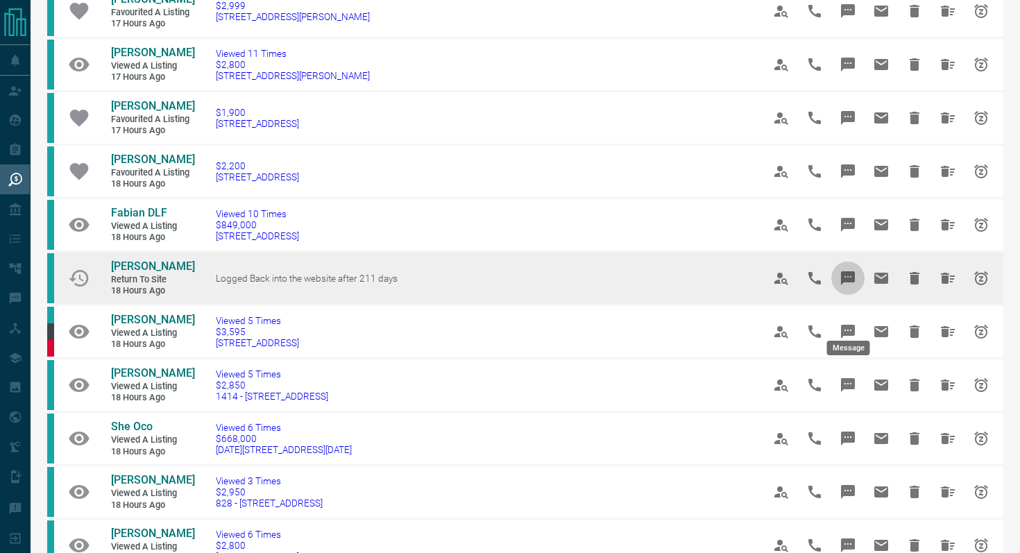
click at [844, 285] on icon "Message" at bounding box center [848, 278] width 14 height 14
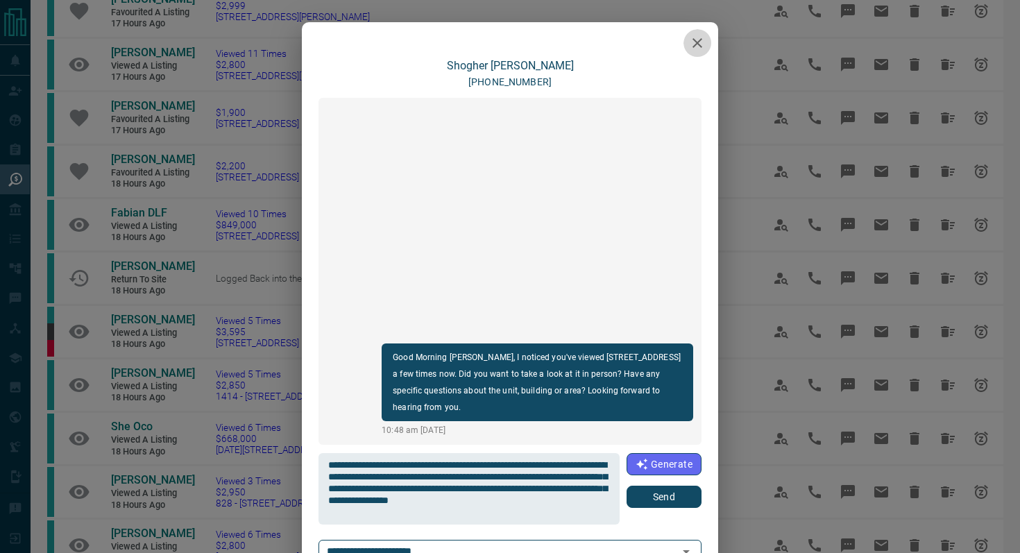
click at [701, 44] on icon "button" at bounding box center [697, 43] width 17 height 17
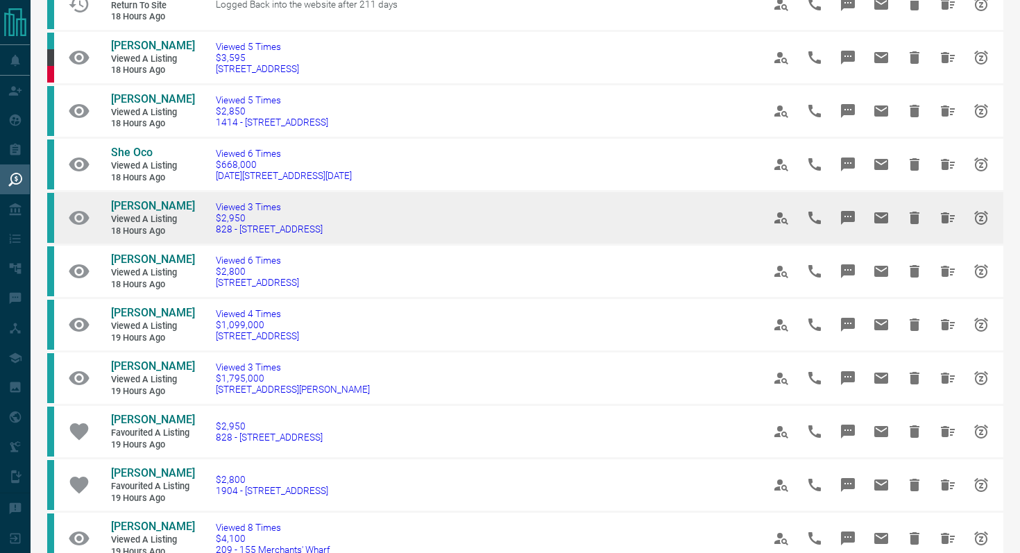
scroll to position [514, 0]
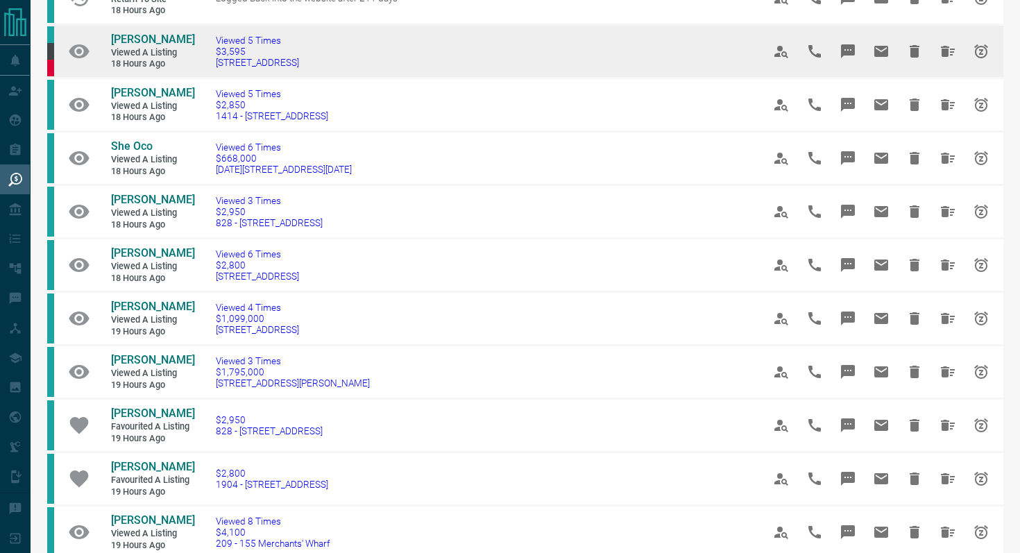
drag, startPoint x: 354, startPoint y: 108, endPoint x: 199, endPoint y: 104, distance: 154.8
click at [199, 78] on td "Viewed 5 Times $3,595 403 - [STREET_ADDRESS]" at bounding box center [468, 51] width 547 height 53
click at [853, 58] on icon "Message" at bounding box center [848, 51] width 14 height 14
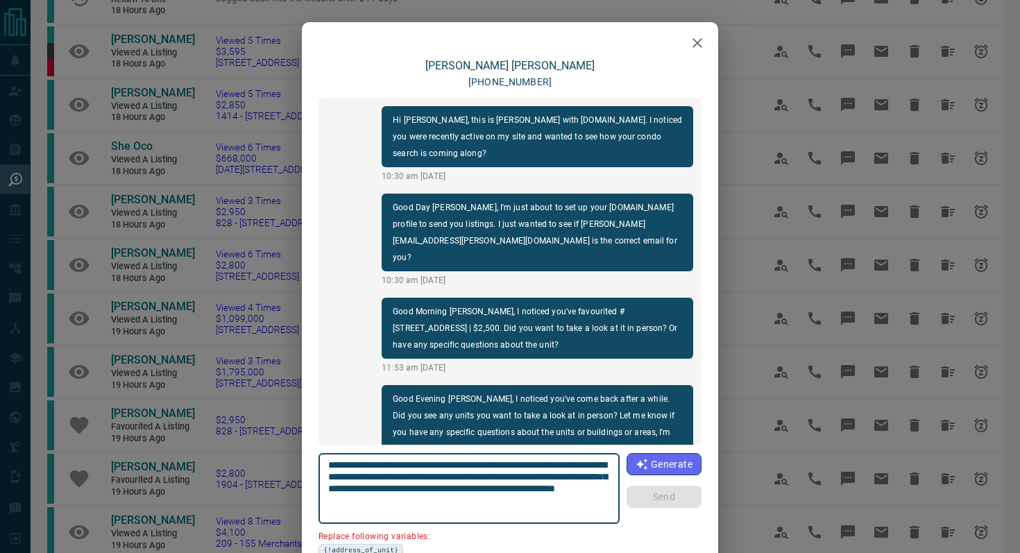
scroll to position [545, 0]
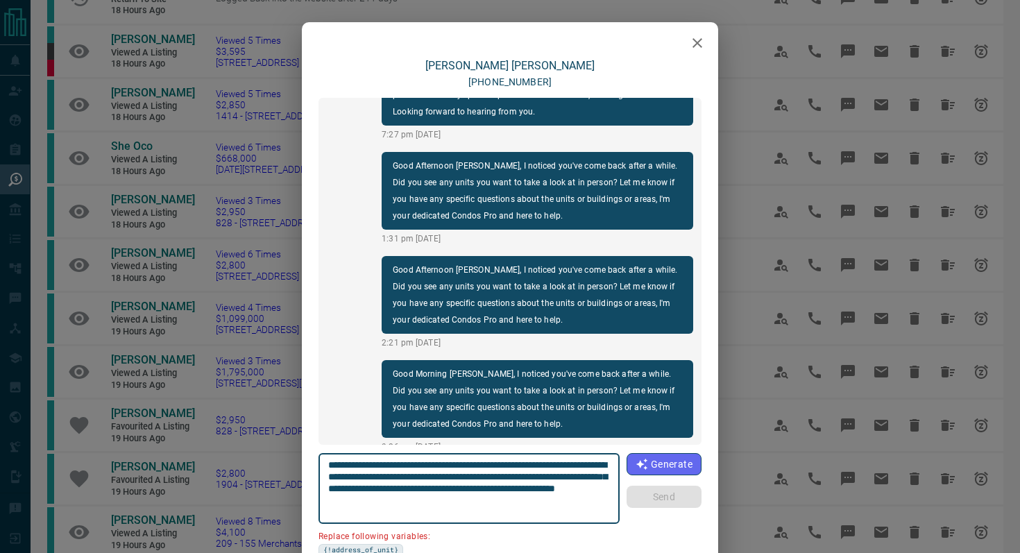
drag, startPoint x: 405, startPoint y: 482, endPoint x: 285, endPoint y: 482, distance: 119.4
click at [285, 482] on div "[PERSON_NAME] [PHONE_NUMBER] Hi [PERSON_NAME], this is [PERSON_NAME] with [DOMA…" at bounding box center [510, 276] width 1020 height 553
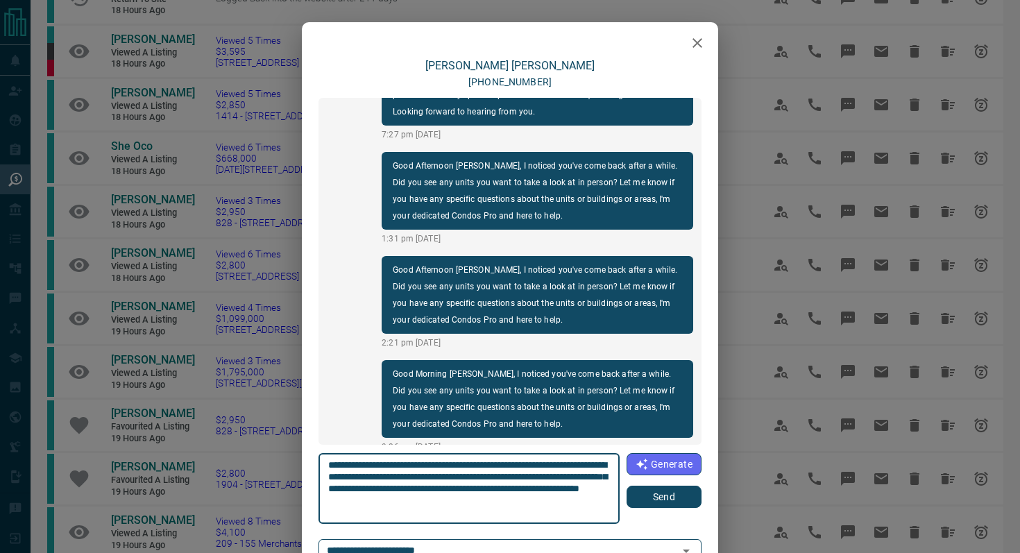
type textarea "**********"
click at [656, 495] on button "Send" at bounding box center [664, 497] width 75 height 22
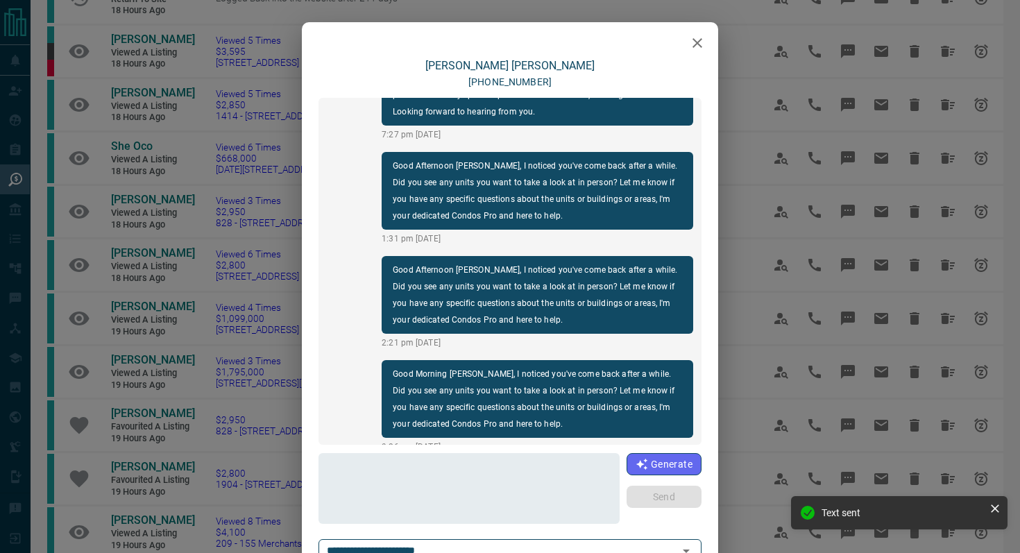
scroll to position [650, 0]
click at [699, 44] on icon "button" at bounding box center [698, 43] width 10 height 10
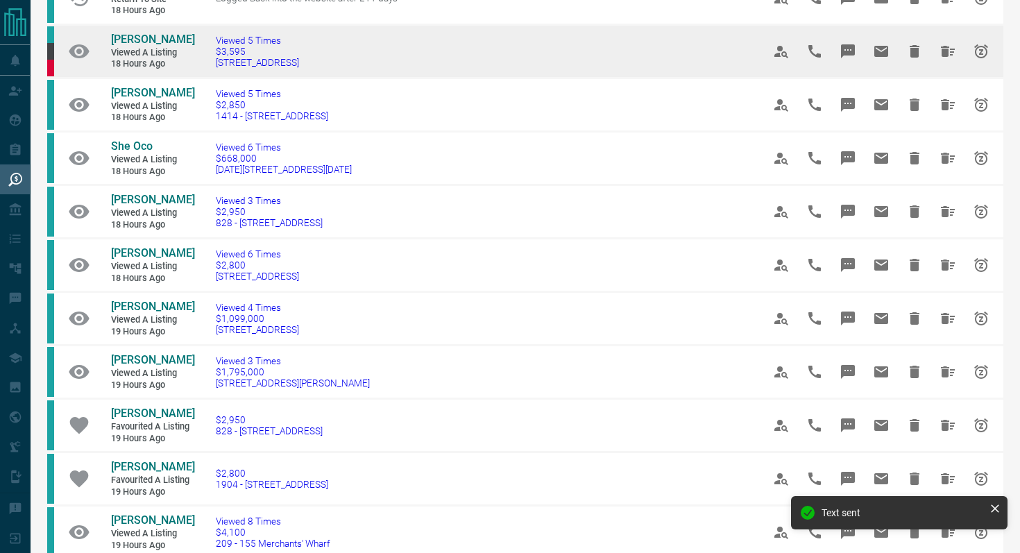
drag, startPoint x: 355, startPoint y: 108, endPoint x: 69, endPoint y: 81, distance: 287.2
click at [69, 78] on tr "[PERSON_NAME] Viewed a Listing 18 hours ago Viewed 5 Times $3,595 403 - [STREET…" at bounding box center [525, 51] width 956 height 53
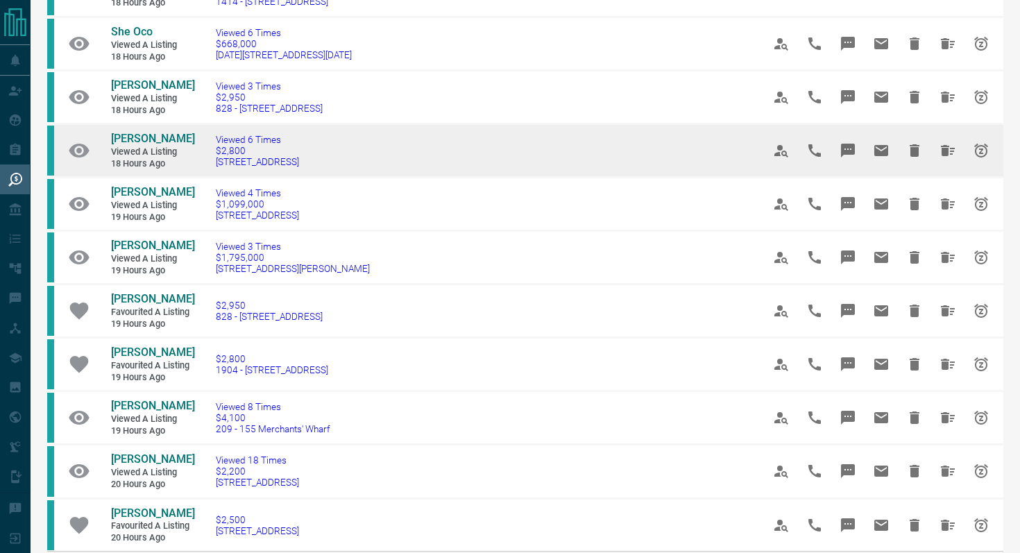
scroll to position [631, 0]
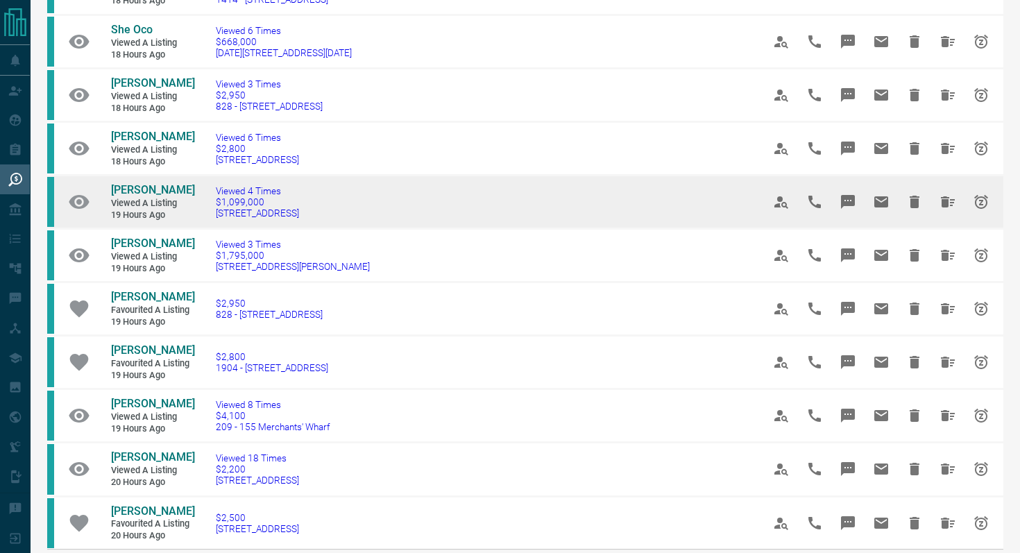
drag, startPoint x: 356, startPoint y: 268, endPoint x: 207, endPoint y: 268, distance: 149.2
click at [207, 229] on td "Viewed 4 Times $1,099,000 [STREET_ADDRESS]" at bounding box center [468, 202] width 547 height 53
click at [860, 219] on button "Message" at bounding box center [847, 201] width 33 height 33
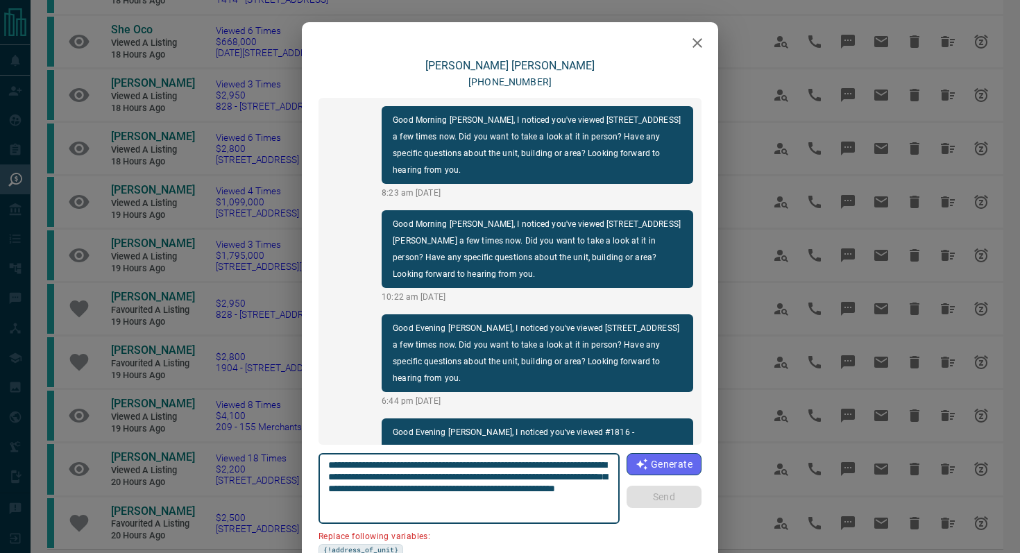
scroll to position [179, 0]
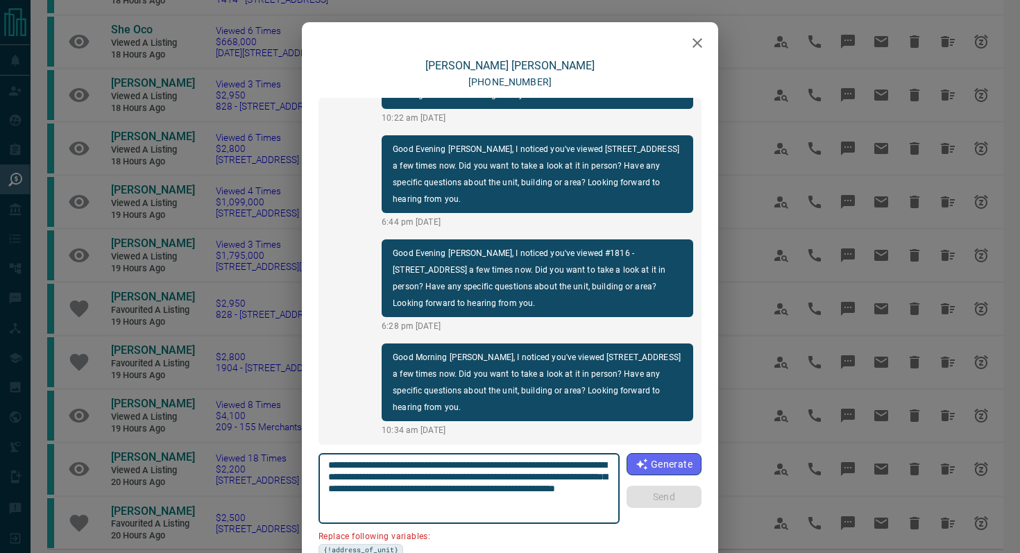
drag, startPoint x: 407, startPoint y: 477, endPoint x: 247, endPoint y: 476, distance: 159.6
click at [247, 476] on div "[PERSON_NAME] [PHONE_NUMBER] Good Morning [PERSON_NAME], I noticed you've viewe…" at bounding box center [510, 276] width 1020 height 553
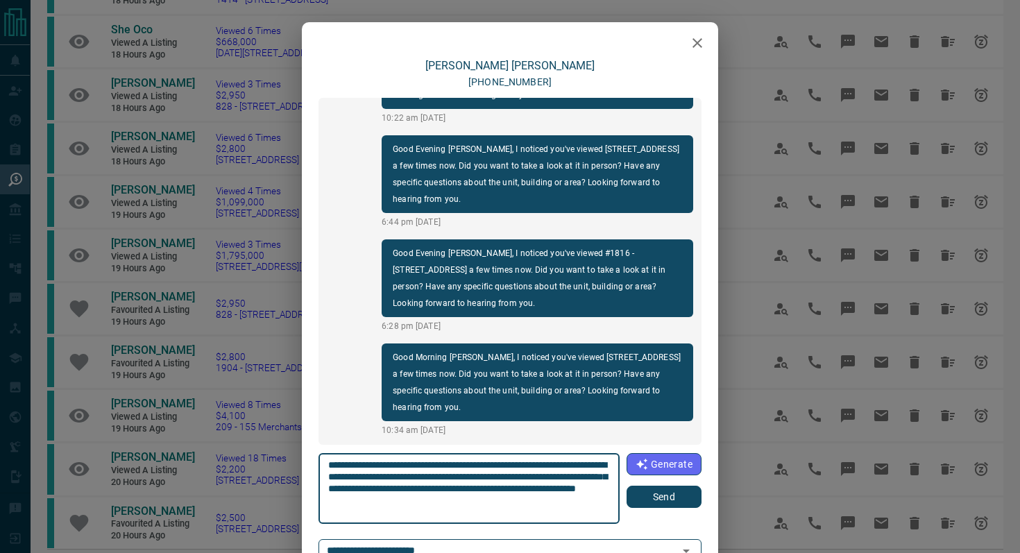
type textarea "**********"
click at [673, 492] on button "Send" at bounding box center [664, 497] width 75 height 22
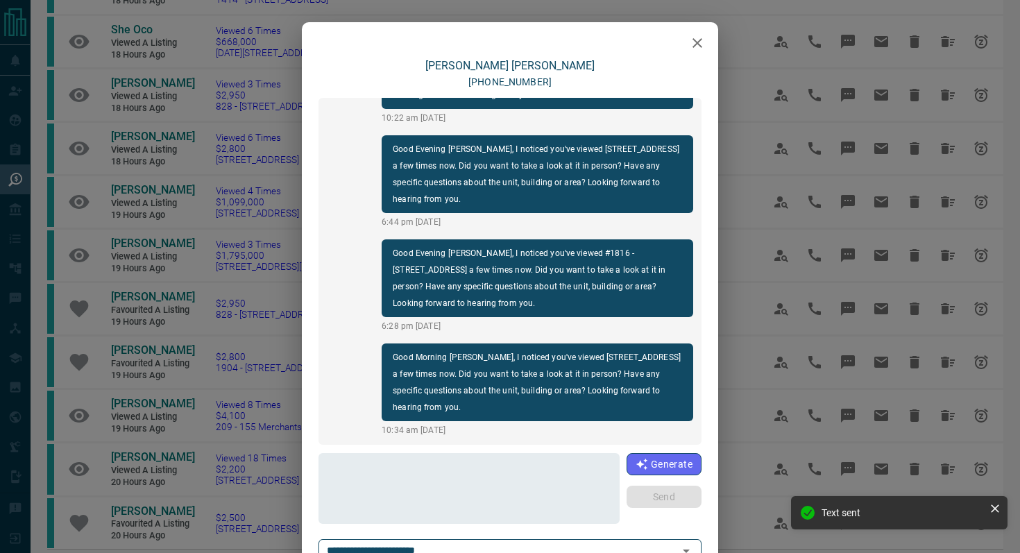
scroll to position [283, 0]
click at [705, 40] on icon "button" at bounding box center [697, 43] width 17 height 17
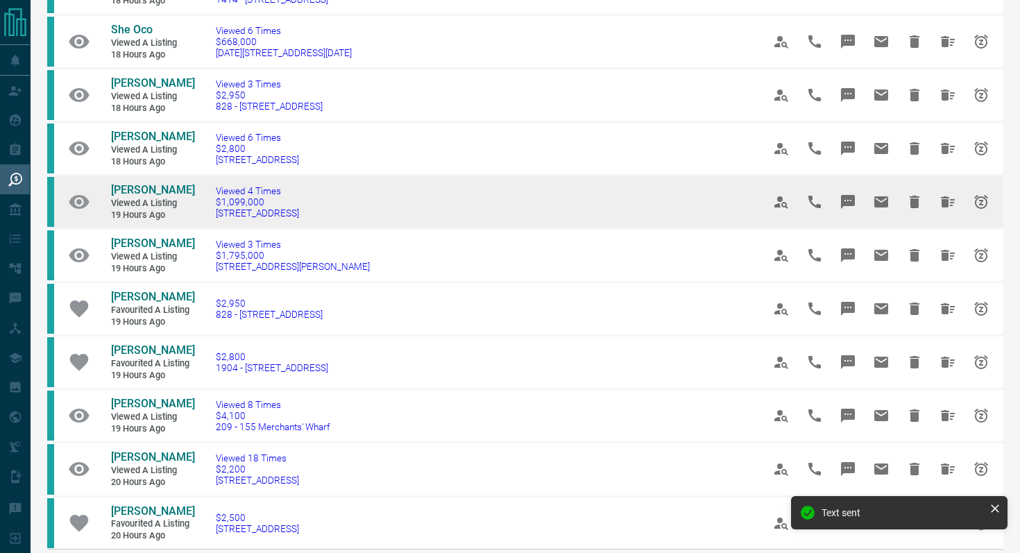
drag, startPoint x: 361, startPoint y: 267, endPoint x: 106, endPoint y: 228, distance: 257.7
click at [107, 228] on tr "[PERSON_NAME] Viewed a Listing 19 hours ago Viewed 4 Times $1,099,000 [STREET_A…" at bounding box center [525, 202] width 956 height 53
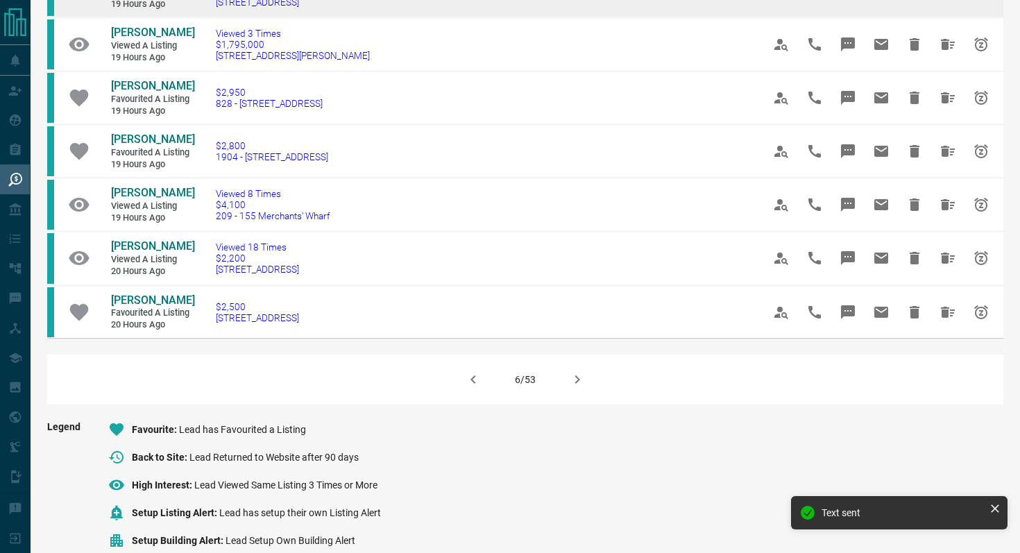
scroll to position [843, 0]
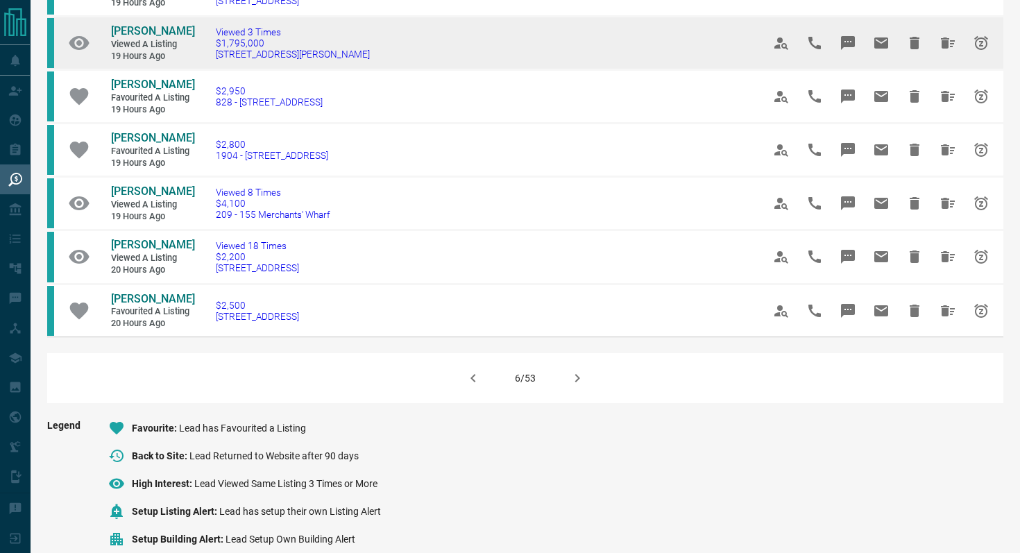
drag, startPoint x: 357, startPoint y: 124, endPoint x: 204, endPoint y: 128, distance: 152.7
click at [204, 70] on td "Viewed 3 Times $1,795,000 [STREET_ADDRESS][PERSON_NAME]" at bounding box center [468, 43] width 547 height 53
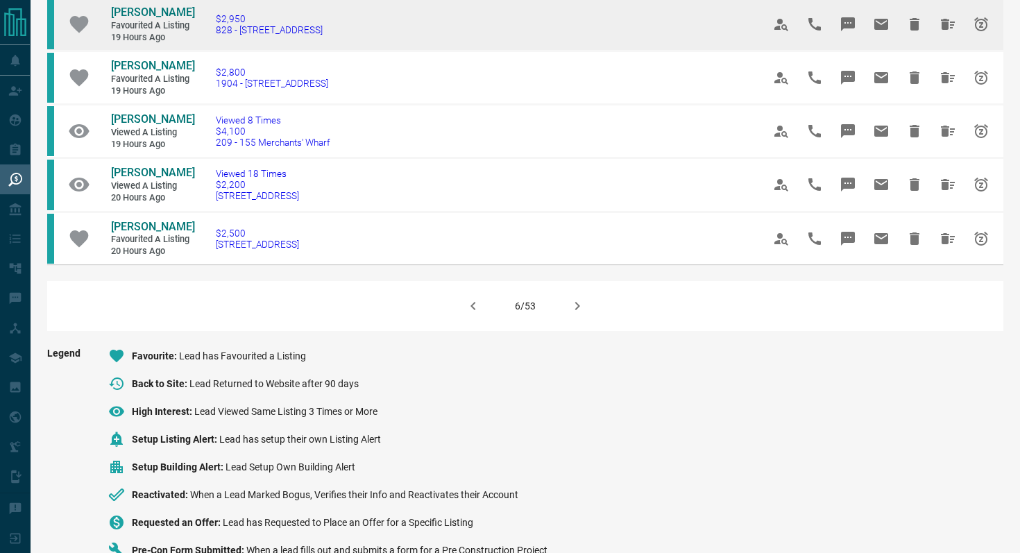
scroll to position [922, 0]
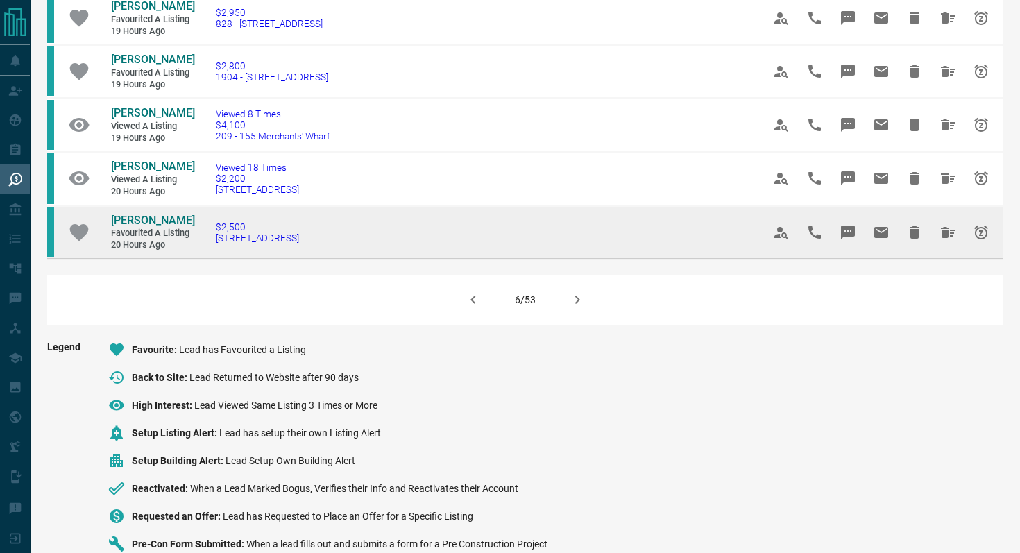
drag, startPoint x: 352, startPoint y: 311, endPoint x: 200, endPoint y: 312, distance: 152.0
click at [200, 258] on td "$2,500 627 - [STREET_ADDRESS]" at bounding box center [468, 231] width 547 height 53
click at [855, 241] on icon "Message" at bounding box center [848, 232] width 17 height 17
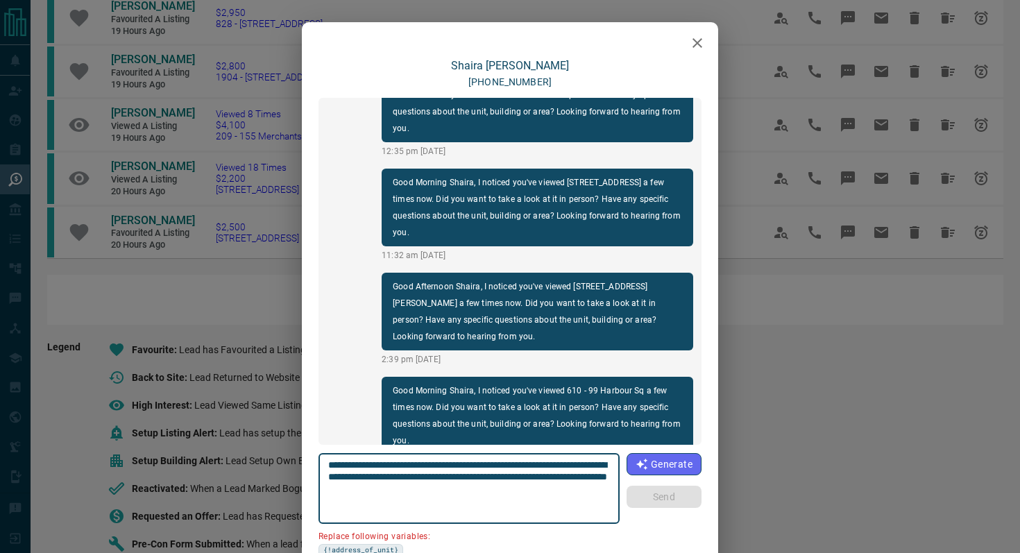
scroll to position [30, 0]
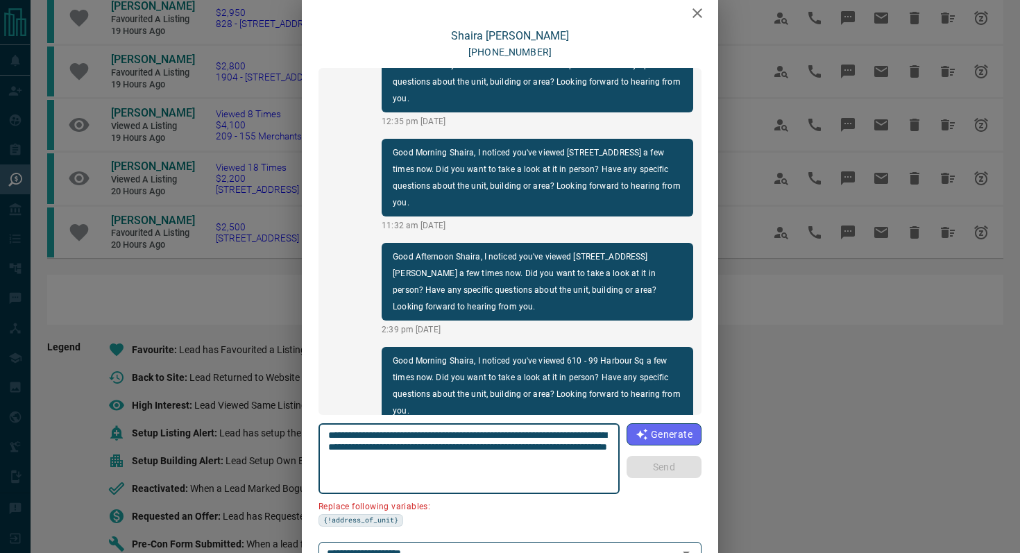
drag, startPoint x: 407, startPoint y: 446, endPoint x: 248, endPoint y: 446, distance: 159.6
click at [248, 446] on div "[PERSON_NAME] [PHONE_NUMBER] Good [PERSON_NAME], I noticed you've favourited [S…" at bounding box center [510, 276] width 1020 height 553
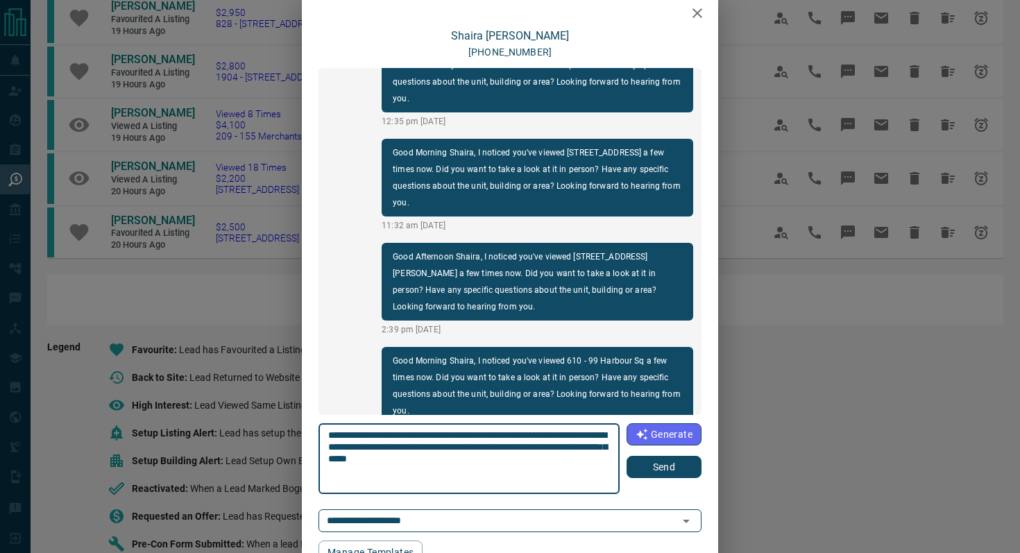
type textarea "**********"
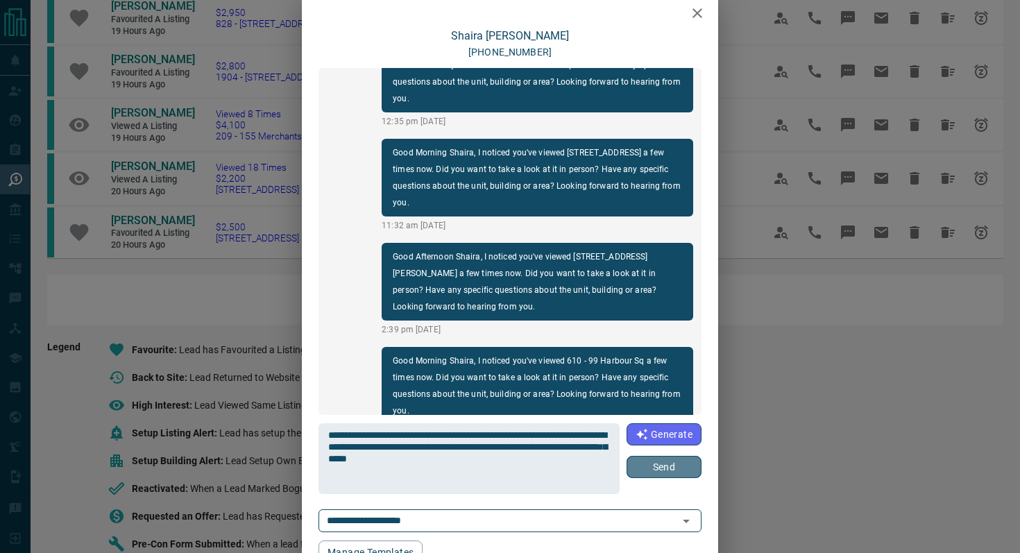
click at [670, 470] on button "Send" at bounding box center [664, 467] width 75 height 22
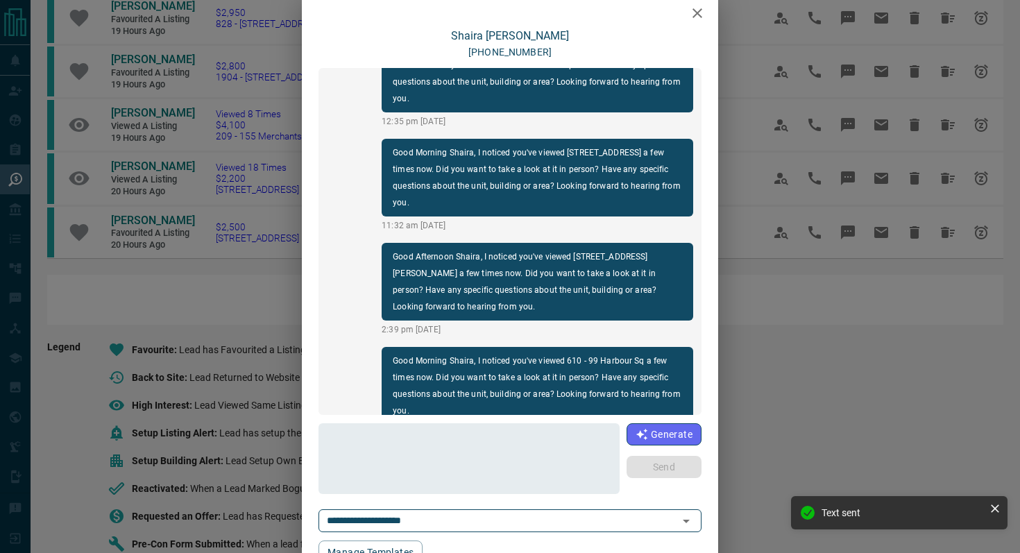
scroll to position [970, 0]
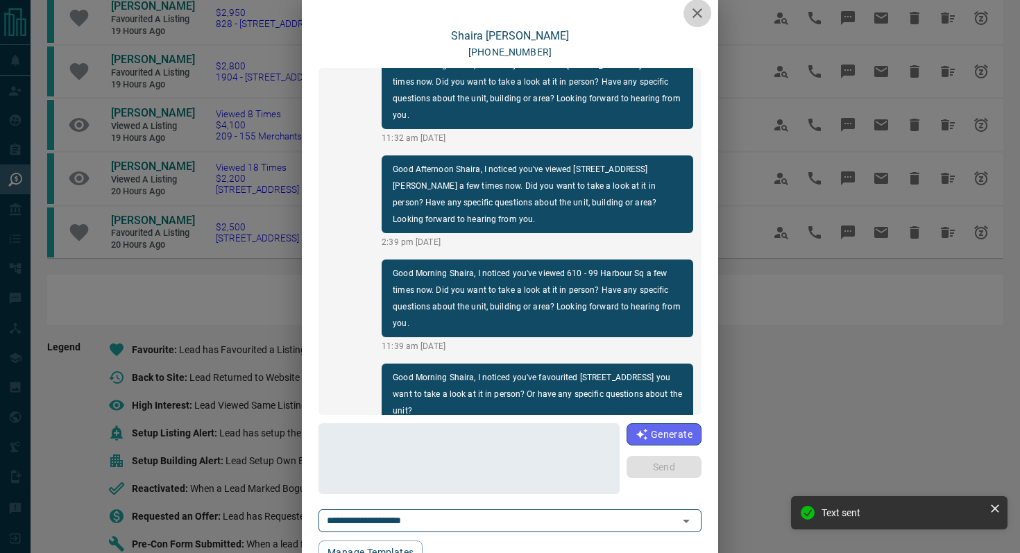
click at [697, 16] on icon "button" at bounding box center [697, 13] width 17 height 17
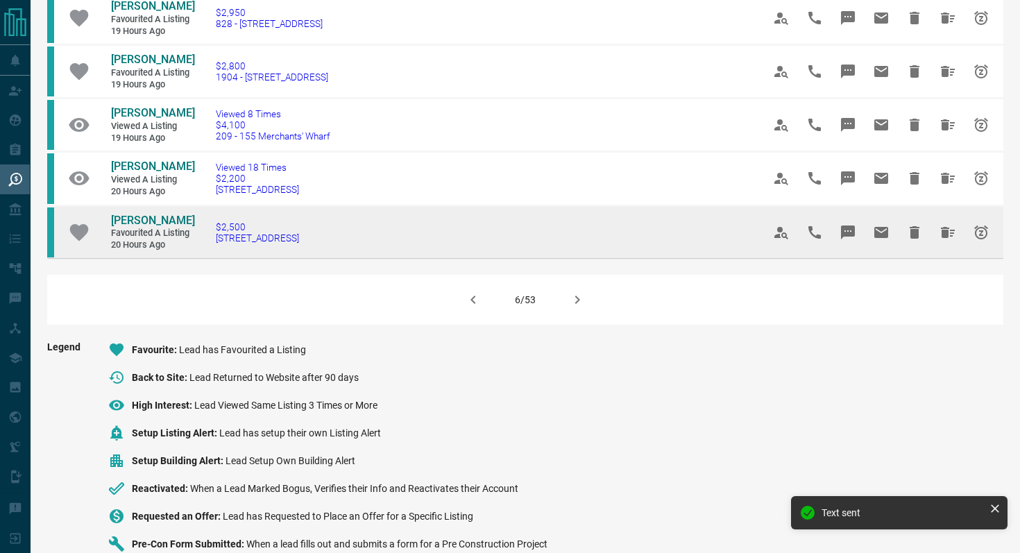
drag, startPoint x: 349, startPoint y: 314, endPoint x: 92, endPoint y: 295, distance: 257.5
click at [92, 258] on tr "[PERSON_NAME] Favourited a Listing 20 hours ago $2,500 627 - [STREET_ADDRESS]" at bounding box center [525, 231] width 956 height 53
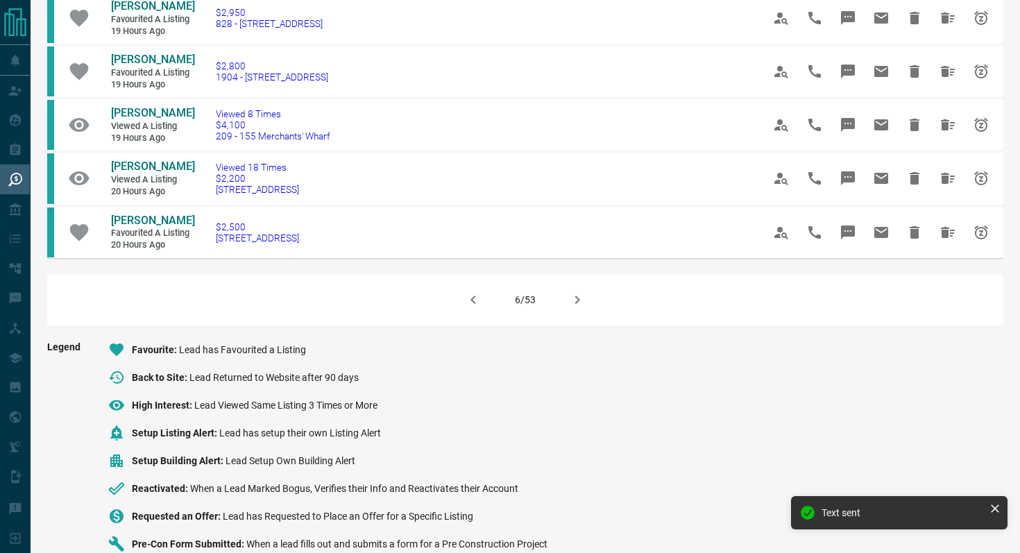
click at [570, 308] on icon "button" at bounding box center [577, 299] width 17 height 17
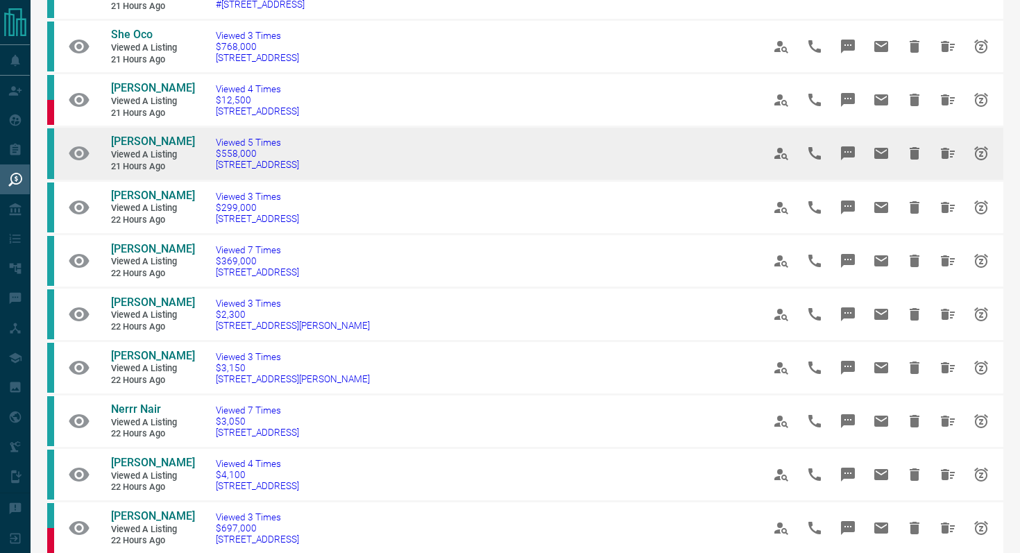
scroll to position [509, 0]
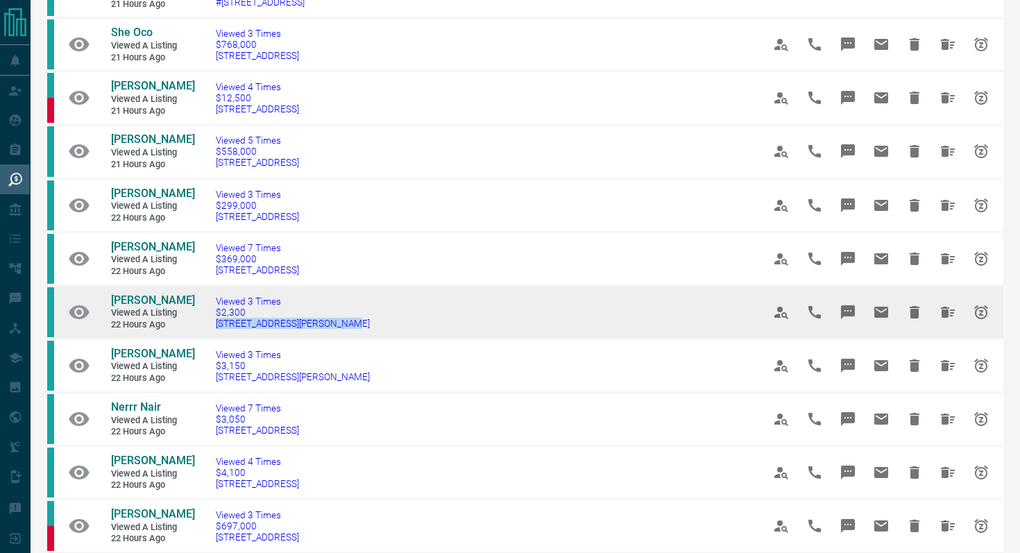
drag, startPoint x: 376, startPoint y: 325, endPoint x: 202, endPoint y: 323, distance: 174.2
click at [202, 324] on td "Viewed 3 Times $2,300 2306 - [STREET_ADDRESS][PERSON_NAME]" at bounding box center [468, 311] width 547 height 53
click at [843, 314] on icon "Message" at bounding box center [848, 312] width 14 height 14
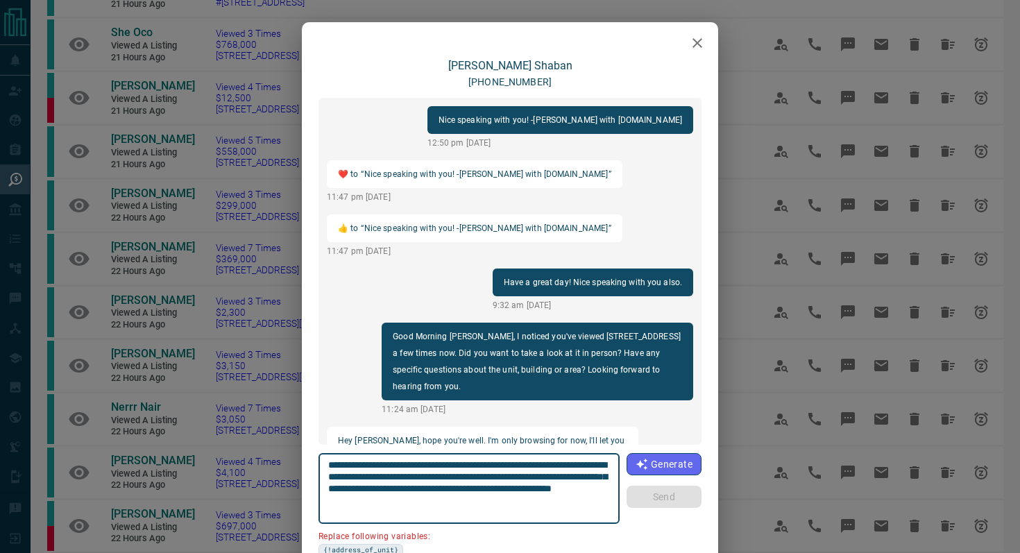
scroll to position [1378, 0]
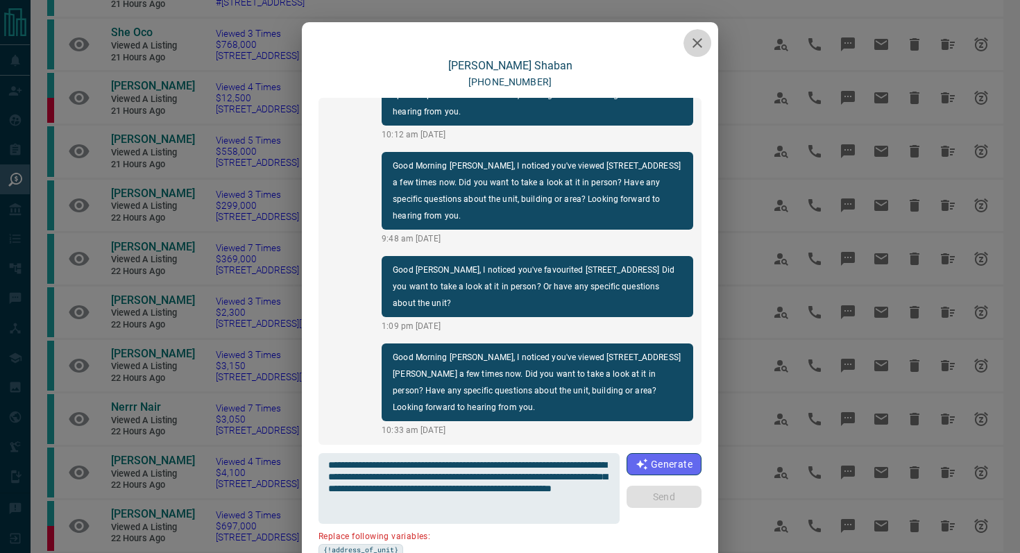
click at [697, 37] on icon "button" at bounding box center [697, 43] width 17 height 17
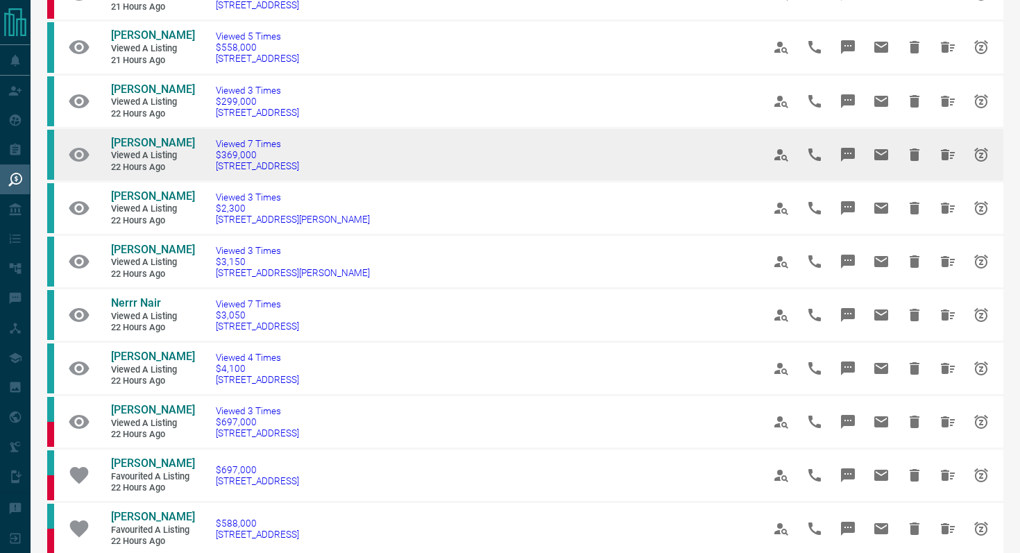
scroll to position [702, 0]
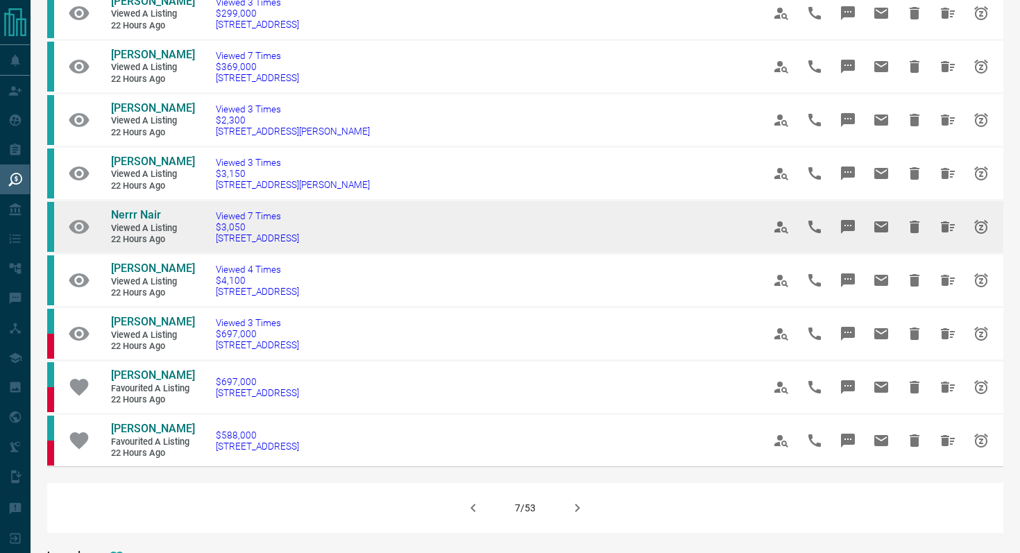
drag, startPoint x: 370, startPoint y: 239, endPoint x: 212, endPoint y: 239, distance: 157.5
click at [212, 239] on td "Viewed 7 Times $3,050 [STREET_ADDRESS]" at bounding box center [468, 226] width 547 height 53
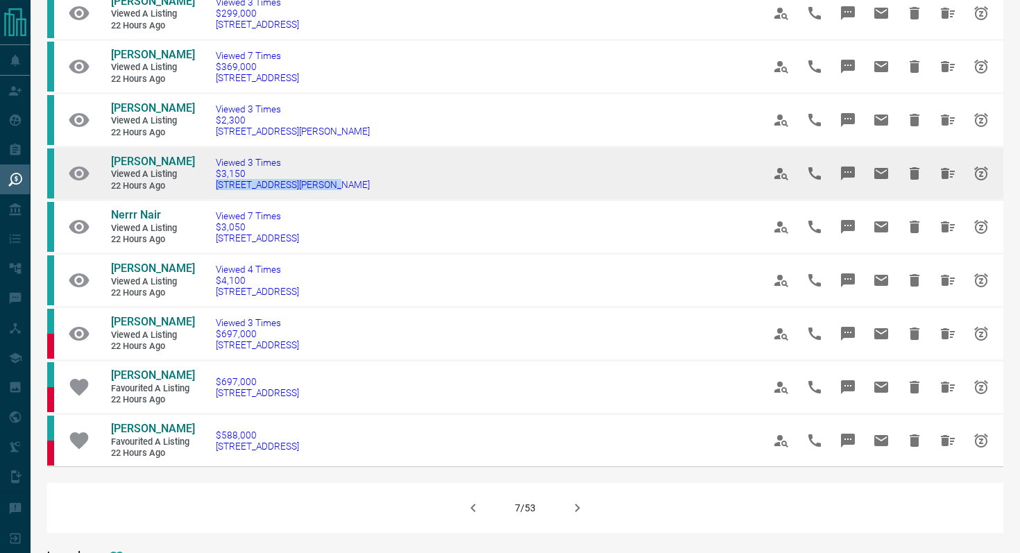
drag, startPoint x: 361, startPoint y: 189, endPoint x: 211, endPoint y: 187, distance: 149.9
click at [211, 187] on td "Viewed 3 Times $3,150 [STREET_ADDRESS][PERSON_NAME]" at bounding box center [468, 172] width 547 height 53
click at [846, 173] on icon "Message" at bounding box center [848, 174] width 14 height 14
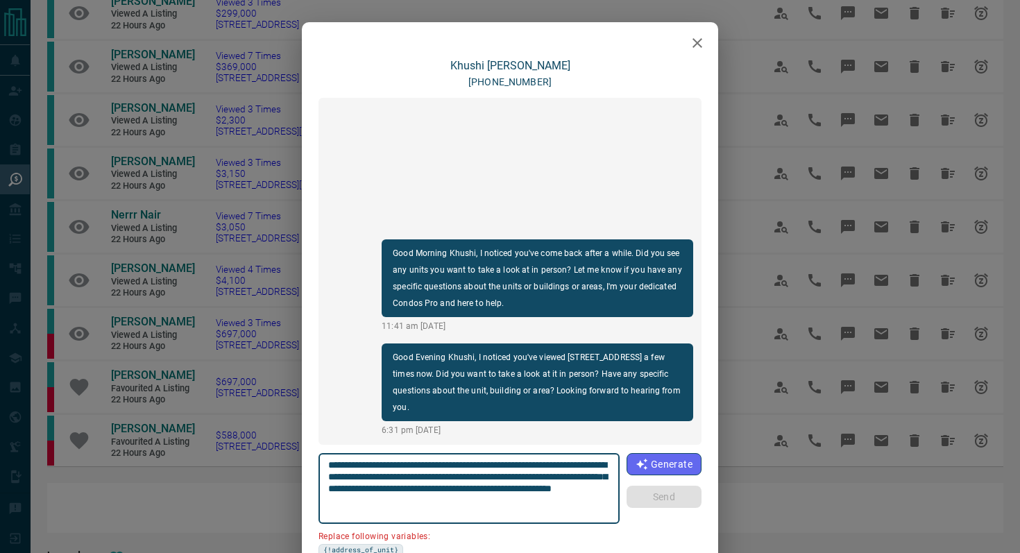
drag, startPoint x: 609, startPoint y: 466, endPoint x: 532, endPoint y: 461, distance: 77.2
click at [532, 461] on textarea "**********" at bounding box center [469, 488] width 282 height 59
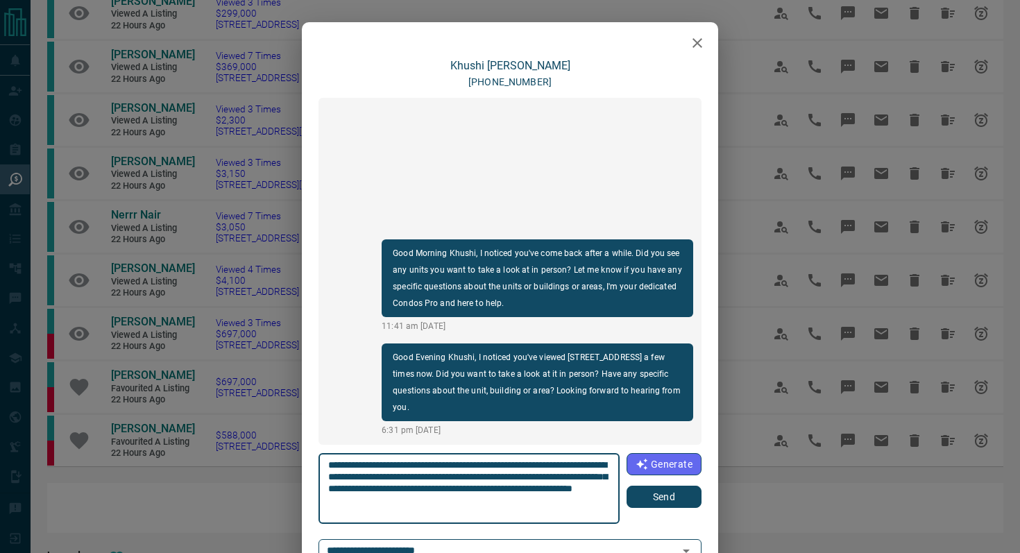
type textarea "**********"
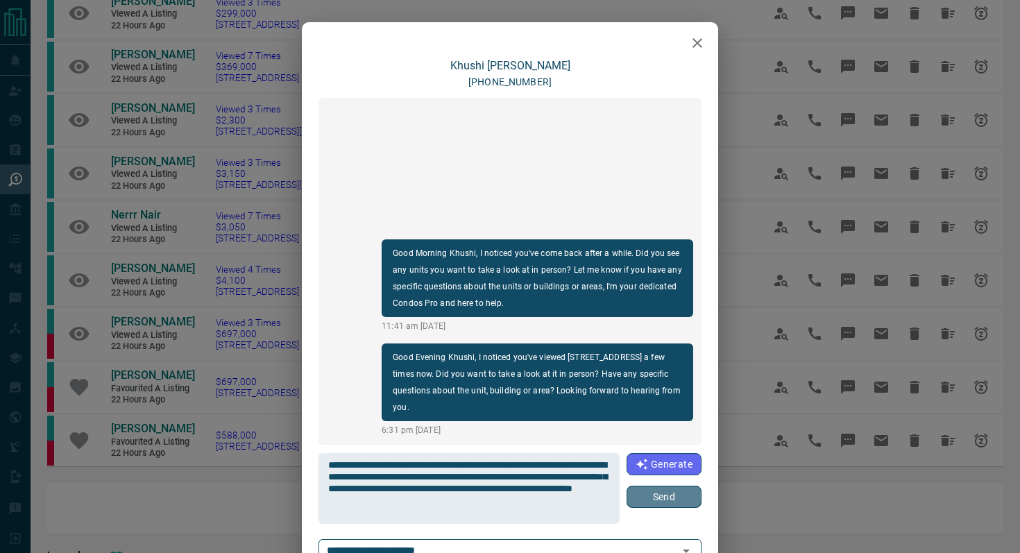
click at [691, 504] on button "Send" at bounding box center [664, 497] width 75 height 22
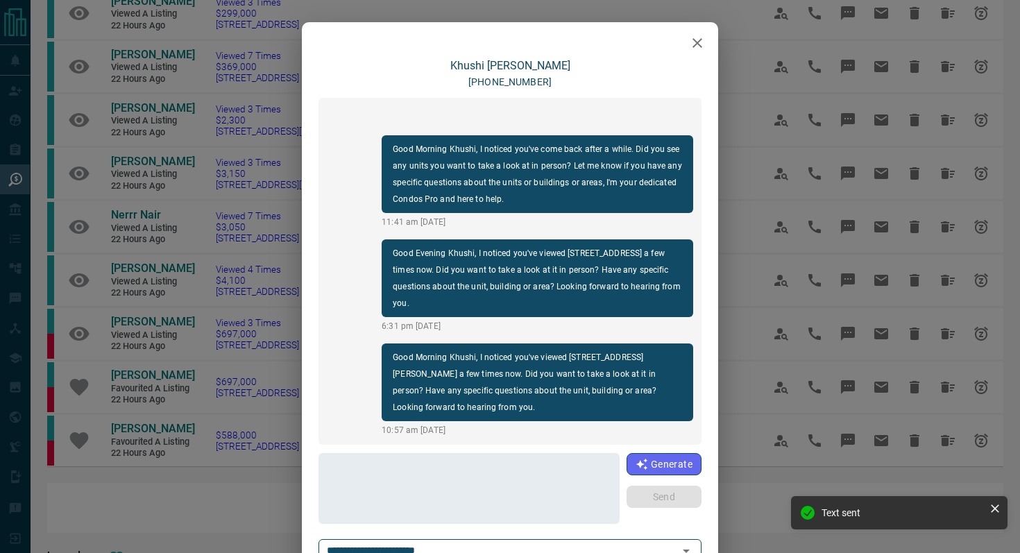
click at [702, 51] on button "button" at bounding box center [698, 43] width 28 height 28
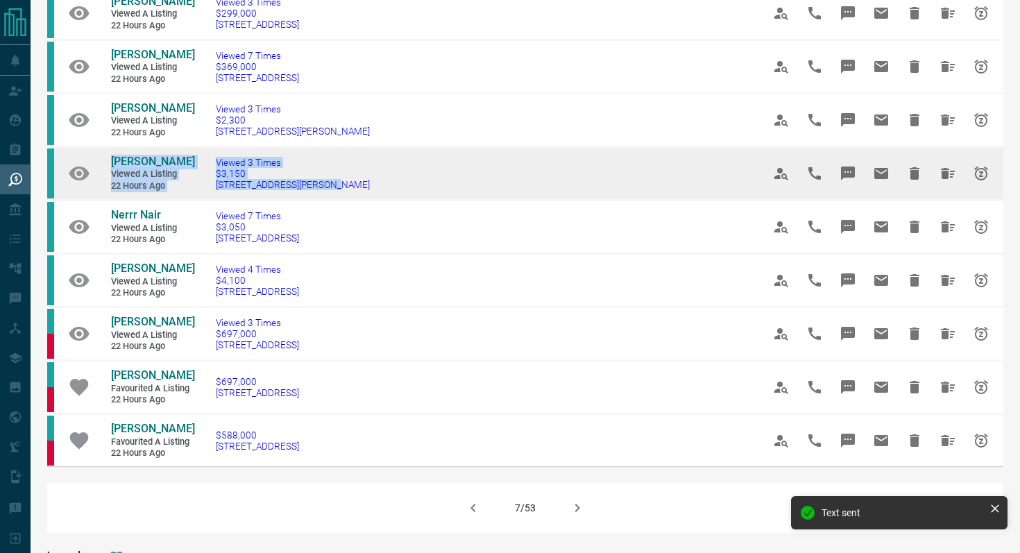
drag, startPoint x: 336, startPoint y: 187, endPoint x: 91, endPoint y: 164, distance: 246.0
click at [91, 164] on tr "[PERSON_NAME] Viewed a Listing 22 hours ago Viewed 3 Times $3,150 [STREET_ADDRE…" at bounding box center [525, 172] width 956 height 53
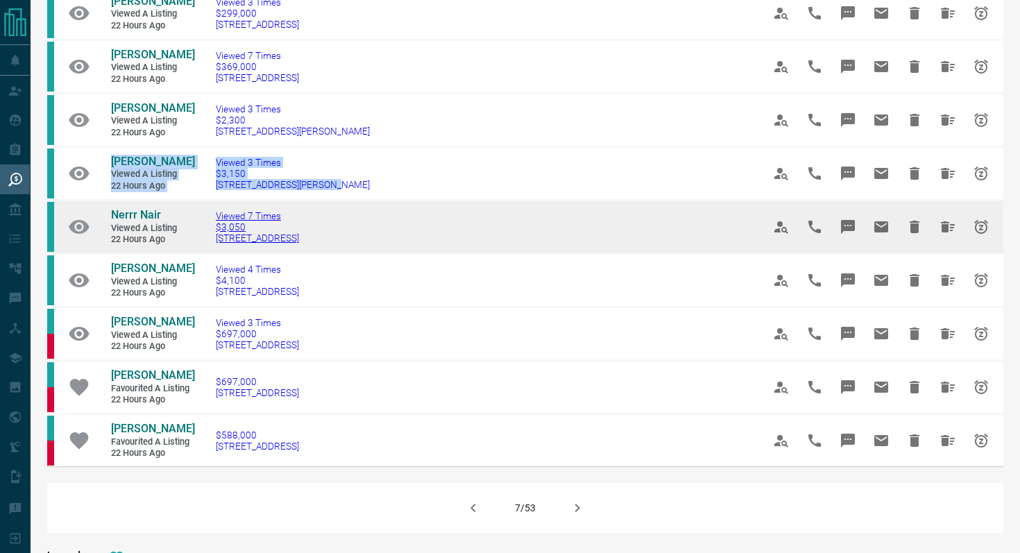
drag, startPoint x: 362, startPoint y: 239, endPoint x: 214, endPoint y: 239, distance: 147.8
click at [214, 239] on td "Viewed 7 Times $3,050 [STREET_ADDRESS]" at bounding box center [468, 226] width 547 height 53
click at [854, 219] on icon "Message" at bounding box center [848, 227] width 17 height 17
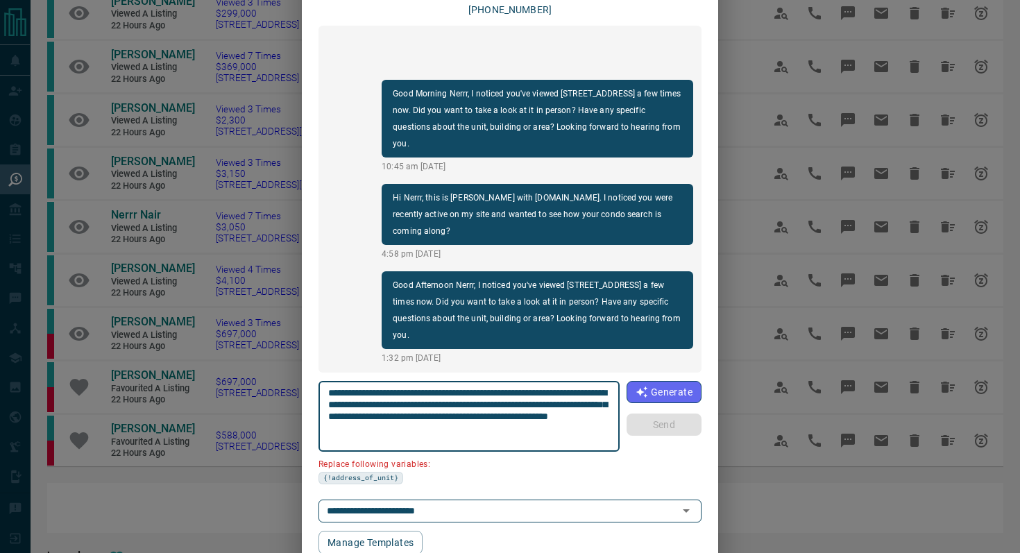
scroll to position [117, 0]
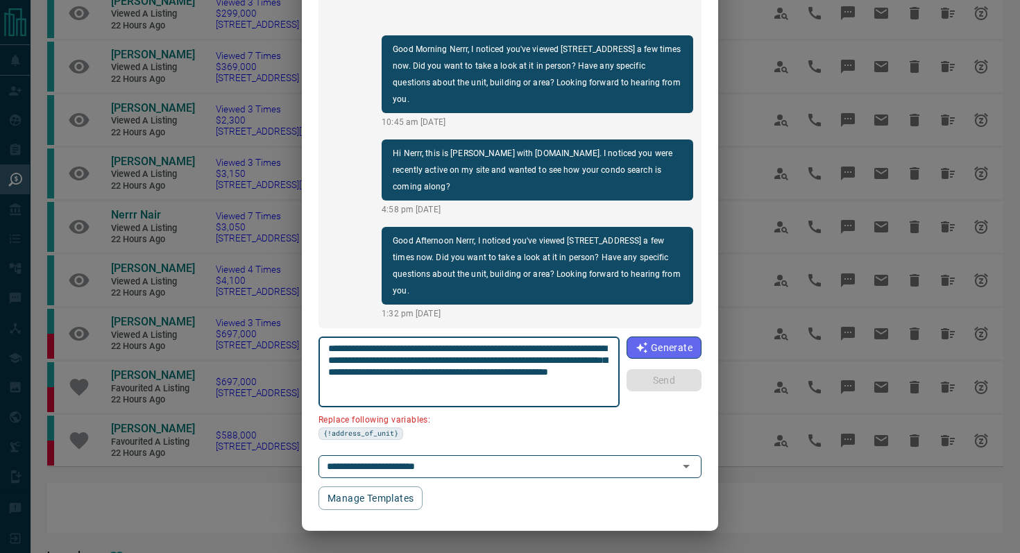
drag, startPoint x: 602, startPoint y: 346, endPoint x: 523, endPoint y: 344, distance: 79.8
click at [523, 344] on textarea "**********" at bounding box center [469, 372] width 282 height 59
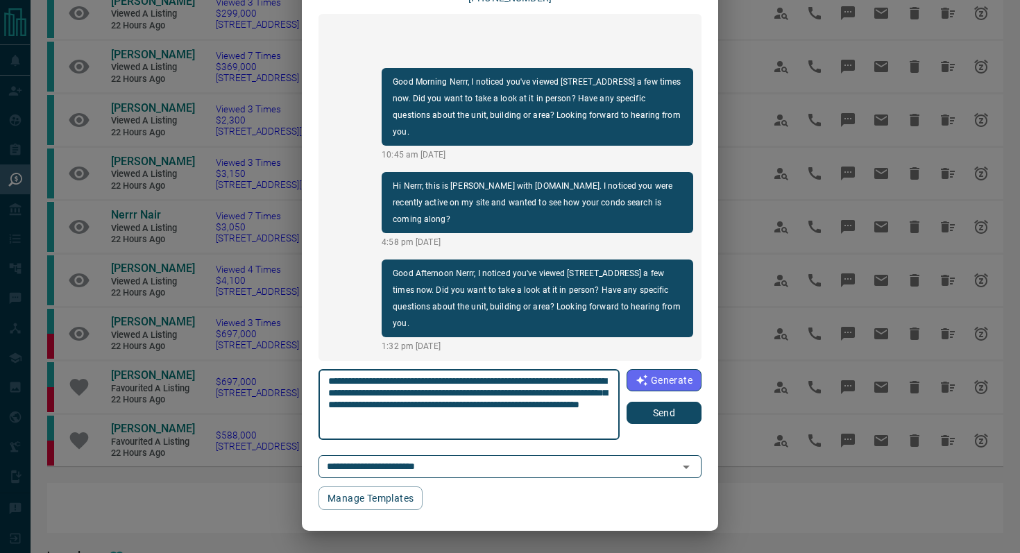
scroll to position [84, 0]
type textarea "**********"
click at [661, 422] on button "Send" at bounding box center [664, 413] width 75 height 22
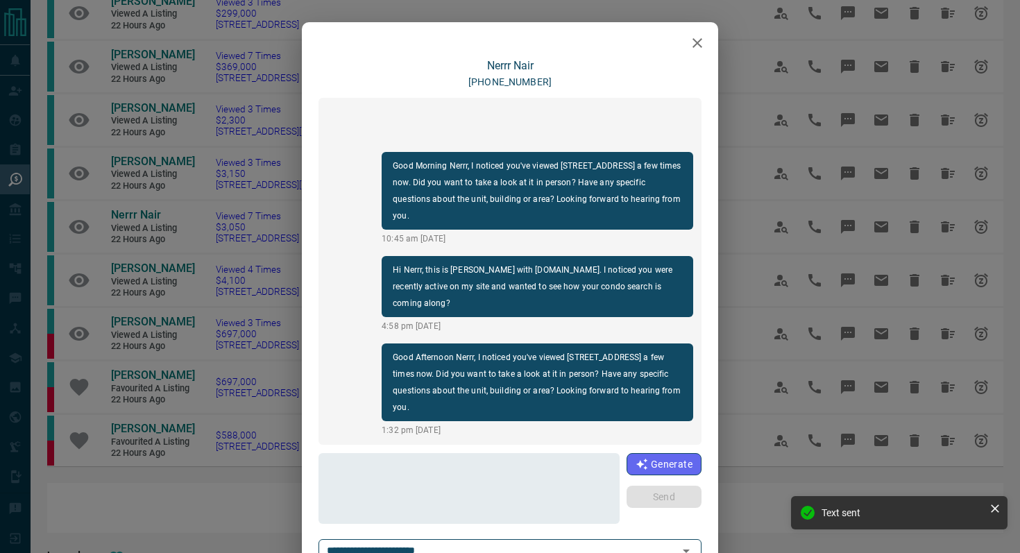
scroll to position [58, 0]
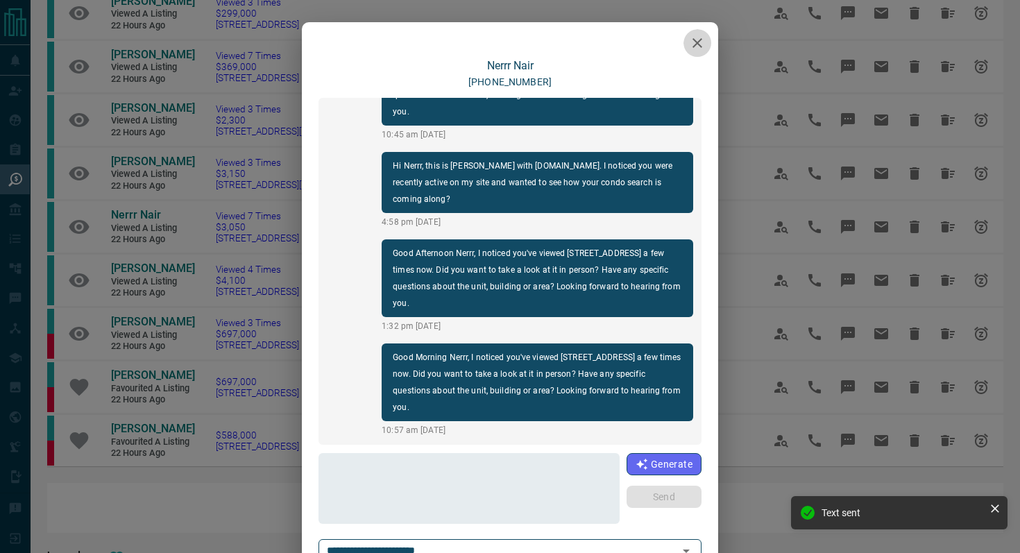
click at [703, 51] on icon "button" at bounding box center [697, 43] width 17 height 17
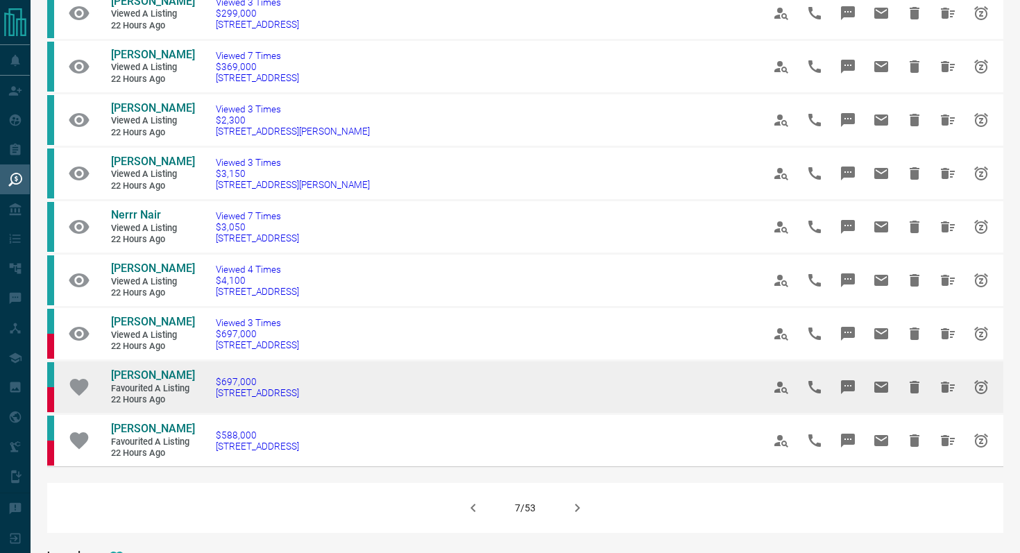
drag, startPoint x: 343, startPoint y: 394, endPoint x: 209, endPoint y: 394, distance: 133.9
click at [209, 394] on td "$697,000 [STREET_ADDRESS]" at bounding box center [468, 386] width 547 height 53
click at [843, 383] on icon "Message" at bounding box center [848, 387] width 14 height 14
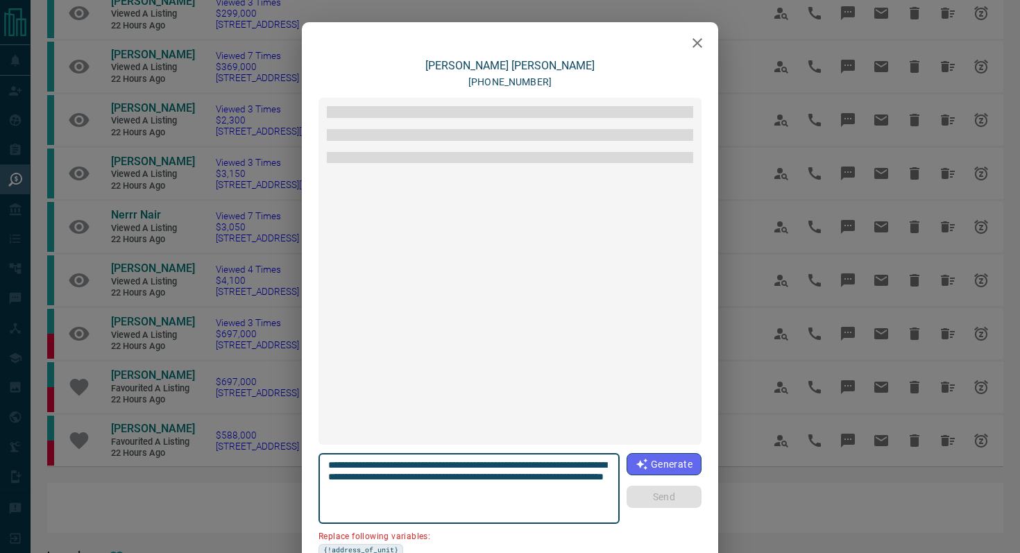
scroll to position [92, 0]
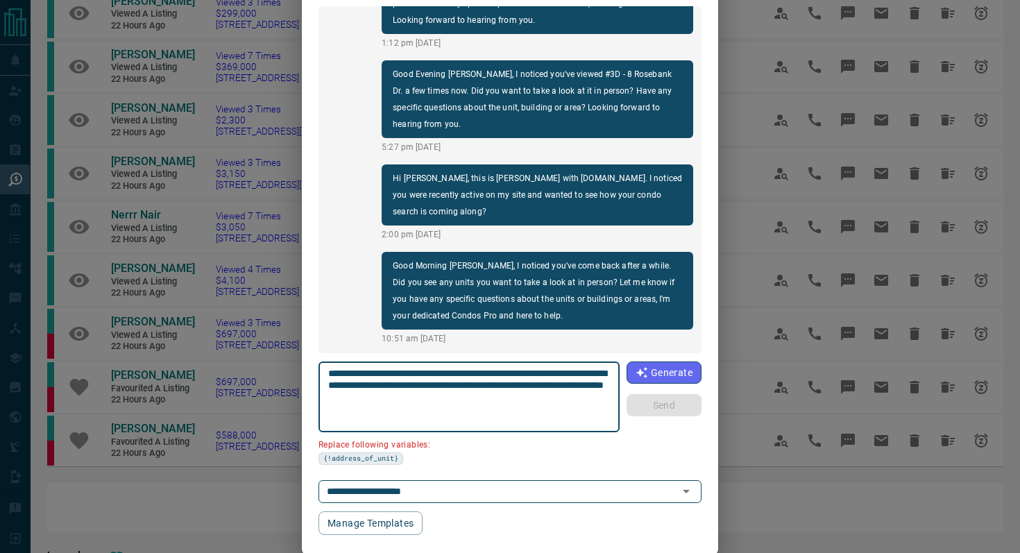
drag, startPoint x: 406, startPoint y: 383, endPoint x: 199, endPoint y: 383, distance: 206.8
click at [199, 383] on div "[PERSON_NAME] [PHONE_NUMBER] Hi [PERSON_NAME], This is [PERSON_NAME] from [DOMA…" at bounding box center [510, 276] width 1020 height 553
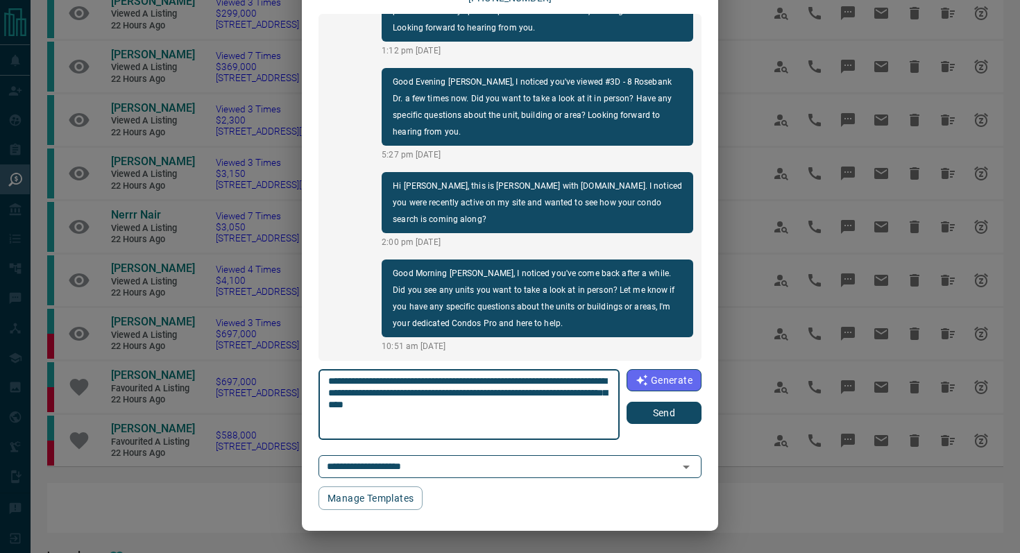
type textarea "**********"
click at [684, 416] on button "Send" at bounding box center [664, 413] width 75 height 22
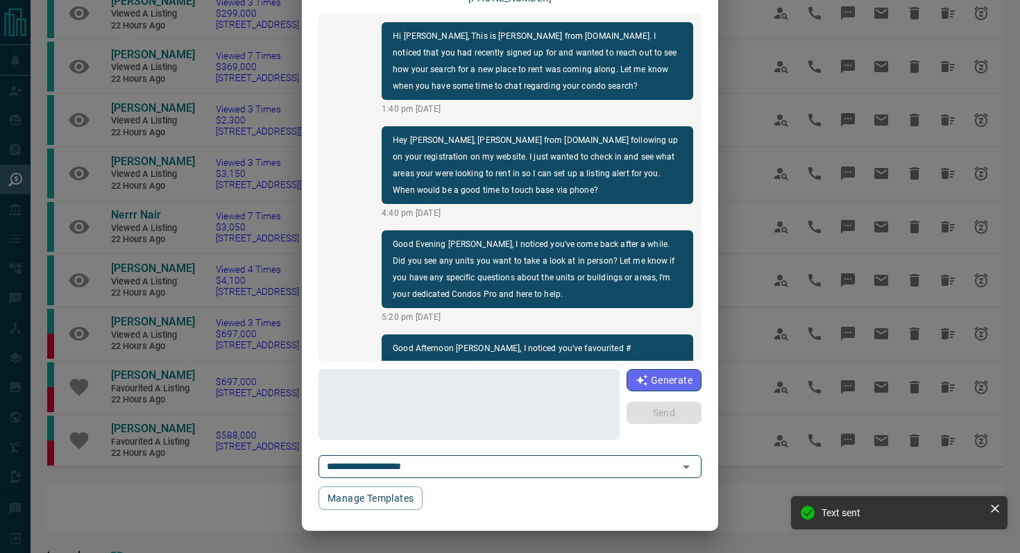
scroll to position [0, 0]
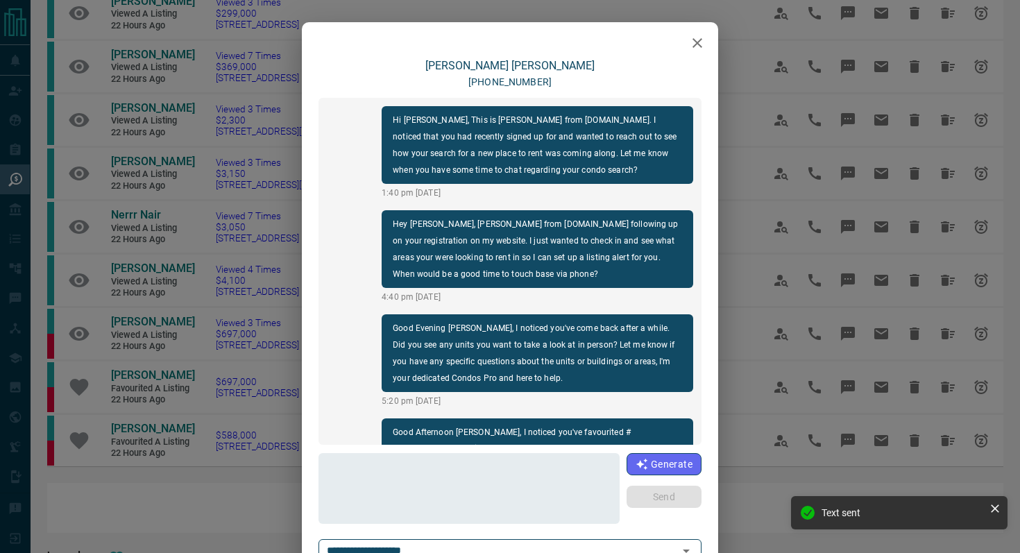
click at [699, 40] on icon "button" at bounding box center [697, 43] width 17 height 17
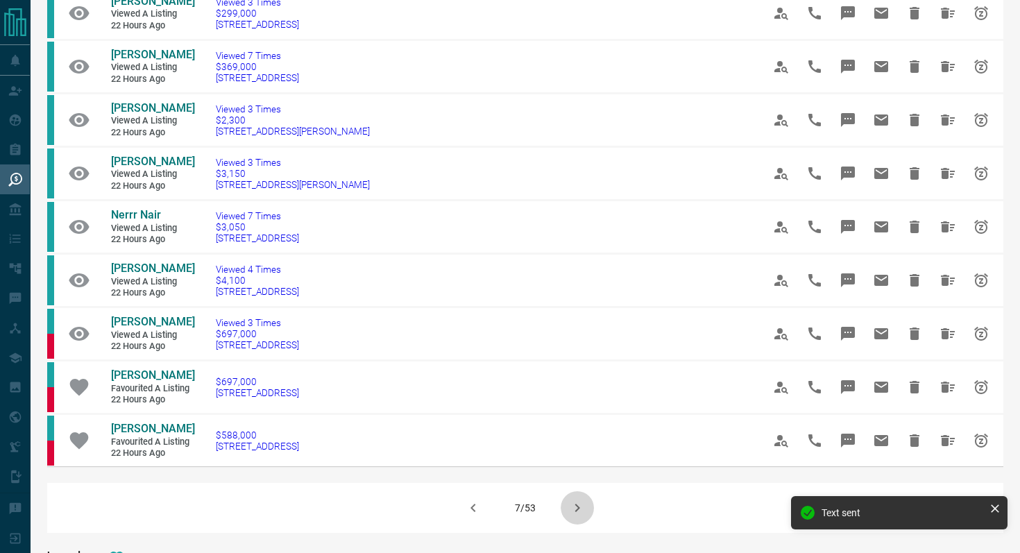
click at [583, 502] on icon "button" at bounding box center [577, 508] width 17 height 17
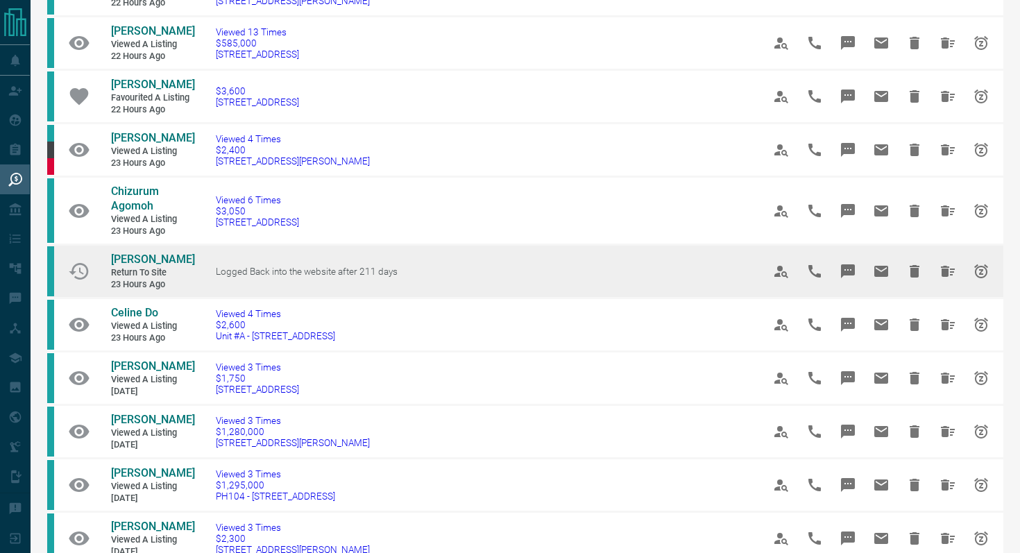
scroll to position [298, 0]
click at [852, 274] on icon "Message" at bounding box center [848, 271] width 14 height 14
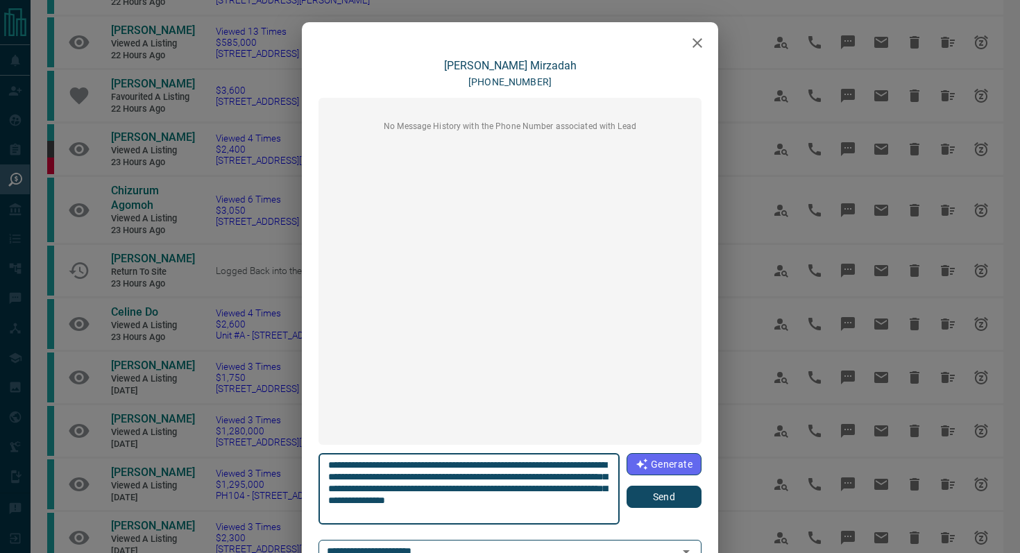
click at [673, 501] on button "Send" at bounding box center [664, 497] width 75 height 22
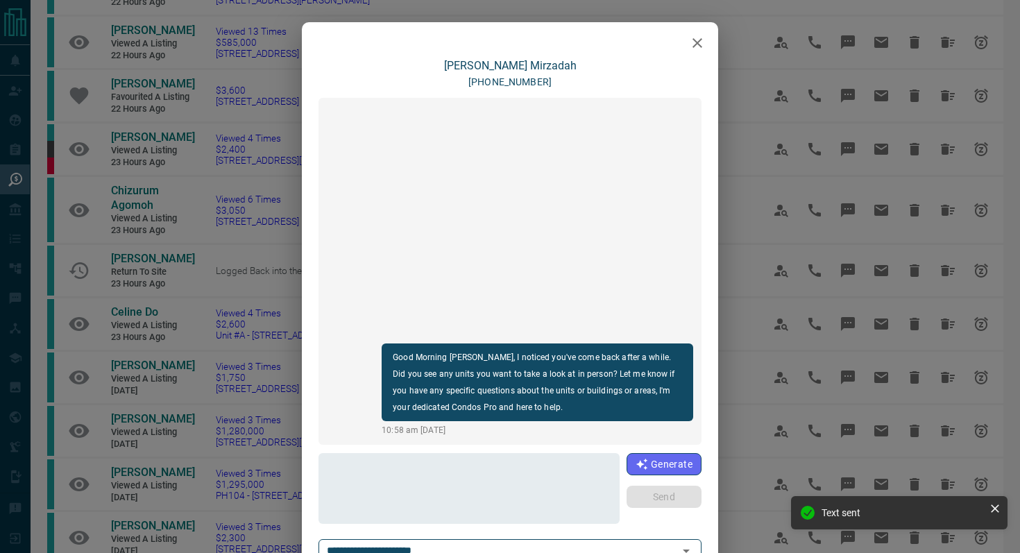
click at [705, 46] on icon "button" at bounding box center [697, 43] width 17 height 17
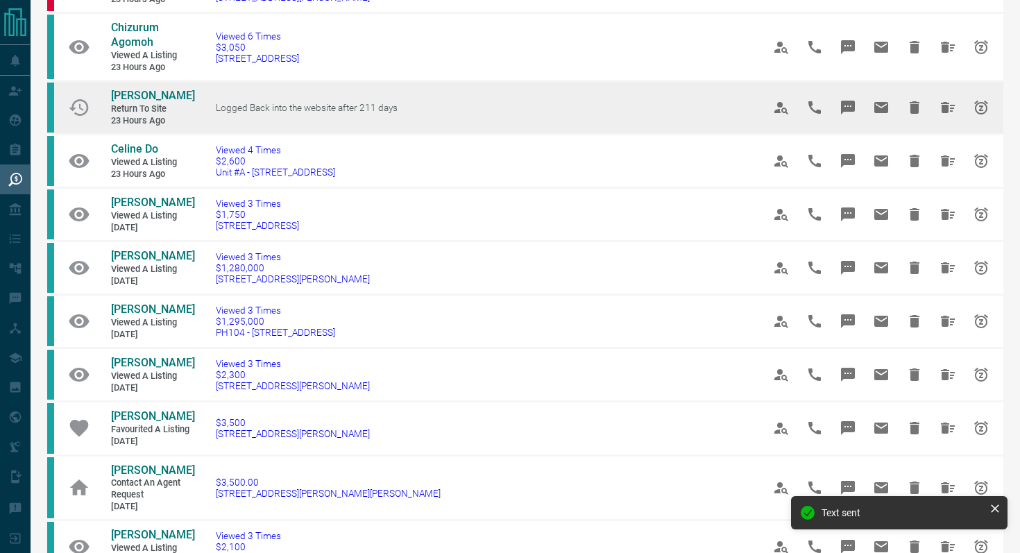
scroll to position [463, 0]
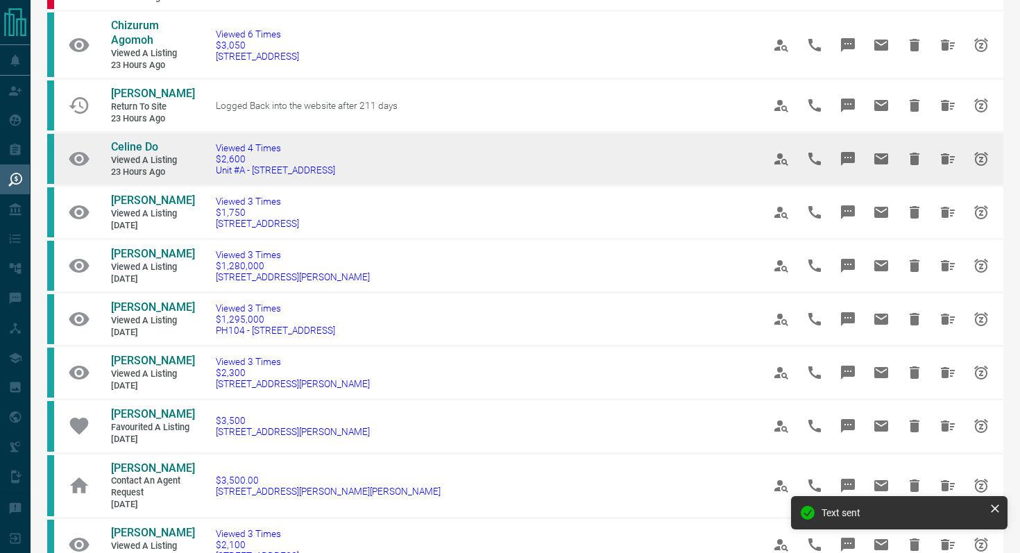
drag, startPoint x: 364, startPoint y: 185, endPoint x: 206, endPoint y: 187, distance: 158.3
click at [206, 186] on td "Viewed 4 Times $2,600 [STREET_ADDRESS]" at bounding box center [468, 159] width 547 height 53
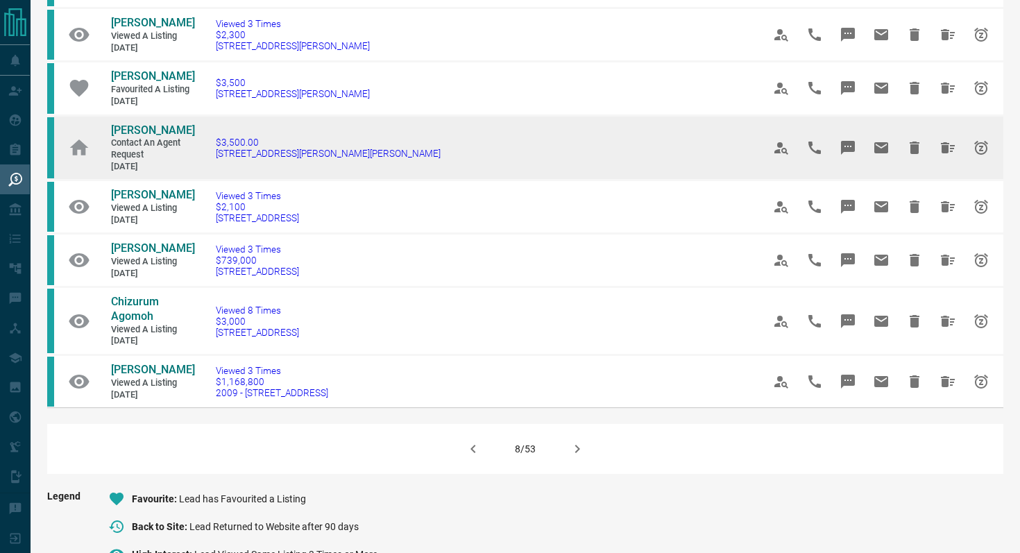
scroll to position [806, 0]
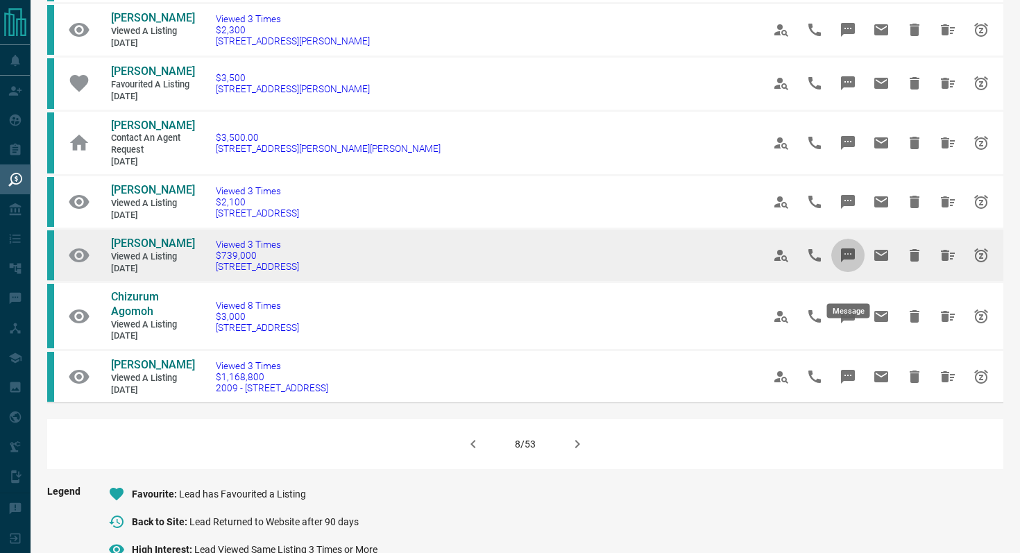
click at [852, 262] on icon "Message" at bounding box center [848, 255] width 14 height 14
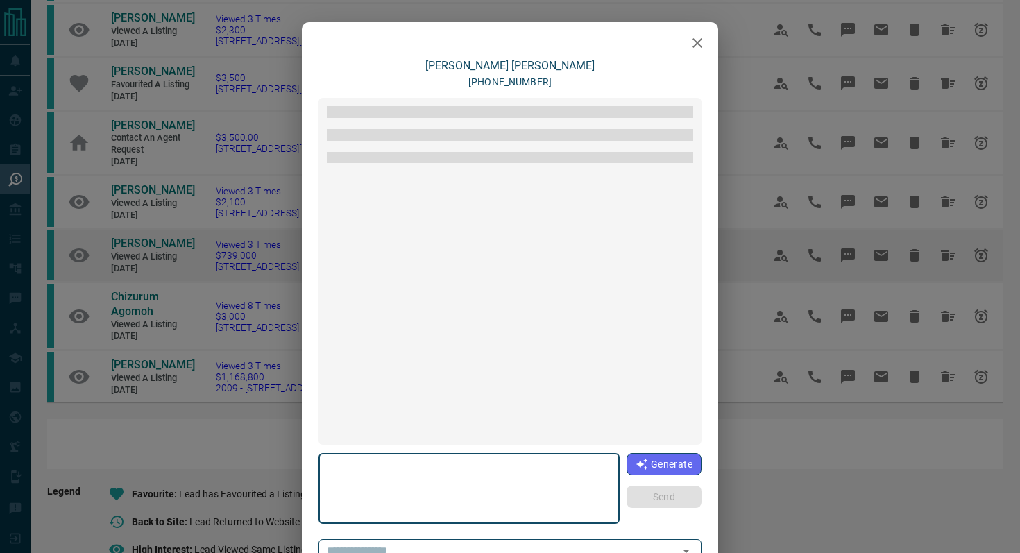
type textarea "**********"
type input "**********"
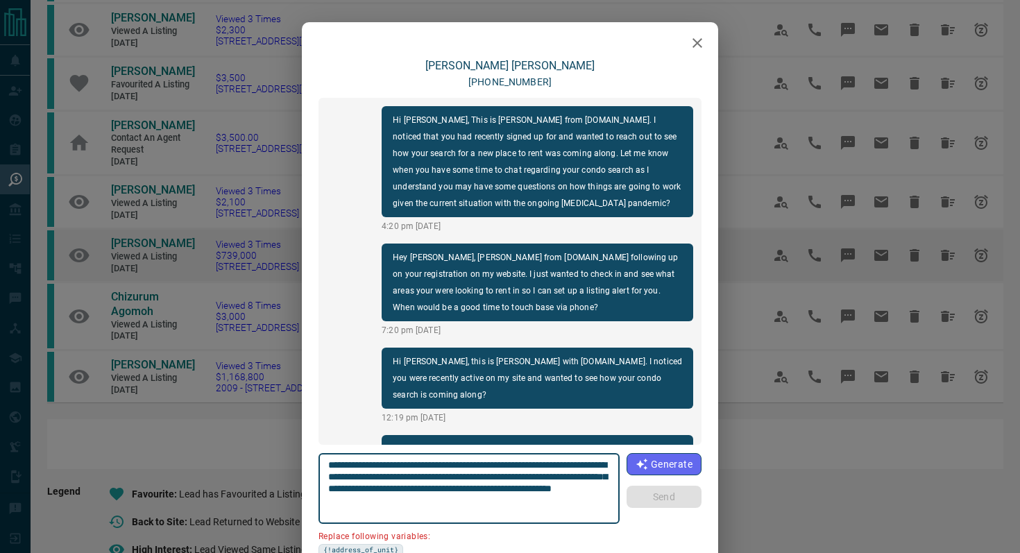
scroll to position [196, 0]
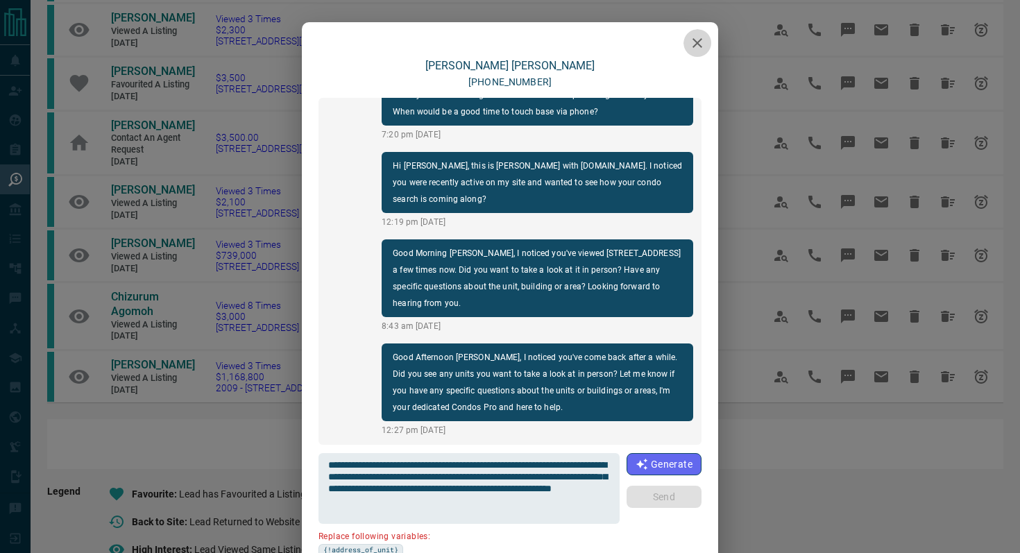
click at [698, 48] on icon "button" at bounding box center [697, 43] width 17 height 17
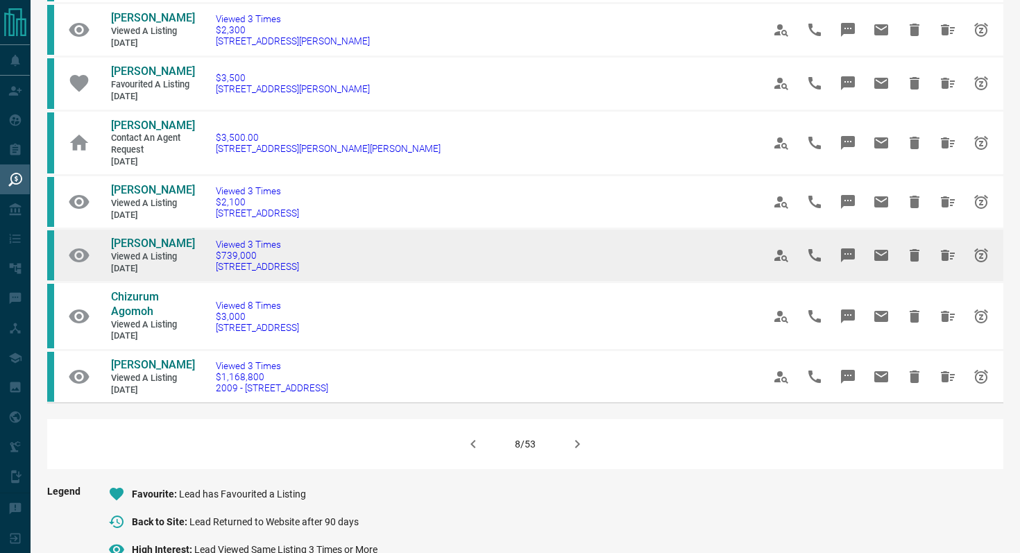
drag, startPoint x: 325, startPoint y: 289, endPoint x: 212, endPoint y: 289, distance: 113.1
click at [212, 282] on td "Viewed 3 Times $739,000 [STREET_ADDRESS]" at bounding box center [468, 255] width 547 height 53
click at [852, 262] on icon "Message" at bounding box center [848, 255] width 14 height 14
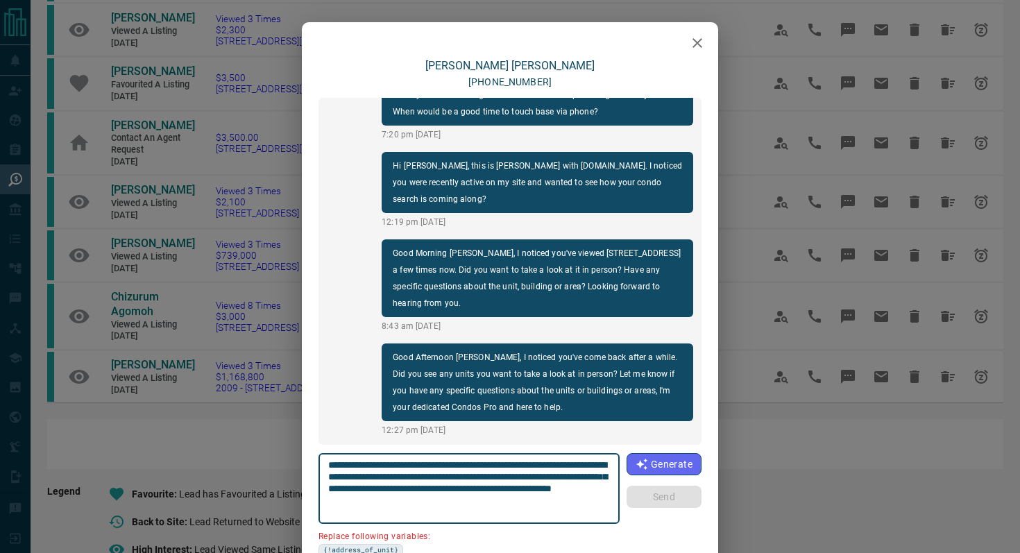
drag, startPoint x: 609, startPoint y: 468, endPoint x: 532, endPoint y: 463, distance: 77.9
click at [532, 463] on textarea "**********" at bounding box center [469, 488] width 282 height 59
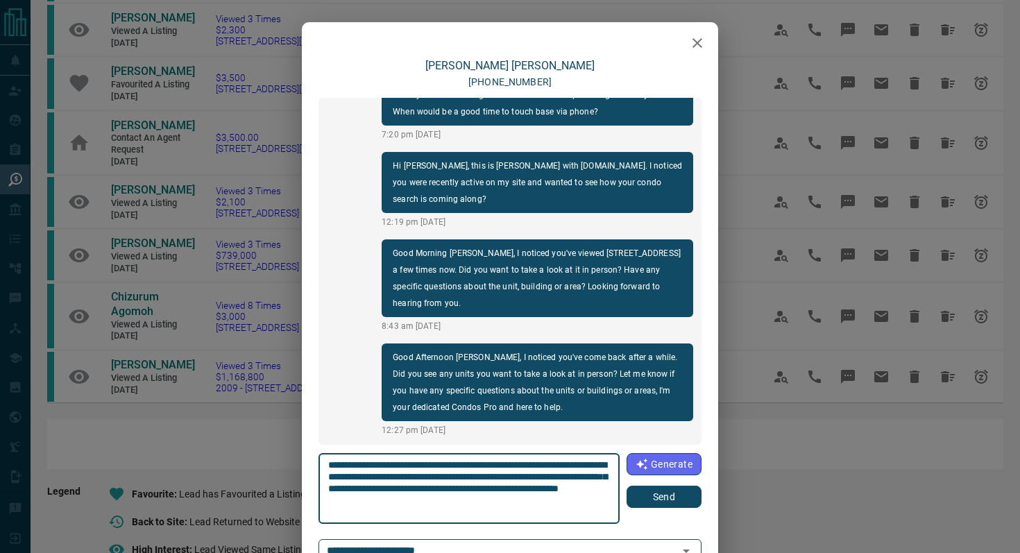
type textarea "**********"
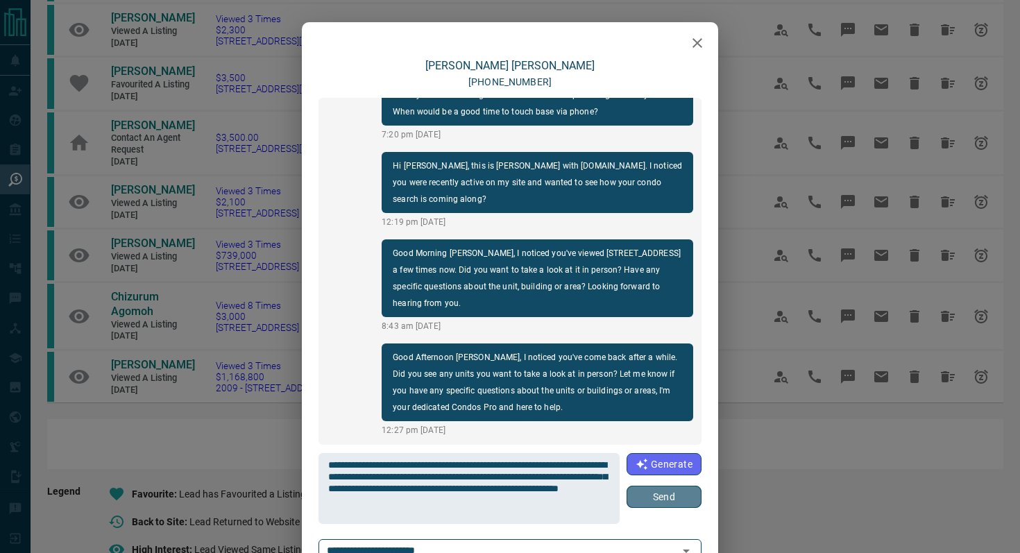
click at [638, 503] on button "Send" at bounding box center [664, 497] width 75 height 22
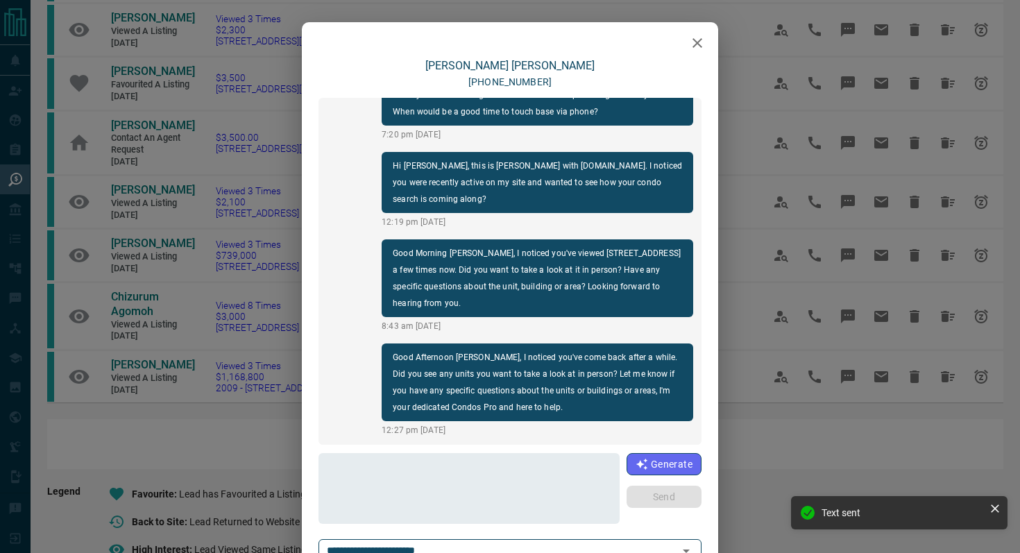
scroll to position [300, 0]
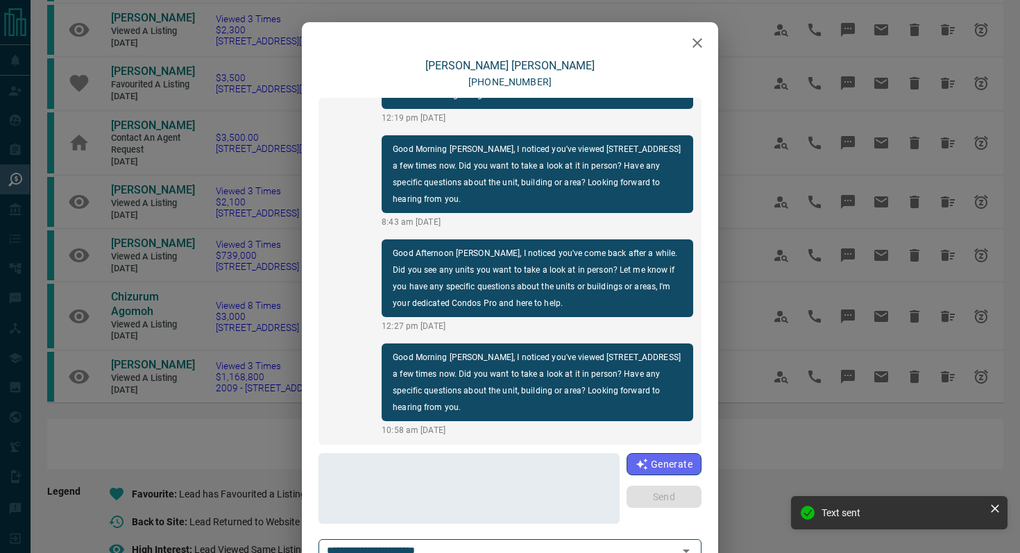
click at [705, 46] on icon "button" at bounding box center [697, 43] width 17 height 17
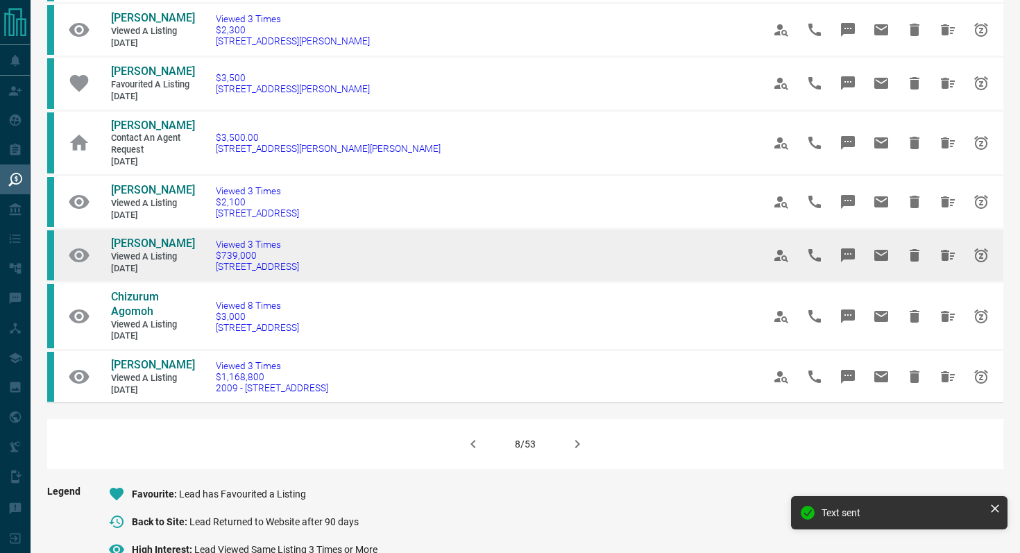
drag, startPoint x: 275, startPoint y: 298, endPoint x: 97, endPoint y: 252, distance: 183.7
click at [97, 253] on tr "[PERSON_NAME] Viewed a Listing [DATE] Viewed 3 Times $739,000 [STREET_ADDRESS]" at bounding box center [525, 255] width 956 height 53
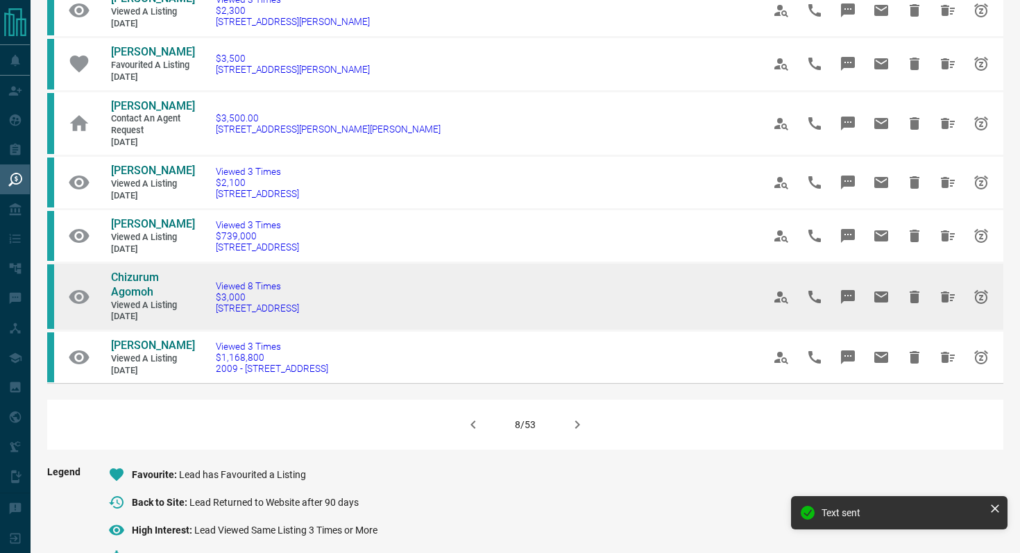
scroll to position [826, 0]
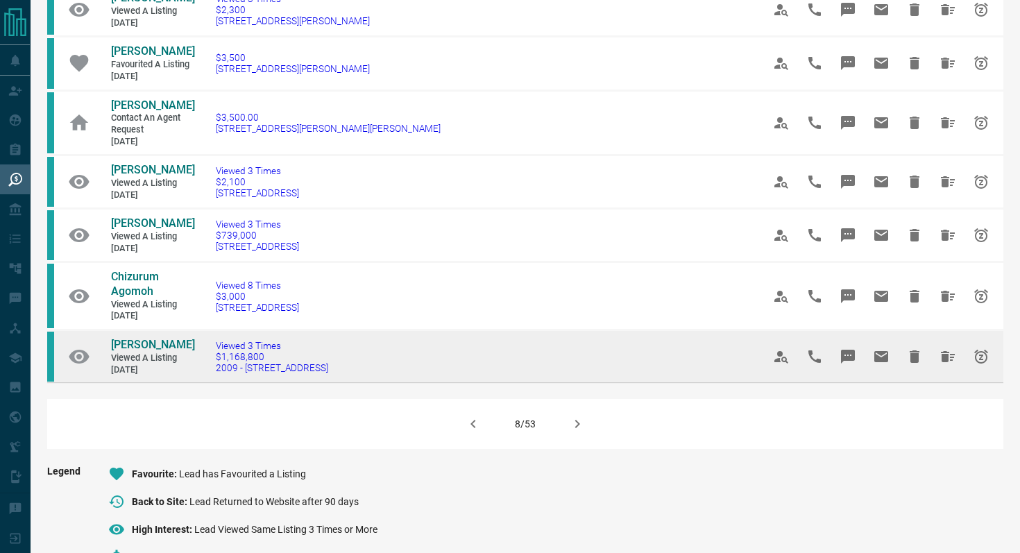
drag, startPoint x: 372, startPoint y: 398, endPoint x: 202, endPoint y: 396, distance: 170.0
click at [202, 383] on td "Viewed 3 Times $1,168,800 2009 - [STREET_ADDRESS]" at bounding box center [468, 356] width 547 height 53
click at [850, 364] on icon "Message" at bounding box center [848, 357] width 14 height 14
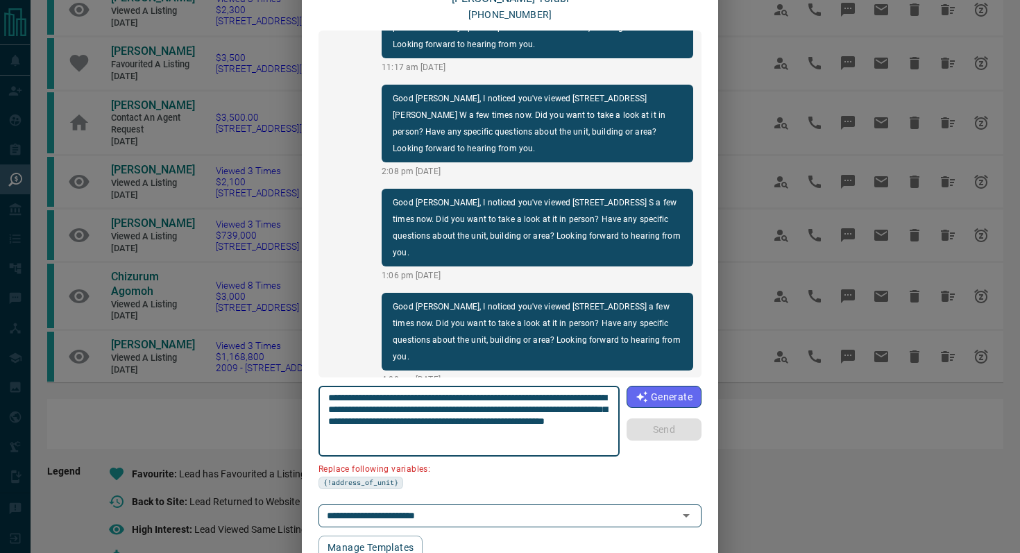
scroll to position [117, 0]
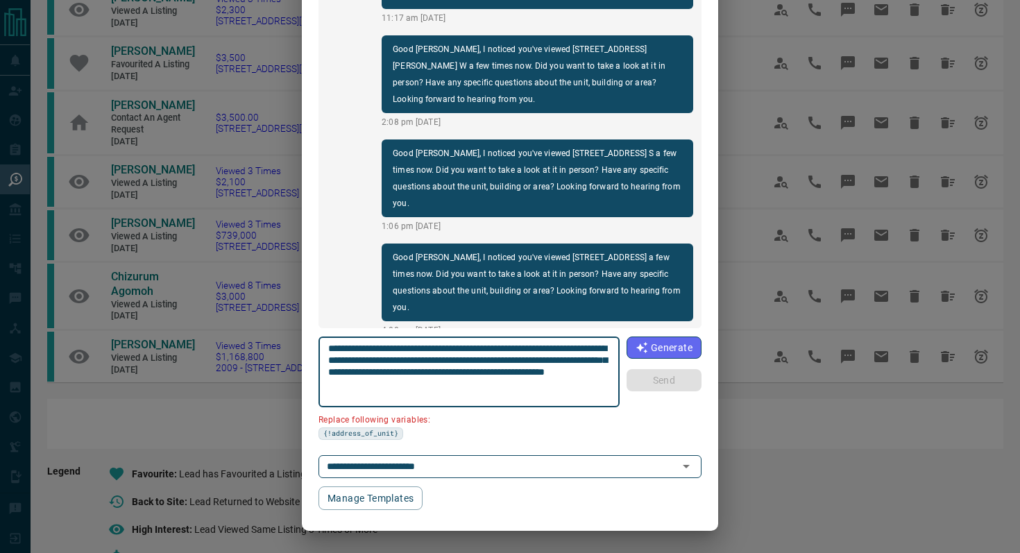
drag, startPoint x: 602, startPoint y: 346, endPoint x: 523, endPoint y: 342, distance: 79.2
click at [523, 343] on textarea "**********" at bounding box center [469, 372] width 282 height 59
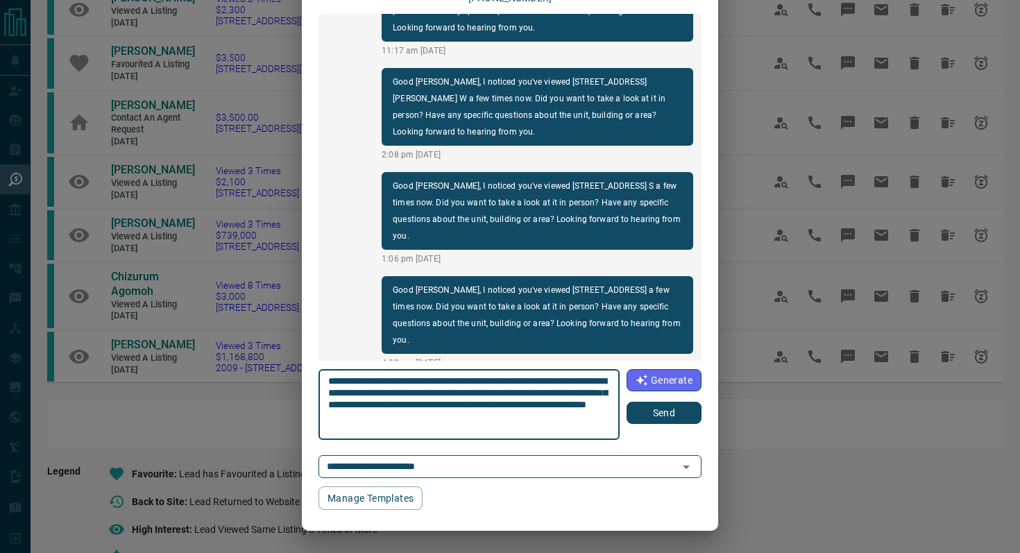
type textarea "**********"
click at [662, 416] on button "Send" at bounding box center [664, 413] width 75 height 22
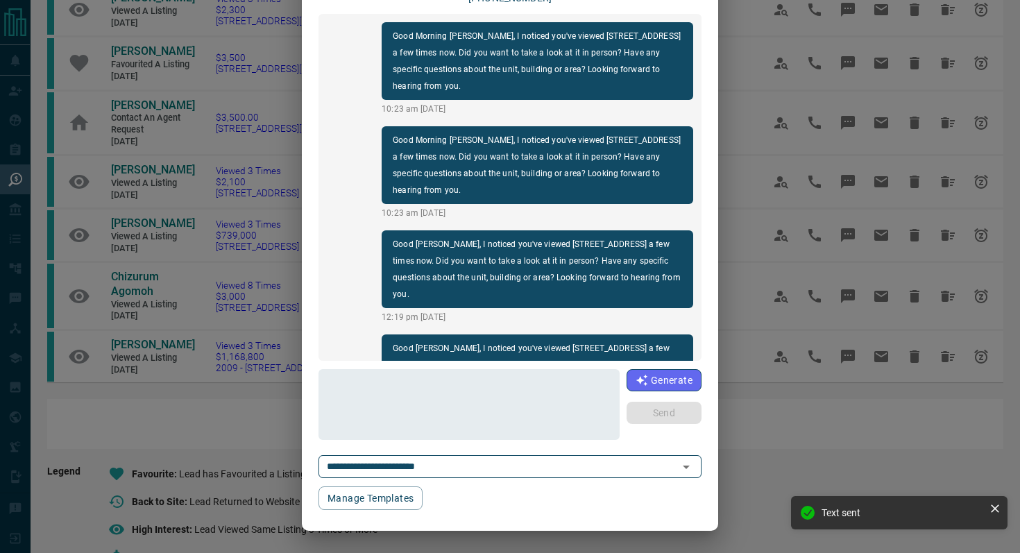
scroll to position [0, 0]
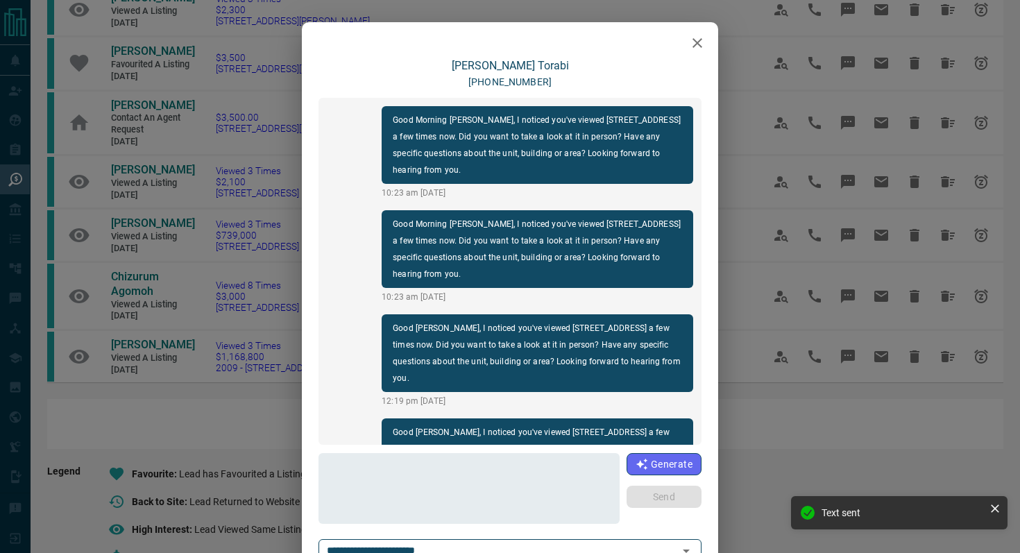
click at [692, 46] on icon "button" at bounding box center [697, 43] width 17 height 17
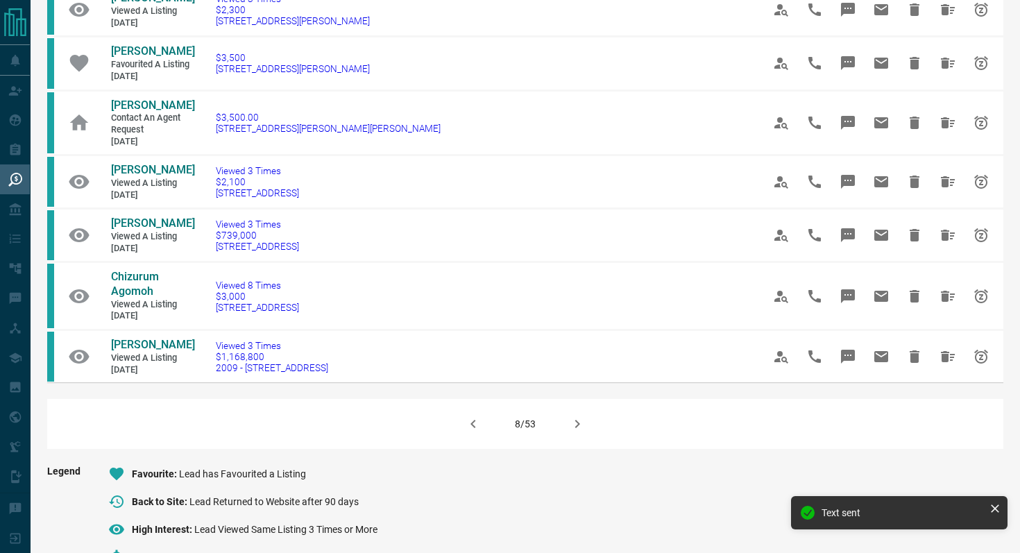
click at [575, 432] on icon "button" at bounding box center [577, 424] width 17 height 17
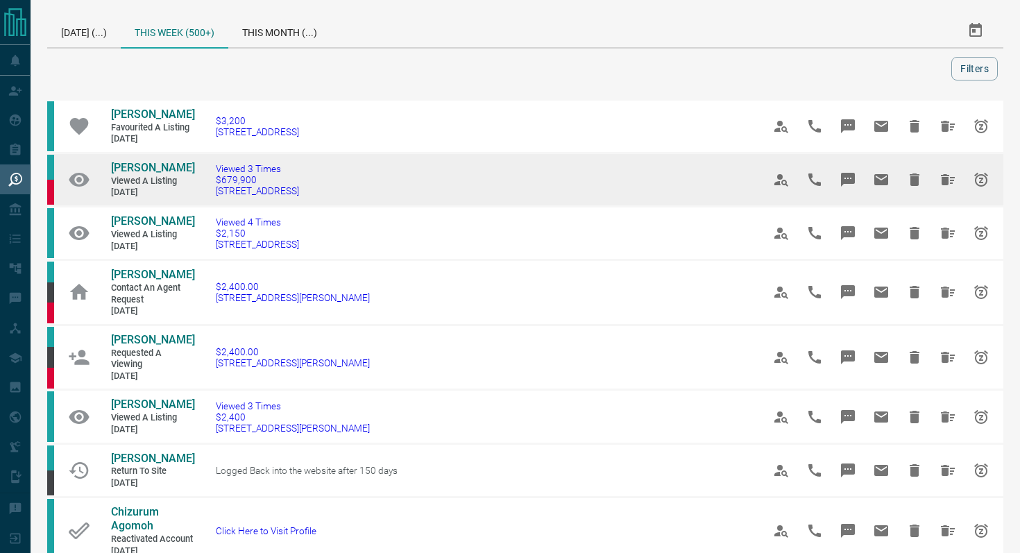
click at [851, 183] on icon "Message" at bounding box center [848, 180] width 14 height 14
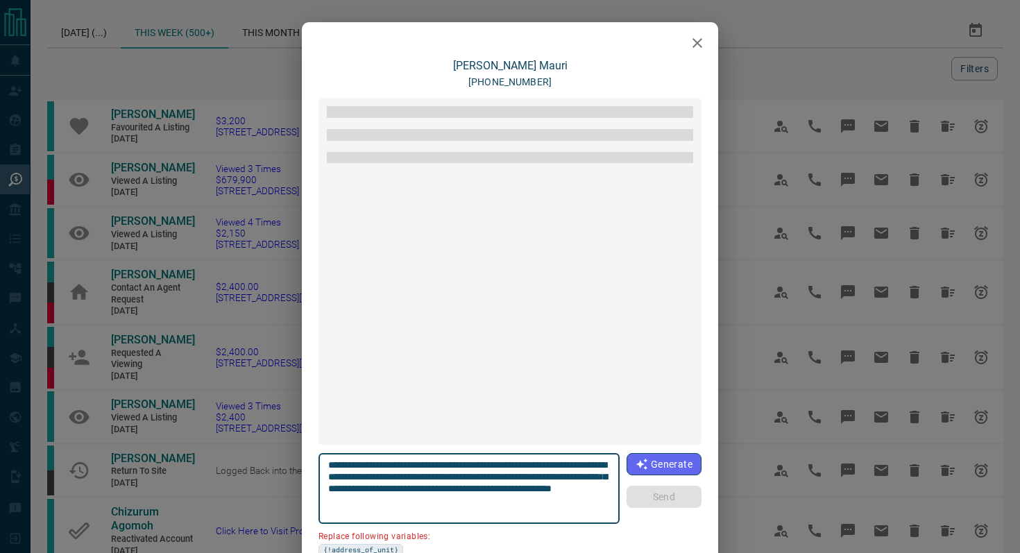
scroll to position [1170, 0]
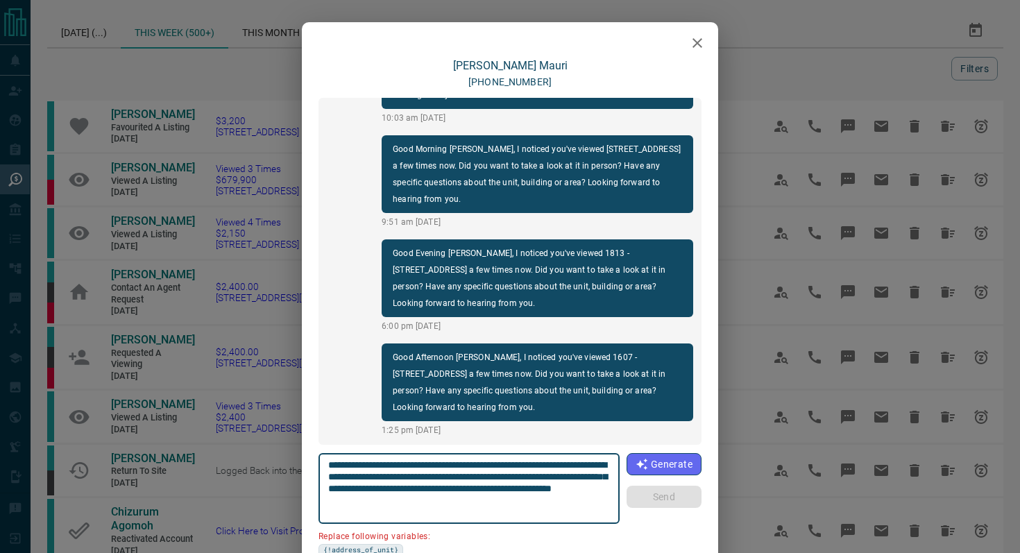
click at [691, 42] on icon "button" at bounding box center [697, 43] width 17 height 17
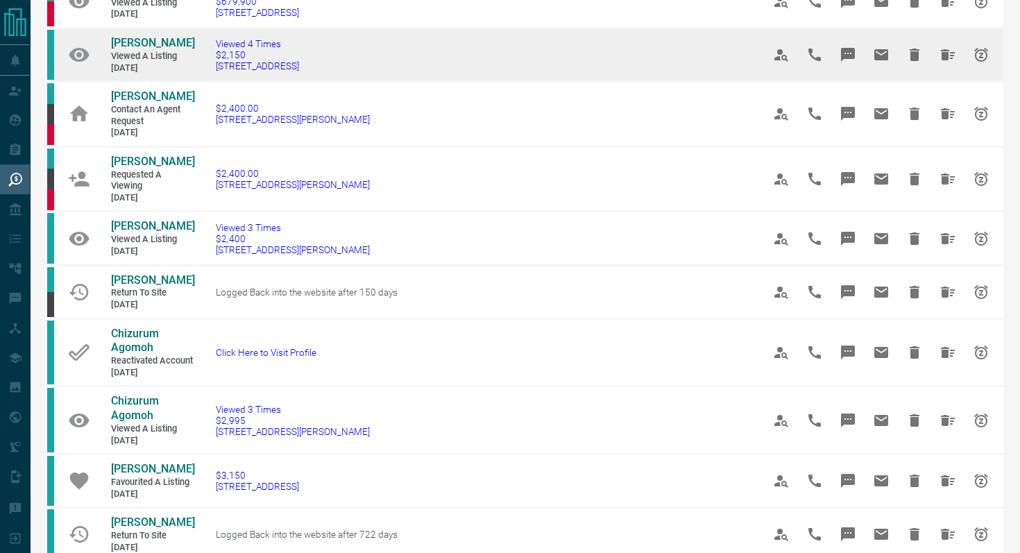
scroll to position [182, 0]
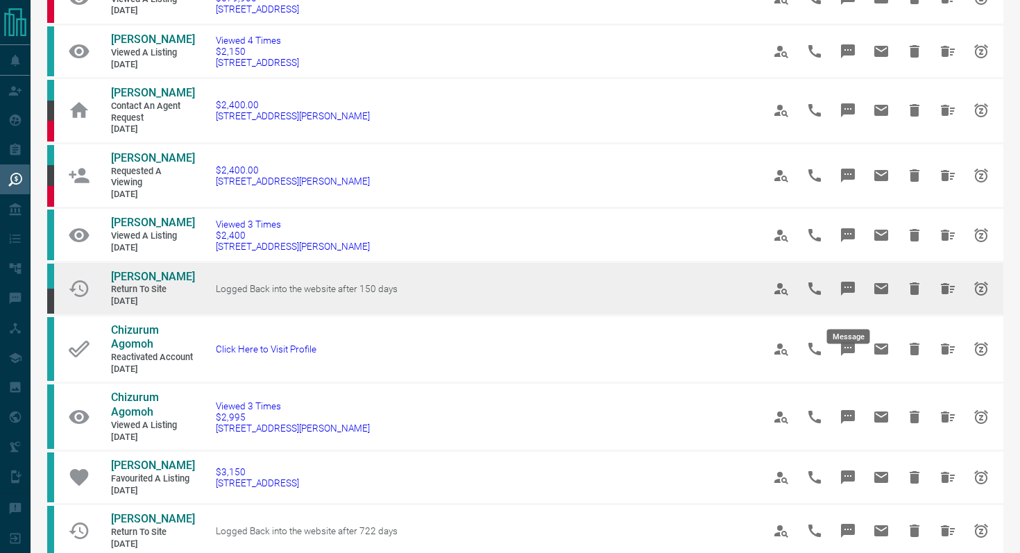
click at [853, 296] on icon "Message" at bounding box center [848, 289] width 14 height 14
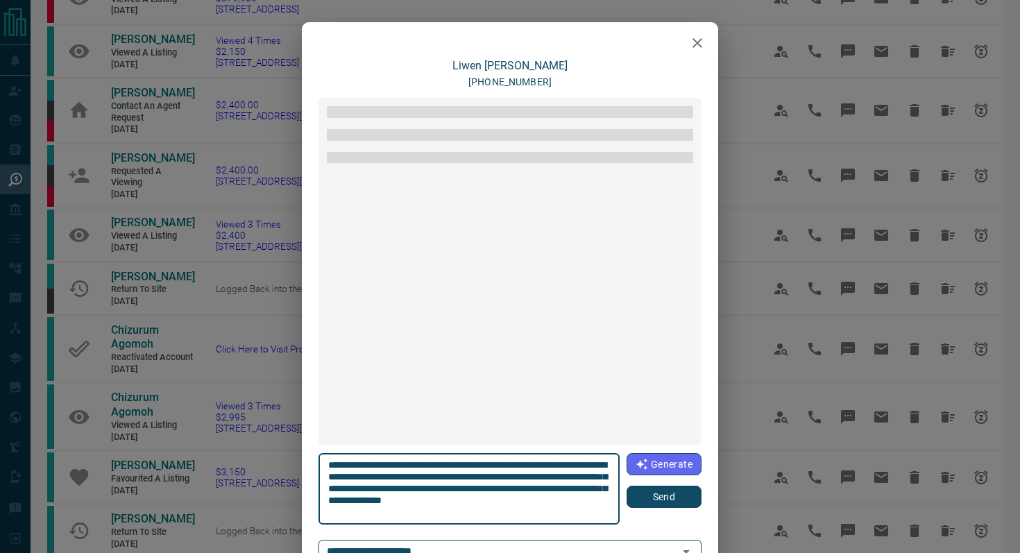
scroll to position [683, 0]
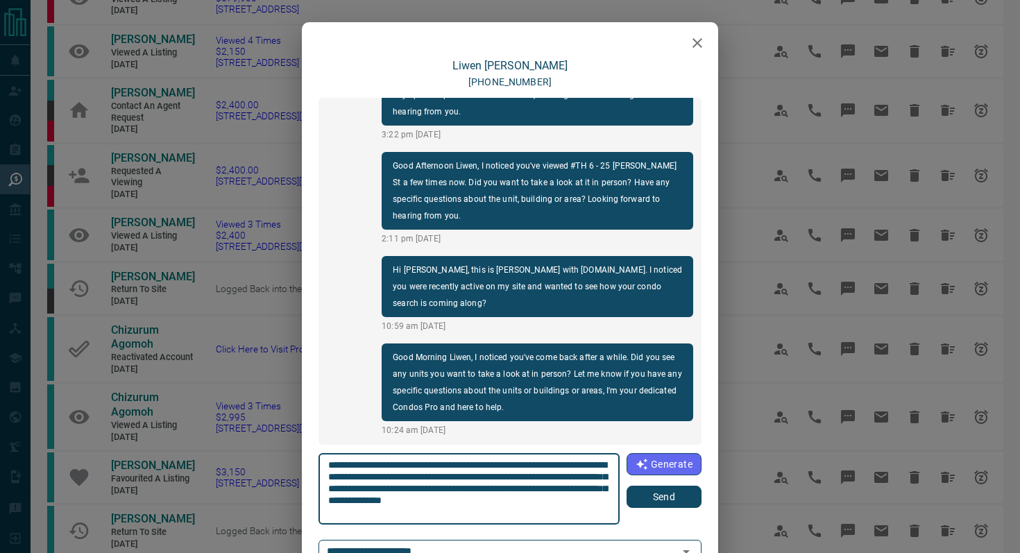
click at [661, 496] on button "Send" at bounding box center [664, 497] width 75 height 22
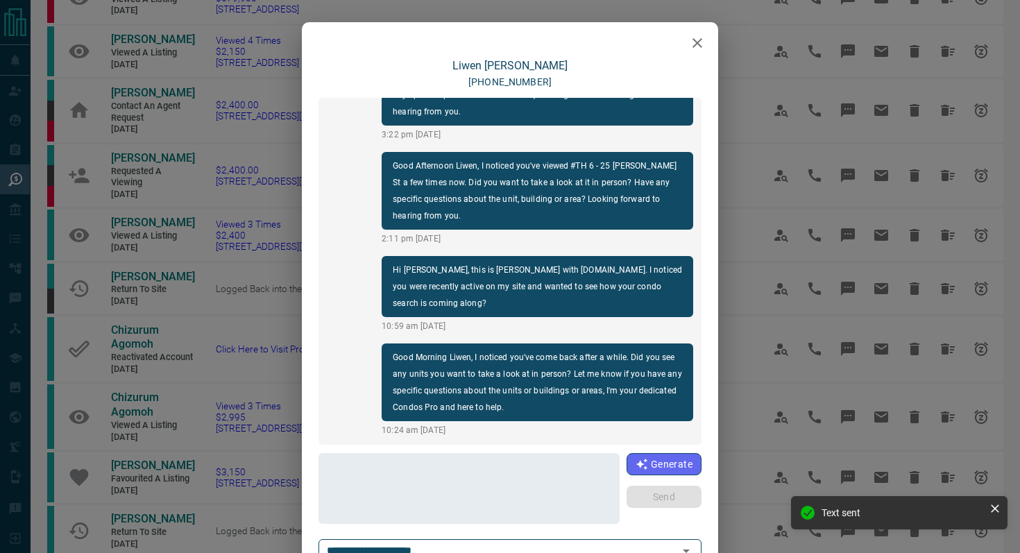
scroll to position [787, 0]
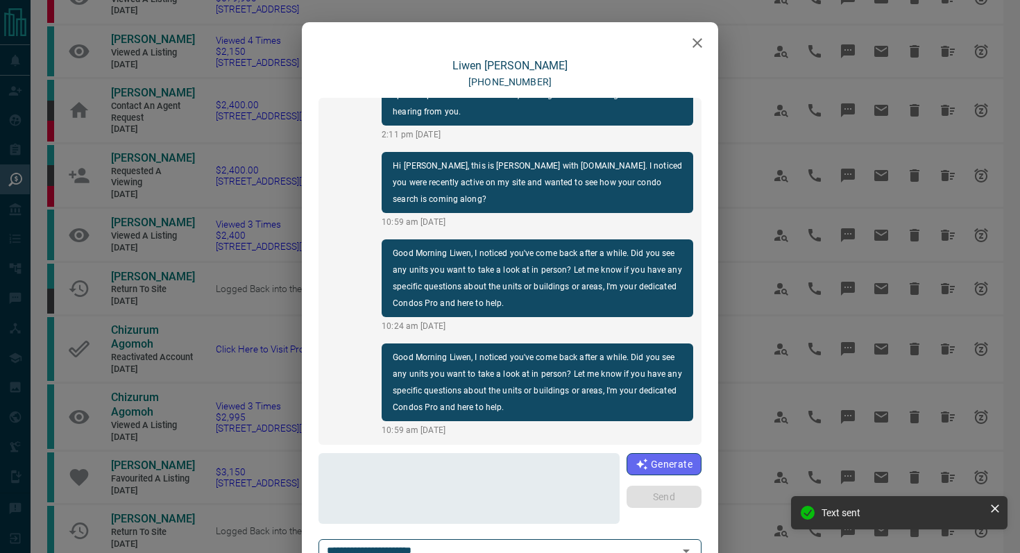
click at [702, 40] on icon "button" at bounding box center [697, 43] width 17 height 17
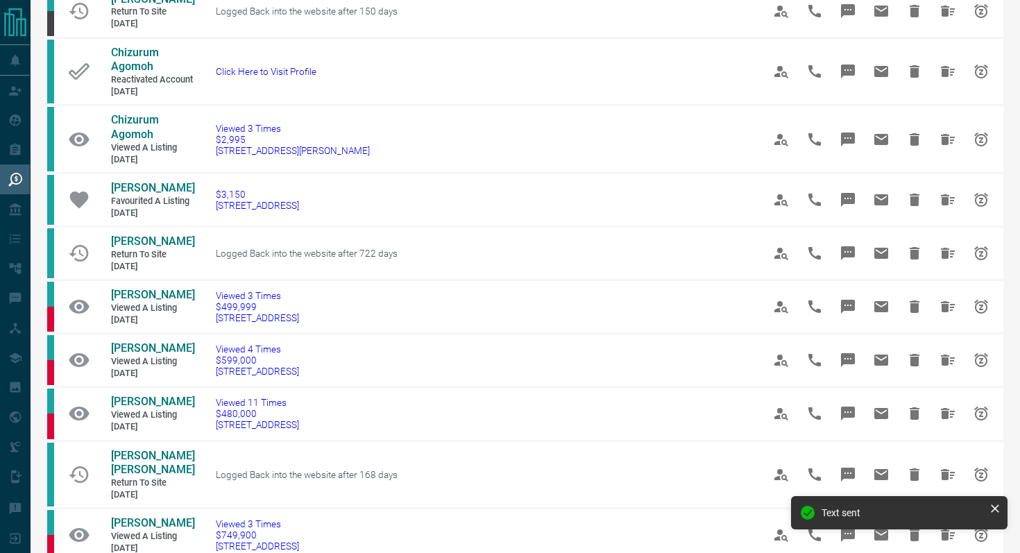
scroll to position [463, 0]
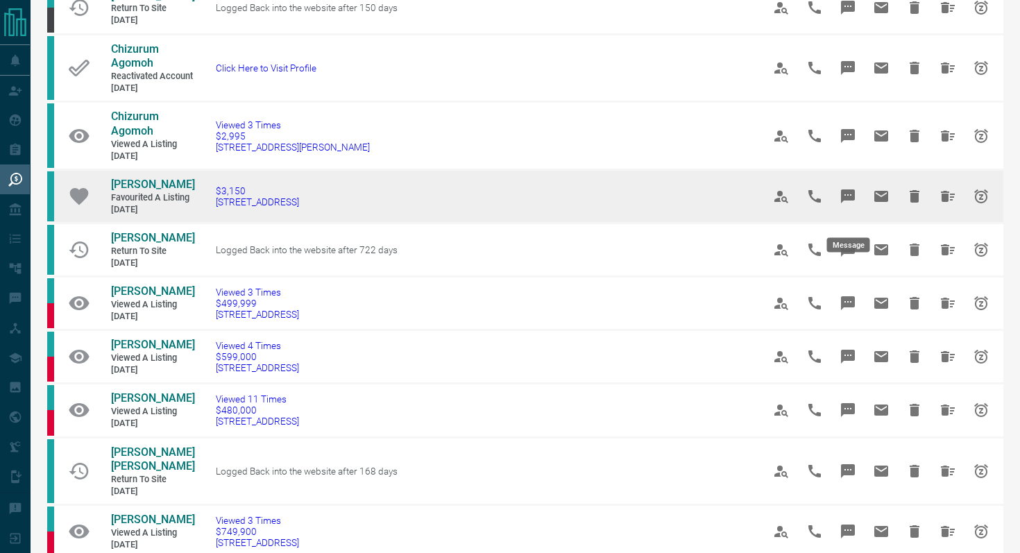
click at [853, 203] on icon "Message" at bounding box center [848, 196] width 14 height 14
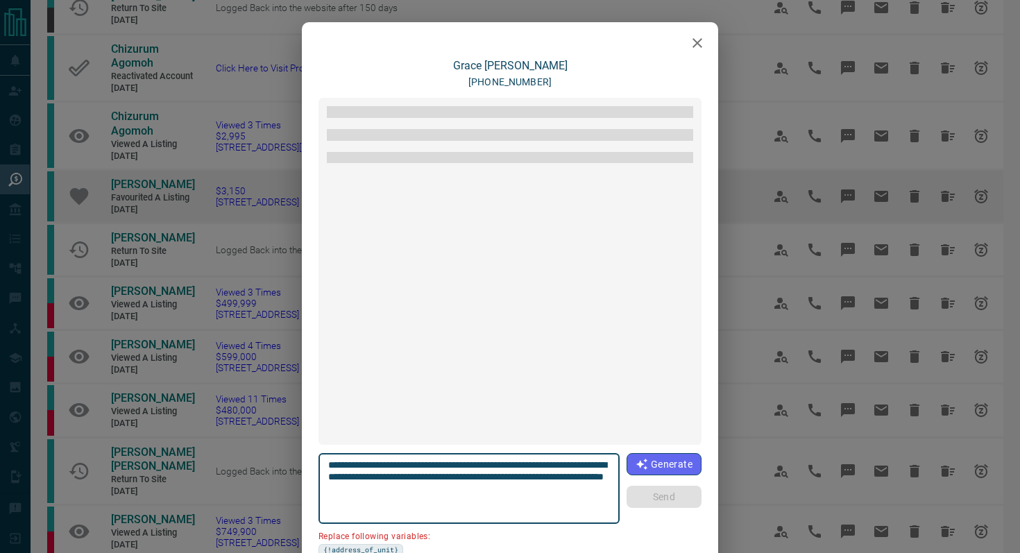
scroll to position [425, 0]
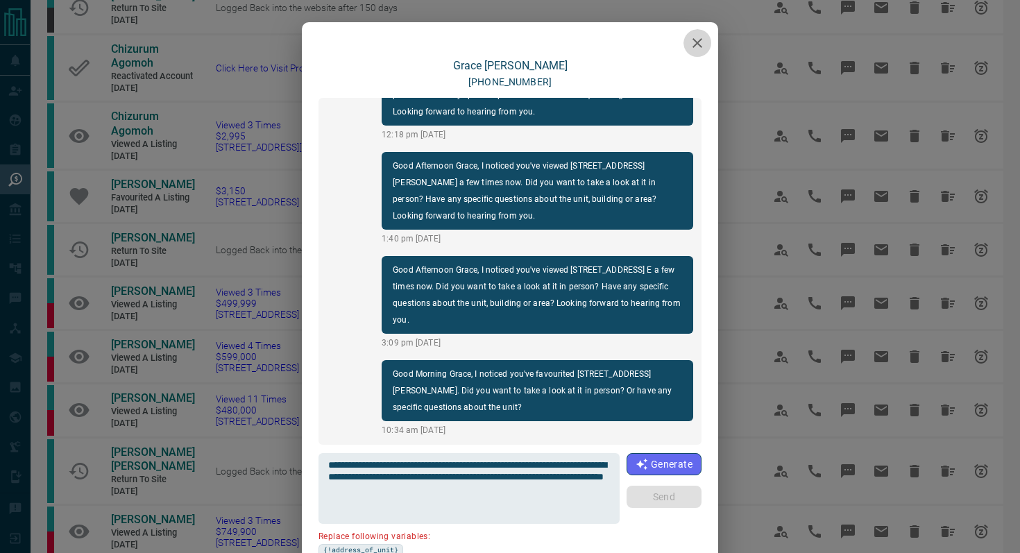
click at [697, 46] on icon "button" at bounding box center [697, 43] width 17 height 17
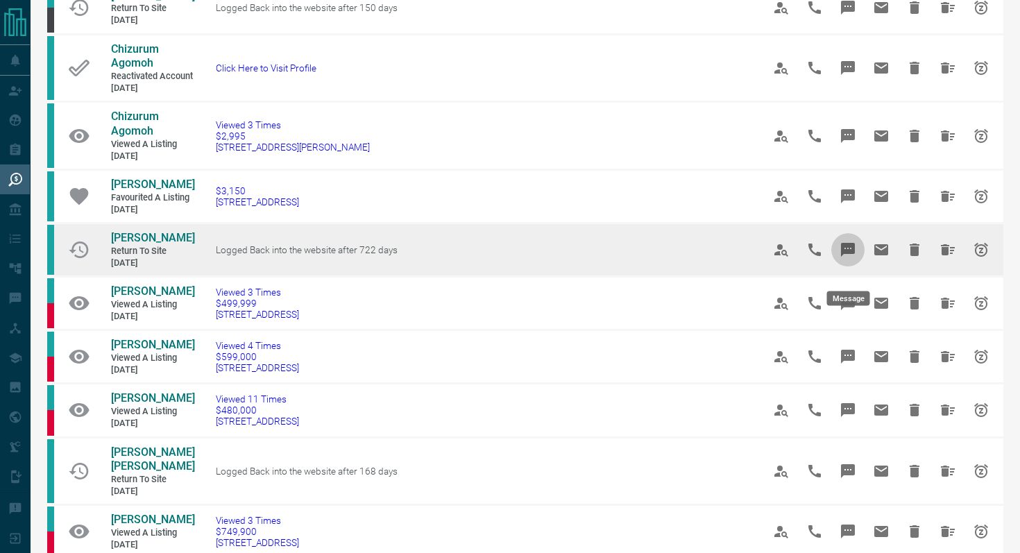
click at [849, 257] on icon "Message" at bounding box center [848, 250] width 14 height 14
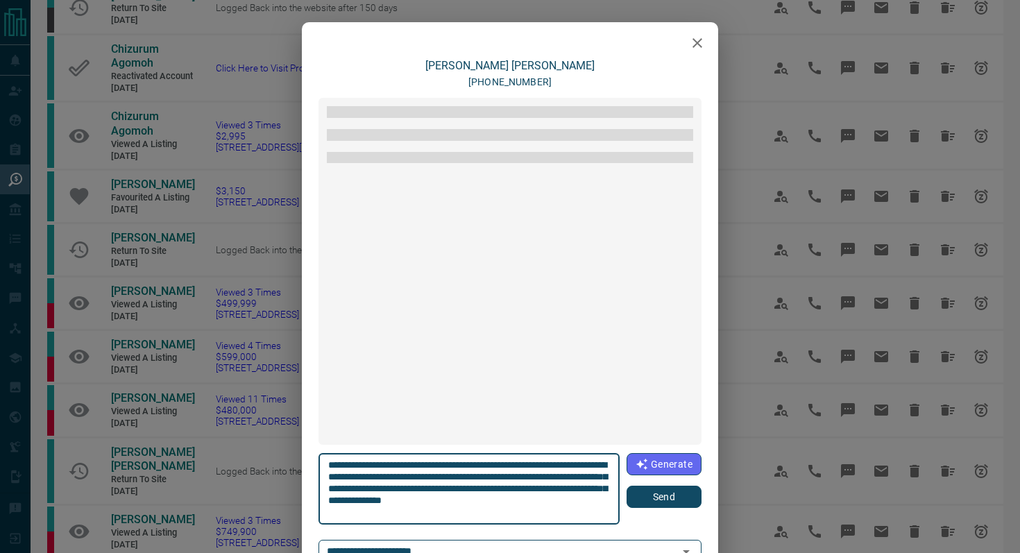
scroll to position [42, 0]
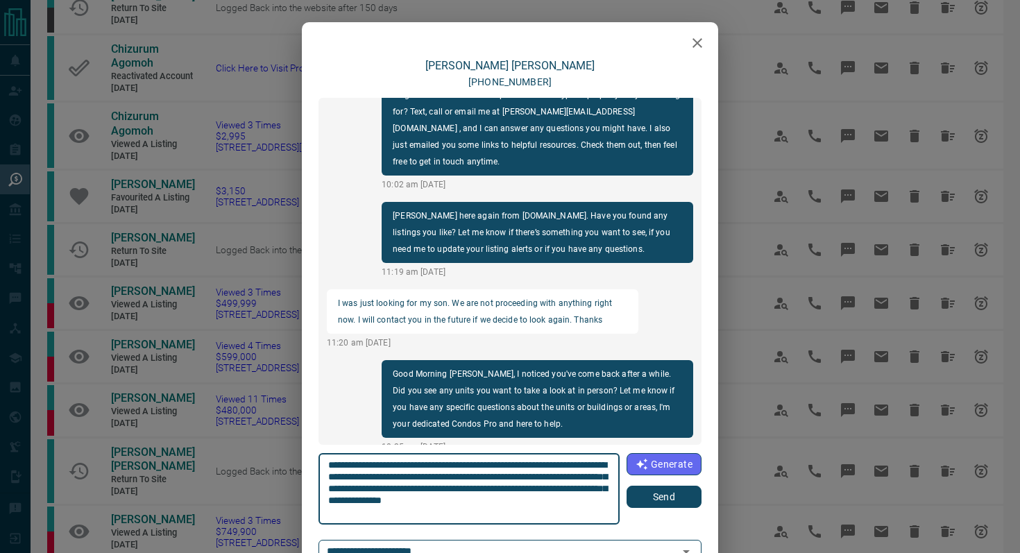
click at [700, 37] on icon "button" at bounding box center [697, 43] width 17 height 17
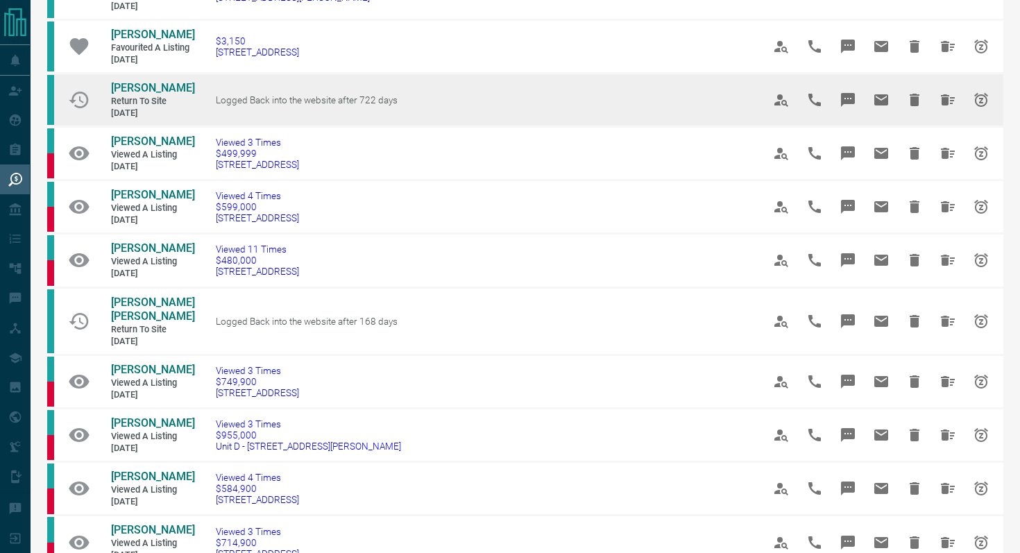
scroll to position [623, 0]
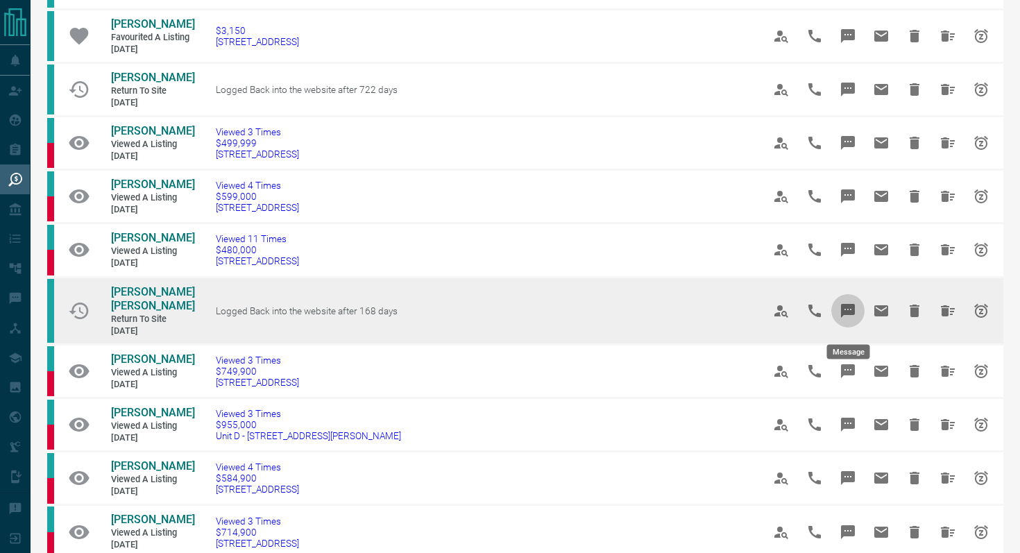
click at [847, 316] on icon "Message" at bounding box center [848, 311] width 14 height 14
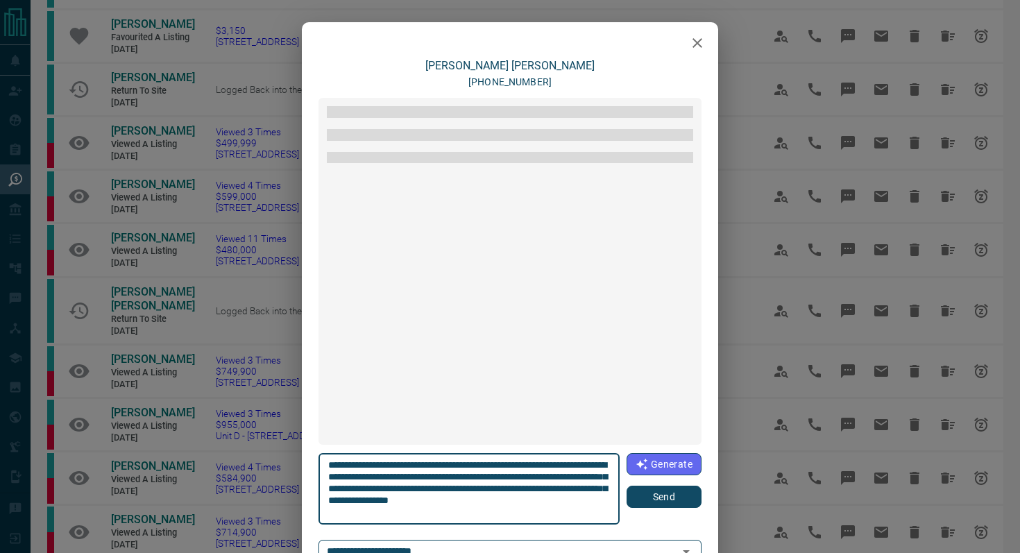
scroll to position [250, 0]
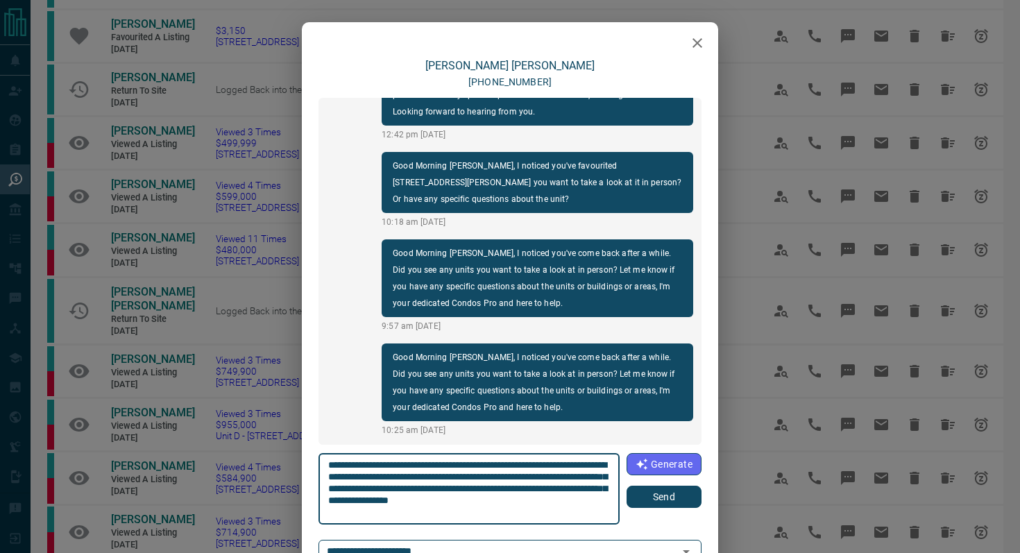
click at [702, 42] on icon "button" at bounding box center [697, 43] width 17 height 17
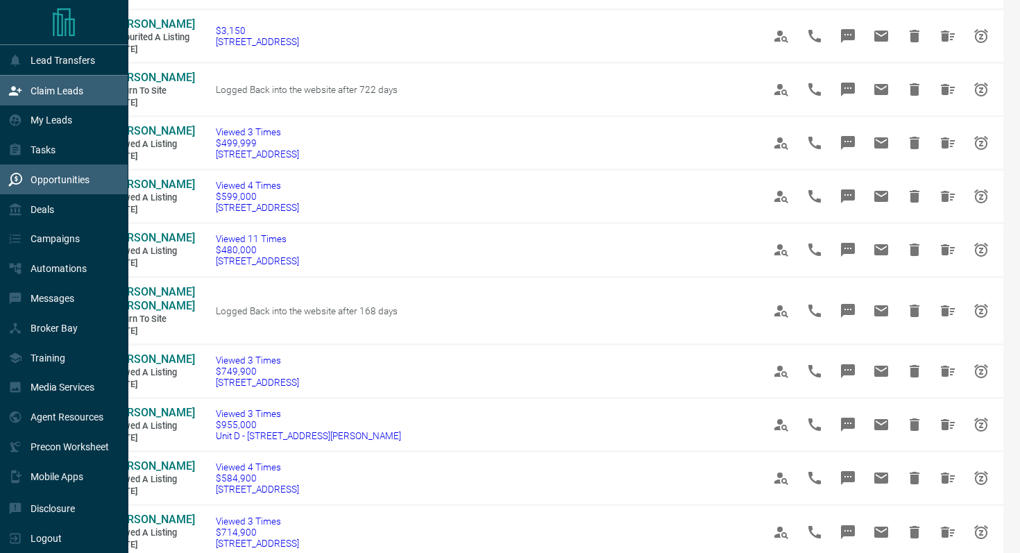
click at [44, 87] on p "Claim Leads" at bounding box center [57, 90] width 53 height 11
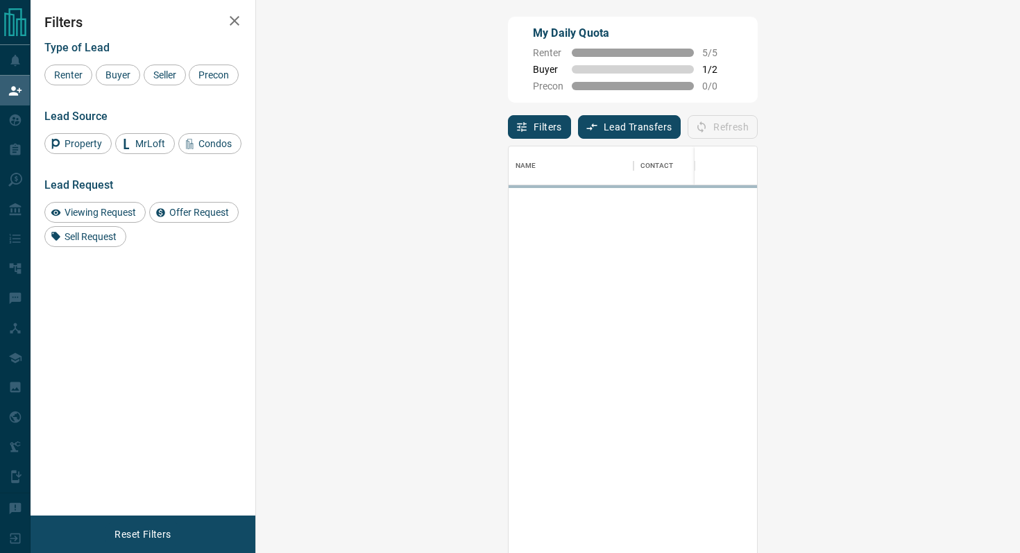
scroll to position [420, 734]
